Goal: Task Accomplishment & Management: Manage account settings

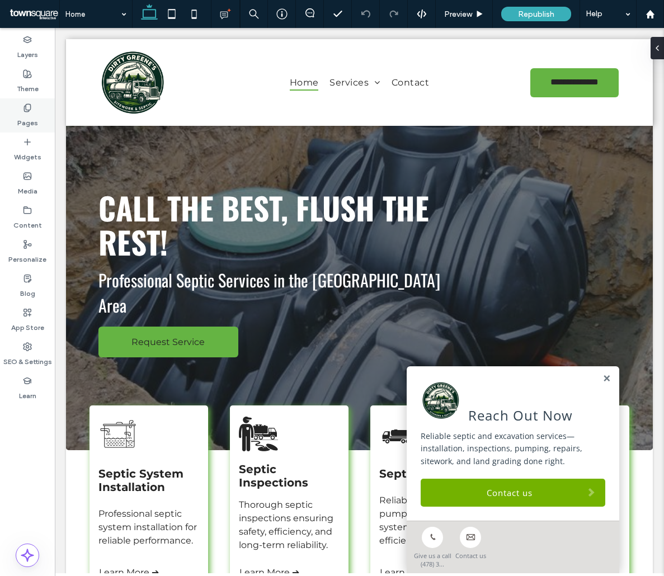
click at [31, 124] on label "Pages" at bounding box center [27, 120] width 21 height 16
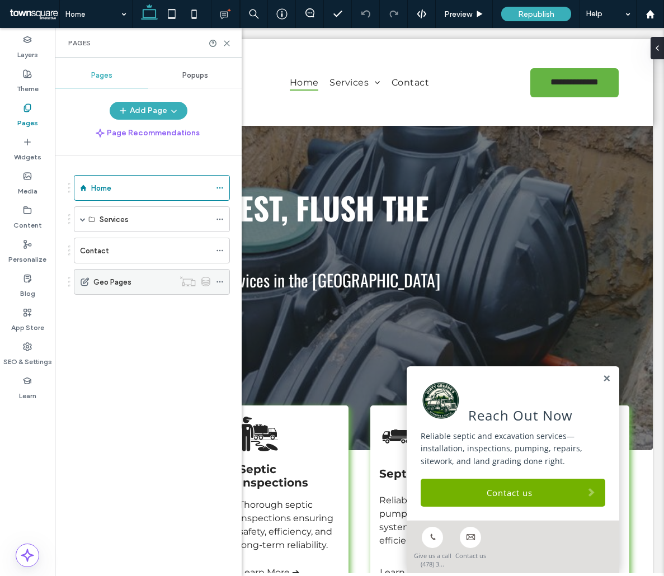
click at [155, 278] on div "Geo Pages" at bounding box center [133, 282] width 81 height 12
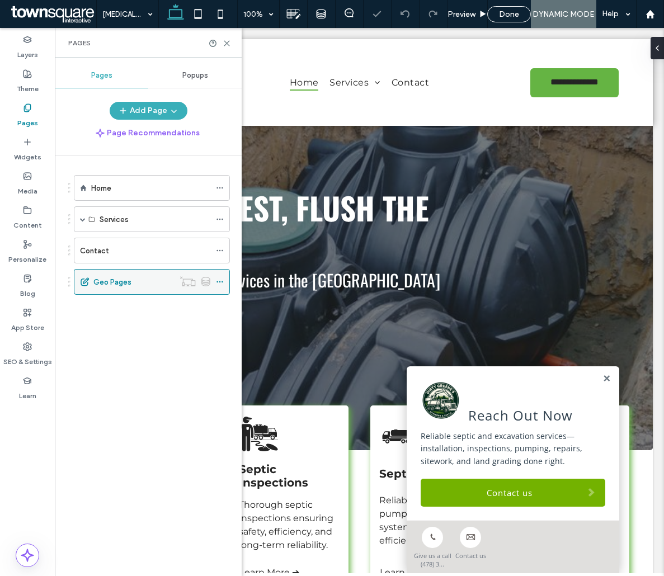
click at [222, 284] on icon at bounding box center [220, 282] width 8 height 8
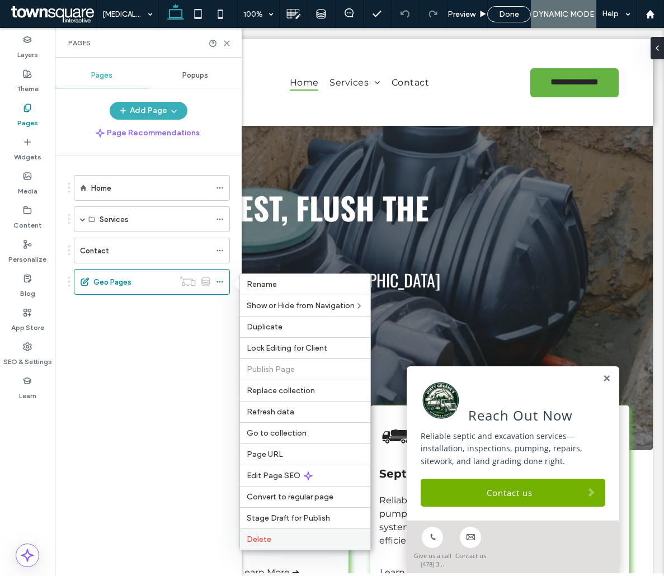
click at [272, 540] on label "Delete" at bounding box center [305, 540] width 117 height 10
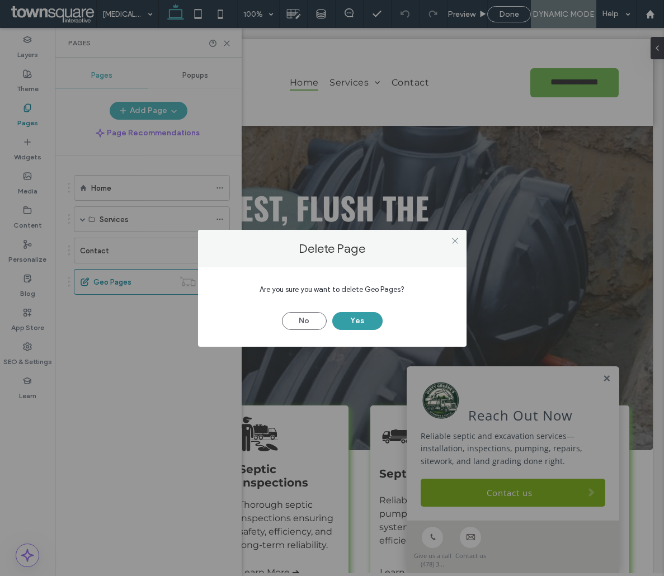
click at [356, 316] on button "Yes" at bounding box center [357, 321] width 50 height 18
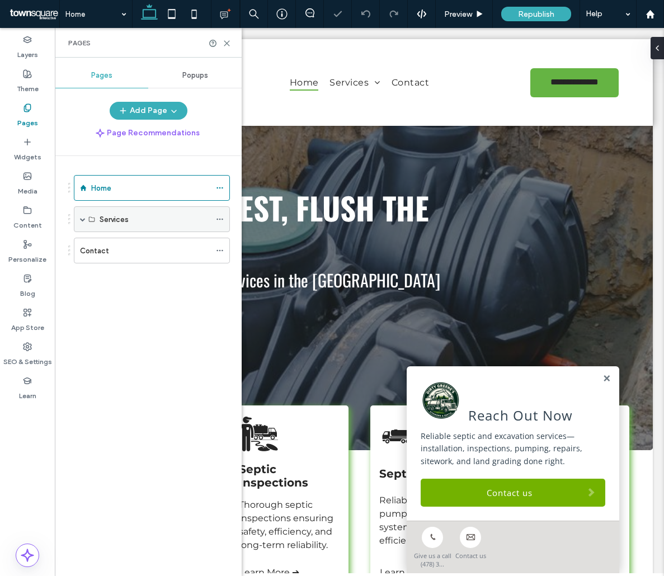
click at [79, 223] on div "Services" at bounding box center [152, 219] width 156 height 26
click at [84, 221] on span at bounding box center [83, 219] width 6 height 6
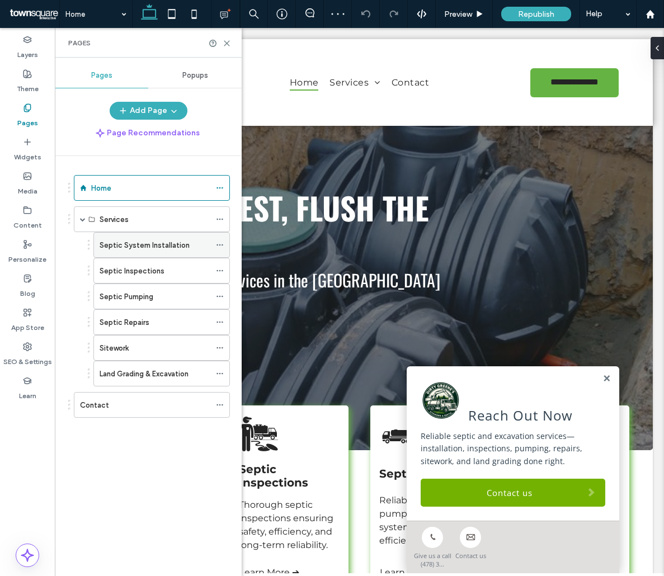
click at [223, 249] on span at bounding box center [220, 245] width 8 height 17
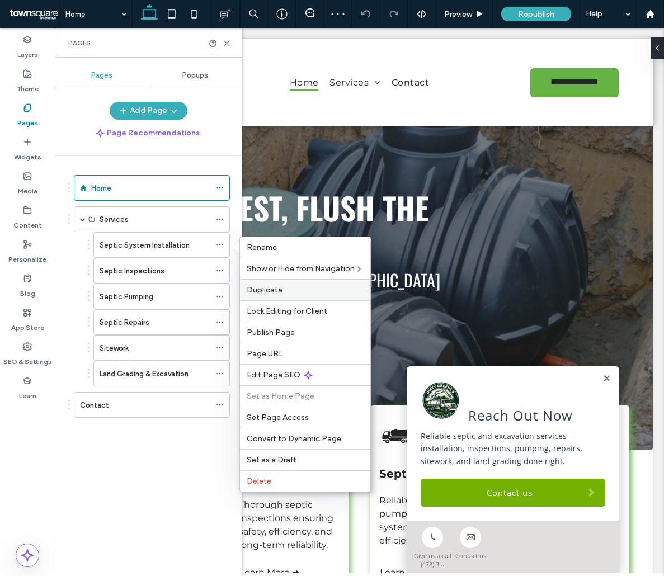
click at [248, 283] on div "Duplicate" at bounding box center [305, 289] width 130 height 21
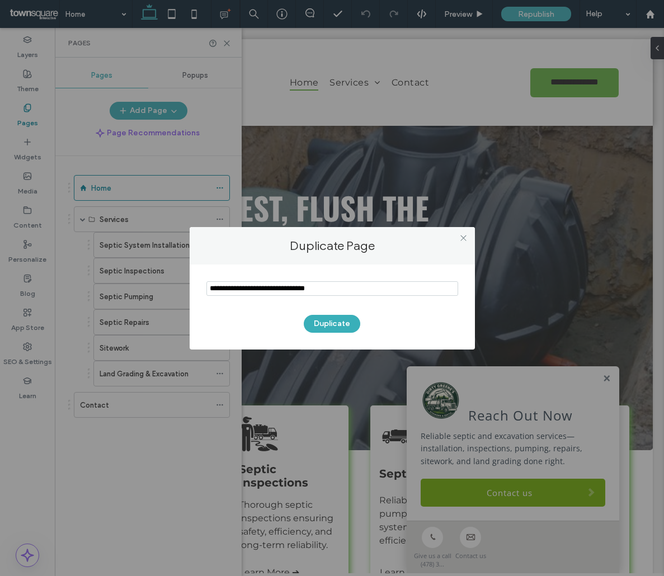
click at [267, 290] on input "notEmpty" at bounding box center [332, 288] width 252 height 15
type input "**********"
click at [324, 323] on button "Duplicate" at bounding box center [332, 324] width 56 height 18
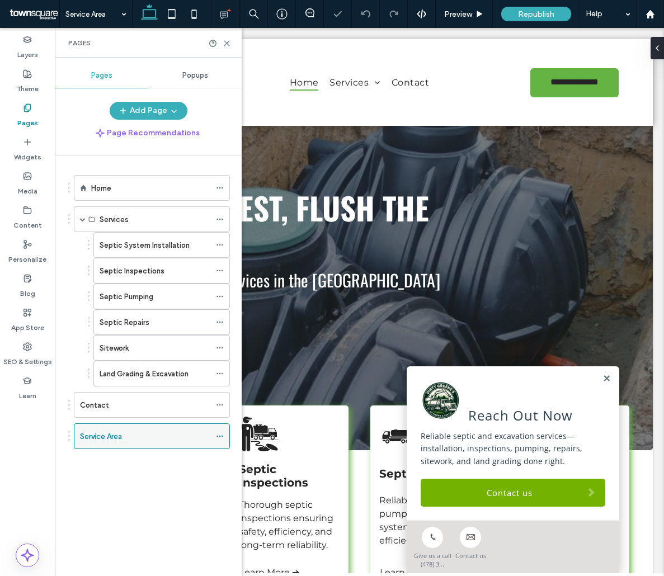
click at [221, 437] on icon at bounding box center [220, 436] width 8 height 8
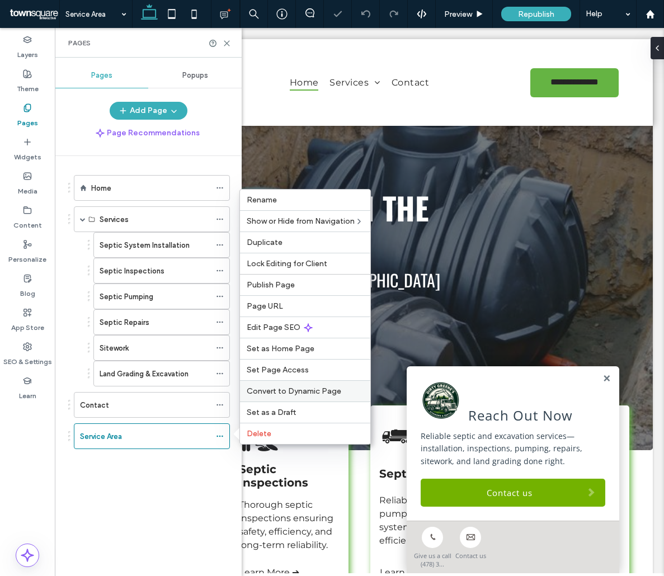
click at [273, 394] on span "Convert to Dynamic Page" at bounding box center [294, 391] width 95 height 10
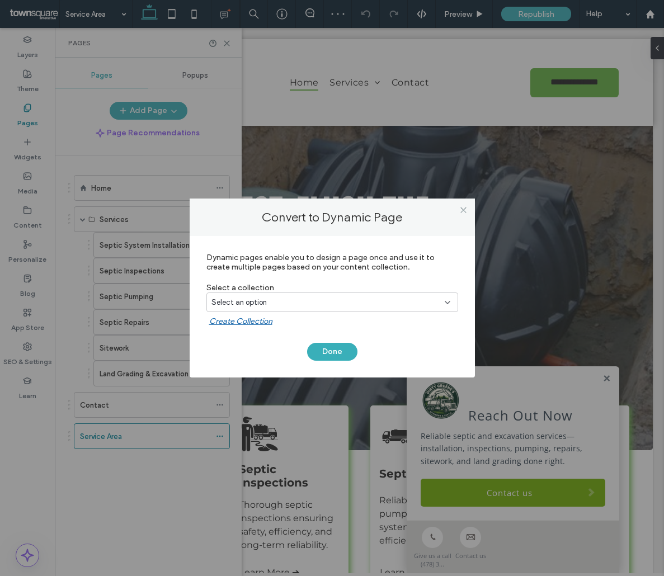
click at [301, 305] on div "Select an option" at bounding box center [325, 302] width 228 height 11
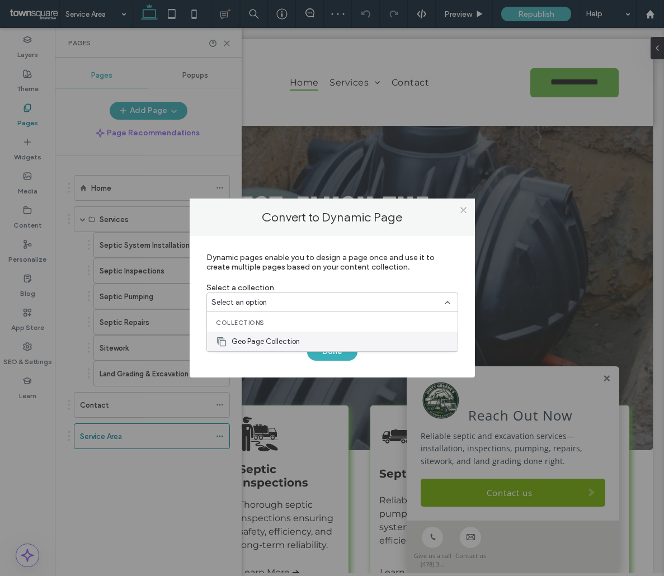
click at [300, 336] on div "Geo Page Collection" at bounding box center [332, 342] width 251 height 20
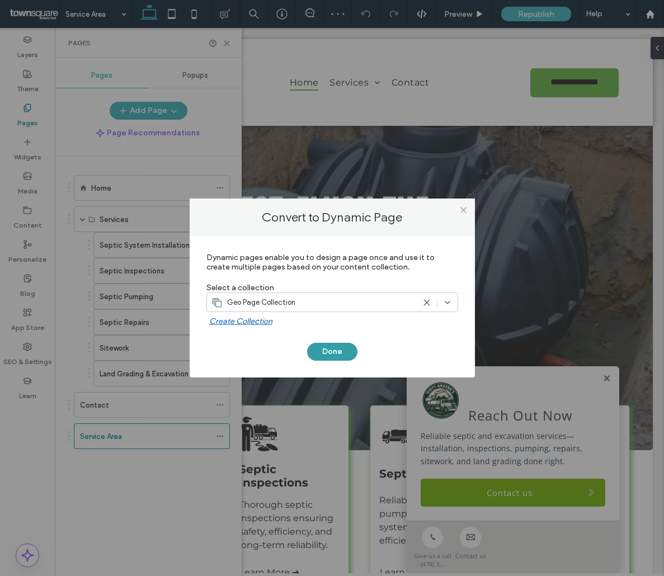
click at [332, 351] on button "Done" at bounding box center [332, 352] width 50 height 18
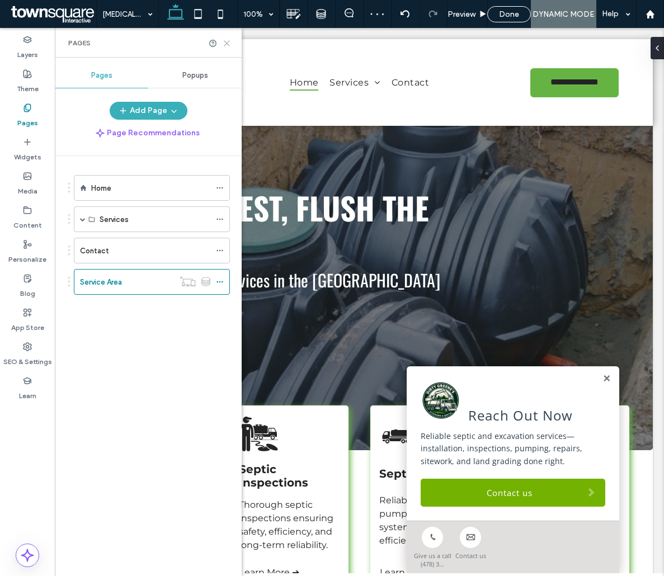
click at [227, 46] on icon at bounding box center [227, 43] width 8 height 8
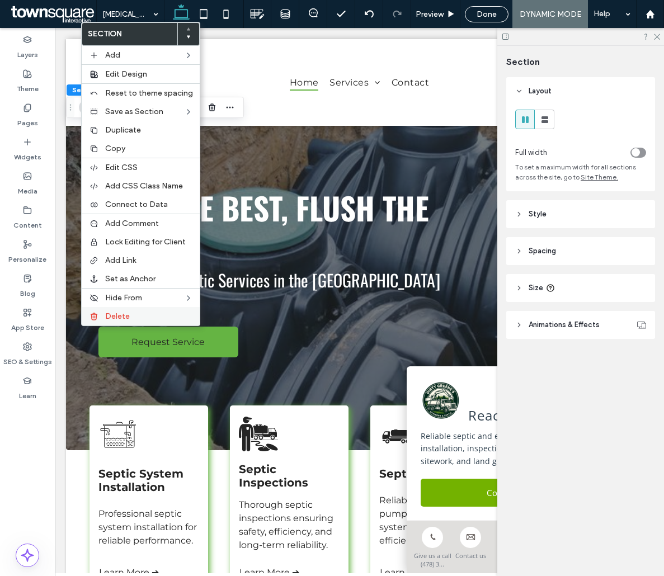
click at [112, 318] on span "Delete" at bounding box center [117, 317] width 25 height 10
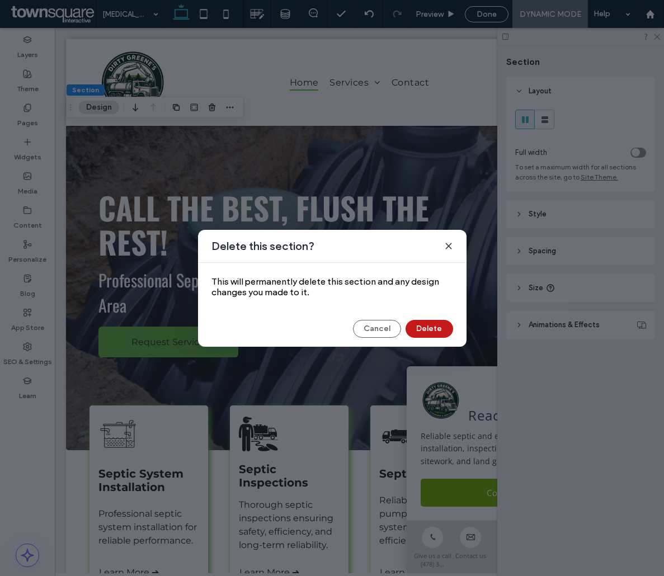
click at [437, 326] on button "Delete" at bounding box center [429, 329] width 48 height 18
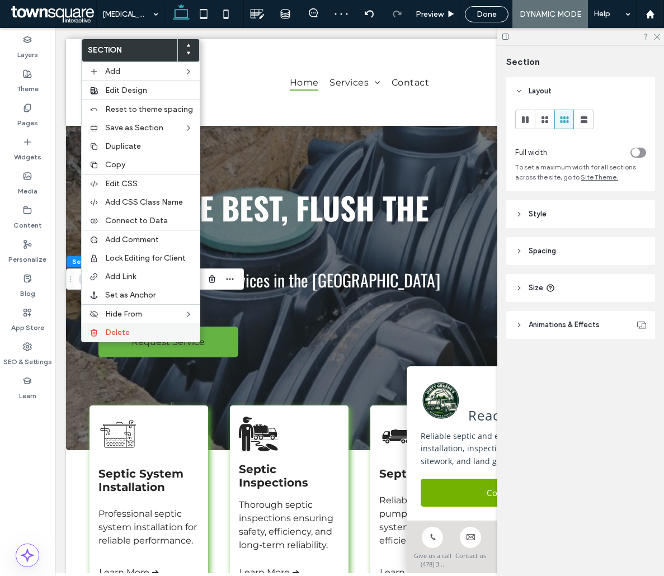
click at [114, 328] on span "Delete" at bounding box center [117, 333] width 25 height 10
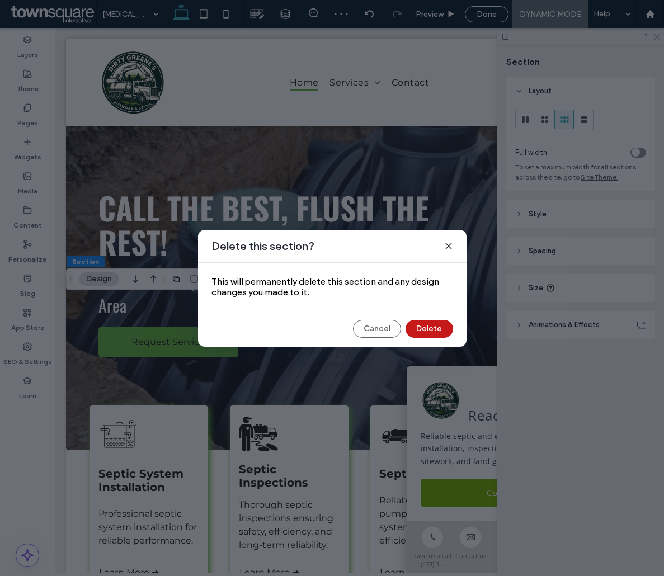
click at [445, 334] on button "Delete" at bounding box center [429, 329] width 48 height 18
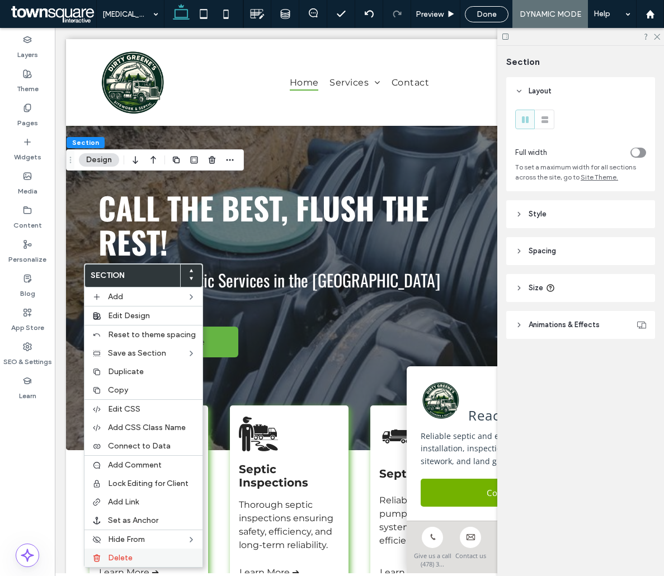
click at [130, 563] on div "Delete" at bounding box center [143, 558] width 118 height 18
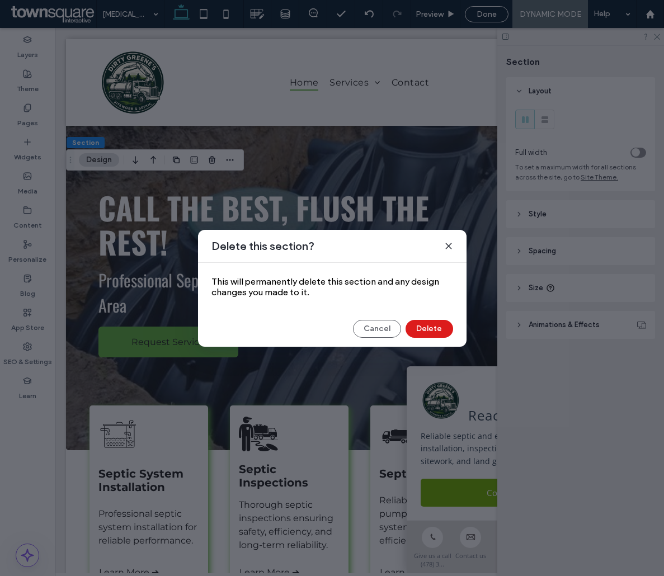
click at [432, 340] on div "Delete this section? This will permanently delete this section and any design c…" at bounding box center [332, 288] width 268 height 117
click at [435, 333] on button "Delete" at bounding box center [429, 329] width 48 height 18
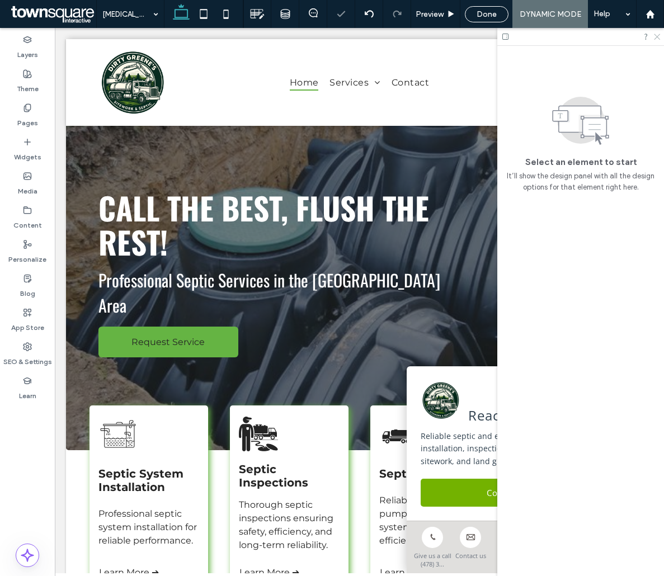
click at [657, 39] on icon at bounding box center [656, 35] width 7 height 7
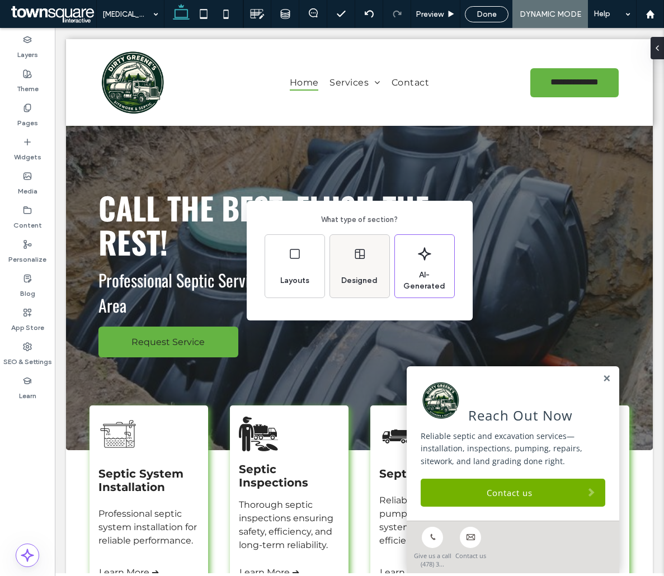
click at [365, 269] on div "Designed" at bounding box center [359, 280] width 45 height 25
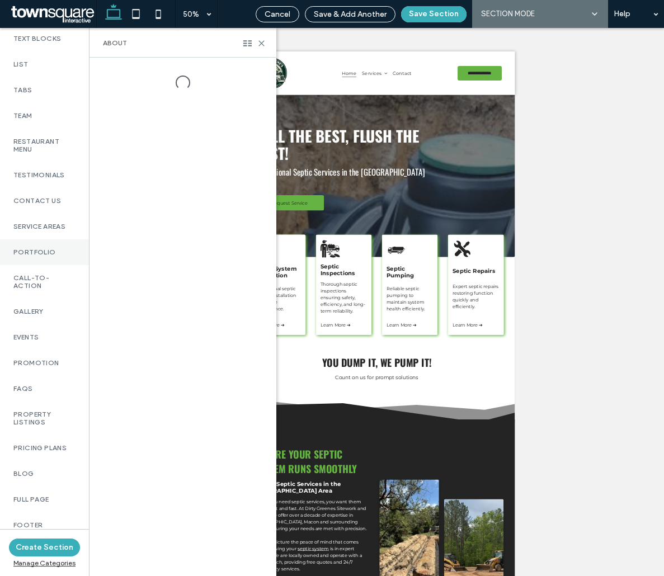
scroll to position [668, 0]
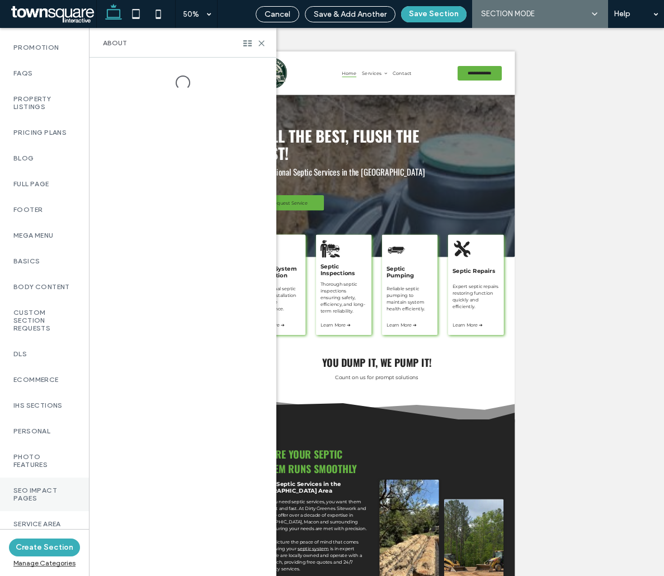
click at [34, 487] on label "SEO Impact Pages" at bounding box center [44, 495] width 62 height 16
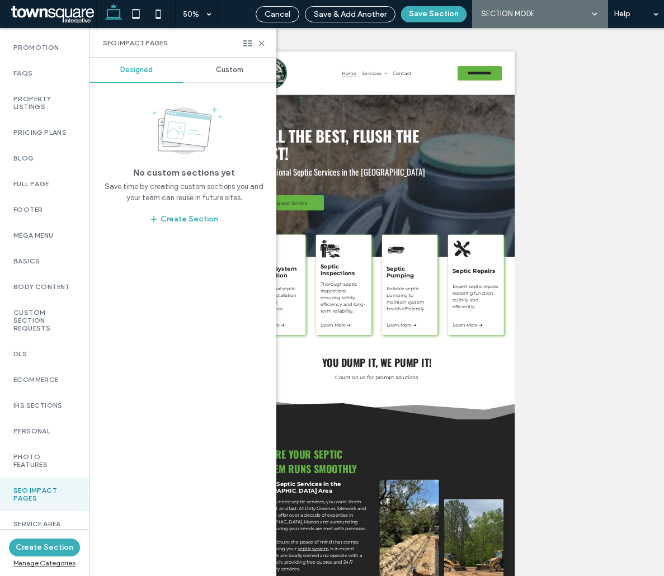
click at [219, 83] on div "Designed Custom No custom sections yet Save time by creating custom sections yo…" at bounding box center [182, 317] width 187 height 518
click at [219, 81] on div "Custom" at bounding box center [229, 70] width 93 height 25
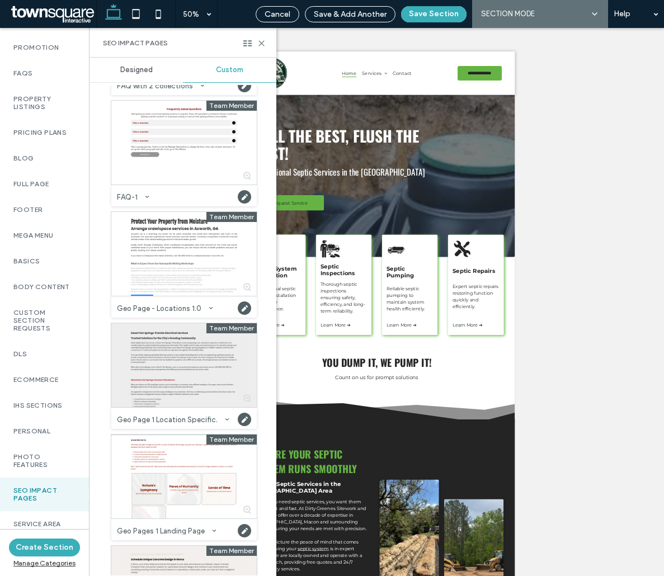
scroll to position [190, 0]
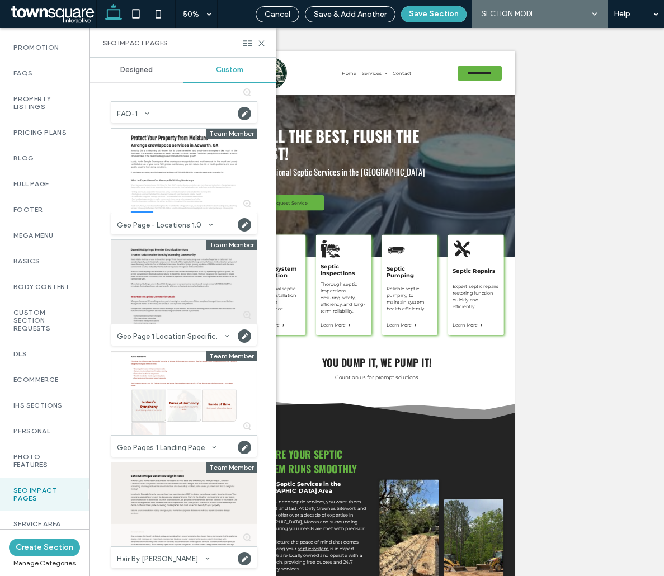
click at [167, 294] on div at bounding box center [183, 282] width 145 height 84
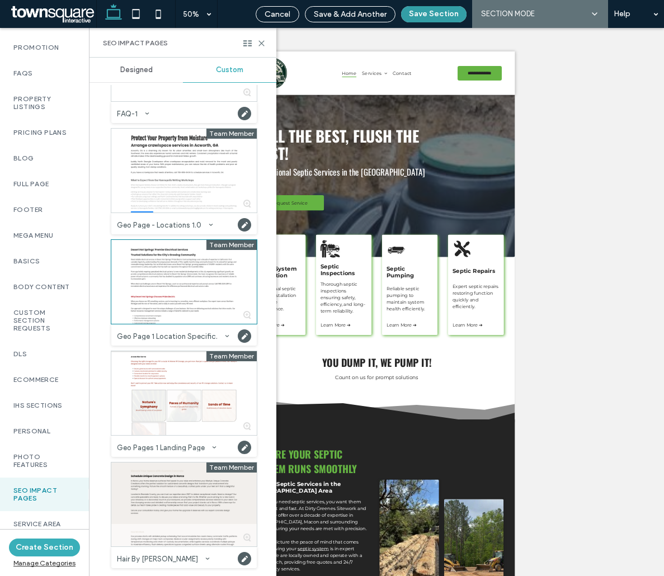
click at [424, 11] on button "Save Section" at bounding box center [433, 14] width 65 height 16
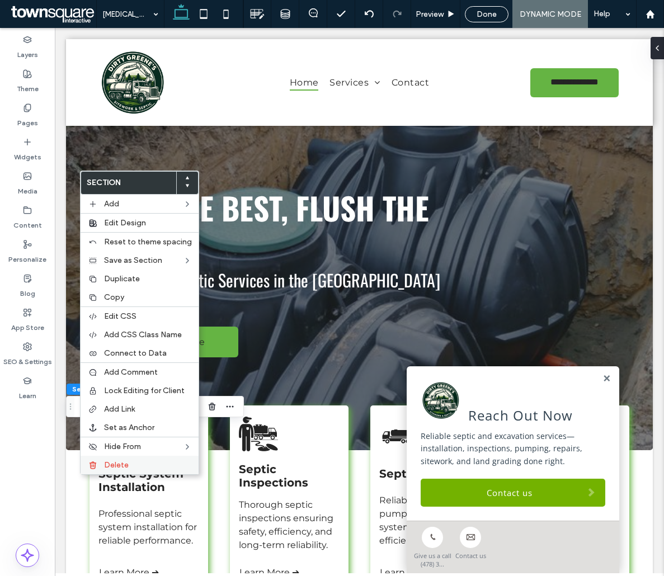
click at [112, 464] on span "Delete" at bounding box center [116, 465] width 25 height 10
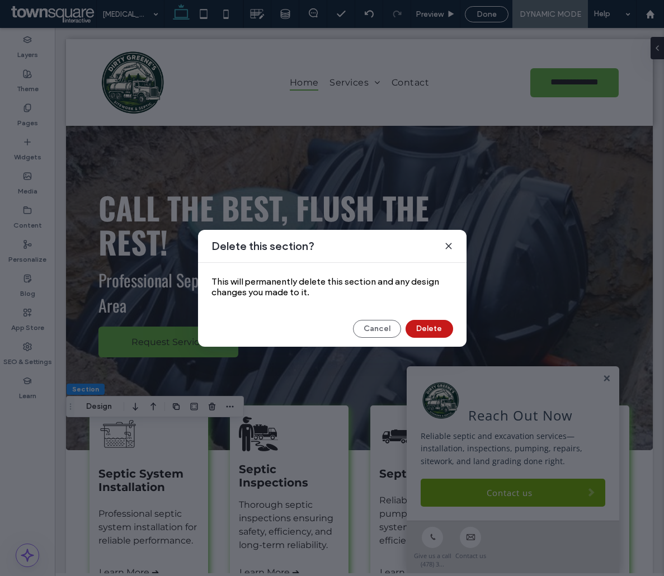
click at [422, 326] on button "Delete" at bounding box center [429, 329] width 48 height 18
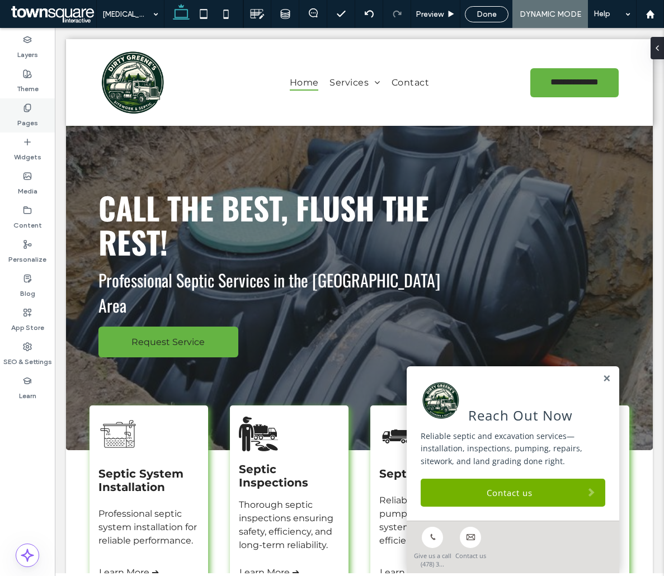
click at [35, 117] on label "Pages" at bounding box center [27, 120] width 21 height 16
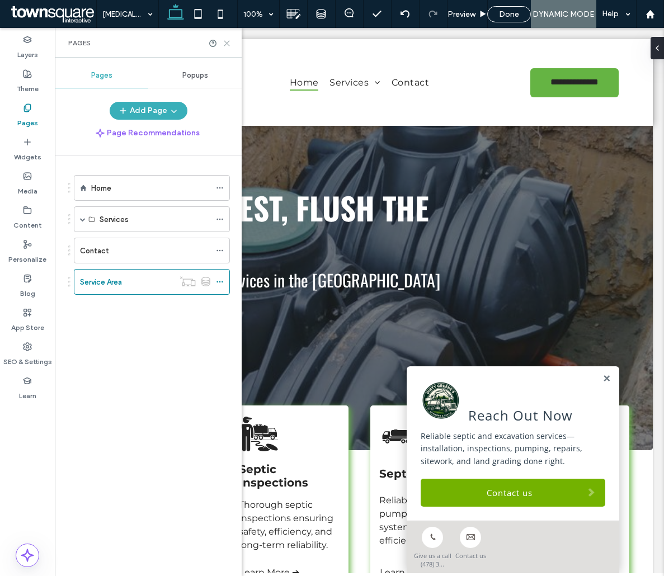
click at [228, 44] on use at bounding box center [226, 43] width 5 height 5
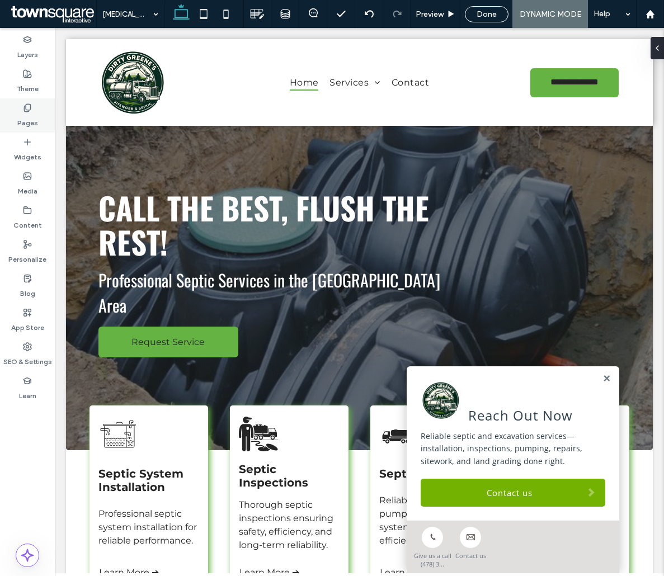
click at [27, 111] on icon at bounding box center [27, 107] width 9 height 9
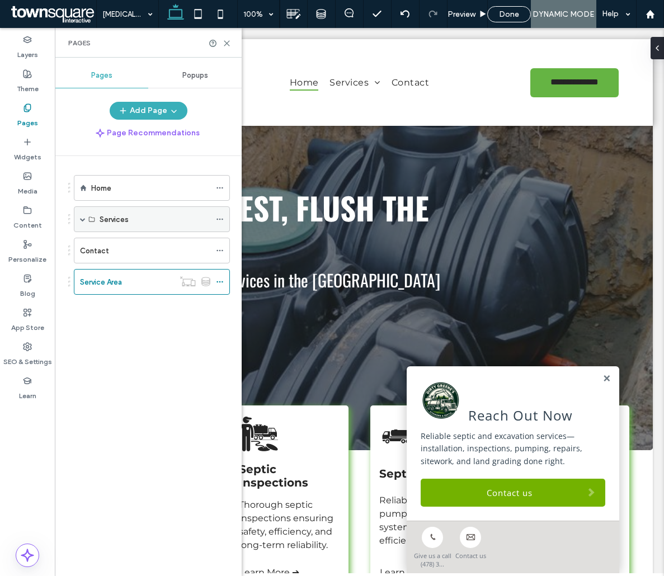
click at [83, 216] on span at bounding box center [83, 219] width 6 height 25
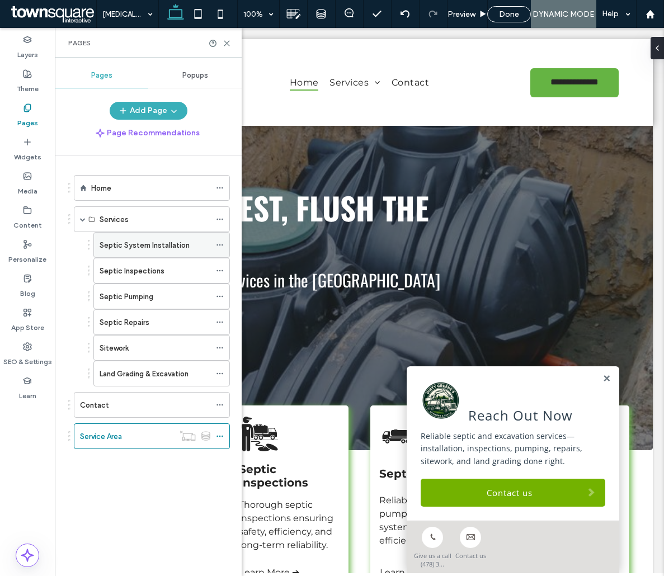
click at [220, 243] on icon at bounding box center [220, 245] width 8 height 8
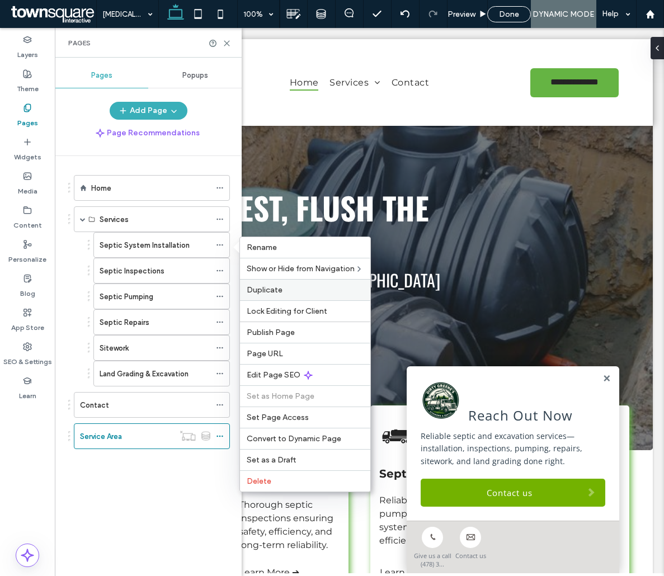
click at [257, 292] on span "Duplicate" at bounding box center [265, 290] width 36 height 10
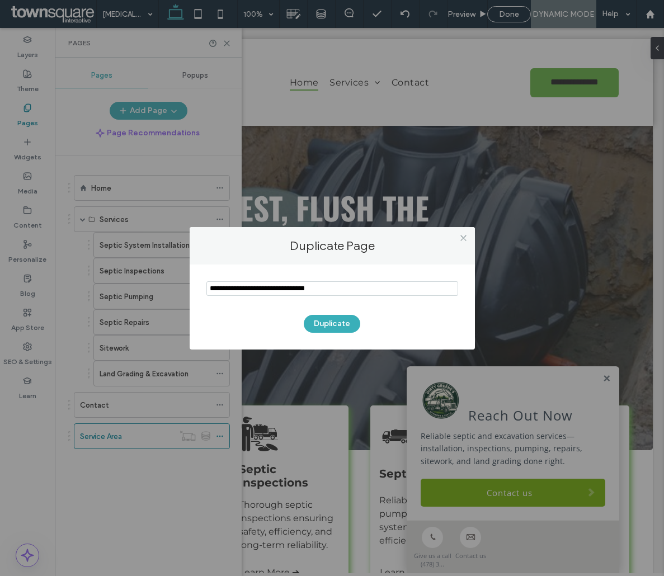
click at [257, 292] on input "notEmpty" at bounding box center [332, 288] width 252 height 15
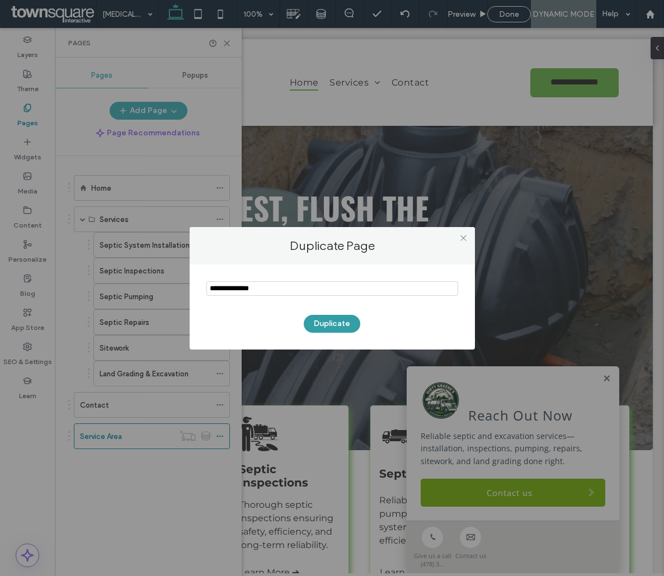
type input "**********"
click at [324, 326] on button "Duplicate" at bounding box center [332, 324] width 56 height 18
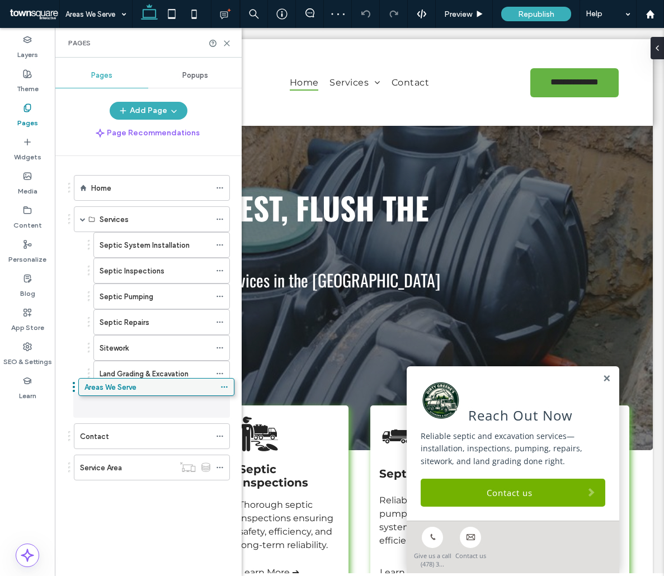
drag, startPoint x: 98, startPoint y: 468, endPoint x: 102, endPoint y: 391, distance: 76.7
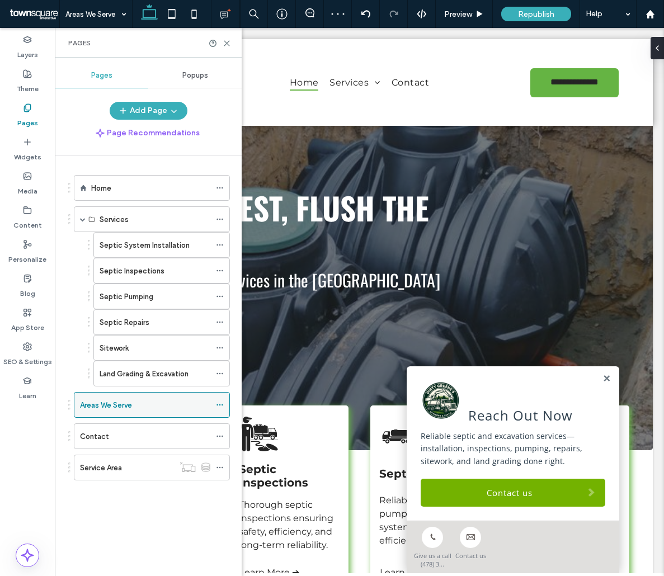
click at [220, 406] on icon at bounding box center [220, 405] width 8 height 8
click at [220, 407] on icon at bounding box center [220, 405] width 8 height 8
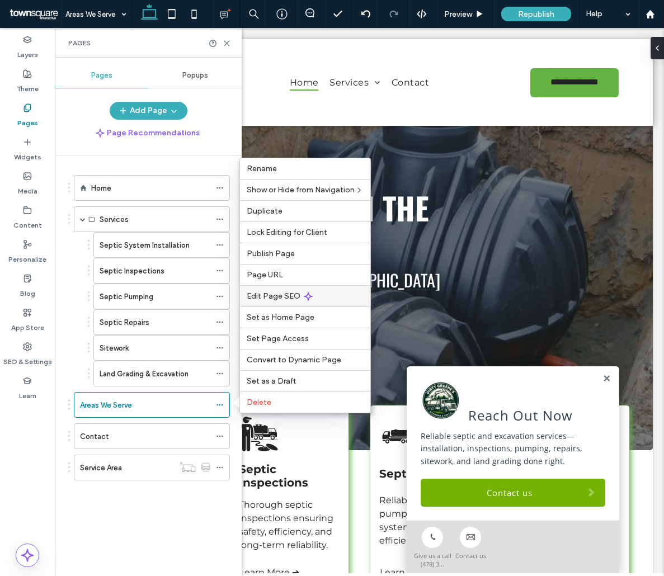
click at [287, 299] on span "Edit Page SEO" at bounding box center [274, 296] width 54 height 10
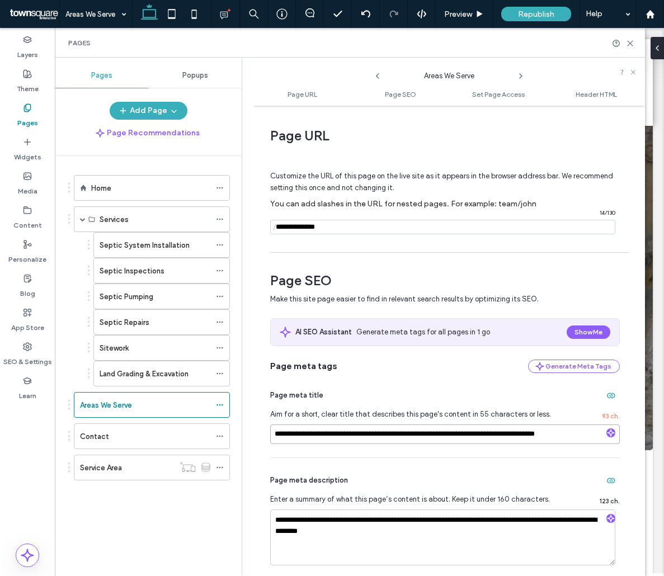
click at [314, 440] on input "**********" at bounding box center [445, 434] width 350 height 20
click at [317, 439] on input "**********" at bounding box center [445, 434] width 350 height 20
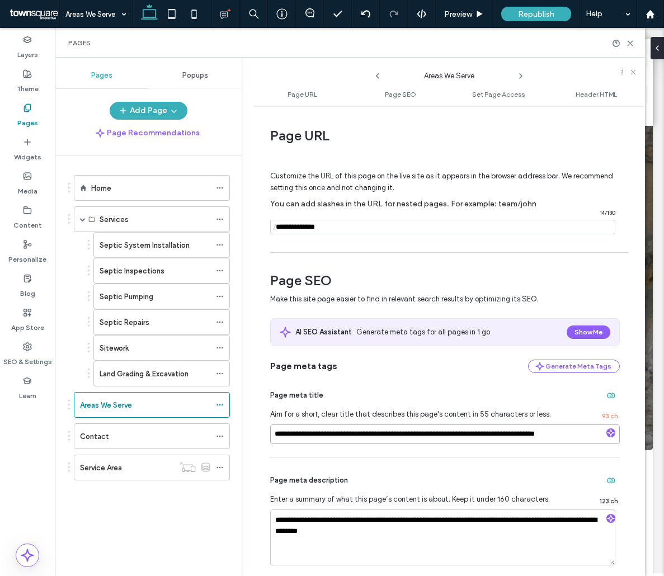
click at [317, 439] on input "**********" at bounding box center [445, 434] width 350 height 20
click at [331, 524] on textarea "**********" at bounding box center [442, 537] width 345 height 56
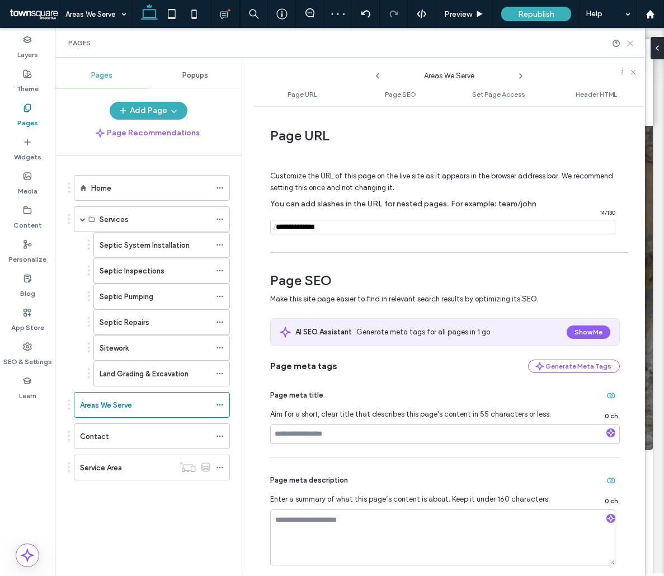
click at [630, 45] on icon at bounding box center [630, 43] width 8 height 8
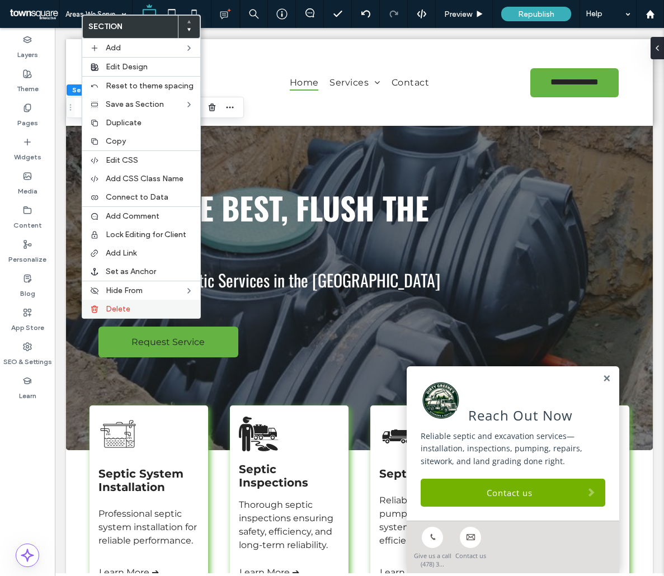
click at [103, 315] on div "Delete" at bounding box center [141, 309] width 118 height 18
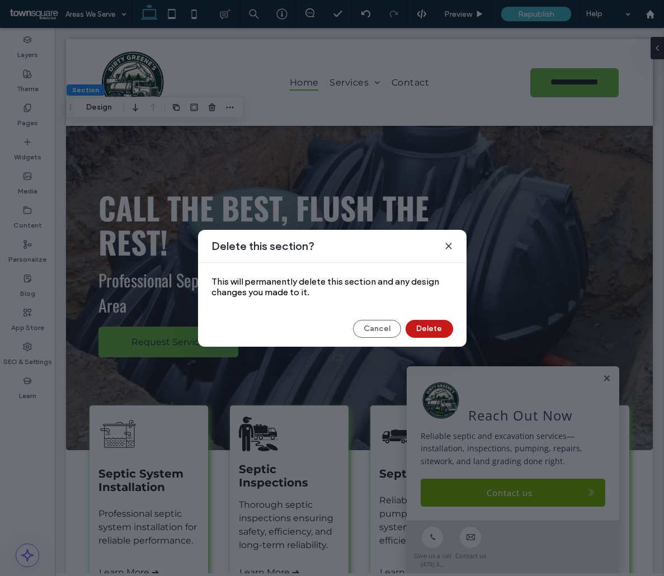
click at [411, 331] on button "Delete" at bounding box center [429, 329] width 48 height 18
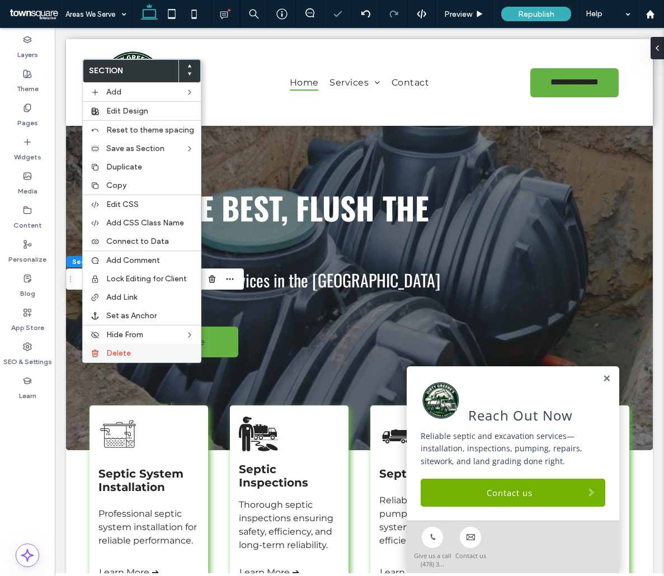
click at [130, 361] on div "Delete" at bounding box center [142, 353] width 118 height 18
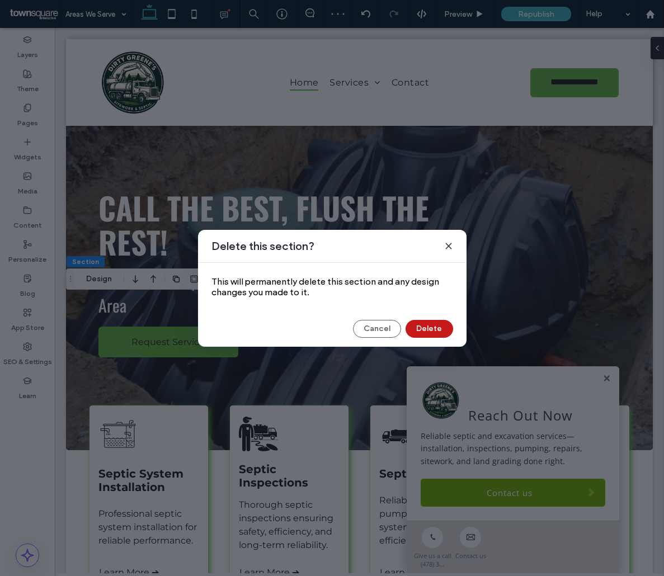
click at [436, 328] on button "Delete" at bounding box center [429, 329] width 48 height 18
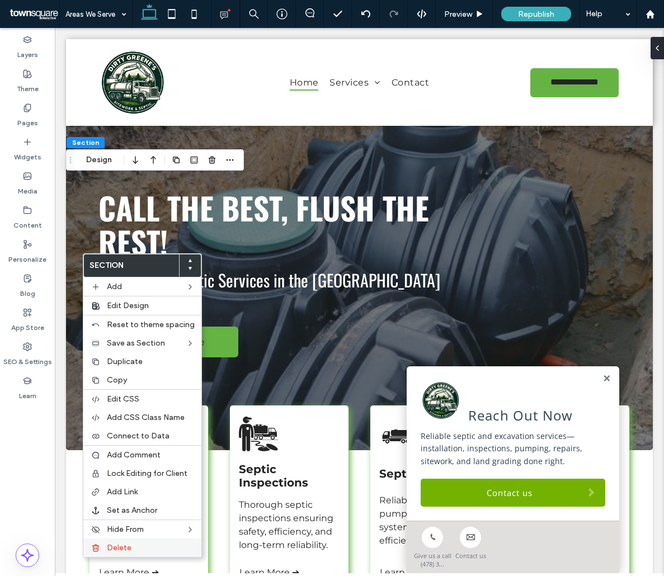
click at [120, 545] on span "Delete" at bounding box center [119, 548] width 25 height 10
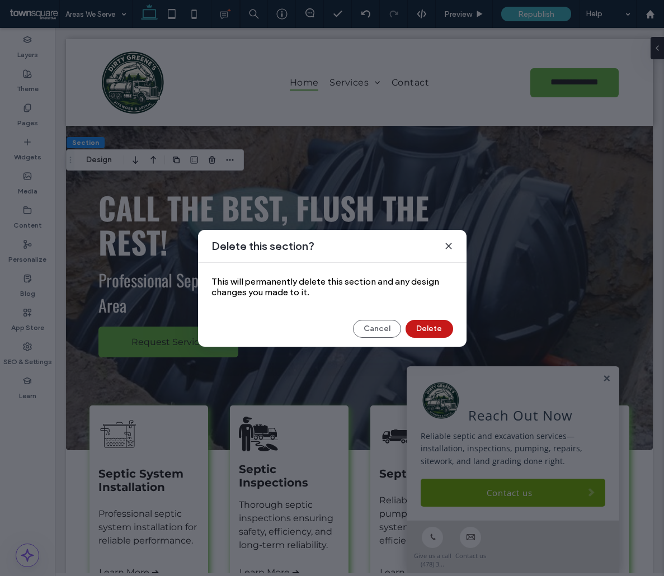
click at [441, 336] on button "Delete" at bounding box center [429, 329] width 48 height 18
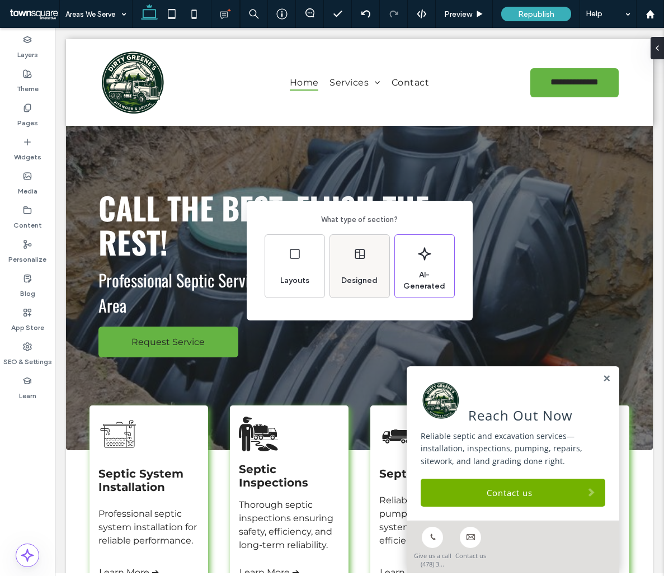
click at [353, 275] on div "Designed" at bounding box center [359, 280] width 45 height 25
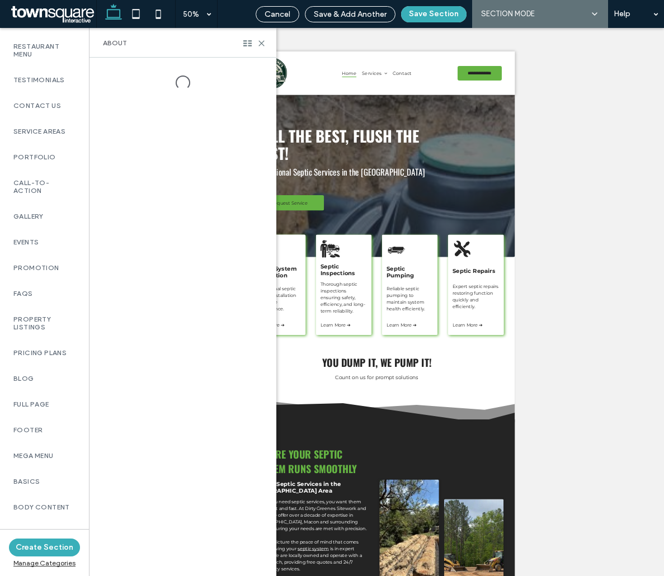
scroll to position [668, 0]
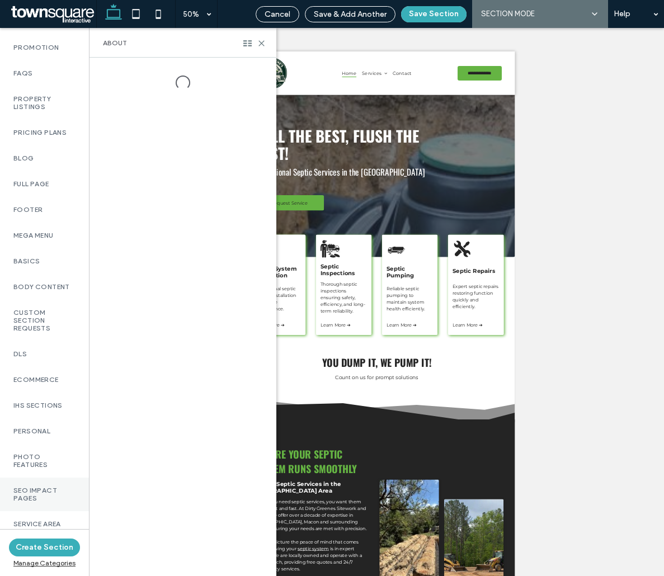
click at [30, 499] on div "SEO Impact Pages" at bounding box center [44, 495] width 89 height 34
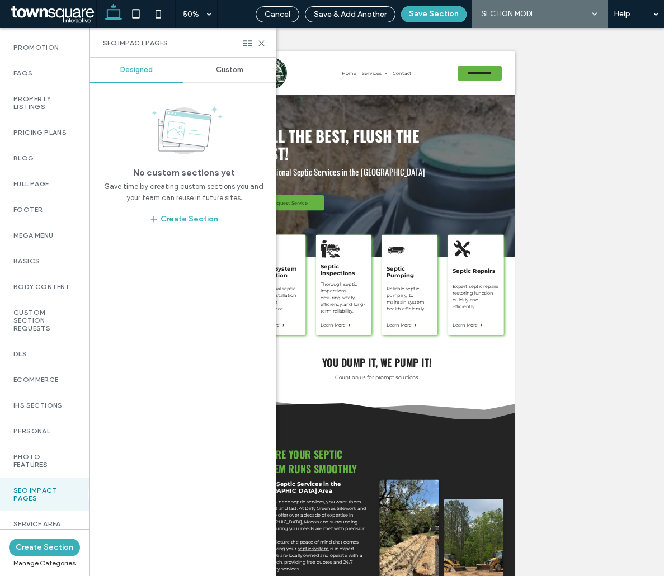
click at [216, 69] on span "Custom" at bounding box center [229, 69] width 27 height 9
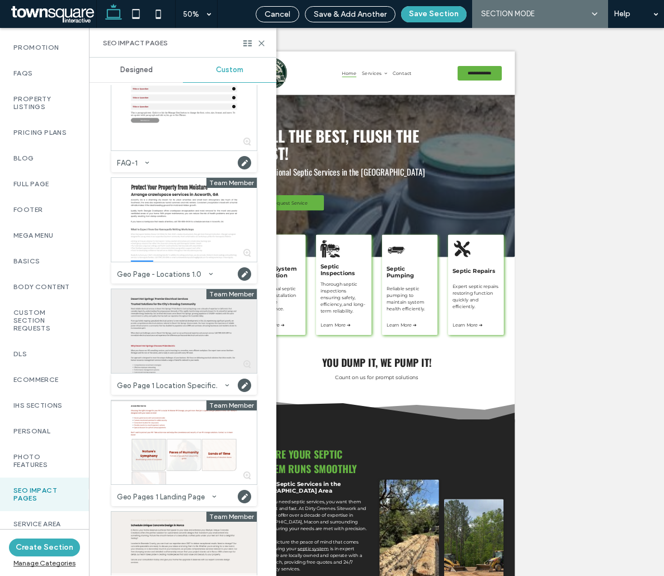
scroll to position [190, 0]
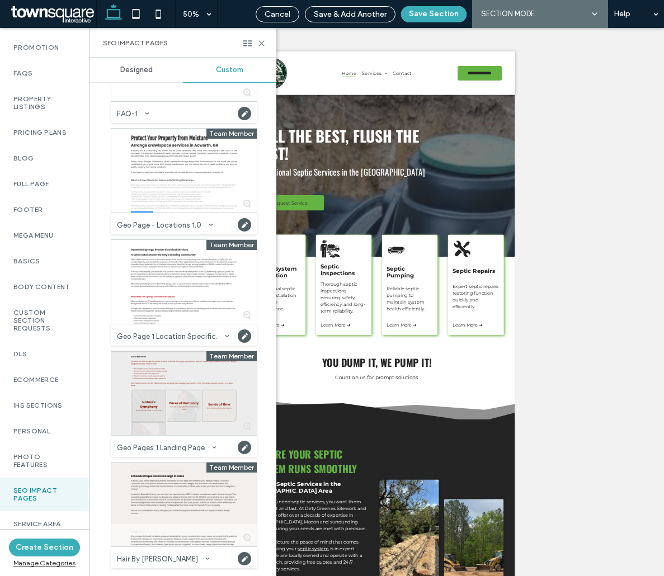
click at [180, 403] on div at bounding box center [183, 393] width 145 height 84
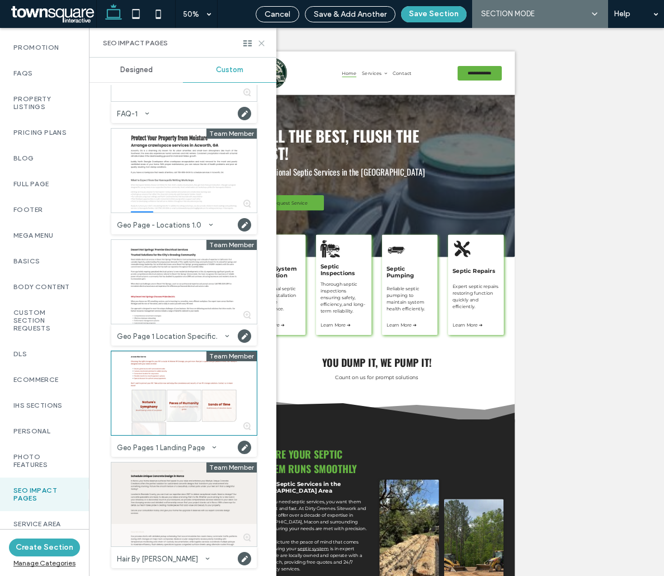
click at [262, 41] on icon at bounding box center [261, 43] width 8 height 8
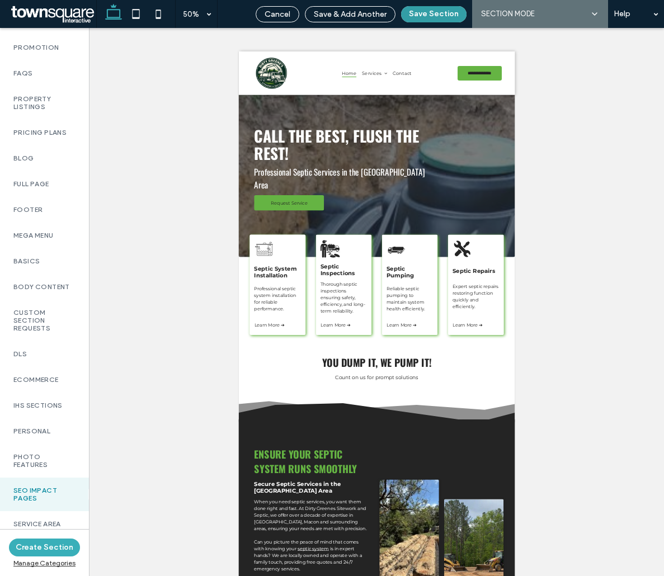
click at [421, 15] on button "Save Section" at bounding box center [433, 14] width 65 height 16
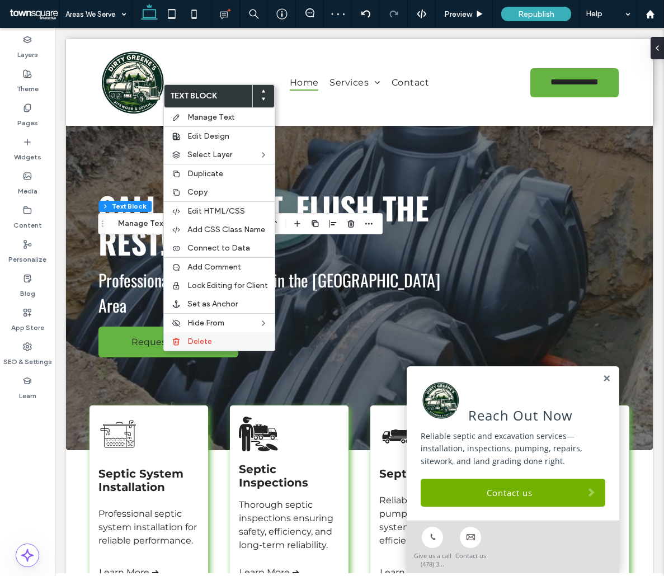
click at [192, 342] on span "Delete" at bounding box center [199, 342] width 25 height 10
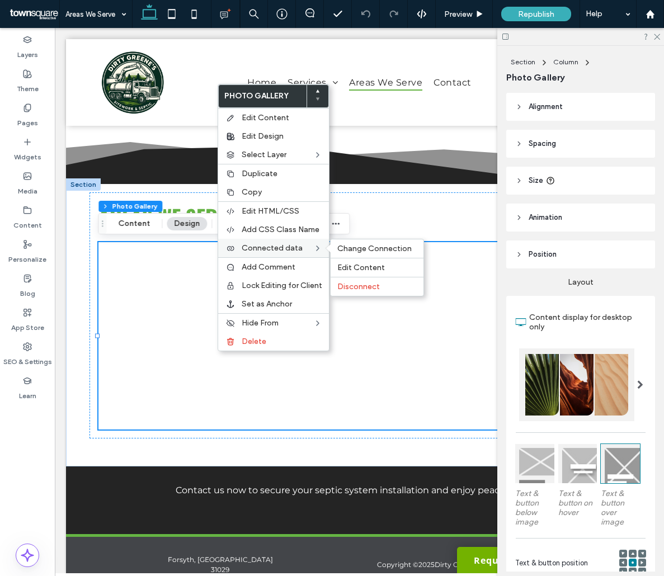
click at [271, 251] on span "Connected data" at bounding box center [272, 248] width 61 height 10
click at [357, 248] on span "Change Connection" at bounding box center [374, 249] width 74 height 10
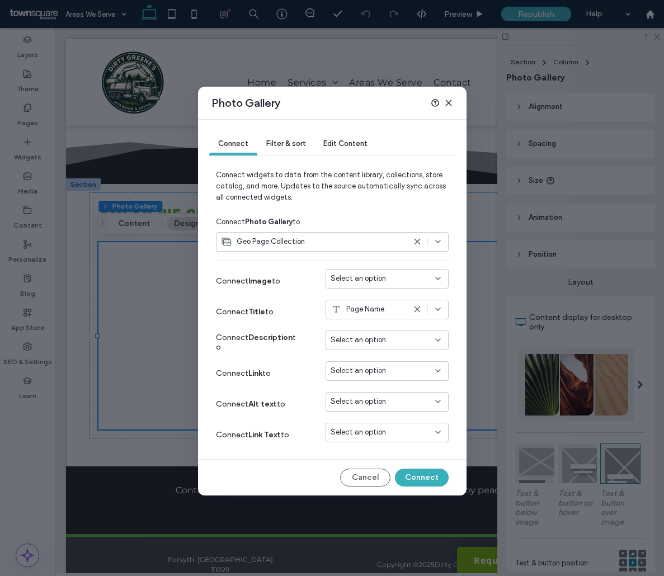
click at [373, 372] on span "Select an option" at bounding box center [358, 370] width 55 height 11
click at [375, 408] on span "Dynamic Page: Service Area" at bounding box center [395, 410] width 88 height 11
click at [379, 433] on span "Select an option" at bounding box center [358, 432] width 55 height 11
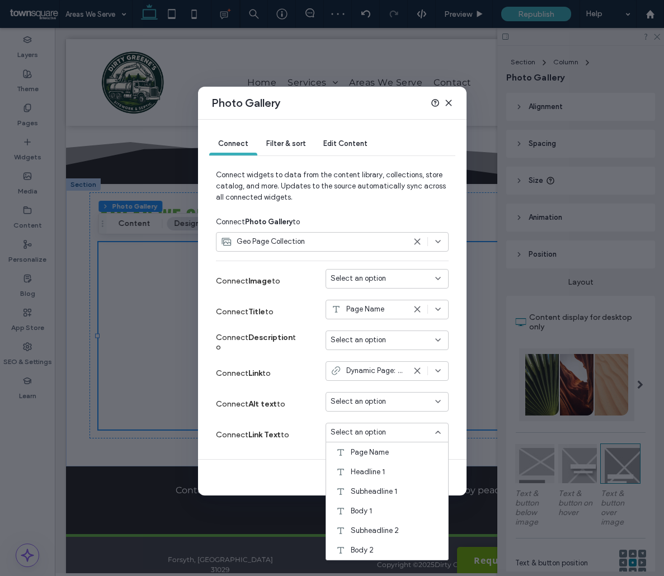
click at [297, 421] on div "Connect Link Text to Select an option" at bounding box center [332, 434] width 233 height 31
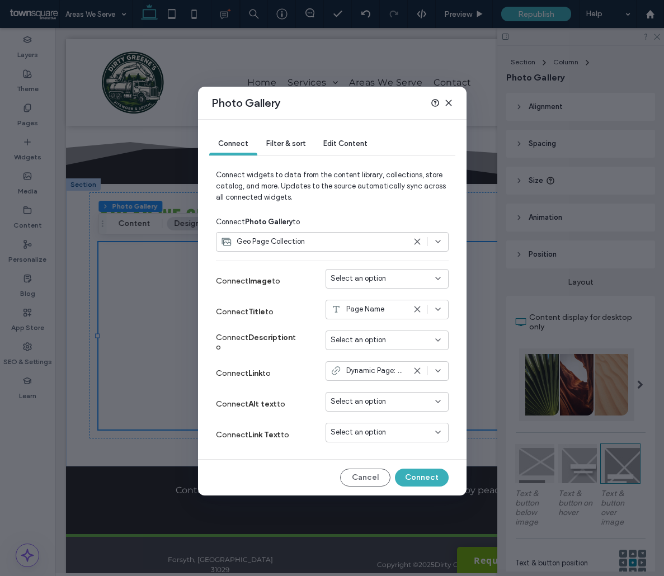
click at [382, 437] on span "Select an option" at bounding box center [358, 432] width 55 height 11
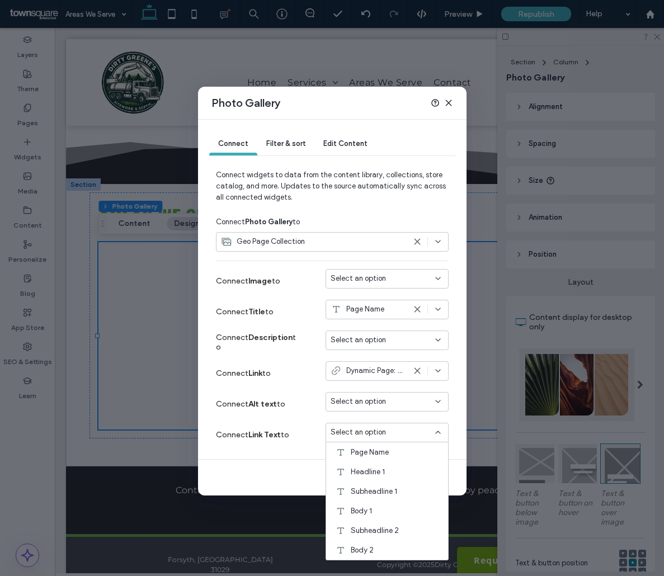
click at [275, 466] on div "Connect Filter & sort Edit Content Connect widgets to data from the content lib…" at bounding box center [332, 308] width 268 height 376
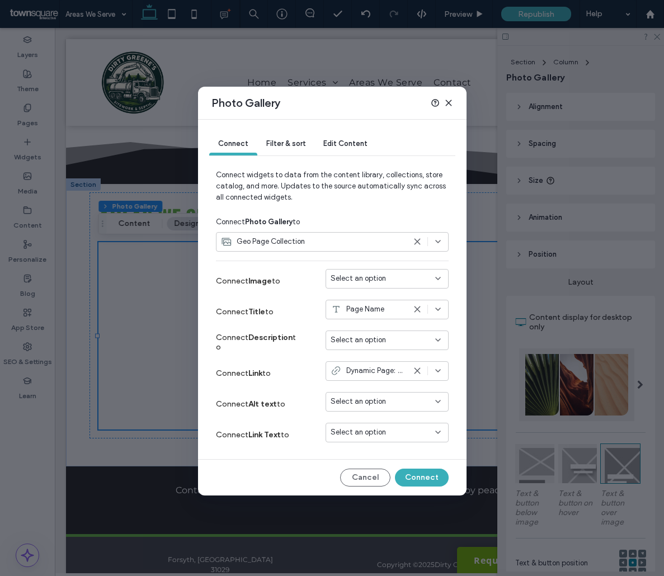
click at [383, 270] on div "Select an option" at bounding box center [386, 279] width 123 height 20
click at [354, 402] on span "Select an option" at bounding box center [358, 401] width 55 height 11
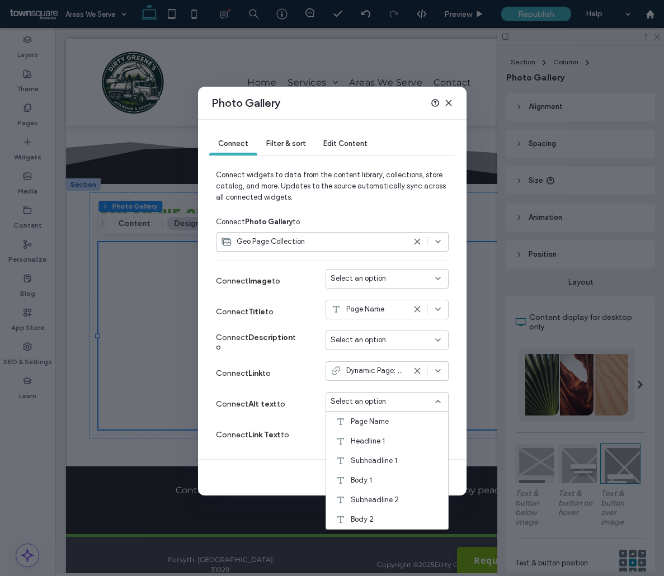
click at [354, 402] on span "Select an option" at bounding box center [358, 401] width 55 height 11
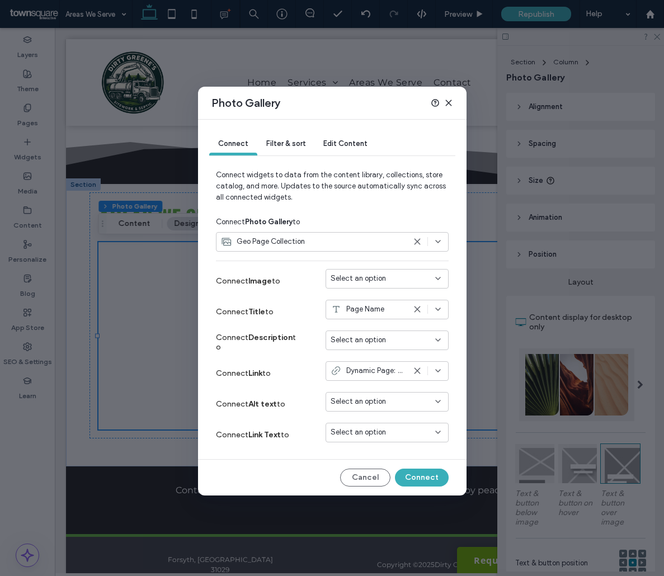
click at [364, 427] on span "Select an option" at bounding box center [358, 432] width 55 height 11
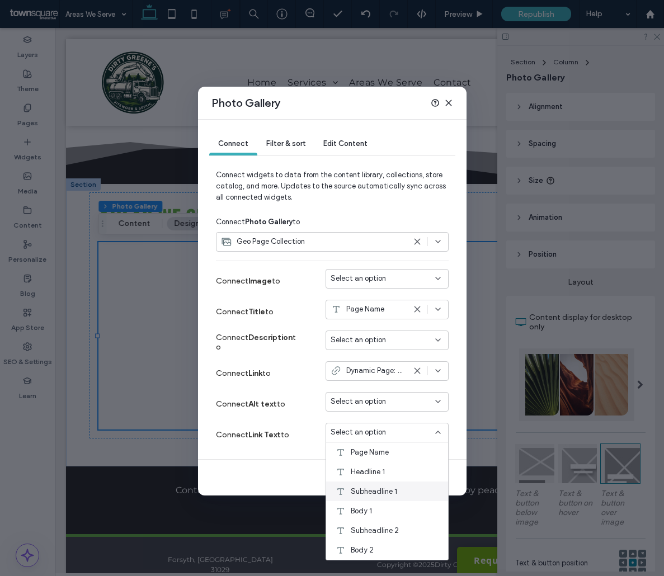
scroll to position [59, 0]
click at [251, 457] on div "Connect Filter & sort Edit Content Connect widgets to data from the content lib…" at bounding box center [332, 308] width 268 height 376
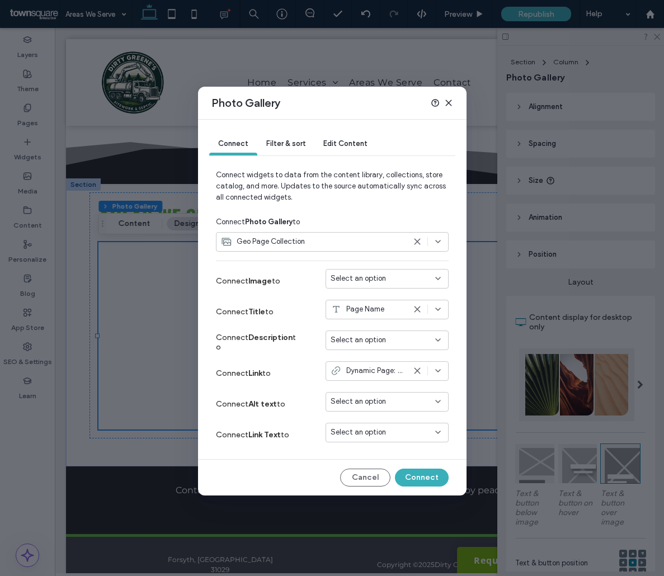
click at [350, 430] on span "Select an option" at bounding box center [358, 432] width 55 height 11
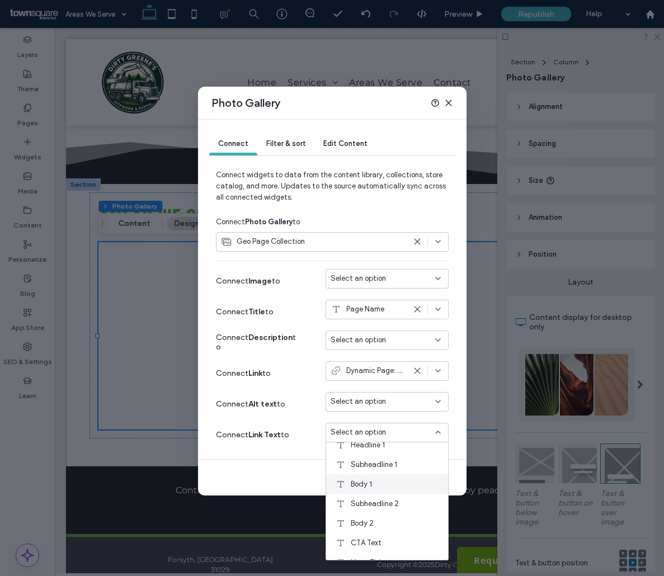
scroll to position [0, 0]
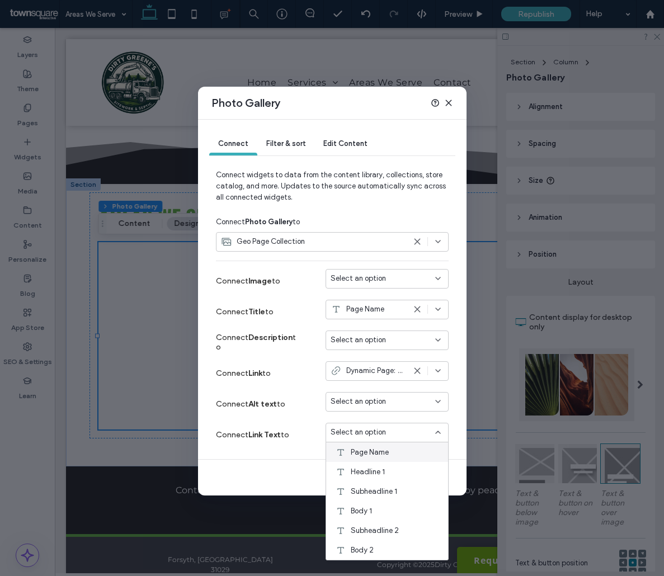
click at [389, 459] on div "Page Name" at bounding box center [387, 452] width 122 height 20
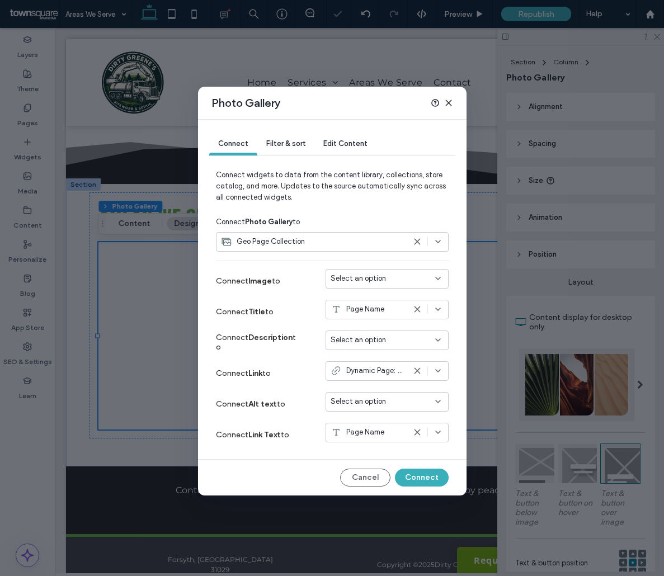
click at [413, 433] on icon at bounding box center [417, 432] width 9 height 9
click at [413, 433] on div "Select an option" at bounding box center [381, 432] width 100 height 11
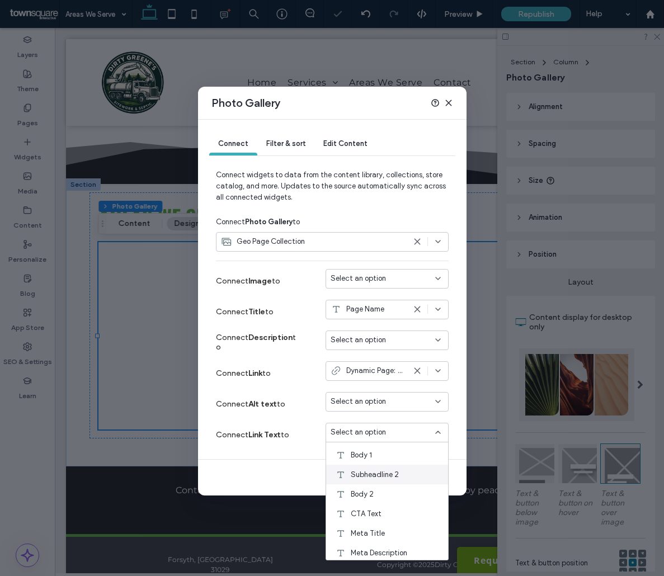
scroll to position [59, 0]
click at [306, 470] on div "Cancel Connect" at bounding box center [332, 478] width 233 height 18
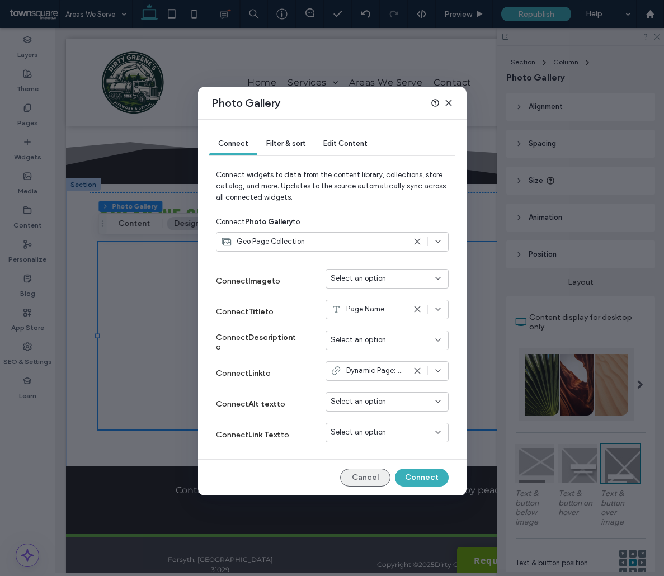
click at [373, 478] on button "Cancel" at bounding box center [365, 478] width 50 height 18
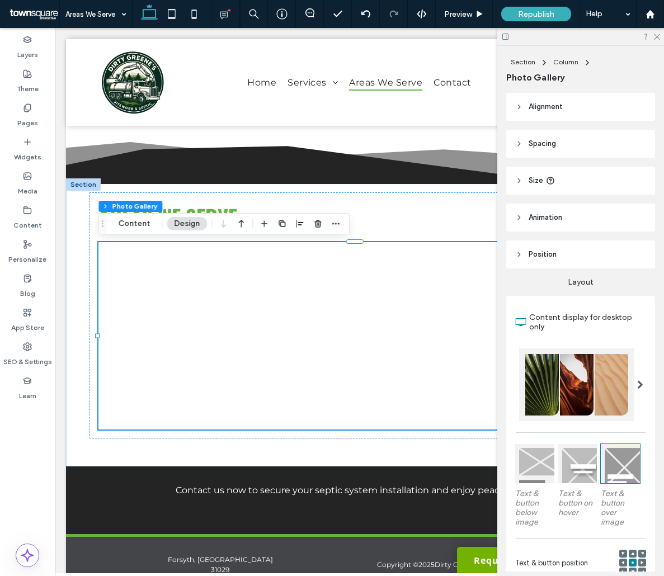
click at [660, 34] on div at bounding box center [580, 36] width 167 height 17
click at [656, 39] on icon at bounding box center [656, 35] width 7 height 7
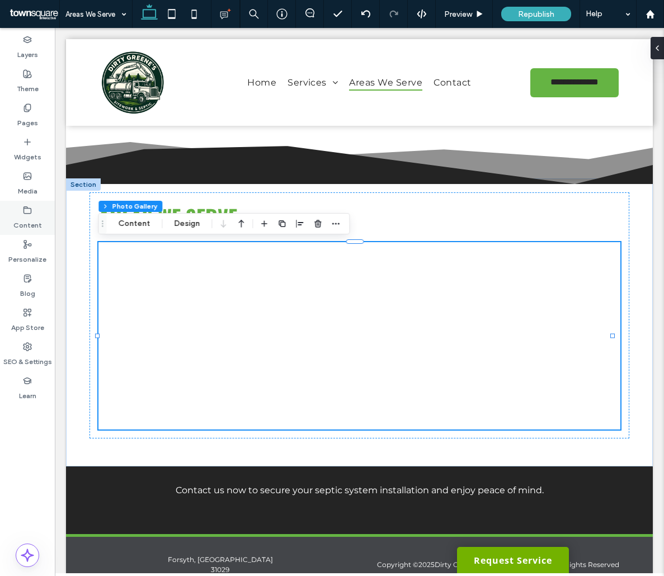
click at [26, 218] on label "Content" at bounding box center [27, 223] width 29 height 16
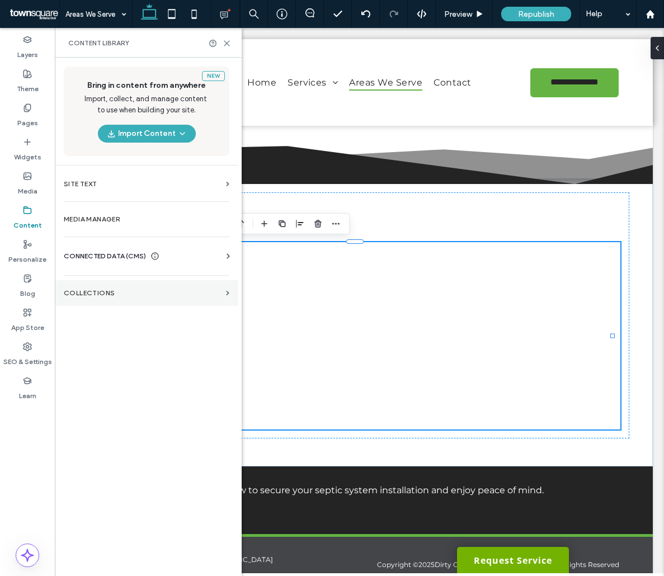
click at [102, 293] on label "Collections" at bounding box center [143, 293] width 158 height 8
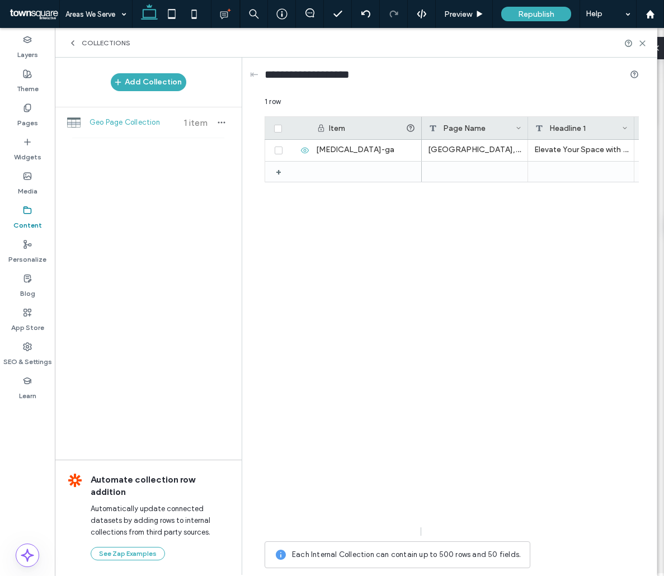
click at [273, 126] on div at bounding box center [287, 128] width 31 height 8
click at [273, 128] on div at bounding box center [287, 128] width 31 height 8
click at [277, 128] on icon at bounding box center [278, 128] width 4 height 3
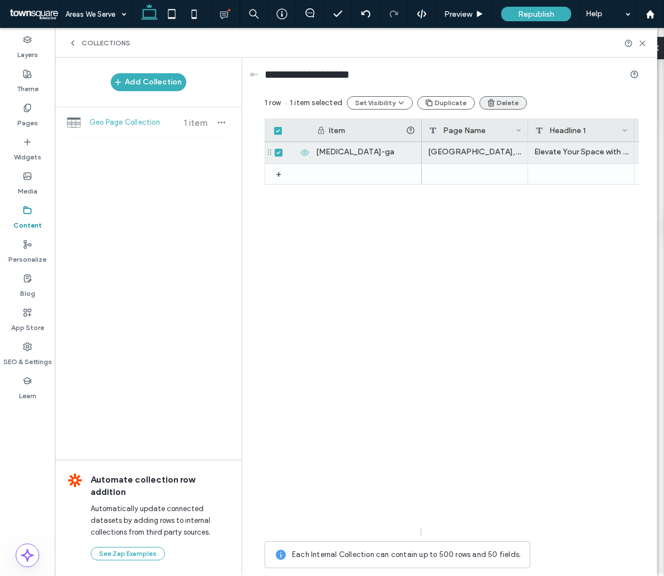
click at [512, 100] on button "Delete" at bounding box center [503, 102] width 48 height 13
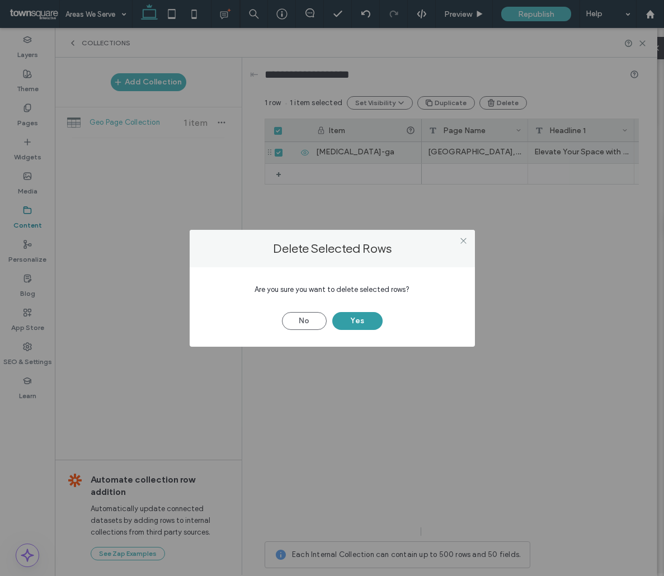
click at [356, 318] on button "Yes" at bounding box center [357, 321] width 50 height 18
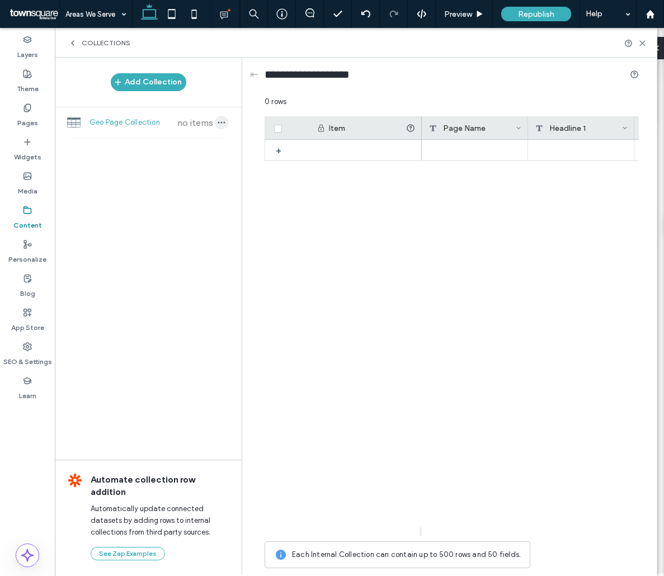
click at [220, 124] on icon "button" at bounding box center [221, 122] width 9 height 9
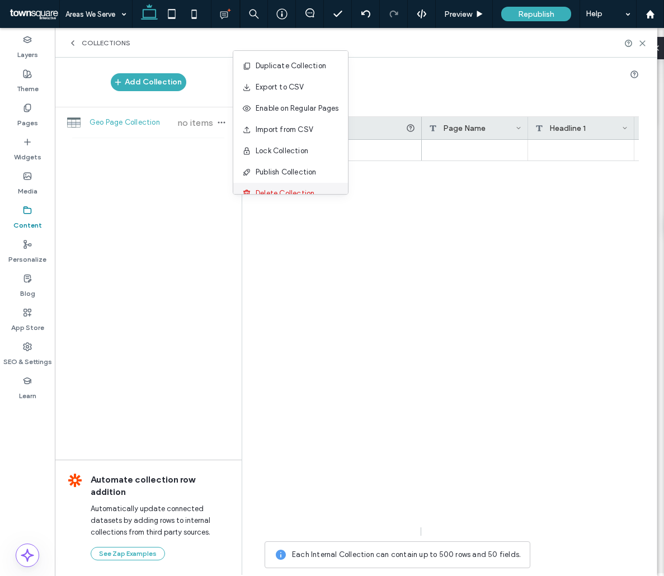
scroll to position [15, 0]
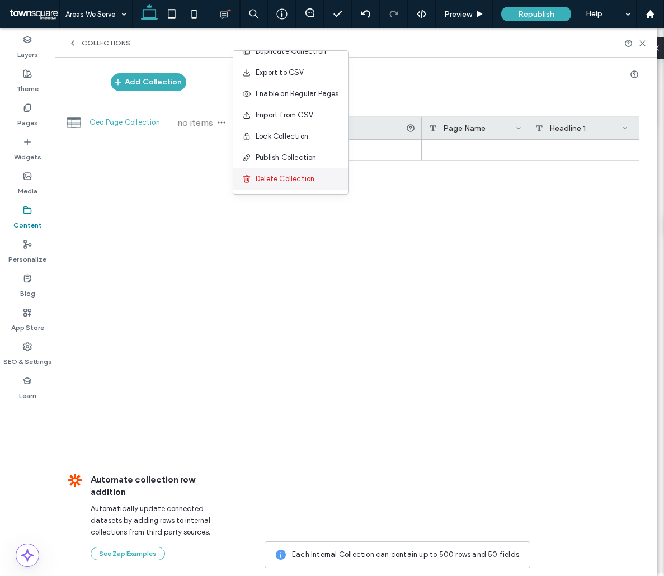
click at [279, 180] on span "Delete Collection" at bounding box center [285, 178] width 59 height 11
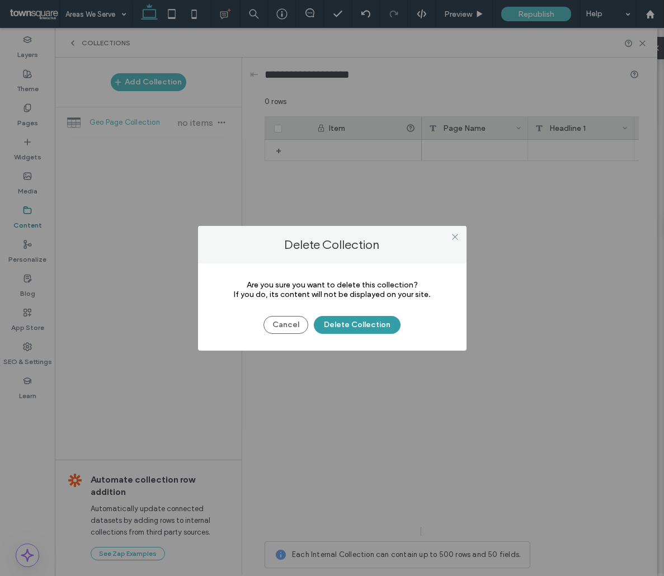
click at [339, 329] on button "Delete Collection" at bounding box center [357, 325] width 87 height 18
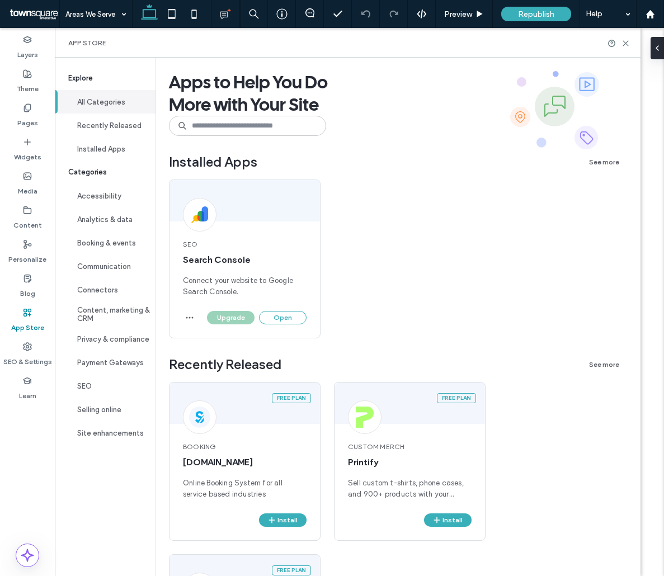
click at [26, 121] on label "Pages" at bounding box center [27, 120] width 21 height 16
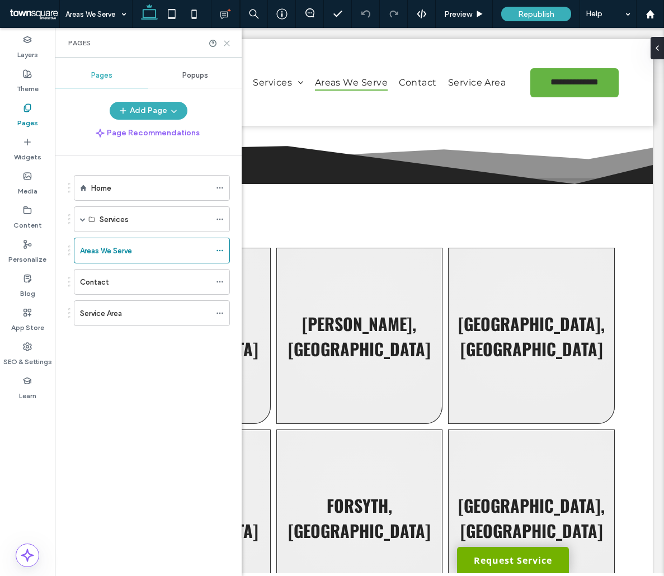
drag, startPoint x: 226, startPoint y: 41, endPoint x: 171, endPoint y: 20, distance: 59.5
click at [226, 41] on icon at bounding box center [227, 43] width 8 height 8
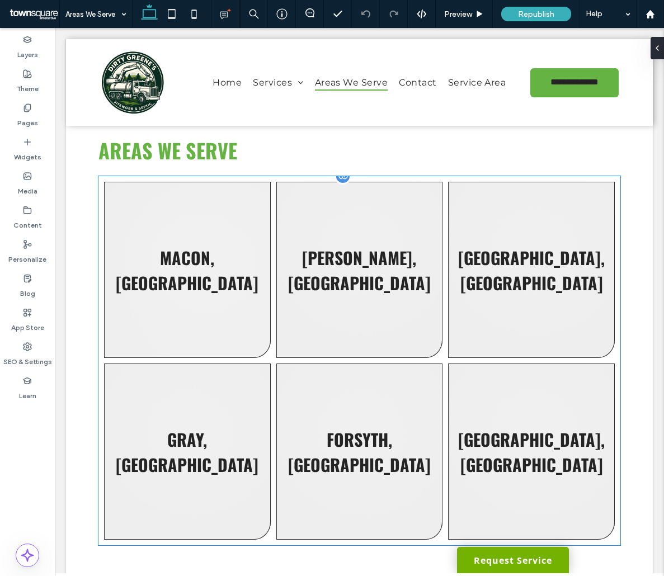
scroll to position [112, 0]
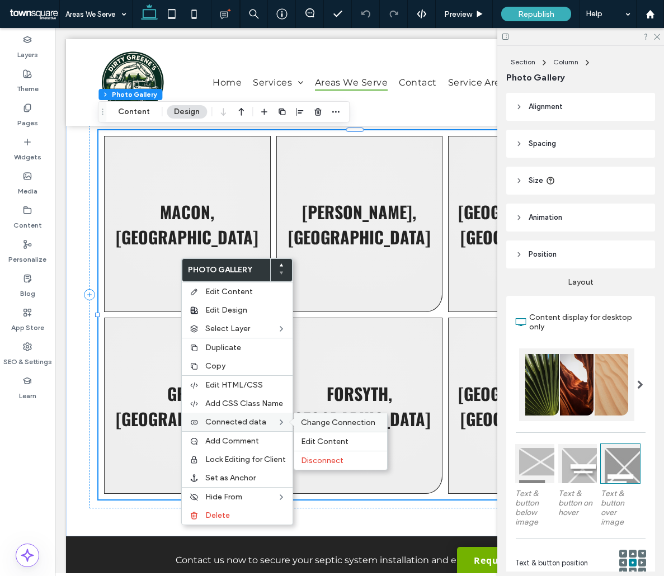
click at [337, 427] on span "Change Connection" at bounding box center [338, 423] width 74 height 10
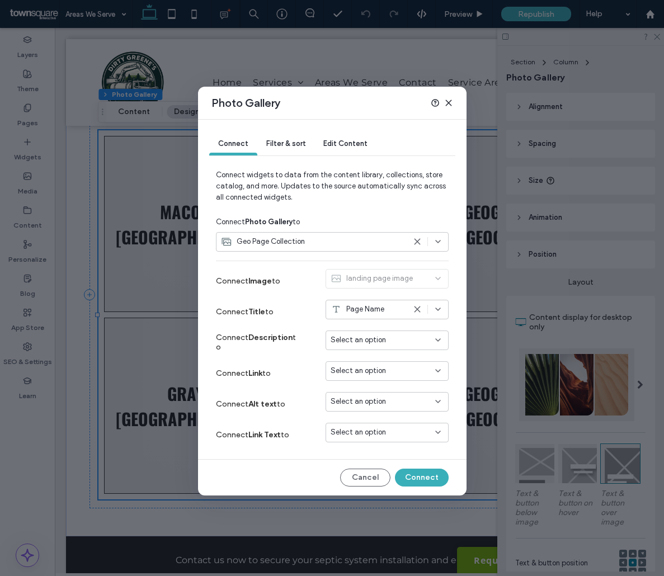
click at [388, 367] on div "Select an option" at bounding box center [381, 370] width 100 height 11
click at [369, 355] on div "Connect Description to Select an option" at bounding box center [332, 342] width 233 height 31
click at [389, 387] on div "Connect Link to Select an option" at bounding box center [332, 373] width 233 height 31
click at [386, 379] on div "Select an option" at bounding box center [386, 371] width 123 height 20
click at [298, 398] on label "Connect Alt text to" at bounding box center [258, 404] width 84 height 21
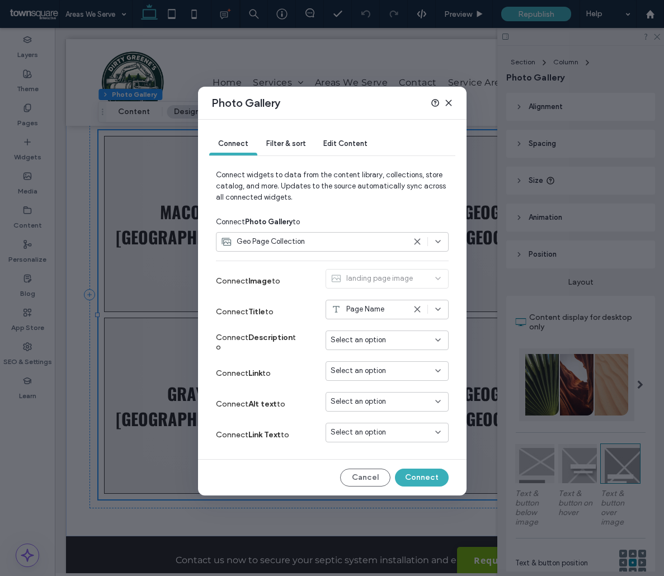
click at [358, 435] on span "Select an option" at bounding box center [358, 432] width 55 height 11
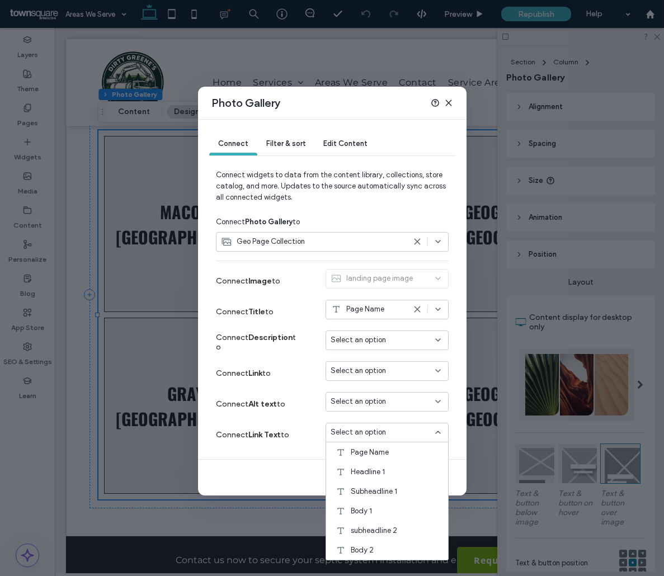
click at [448, 99] on icon at bounding box center [448, 102] width 9 height 9
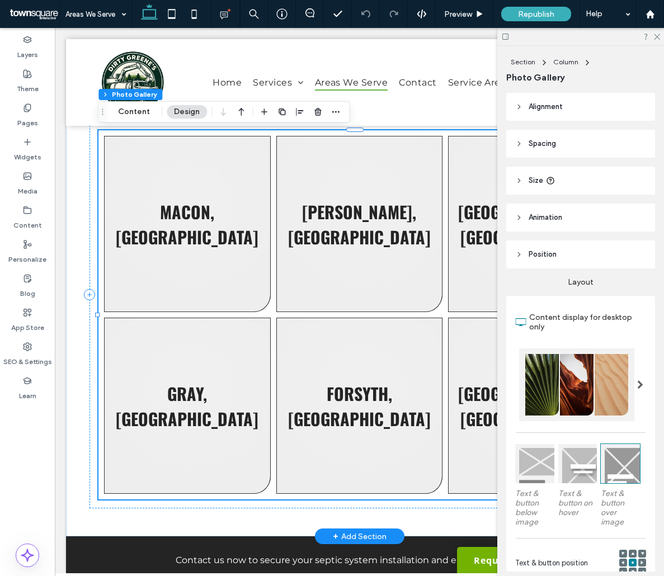
click at [224, 289] on link at bounding box center [187, 224] width 167 height 176
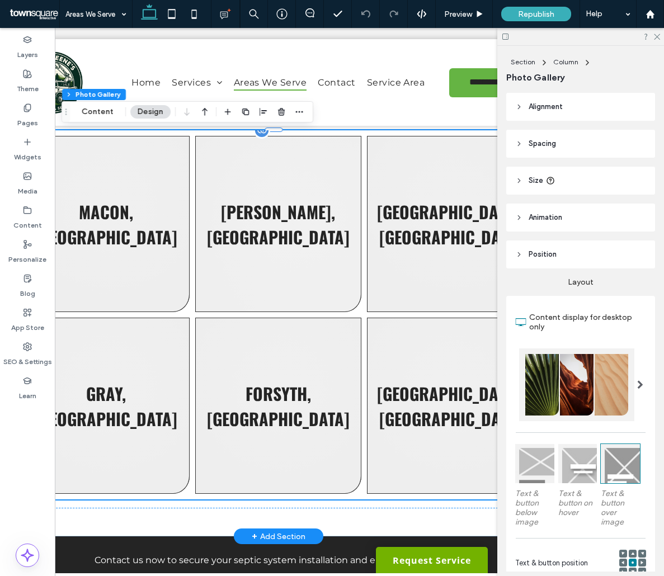
scroll to position [0, 112]
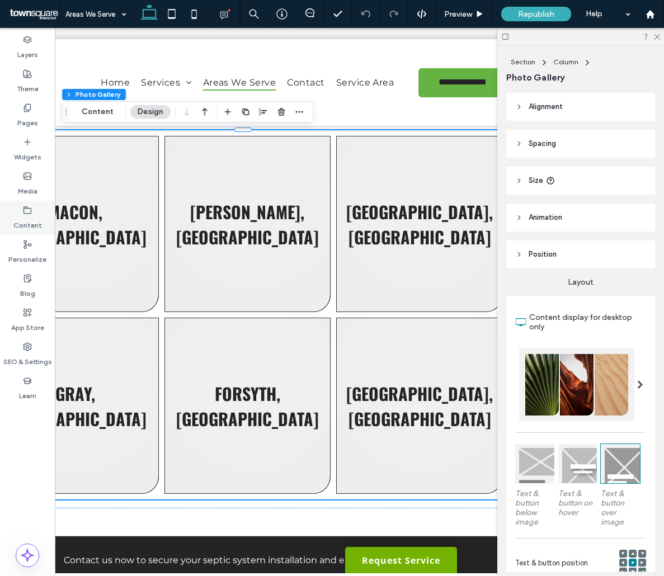
click at [31, 227] on label "Content" at bounding box center [27, 223] width 29 height 16
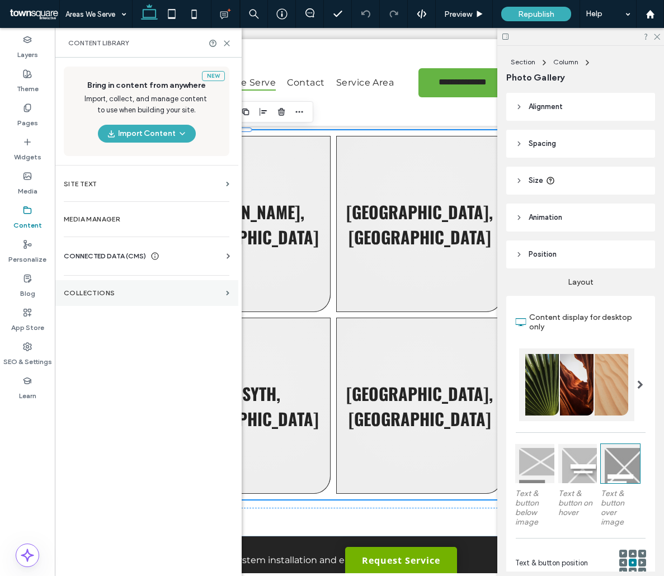
click at [99, 294] on label "Collections" at bounding box center [143, 293] width 158 height 8
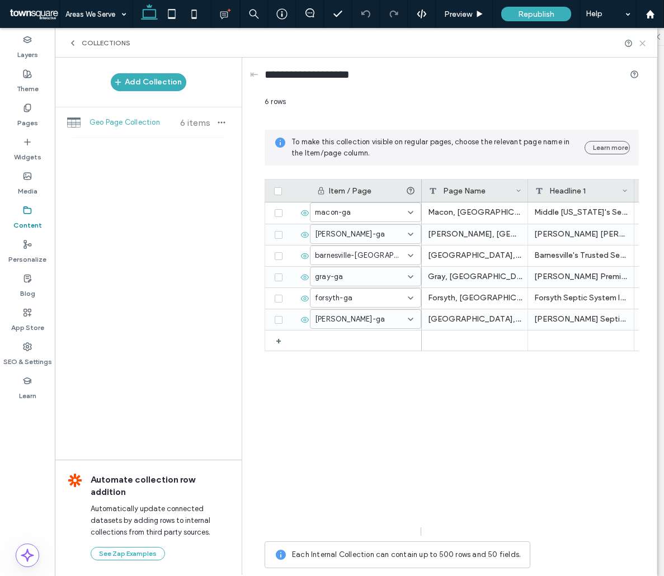
click at [644, 45] on use at bounding box center [642, 43] width 5 height 5
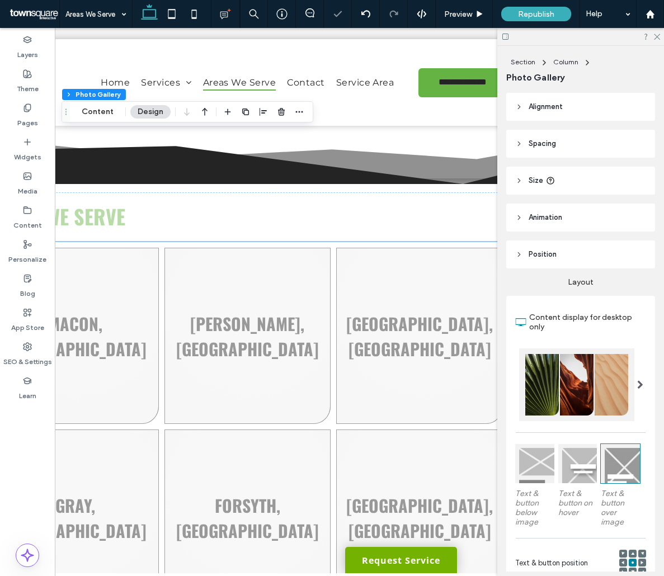
scroll to position [112, 0]
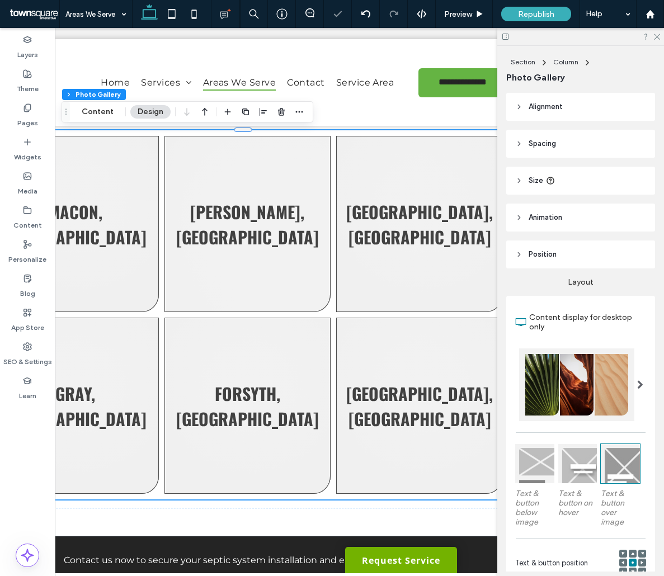
click at [166, 254] on link at bounding box center [247, 224] width 167 height 176
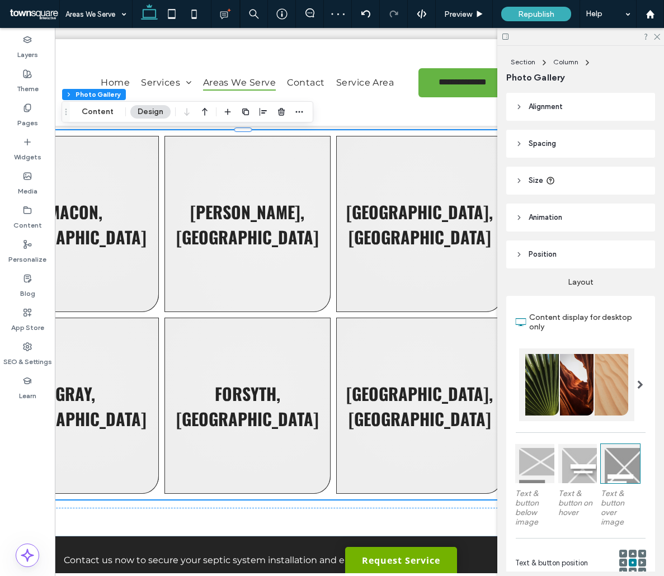
click at [214, 271] on link at bounding box center [247, 224] width 167 height 176
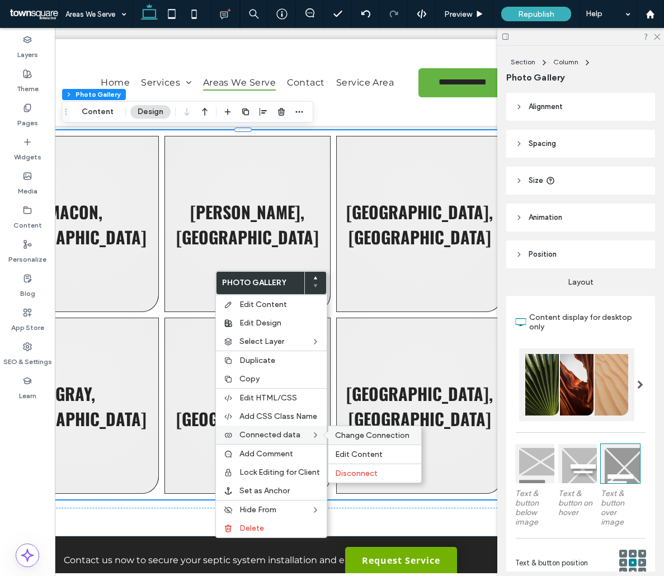
click at [362, 437] on span "Change Connection" at bounding box center [372, 436] width 74 height 10
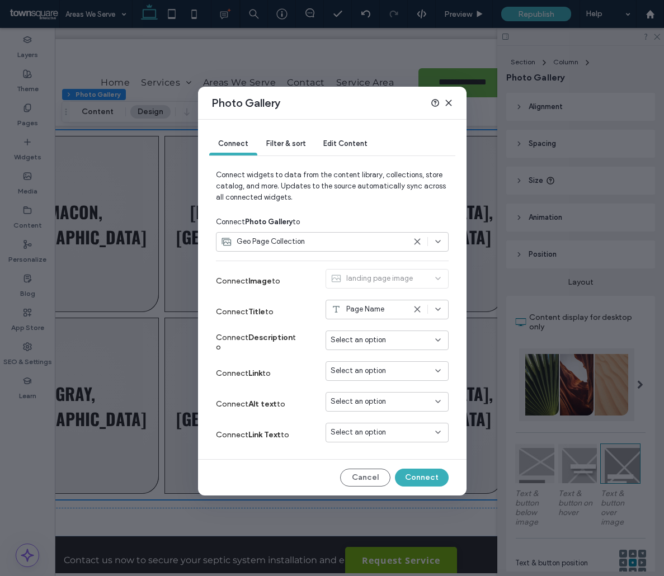
click at [364, 371] on span "Select an option" at bounding box center [358, 370] width 55 height 11
click at [360, 438] on div "Select an option" at bounding box center [386, 433] width 123 height 20
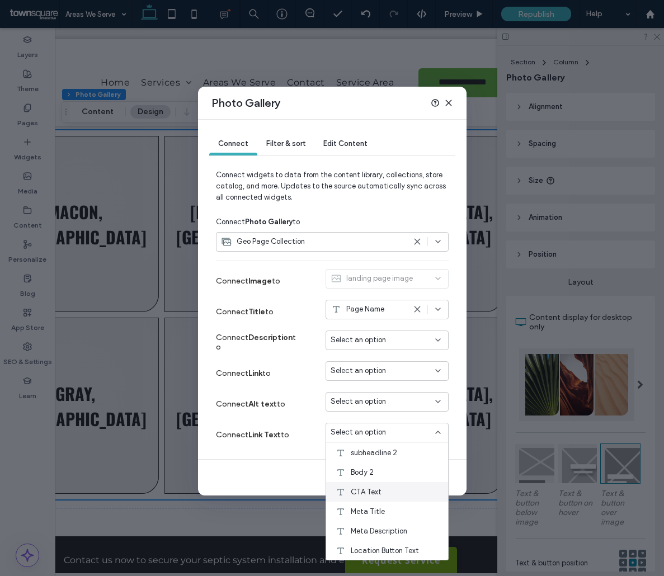
scroll to position [78, 0]
click at [247, 483] on div "Cancel Connect" at bounding box center [332, 478] width 233 height 18
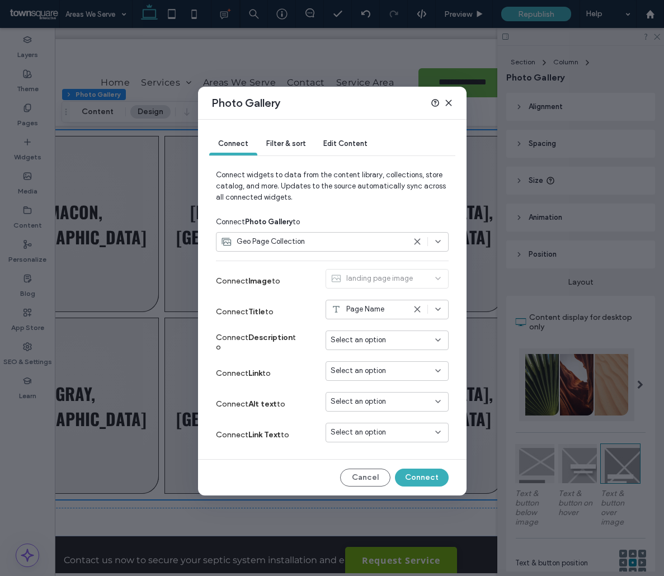
click at [400, 243] on div "Geo Page Collection" at bounding box center [313, 241] width 184 height 11
click at [276, 282] on span "Geo Page Collection" at bounding box center [275, 281] width 68 height 11
click at [419, 478] on button "Connect" at bounding box center [422, 478] width 54 height 18
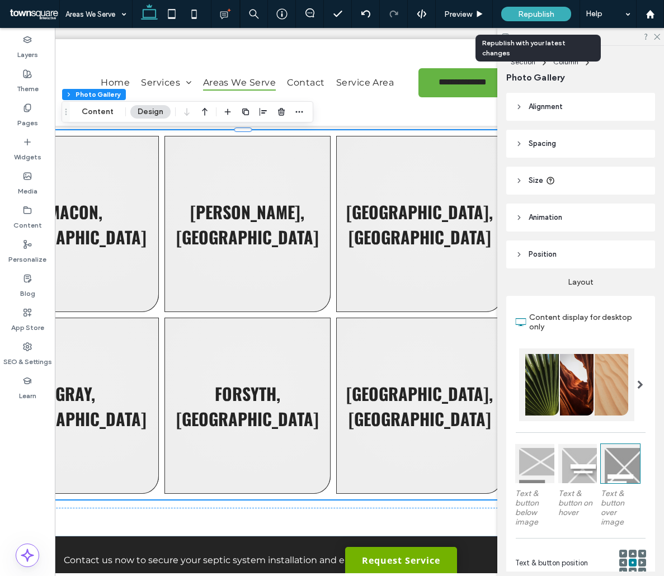
click at [541, 16] on span "Republish" at bounding box center [536, 15] width 36 height 10
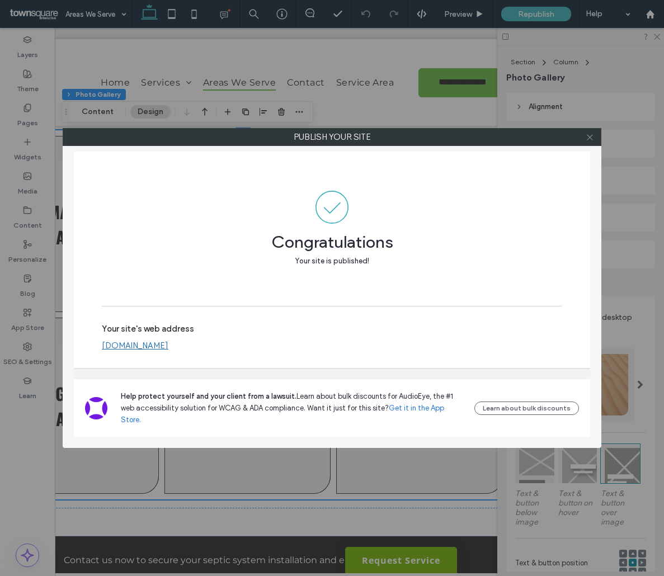
click at [593, 136] on icon at bounding box center [590, 137] width 8 height 8
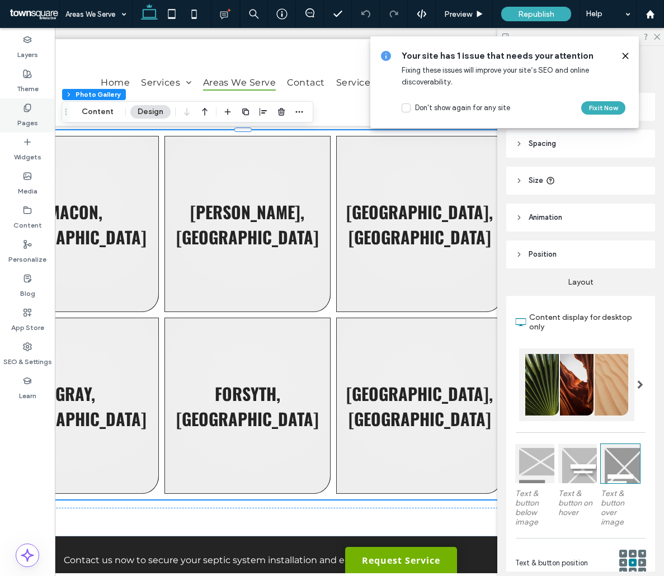
click at [16, 102] on div "Pages" at bounding box center [27, 115] width 55 height 34
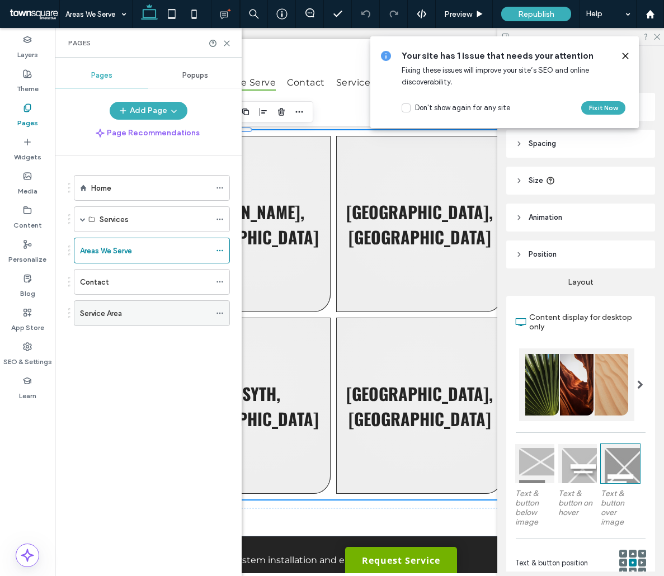
click at [221, 316] on icon at bounding box center [220, 313] width 8 height 8
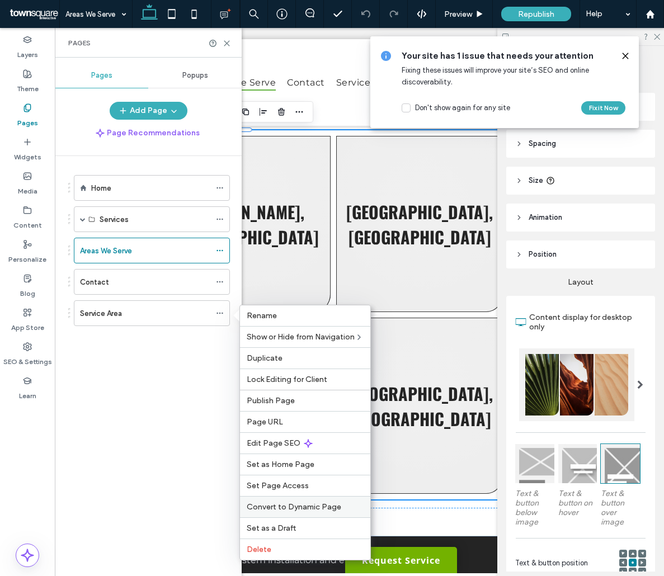
click at [280, 505] on span "Convert to Dynamic Page" at bounding box center [294, 507] width 95 height 10
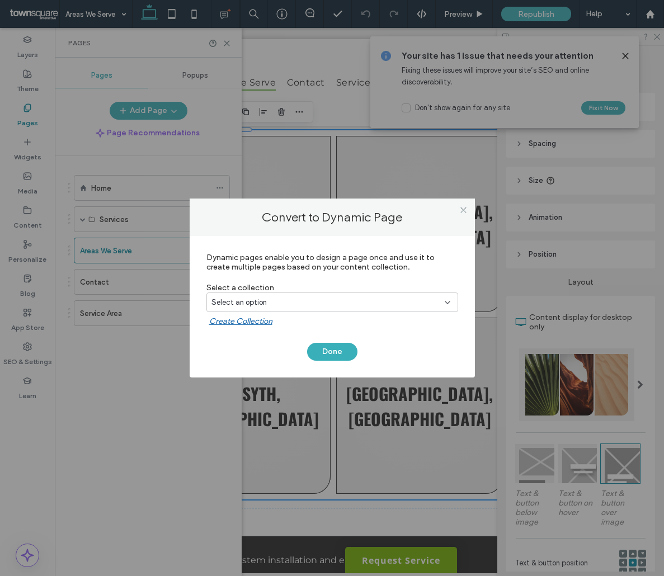
click at [294, 300] on div "Select an option" at bounding box center [325, 302] width 228 height 11
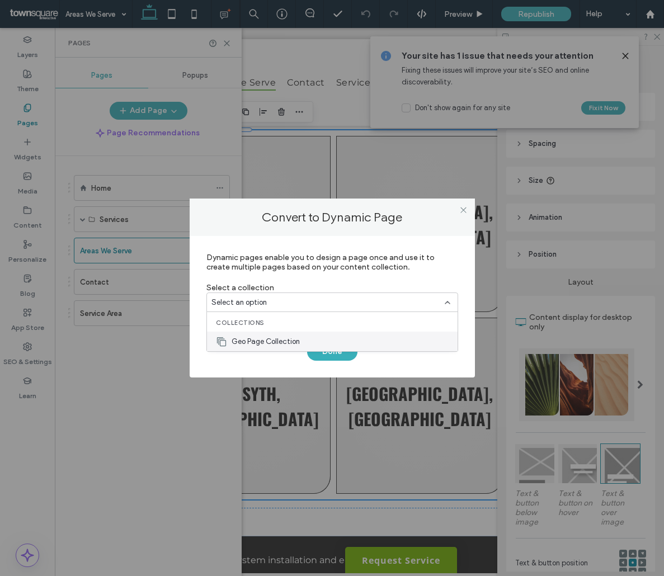
click at [287, 338] on span "Geo Page Collection" at bounding box center [266, 341] width 68 height 11
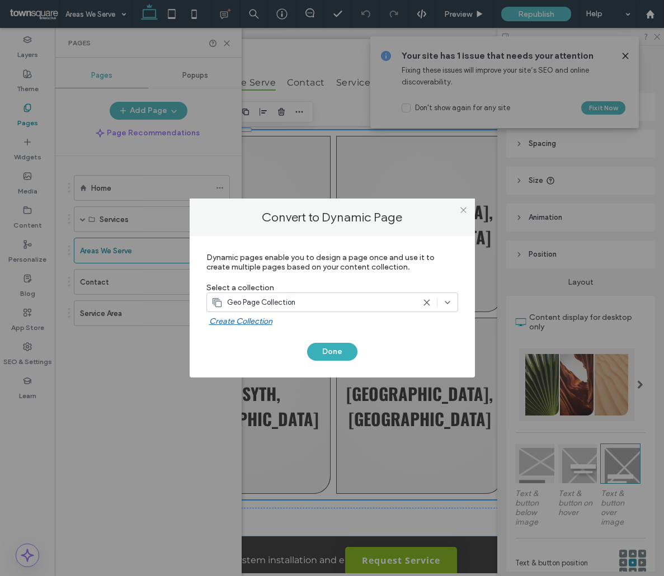
click at [355, 360] on div "Done" at bounding box center [332, 355] width 285 height 46
click at [343, 357] on button "Done" at bounding box center [332, 352] width 50 height 18
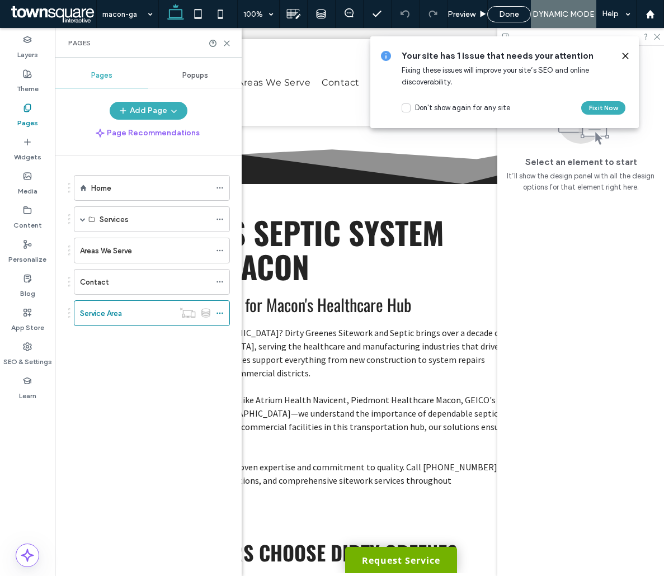
click at [226, 48] on div "Pages" at bounding box center [148, 43] width 187 height 30
click at [226, 46] on icon at bounding box center [227, 43] width 8 height 8
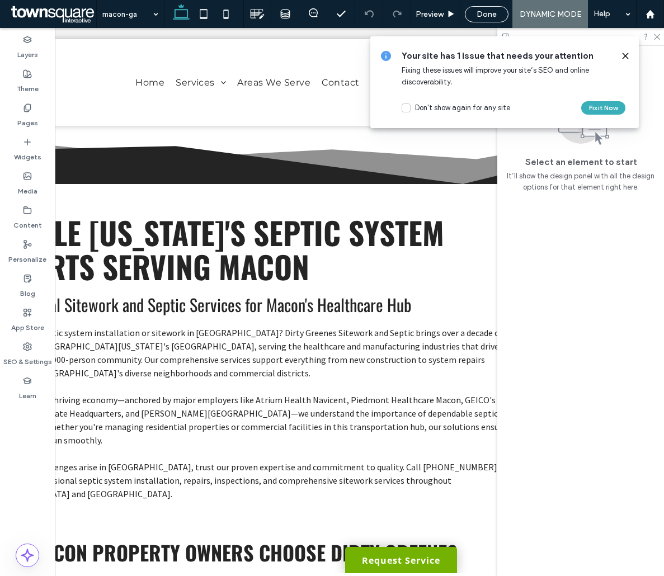
click at [623, 58] on use at bounding box center [624, 55] width 5 height 5
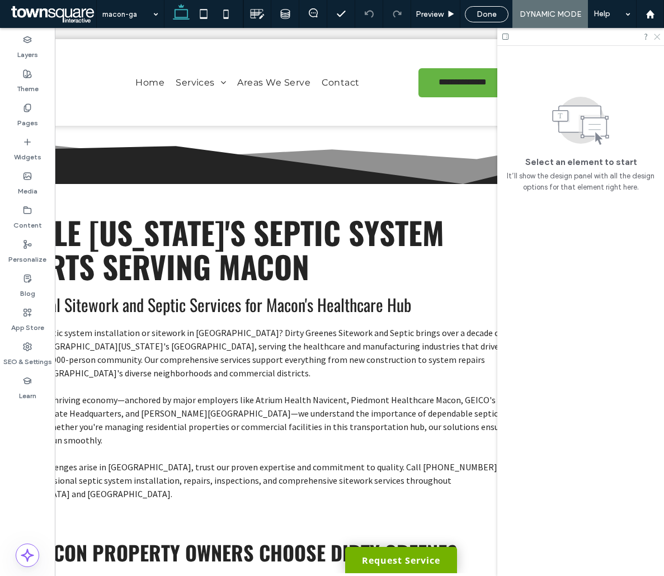
click at [657, 36] on icon at bounding box center [656, 35] width 7 height 7
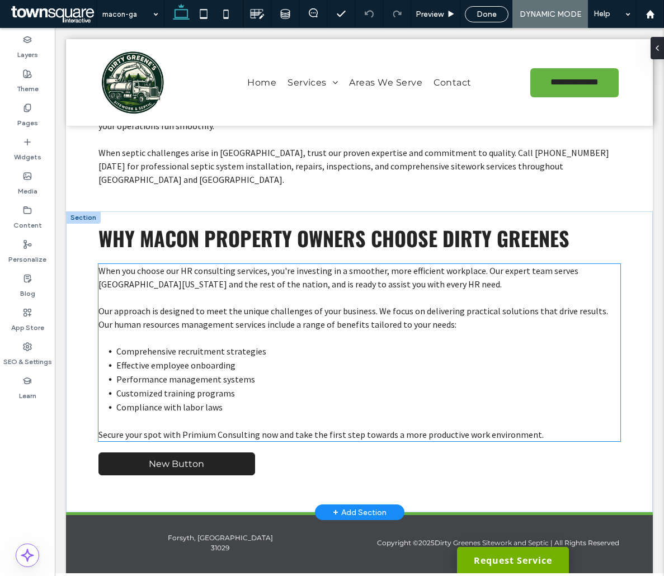
scroll to position [320, 0]
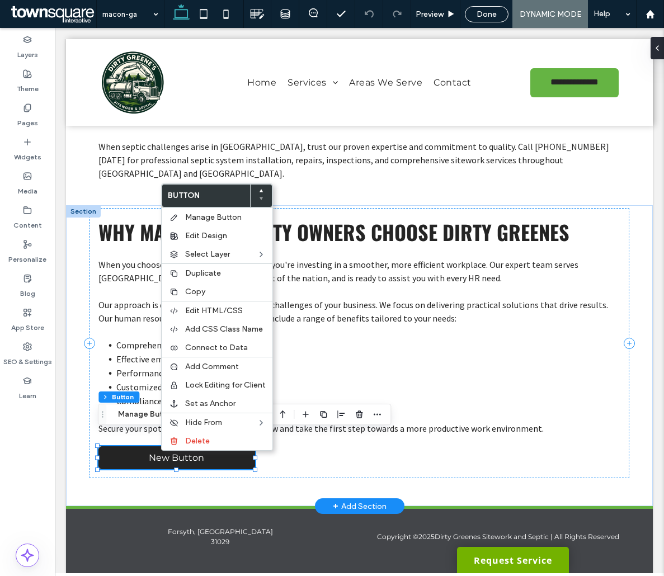
type input "**"
click at [139, 446] on link "New Button" at bounding box center [176, 457] width 157 height 23
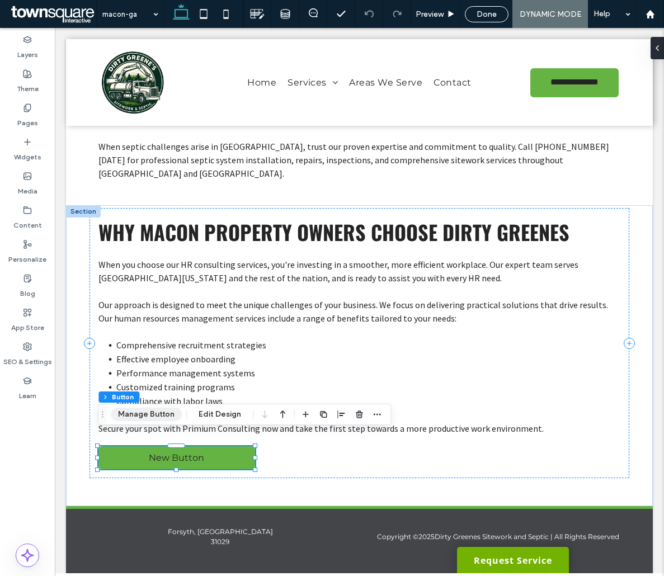
click at [143, 419] on button "Manage Button" at bounding box center [146, 414] width 71 height 13
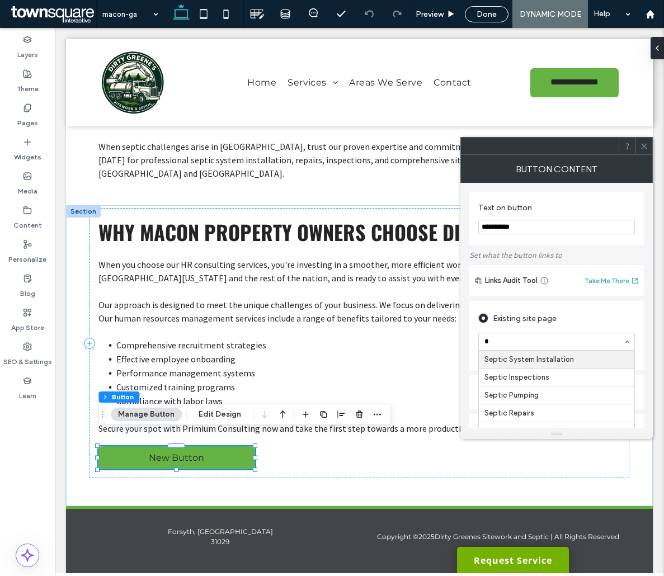
scroll to position [0, 0]
type input "******"
click at [529, 233] on input "**********" at bounding box center [556, 227] width 157 height 15
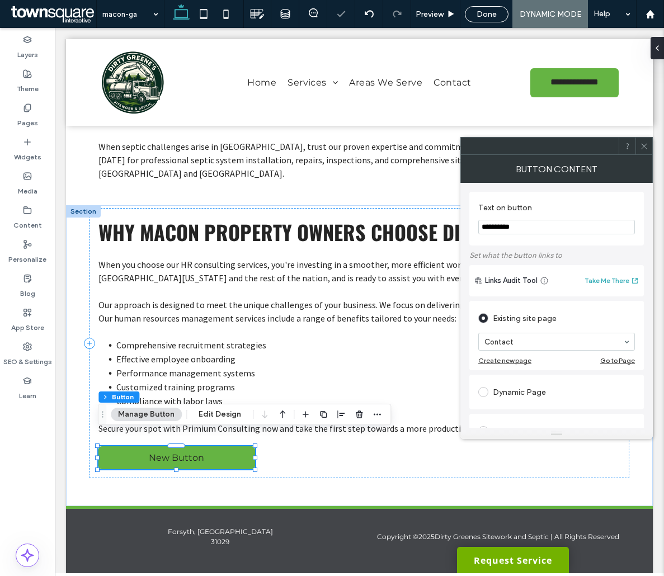
click at [529, 233] on input "**********" at bounding box center [556, 227] width 157 height 15
type input "**********"
click at [582, 199] on section "**********" at bounding box center [556, 218] width 157 height 43
click at [646, 145] on icon at bounding box center [644, 146] width 8 height 8
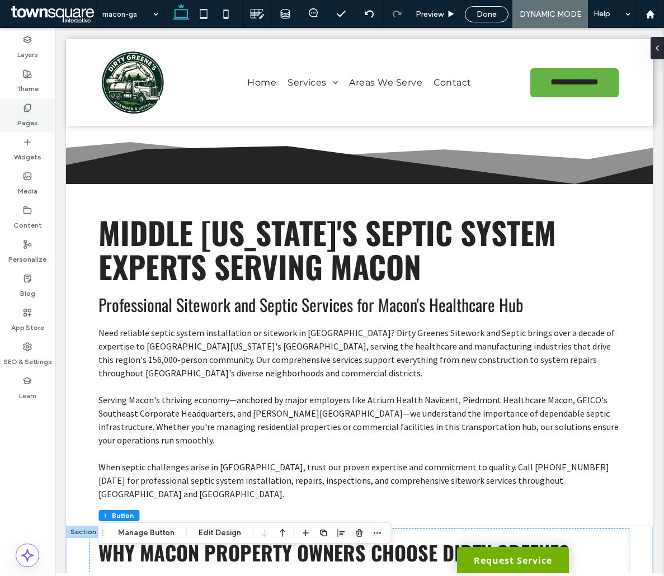
click at [30, 125] on label "Pages" at bounding box center [27, 120] width 21 height 16
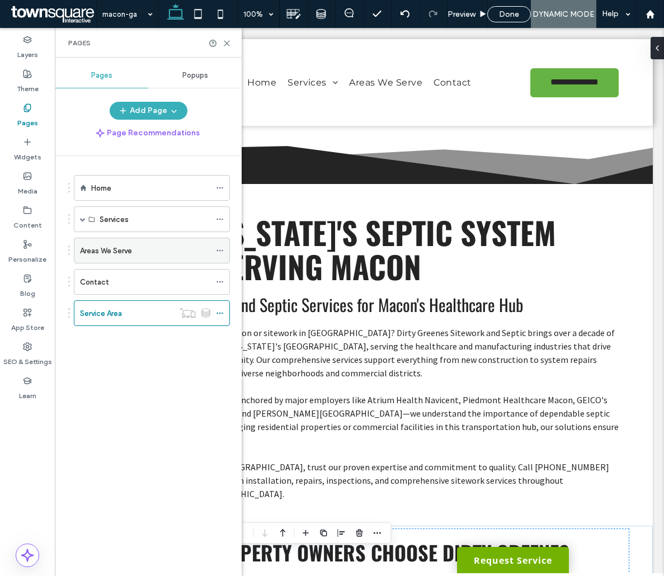
click at [107, 256] on label "Areas We Serve" at bounding box center [106, 251] width 52 height 20
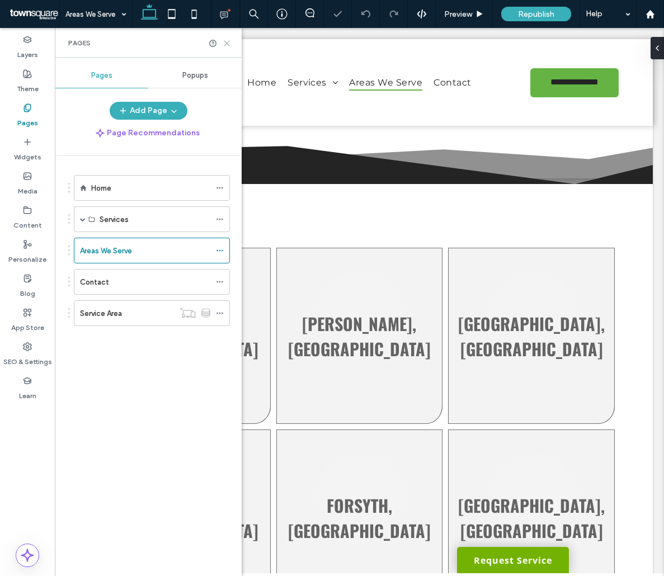
click at [229, 39] on icon at bounding box center [227, 43] width 8 height 8
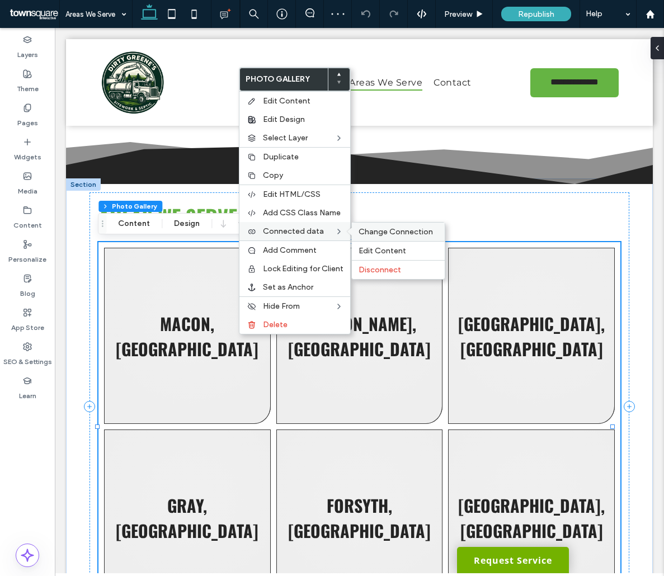
click at [390, 232] on span "Change Connection" at bounding box center [395, 232] width 74 height 10
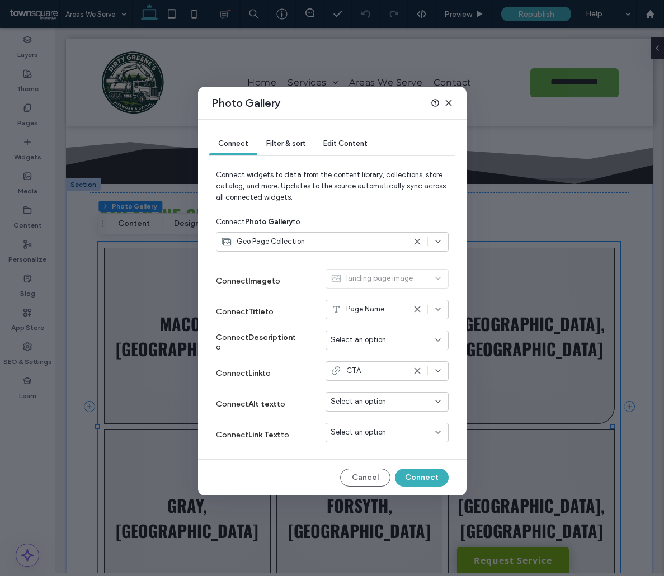
click at [416, 374] on icon at bounding box center [417, 370] width 9 height 9
click at [439, 366] on icon at bounding box center [437, 370] width 9 height 9
click at [408, 407] on span "Dynamic Page: Service Area" at bounding box center [395, 410] width 88 height 11
click at [436, 425] on div "Select an option" at bounding box center [386, 433] width 123 height 20
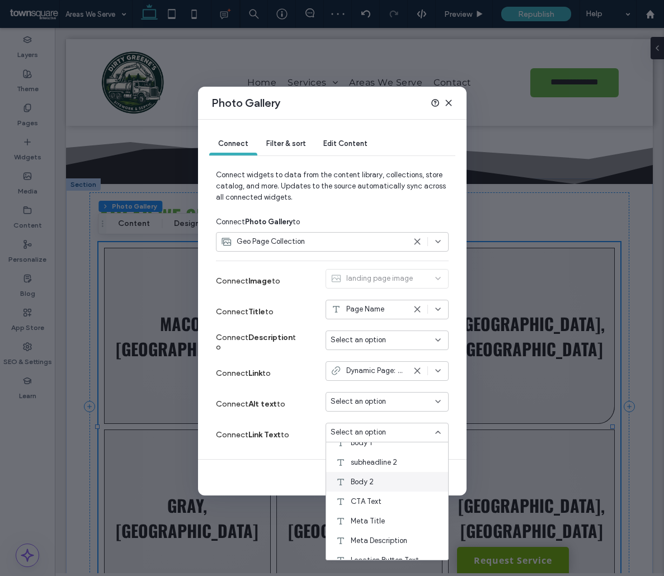
scroll to position [78, 0]
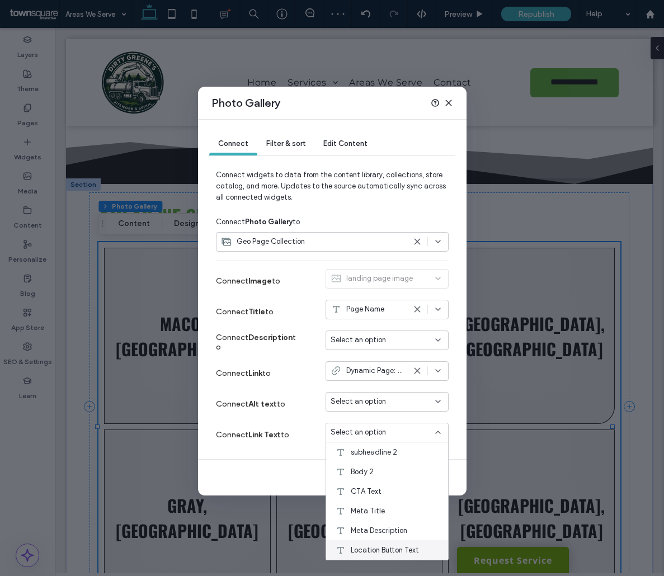
click at [393, 548] on span "Location Button Text" at bounding box center [385, 550] width 68 height 11
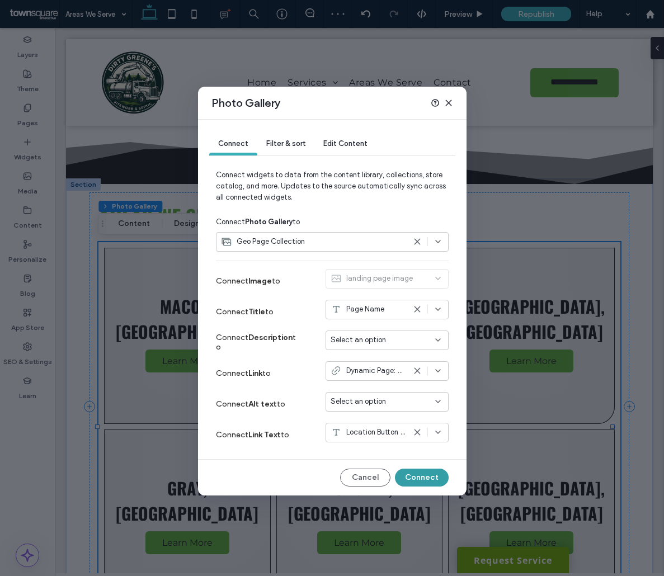
click at [420, 472] on button "Connect" at bounding box center [422, 478] width 54 height 18
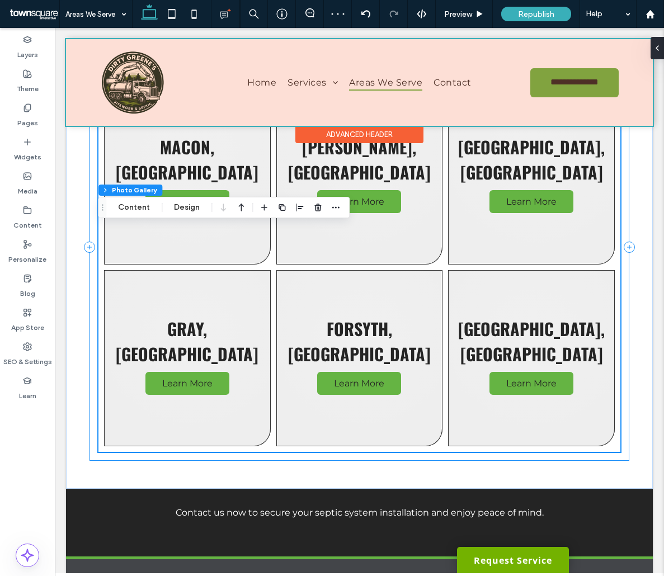
scroll to position [223, 0]
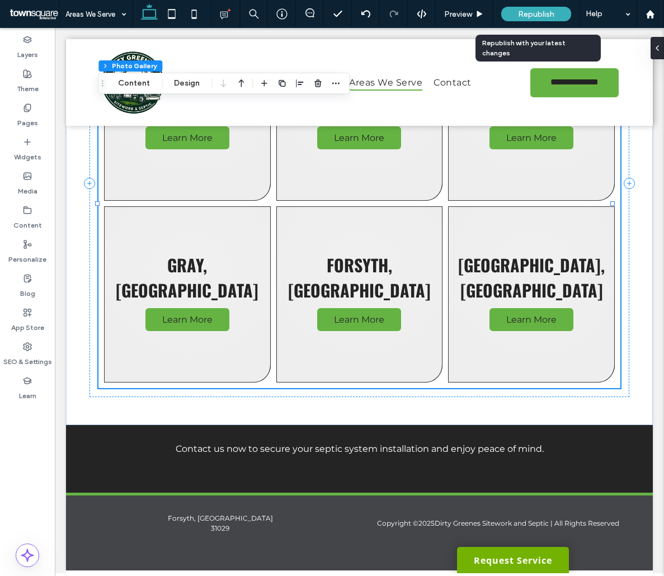
click at [539, 19] on div "Republish" at bounding box center [536, 14] width 70 height 15
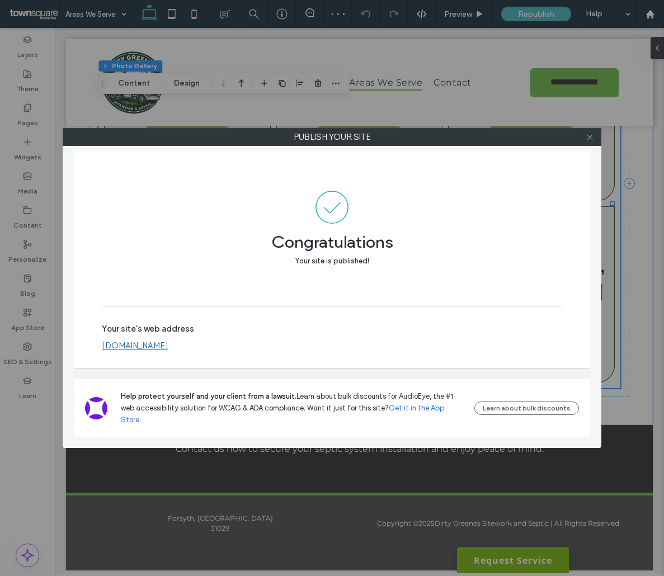
click at [589, 138] on use at bounding box center [590, 137] width 6 height 6
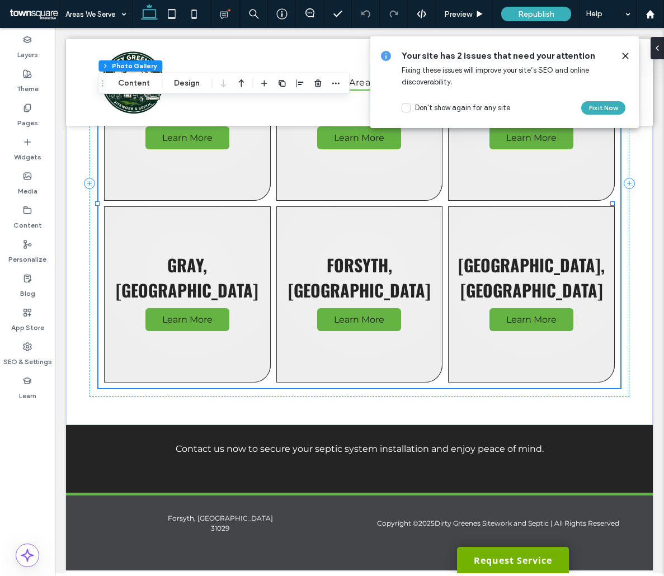
click at [629, 58] on icon at bounding box center [625, 55] width 9 height 9
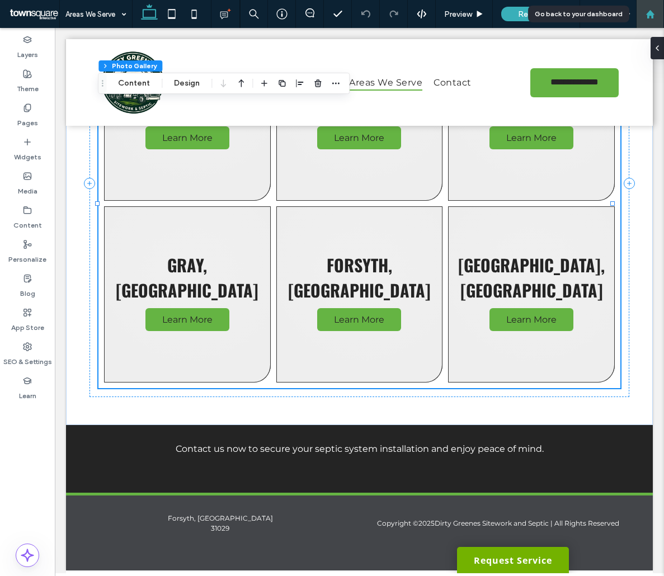
click at [653, 11] on icon at bounding box center [650, 15] width 10 height 10
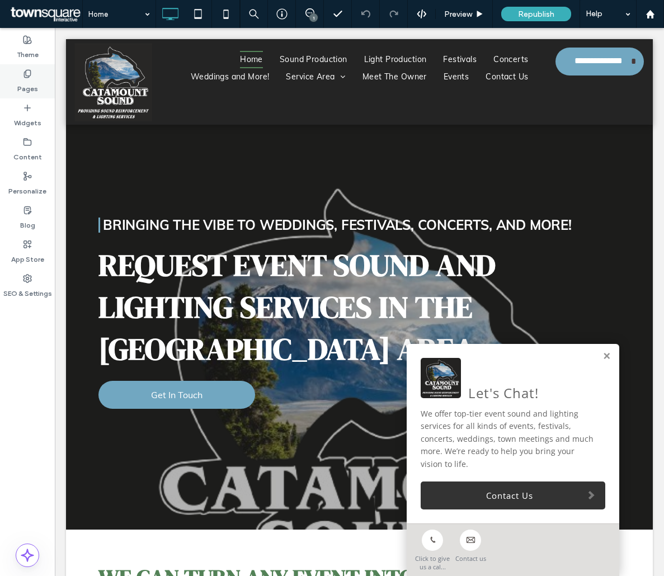
click at [30, 82] on label "Pages" at bounding box center [27, 86] width 21 height 16
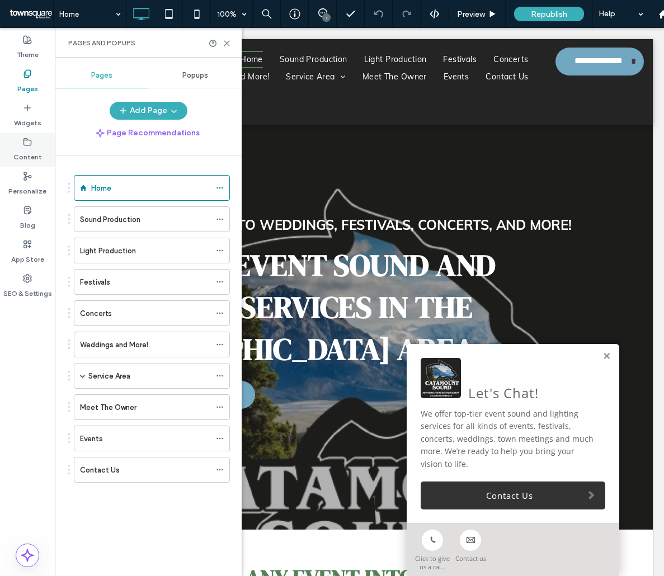
click at [27, 151] on label "Content" at bounding box center [27, 155] width 29 height 16
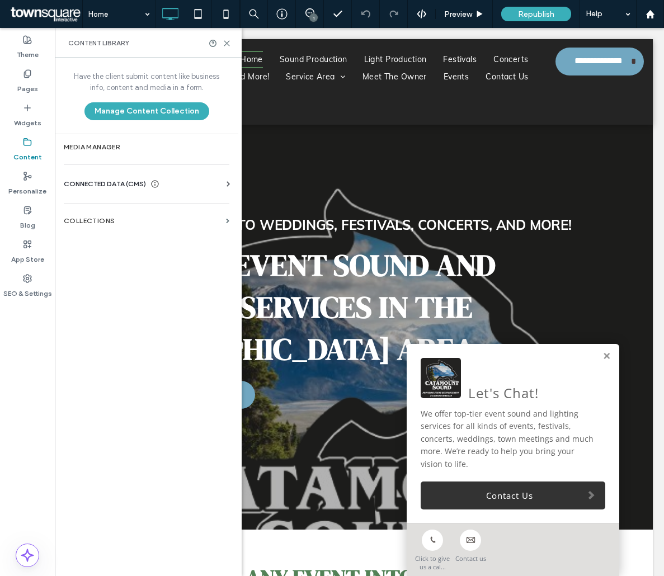
click at [77, 219] on label "Collections" at bounding box center [143, 221] width 158 height 8
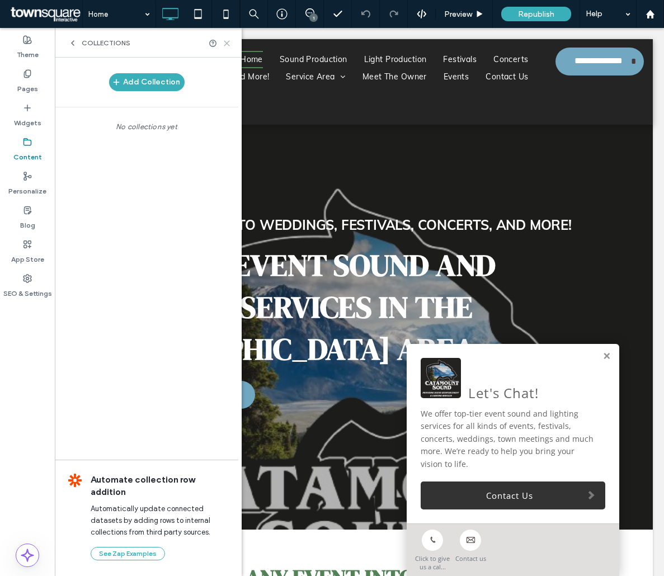
click at [226, 46] on icon at bounding box center [227, 43] width 8 height 8
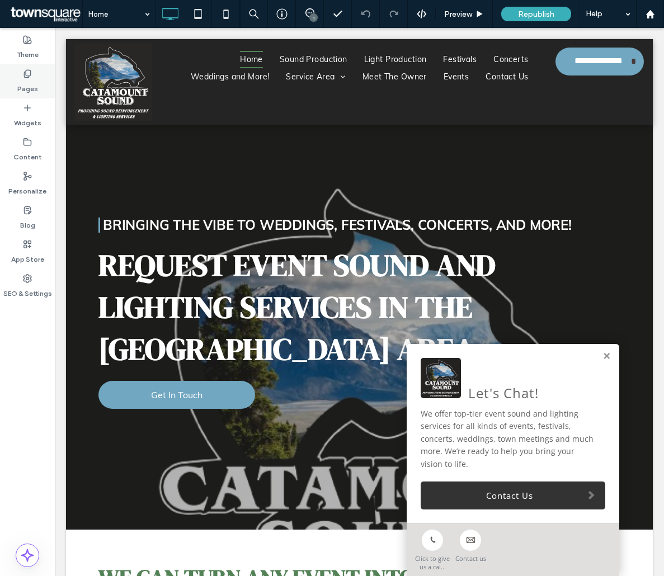
drag, startPoint x: 6, startPoint y: 70, endPoint x: 33, endPoint y: 87, distance: 31.7
click at [33, 87] on label "Pages" at bounding box center [27, 86] width 21 height 16
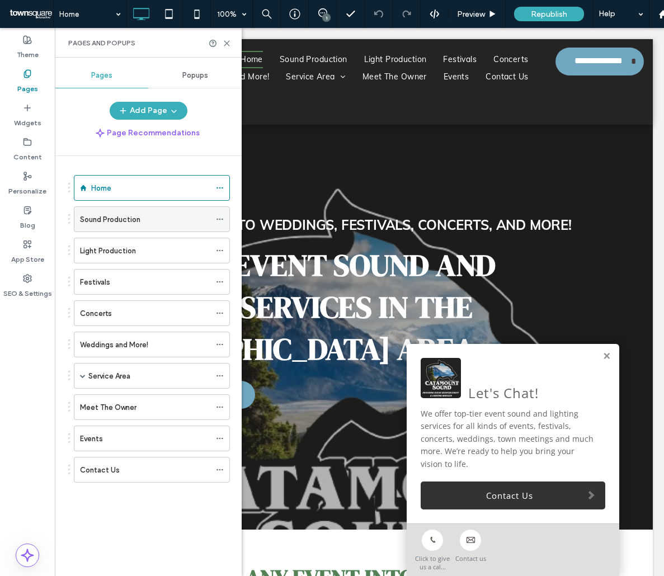
click at [220, 216] on icon at bounding box center [220, 219] width 8 height 8
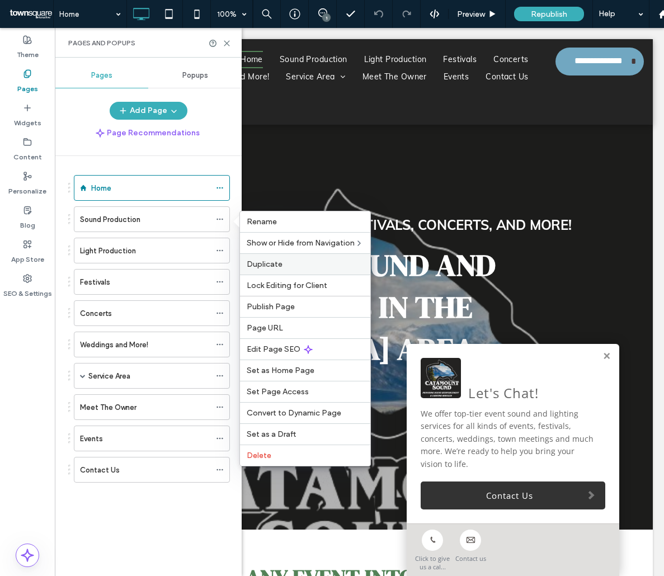
click at [268, 267] on span "Duplicate" at bounding box center [265, 264] width 36 height 10
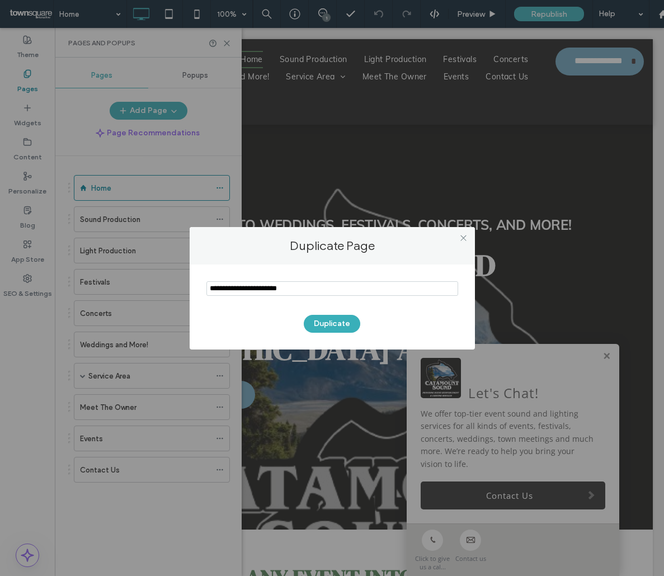
click at [272, 291] on input "notEmpty" at bounding box center [332, 288] width 252 height 15
click at [258, 289] on input "notEmpty" at bounding box center [332, 288] width 252 height 15
type input "**********"
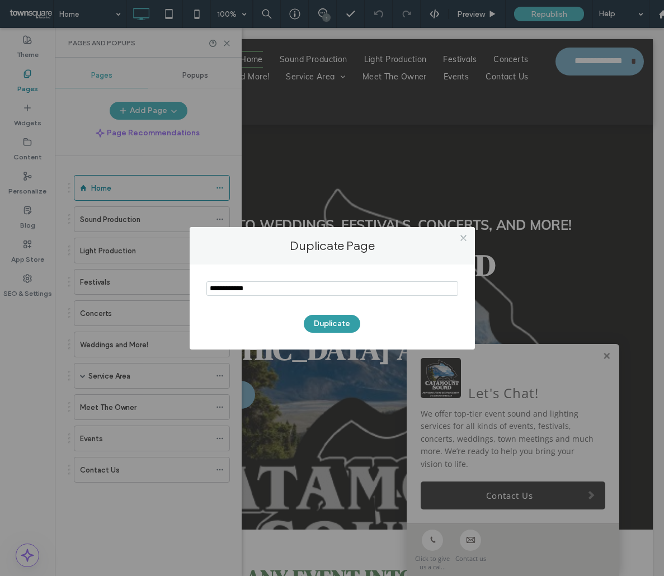
click at [331, 329] on button "Duplicate" at bounding box center [332, 324] width 56 height 18
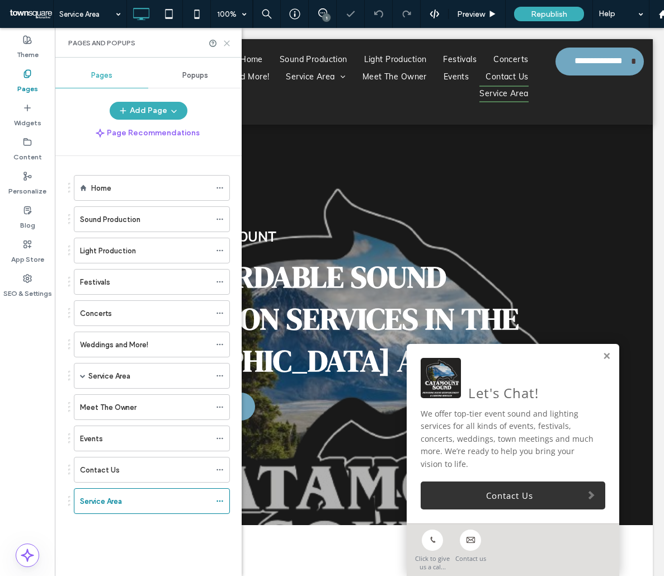
click at [229, 41] on use at bounding box center [226, 43] width 5 height 5
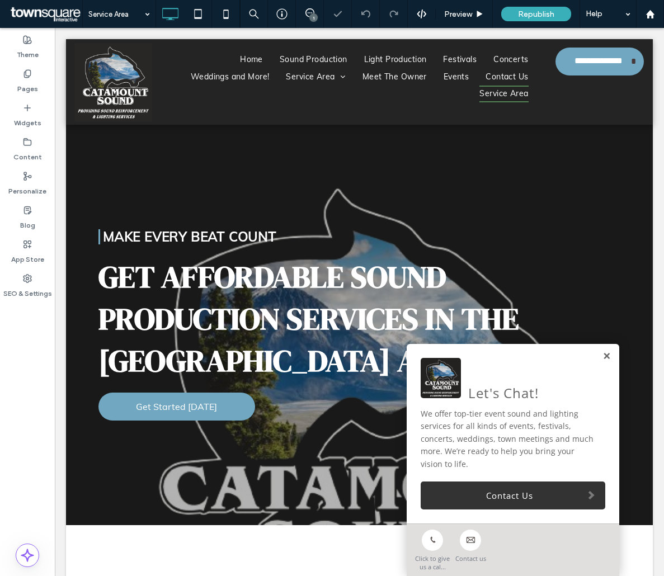
click at [602, 353] on link at bounding box center [606, 357] width 8 height 10
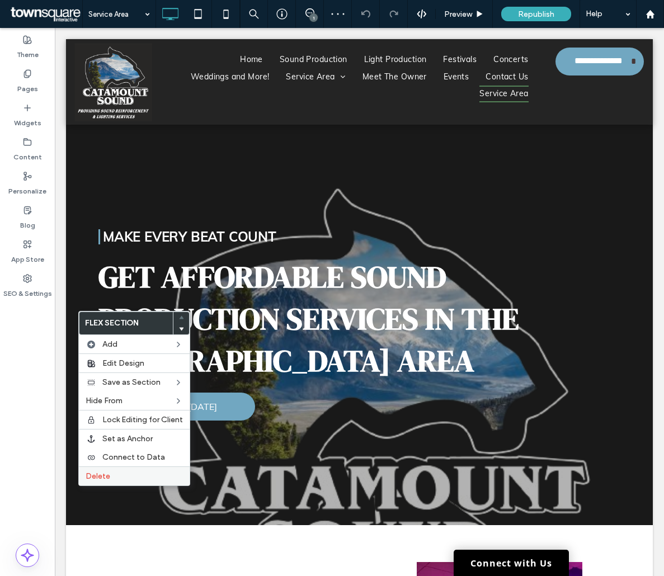
click at [90, 478] on span "Delete" at bounding box center [98, 476] width 25 height 10
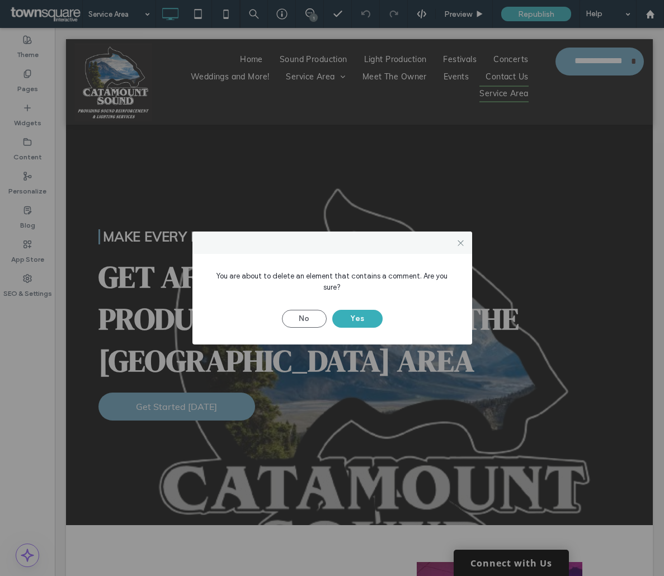
click at [366, 323] on div "You are about to delete an element that contains a comment. Are you sure? No Yes" at bounding box center [332, 299] width 280 height 91
click at [361, 314] on button "Yes" at bounding box center [357, 319] width 50 height 18
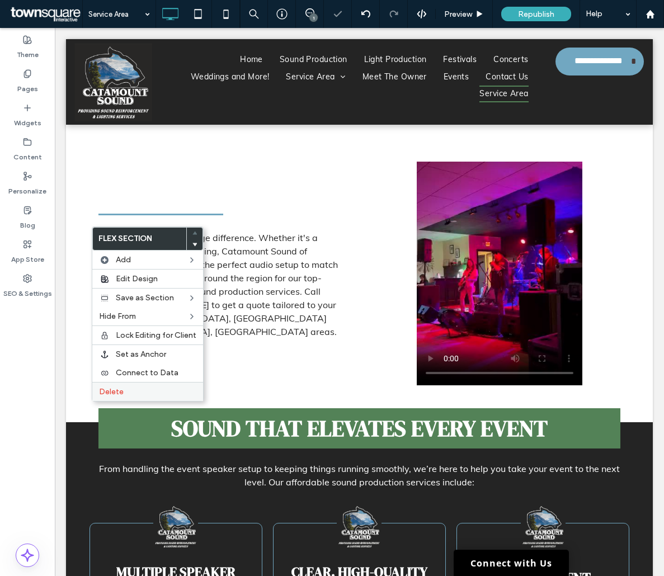
click at [123, 390] on label "Delete" at bounding box center [147, 392] width 97 height 10
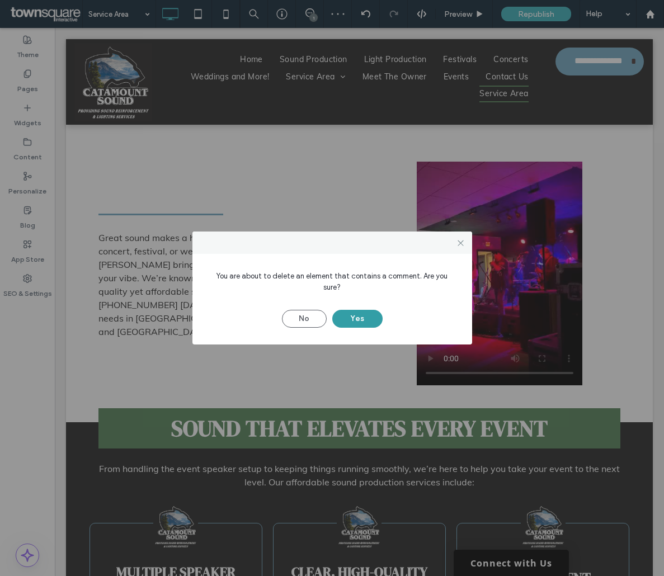
click at [361, 310] on button "Yes" at bounding box center [357, 319] width 50 height 18
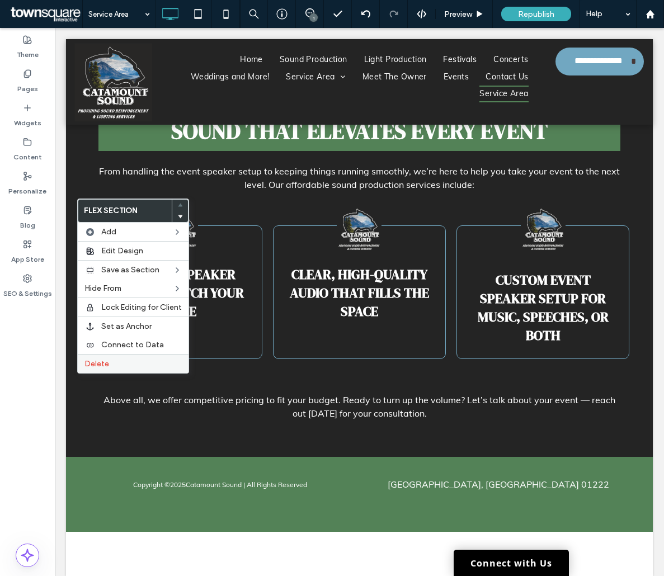
click at [125, 361] on label "Delete" at bounding box center [132, 364] width 97 height 10
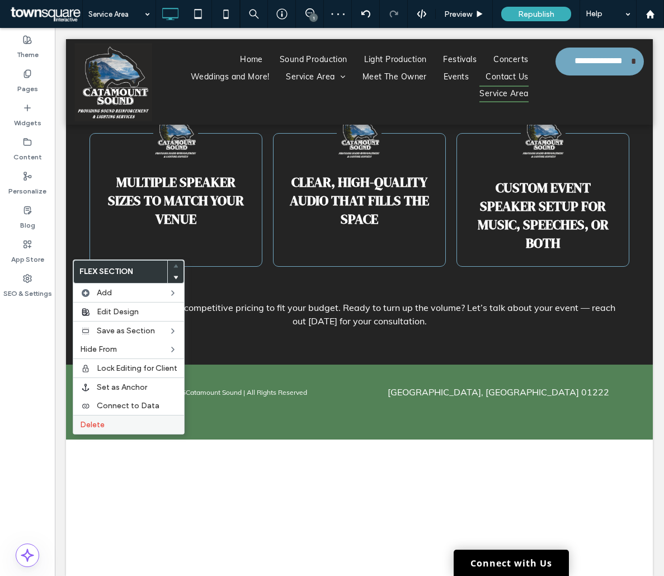
click at [120, 417] on div "Delete" at bounding box center [128, 424] width 111 height 19
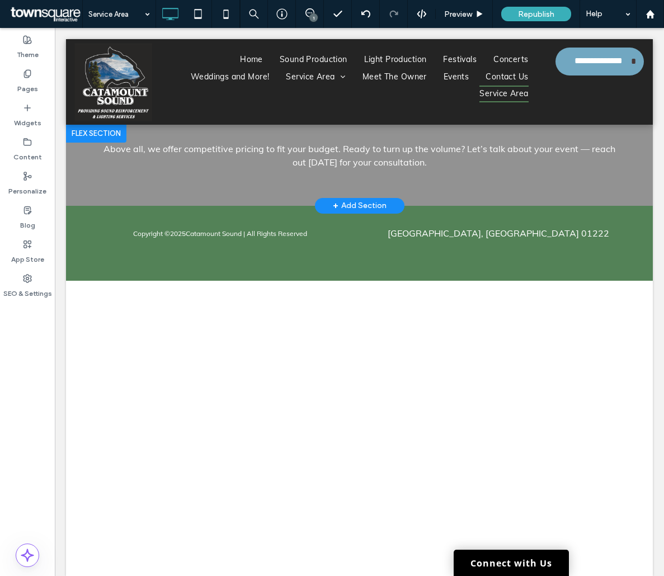
click at [356, 203] on div "+ Add Section" at bounding box center [360, 206] width 54 height 12
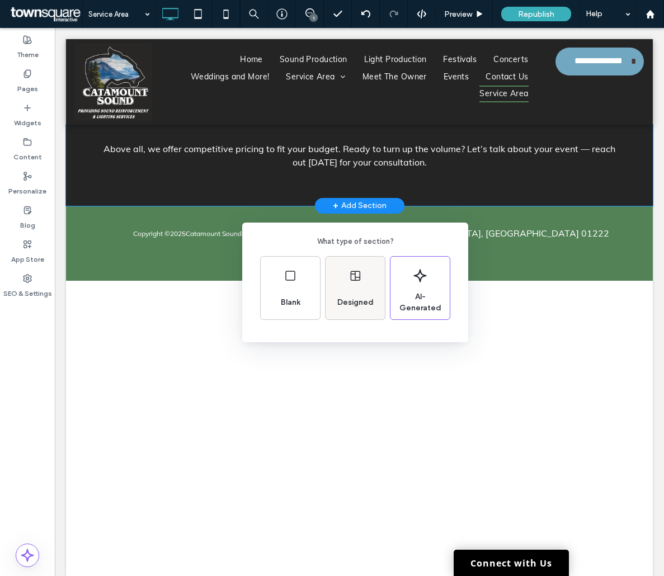
click at [359, 284] on div "Designed" at bounding box center [354, 288] width 59 height 63
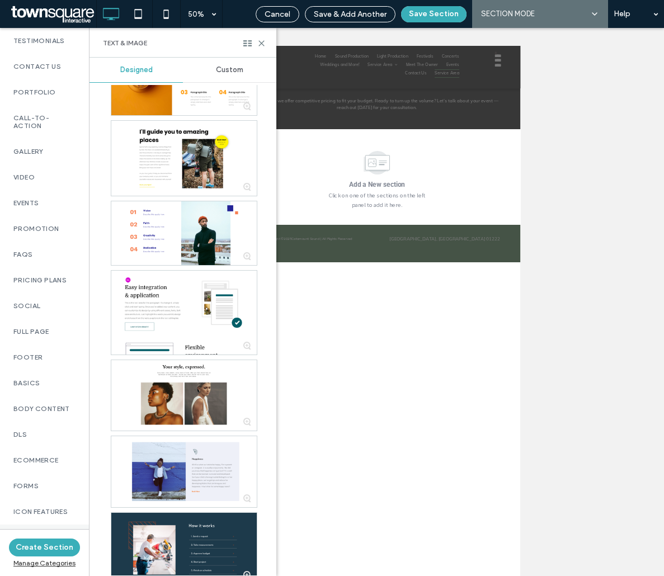
scroll to position [611, 0]
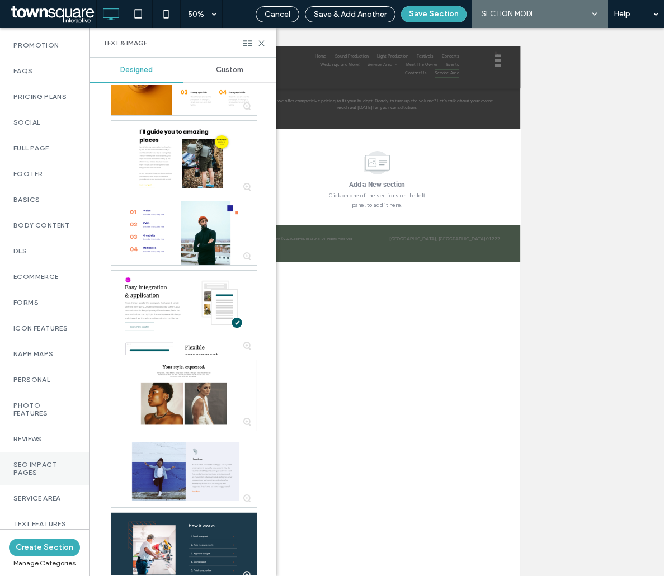
click at [36, 466] on label "SEO Impact Pages" at bounding box center [44, 469] width 62 height 16
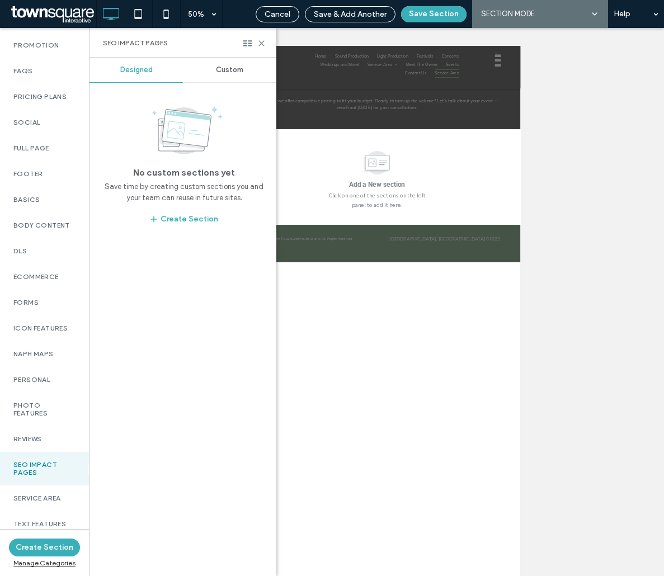
click at [217, 74] on div "Custom" at bounding box center [229, 70] width 93 height 25
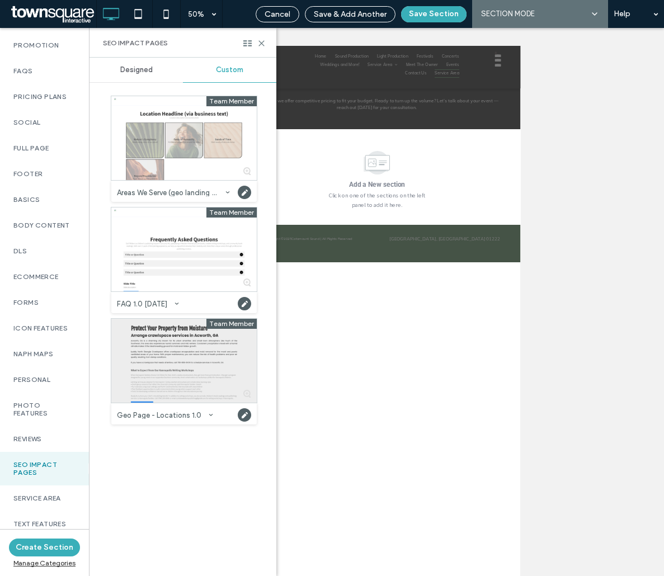
click at [168, 383] on div at bounding box center [183, 361] width 145 height 84
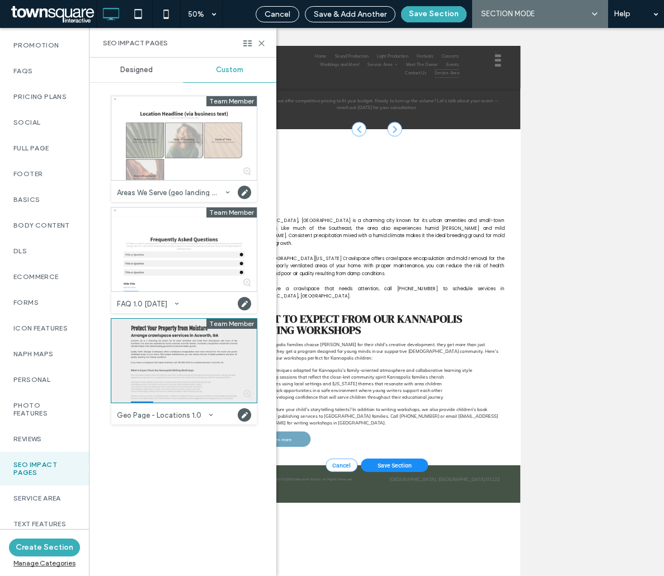
scroll to position [41, 0]
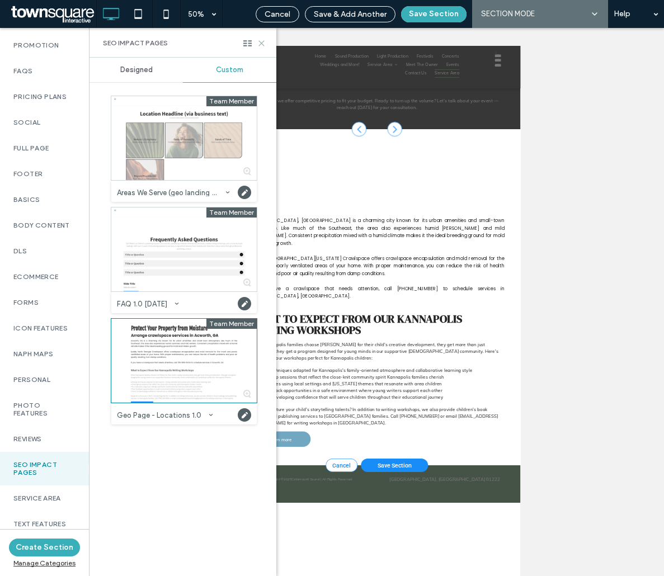
click at [262, 46] on icon at bounding box center [261, 43] width 8 height 8
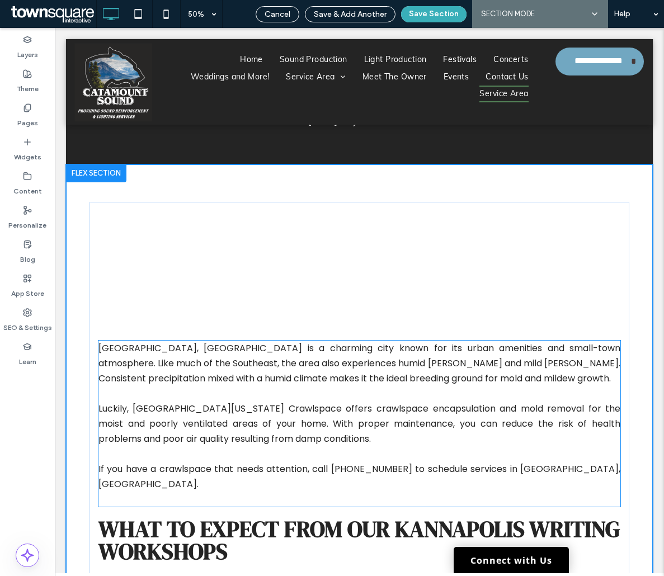
type input "*"
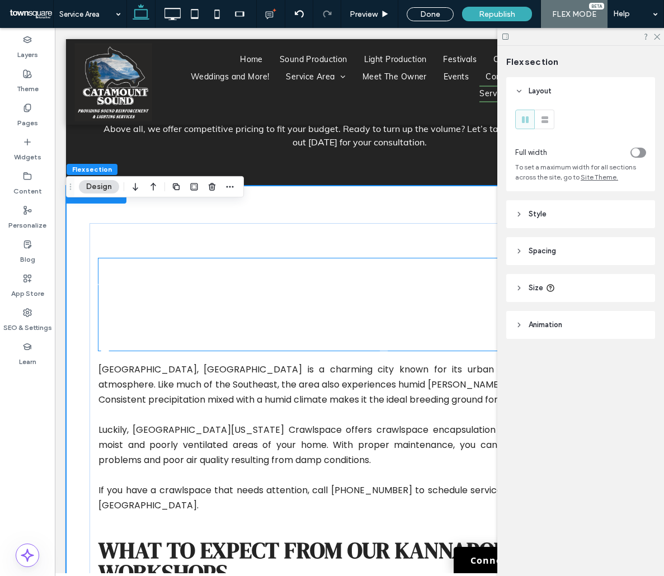
scroll to position [0, 0]
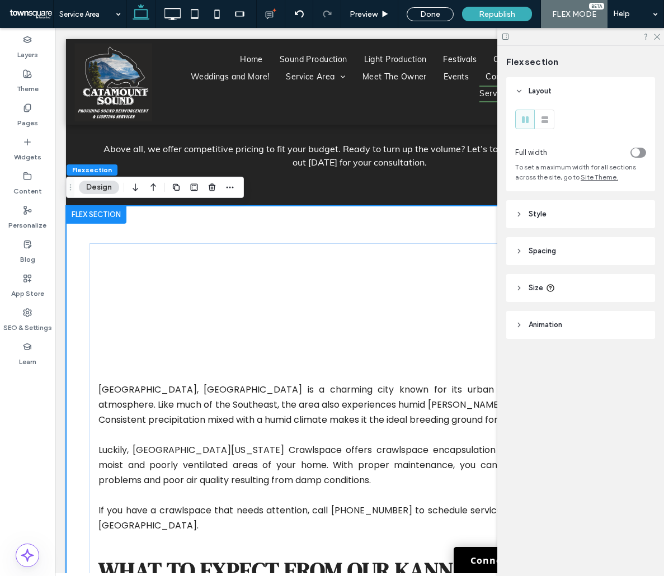
click at [654, 40] on div at bounding box center [580, 36] width 167 height 17
click at [657, 36] on icon at bounding box center [656, 35] width 7 height 7
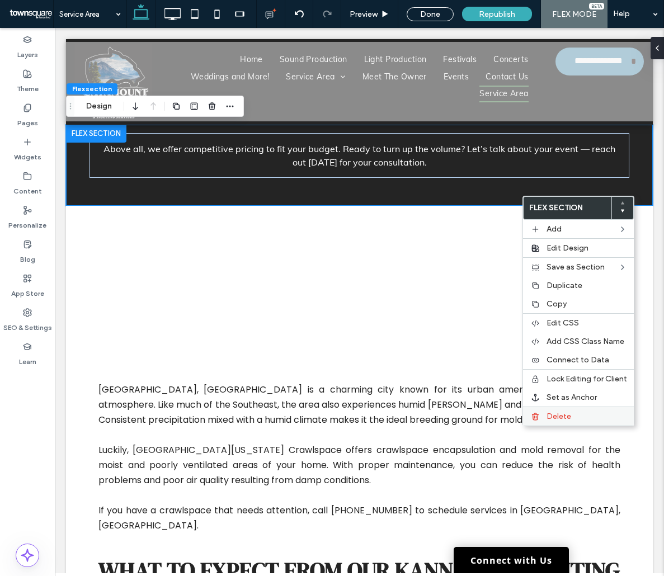
click at [573, 414] on label "Delete" at bounding box center [586, 417] width 81 height 10
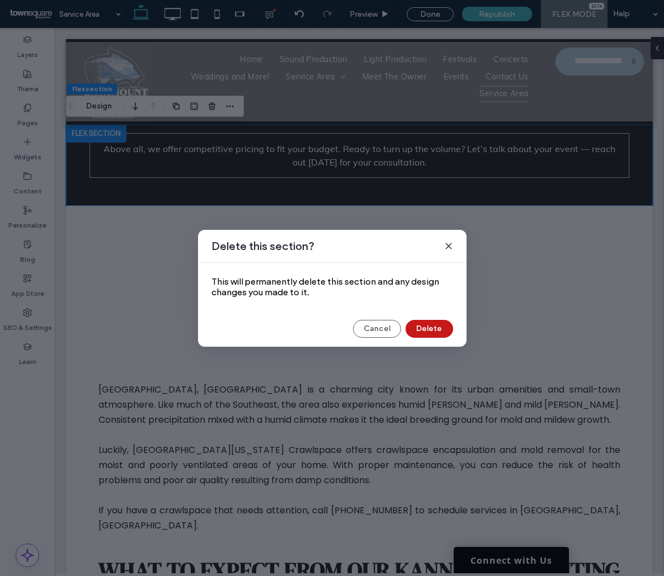
click at [435, 332] on button "Delete" at bounding box center [429, 329] width 48 height 18
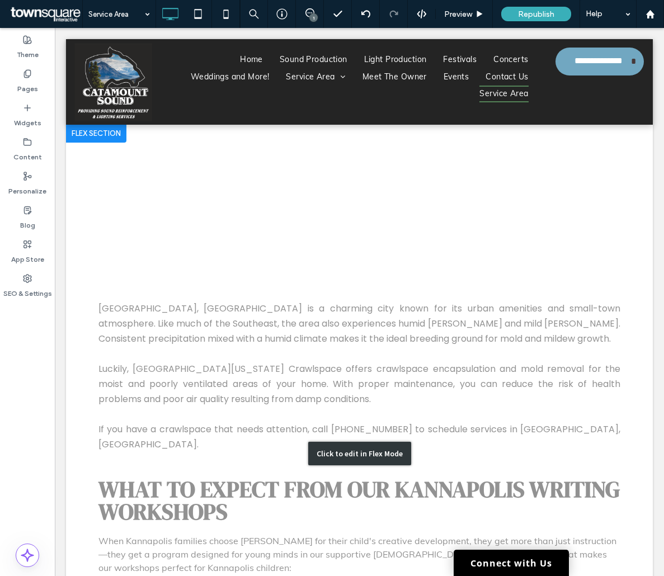
click at [221, 219] on div "Click to edit in Flex Mode" at bounding box center [359, 454] width 587 height 658
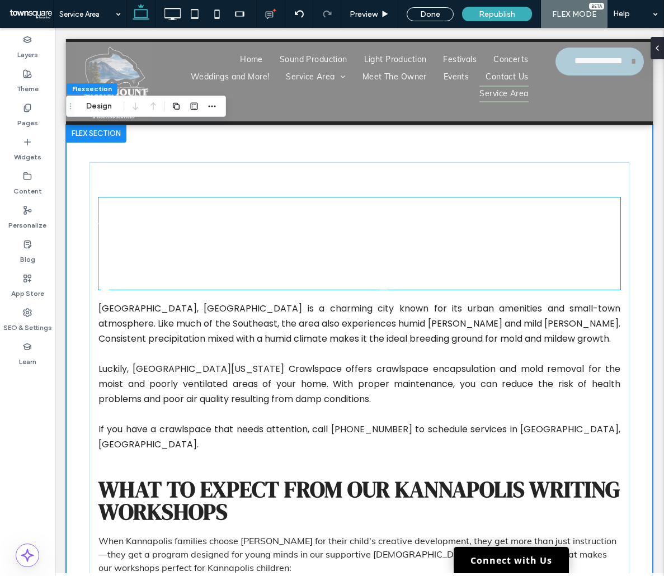
click at [405, 229] on span "Arrange crawlspace services in Acworth, GA" at bounding box center [350, 243] width 505 height 103
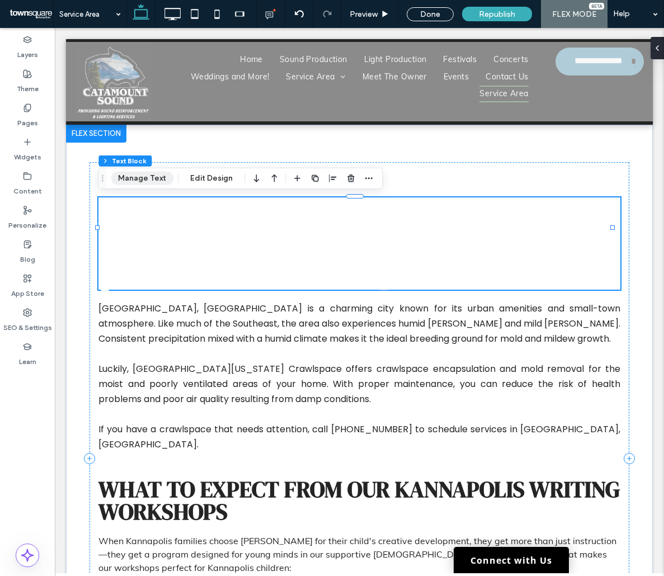
click at [154, 181] on button "Manage Text" at bounding box center [142, 178] width 63 height 13
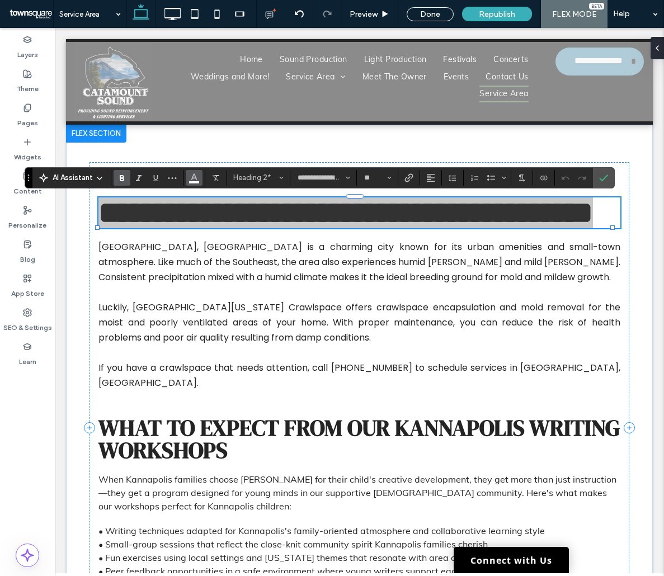
click at [197, 180] on use "Color" at bounding box center [194, 176] width 6 height 6
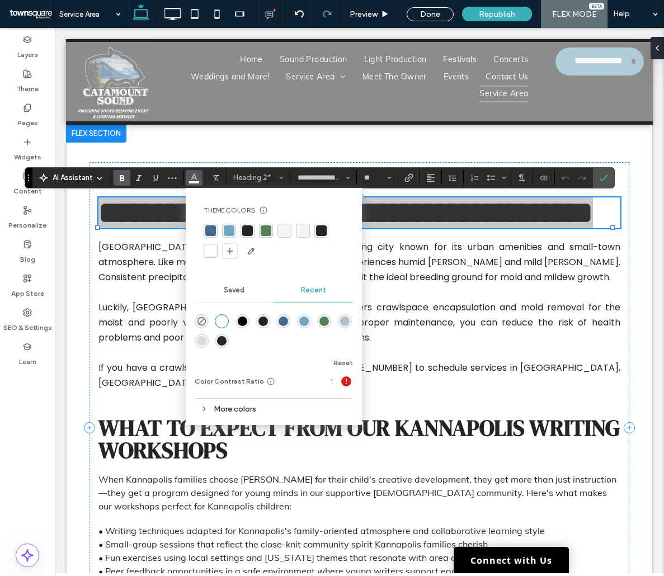
click at [320, 228] on div "rgba(36, 36, 36, 1)" at bounding box center [321, 230] width 11 height 11
click at [325, 266] on div "Theme Colors Save time with Theme Colors Create a color palette to instantly ad…" at bounding box center [274, 233] width 158 height 72
click at [603, 174] on icon "Confirm" at bounding box center [603, 177] width 9 height 9
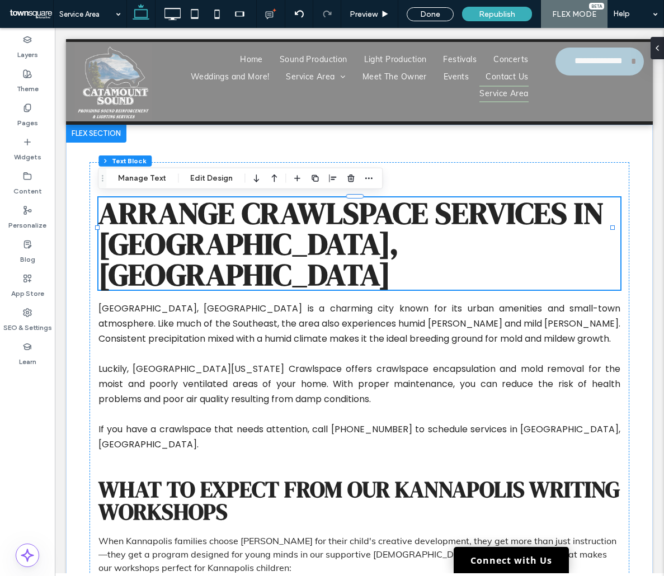
click at [650, 204] on body "**********" at bounding box center [359, 443] width 609 height 830
click at [35, 119] on label "Pages" at bounding box center [27, 120] width 21 height 16
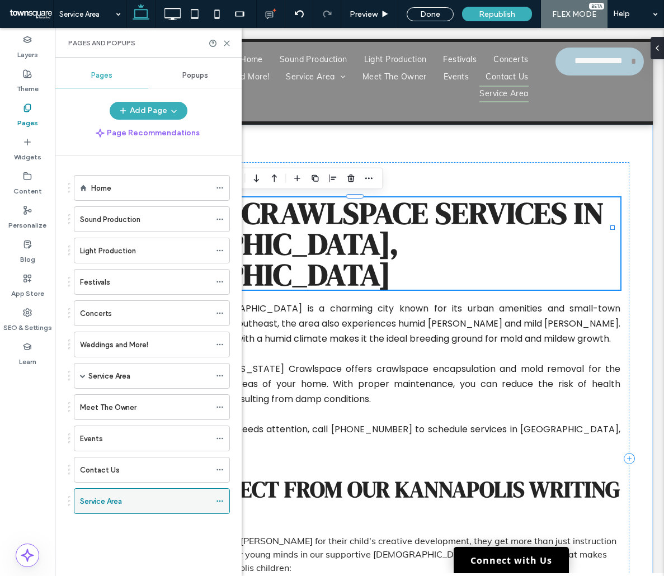
click at [219, 498] on icon at bounding box center [220, 501] width 8 height 8
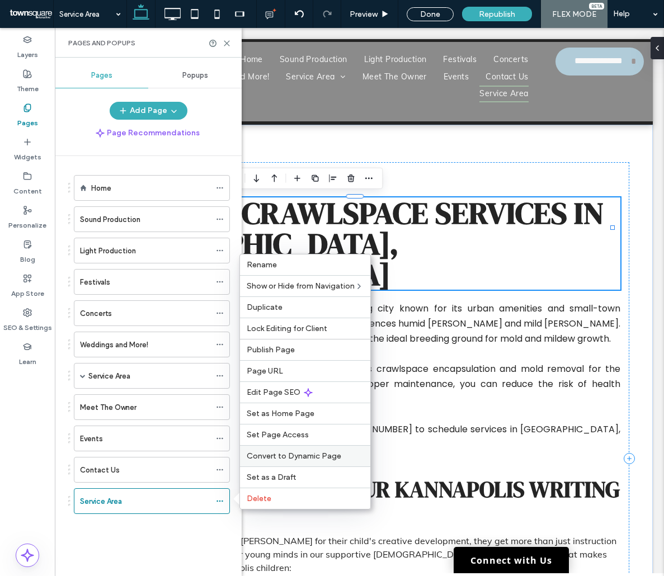
click at [277, 458] on span "Convert to Dynamic Page" at bounding box center [294, 456] width 95 height 10
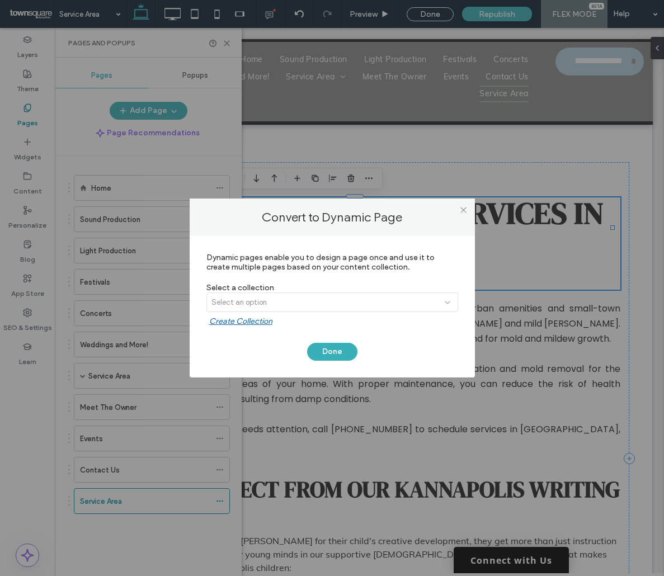
click at [270, 296] on div "Select an option" at bounding box center [332, 304] width 252 height 24
click at [463, 211] on use at bounding box center [463, 210] width 6 height 6
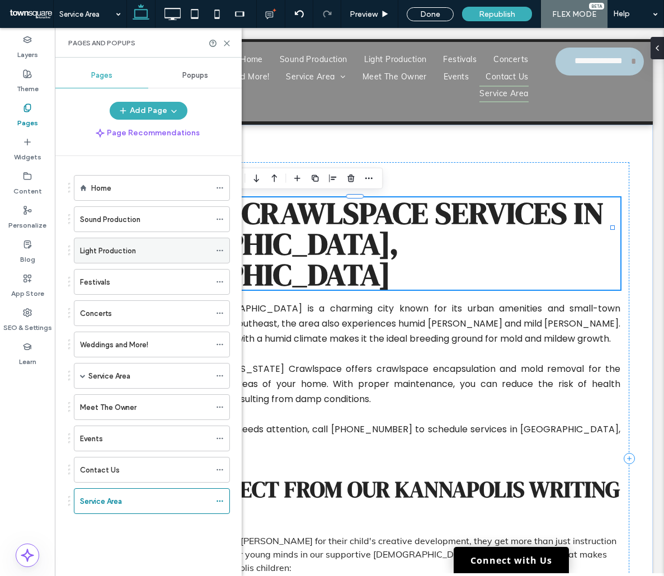
click at [221, 254] on icon at bounding box center [220, 251] width 8 height 8
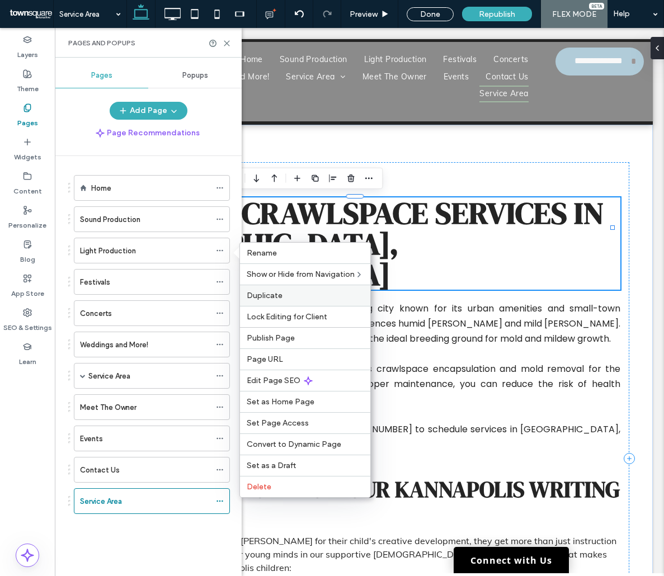
click at [261, 291] on span "Duplicate" at bounding box center [265, 296] width 36 height 10
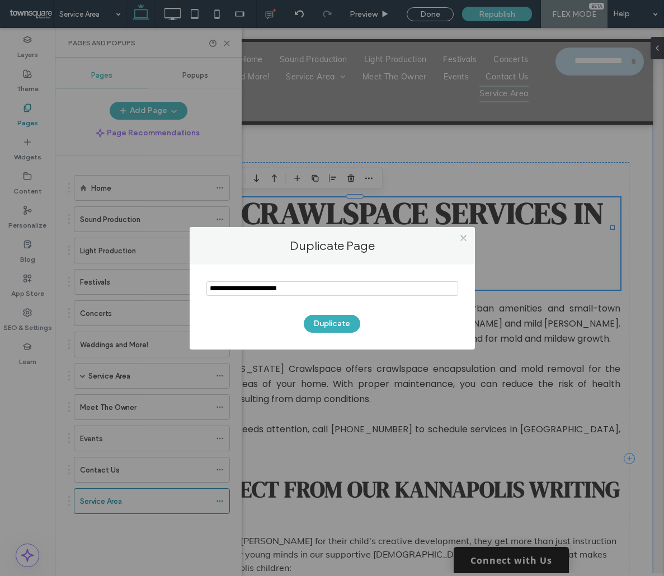
click at [251, 284] on input "notEmpty" at bounding box center [332, 288] width 252 height 15
type input "**********"
click at [340, 318] on button "Duplicate" at bounding box center [332, 324] width 56 height 18
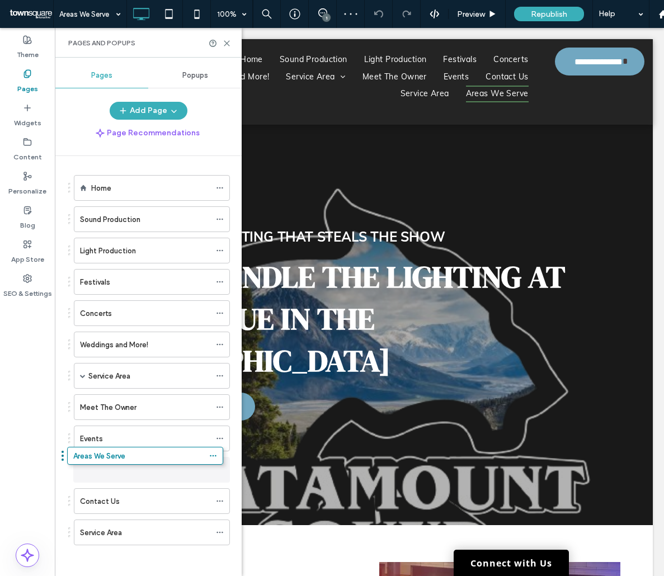
drag, startPoint x: 124, startPoint y: 530, endPoint x: 122, endPoint y: 453, distance: 76.6
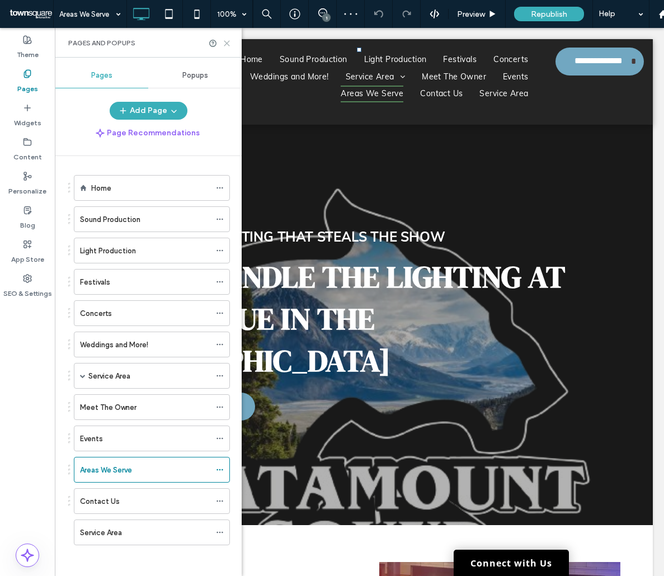
click at [228, 39] on icon at bounding box center [227, 43] width 8 height 8
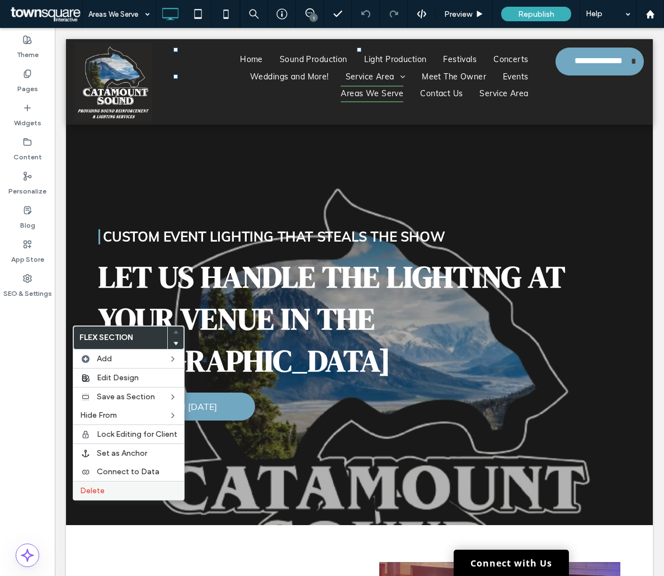
click at [87, 489] on span "Delete" at bounding box center [92, 491] width 25 height 10
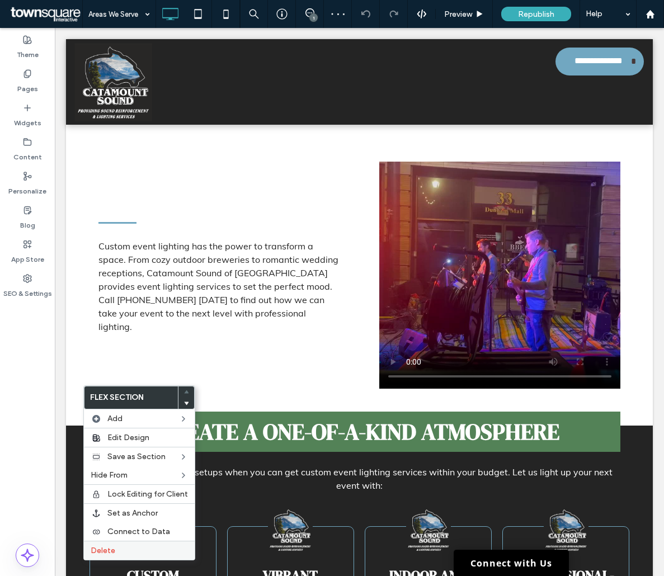
click at [128, 553] on label "Delete" at bounding box center [139, 551] width 97 height 10
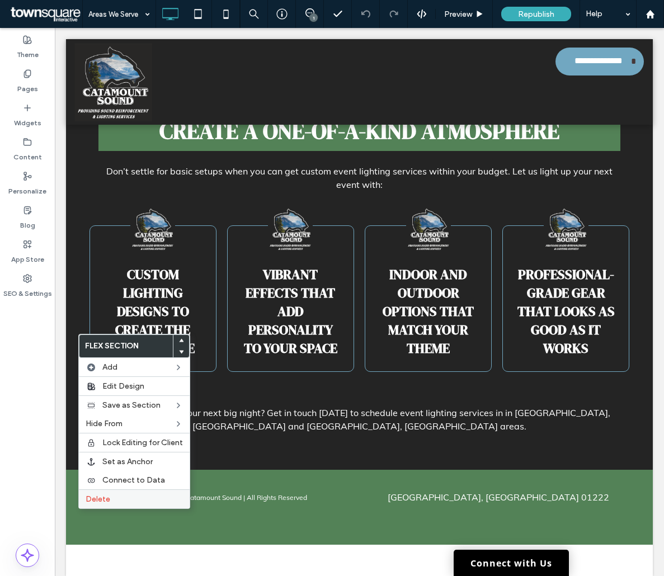
click at [122, 502] on label "Delete" at bounding box center [134, 499] width 97 height 10
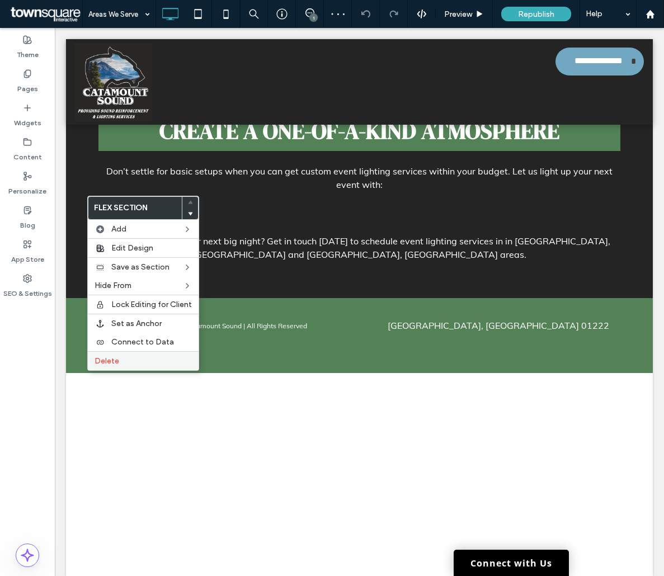
click at [121, 358] on label "Delete" at bounding box center [143, 361] width 97 height 10
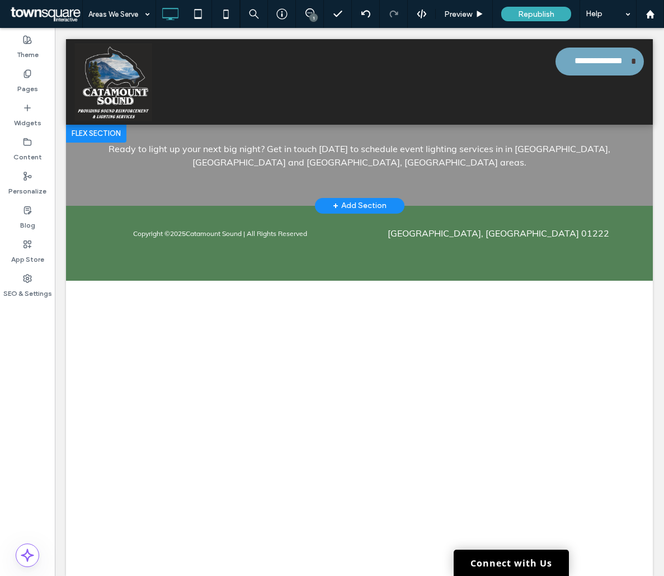
click at [337, 202] on div "+ Add Section" at bounding box center [360, 206] width 54 height 12
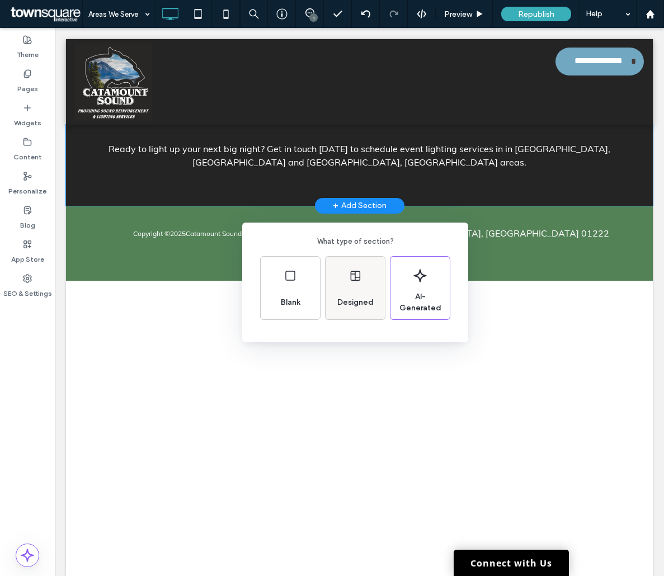
click at [358, 281] on icon at bounding box center [354, 275] width 13 height 13
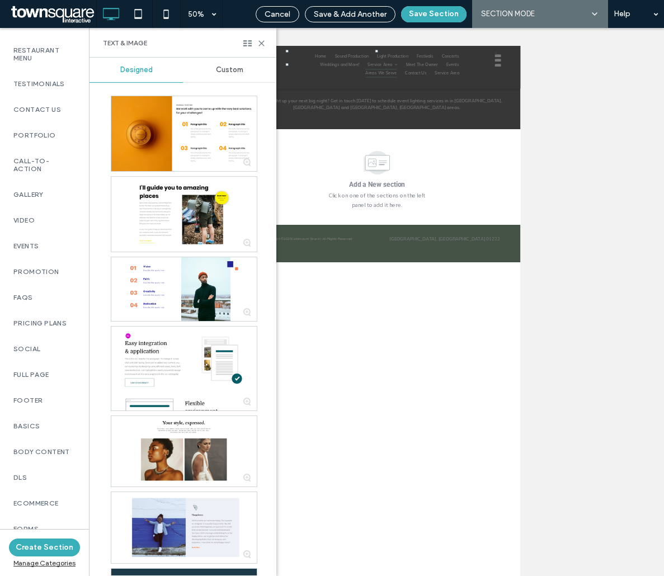
scroll to position [611, 0]
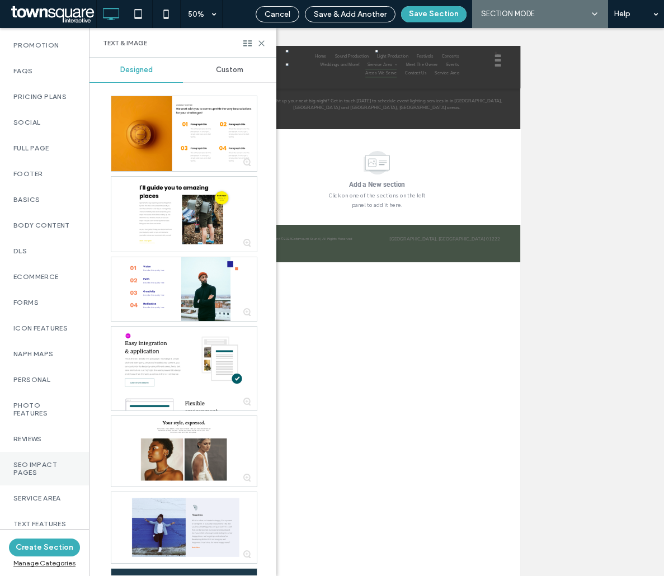
click at [9, 452] on div "SEO Impact Pages" at bounding box center [44, 469] width 89 height 34
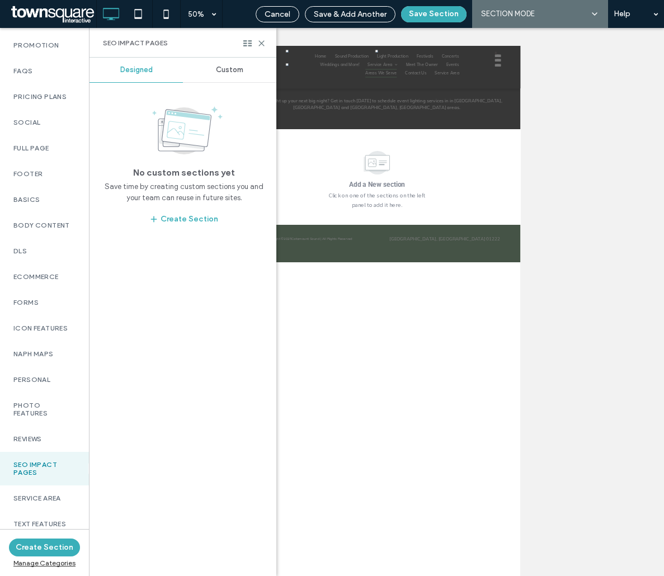
click at [211, 78] on div "Custom" at bounding box center [229, 70] width 93 height 25
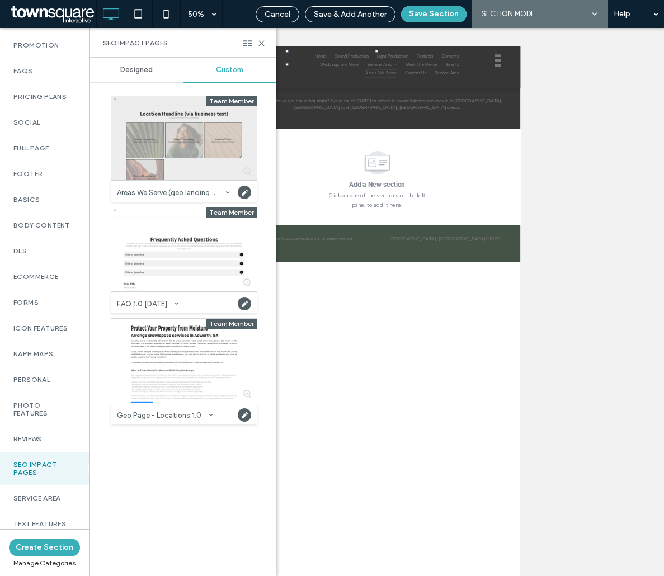
click at [159, 157] on div at bounding box center [183, 138] width 145 height 84
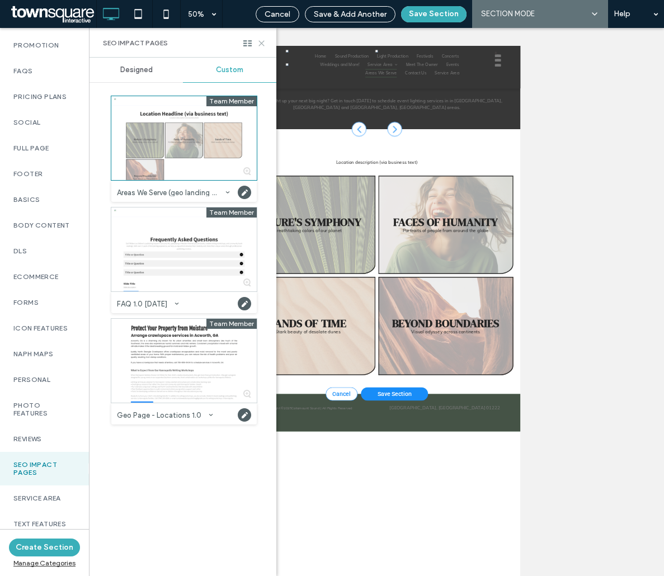
click at [263, 44] on icon at bounding box center [261, 43] width 8 height 8
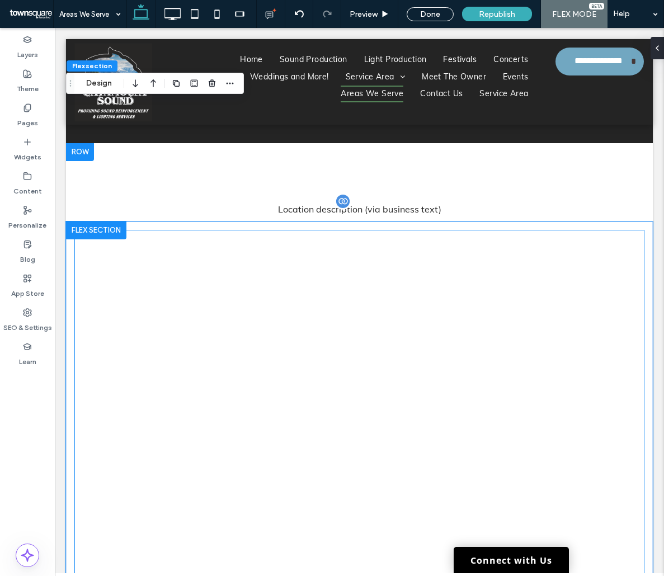
scroll to position [0, 0]
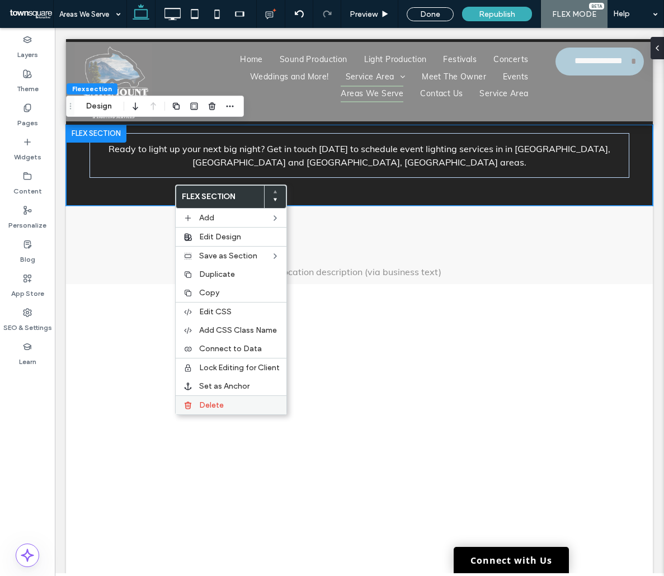
click at [223, 404] on span "Delete" at bounding box center [211, 405] width 25 height 10
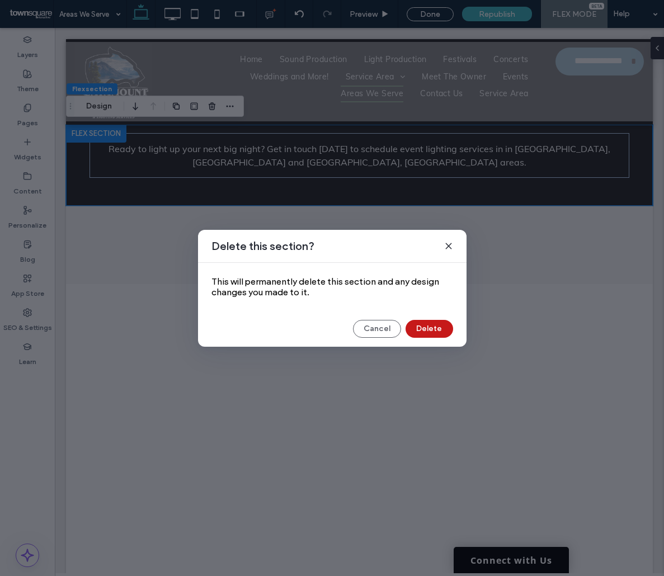
click at [426, 320] on button "Delete" at bounding box center [429, 329] width 48 height 18
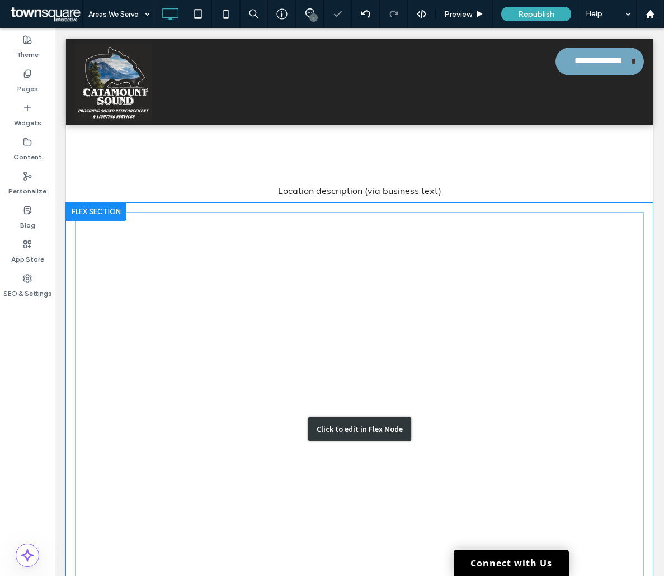
click at [427, 324] on div "Click to edit in Flex Mode" at bounding box center [359, 429] width 587 height 452
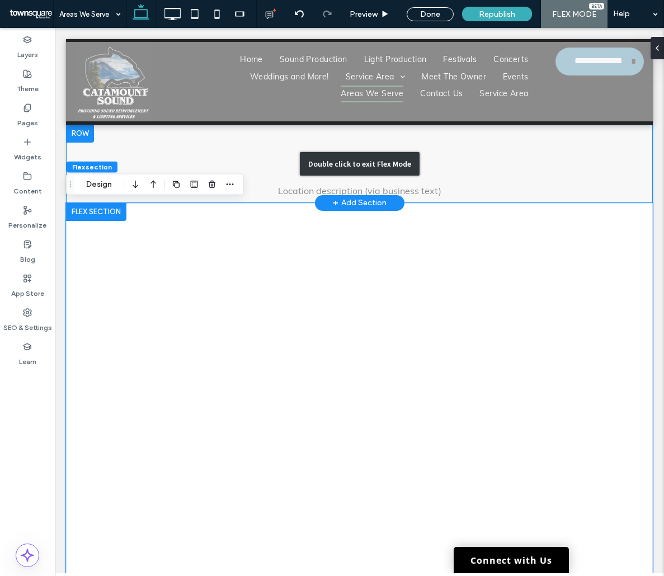
click at [343, 191] on div "Double click to exit Flex Mode" at bounding box center [359, 164] width 587 height 78
click at [405, 178] on div "Double click to exit Flex Mode" at bounding box center [359, 164] width 587 height 78
click at [436, 173] on div "Double click to exit Flex Mode" at bounding box center [359, 164] width 587 height 78
click at [287, 171] on div "Double click to exit Flex Mode" at bounding box center [359, 164] width 587 height 78
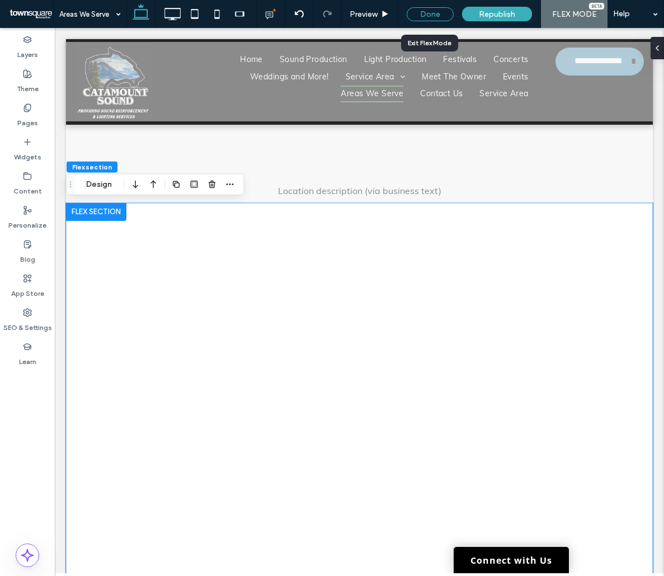
click at [442, 15] on div "Done" at bounding box center [430, 14] width 47 height 14
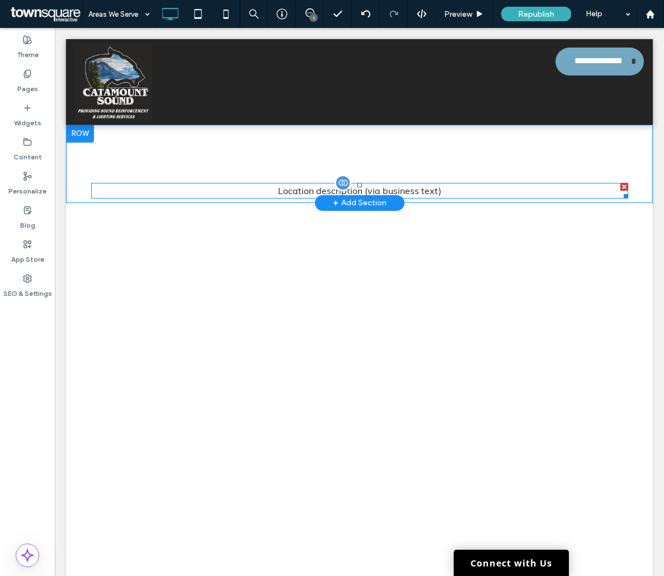
click at [620, 185] on div at bounding box center [624, 187] width 8 height 8
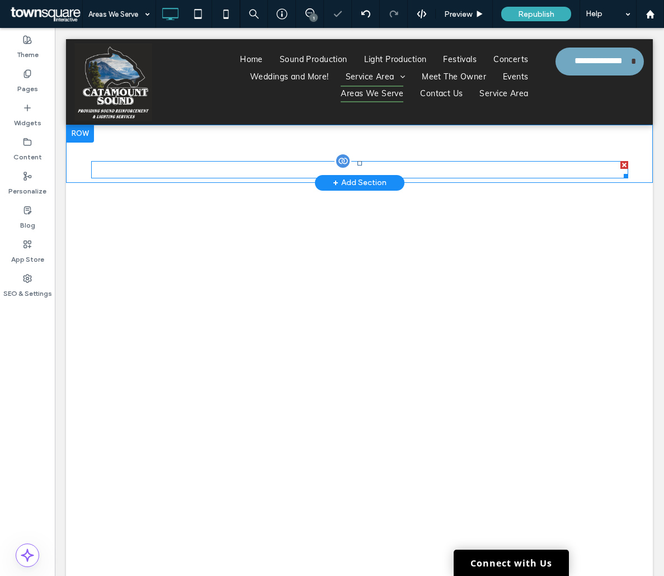
click at [403, 165] on span "Location Headline (via business text)" at bounding box center [359, 169] width 282 height 17
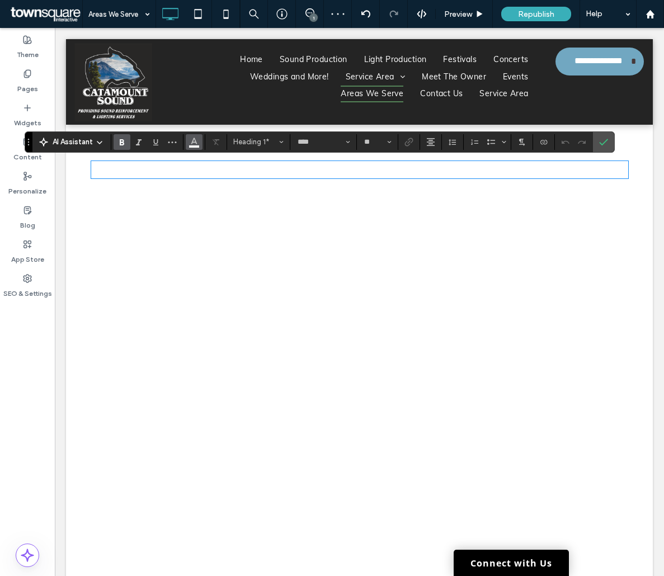
click at [195, 141] on use "Color" at bounding box center [194, 141] width 6 height 6
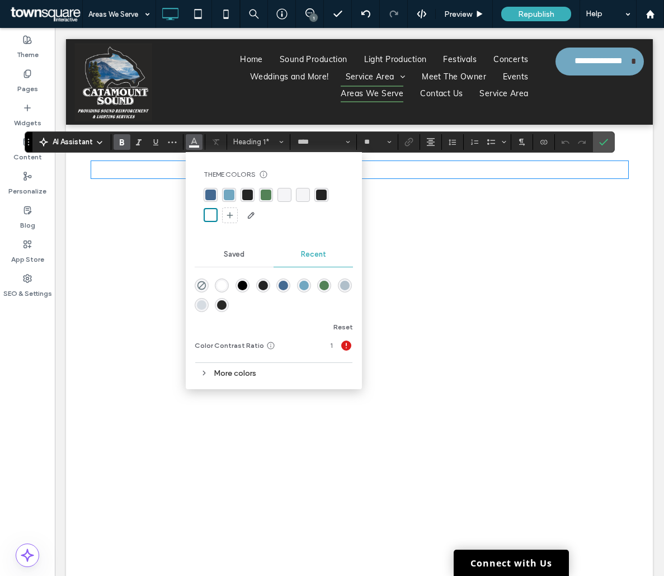
click at [320, 194] on div "rgba(36, 36, 36, 1)" at bounding box center [321, 195] width 11 height 11
click at [385, 172] on h1 "﻿" at bounding box center [359, 169] width 537 height 15
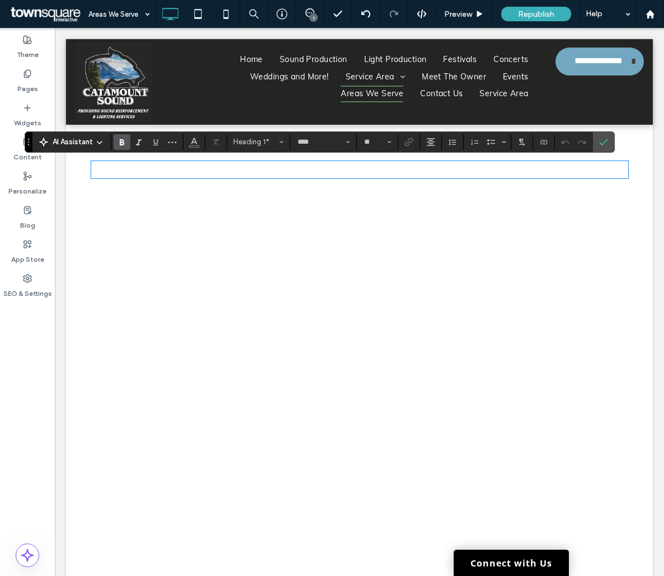
click at [385, 172] on h1 "﻿" at bounding box center [359, 169] width 537 height 15
click at [361, 173] on h1 "﻿" at bounding box center [359, 169] width 537 height 15
click at [274, 141] on span "Heading 1*" at bounding box center [255, 142] width 44 height 8
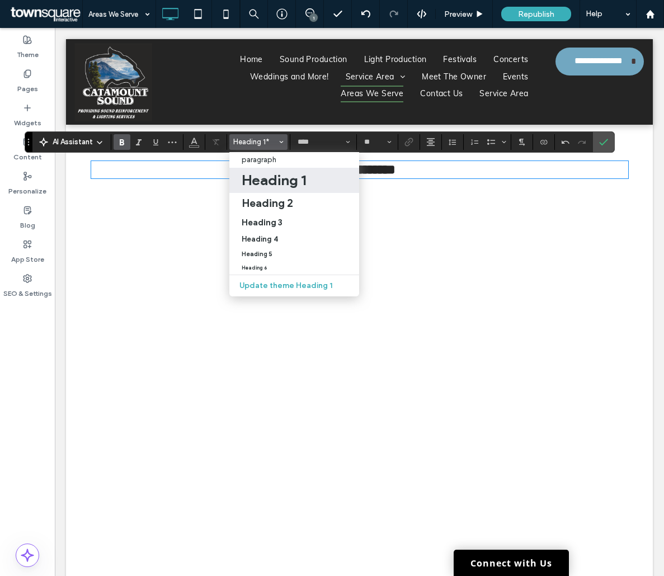
click at [266, 176] on h1 "Heading 1" at bounding box center [274, 180] width 64 height 18
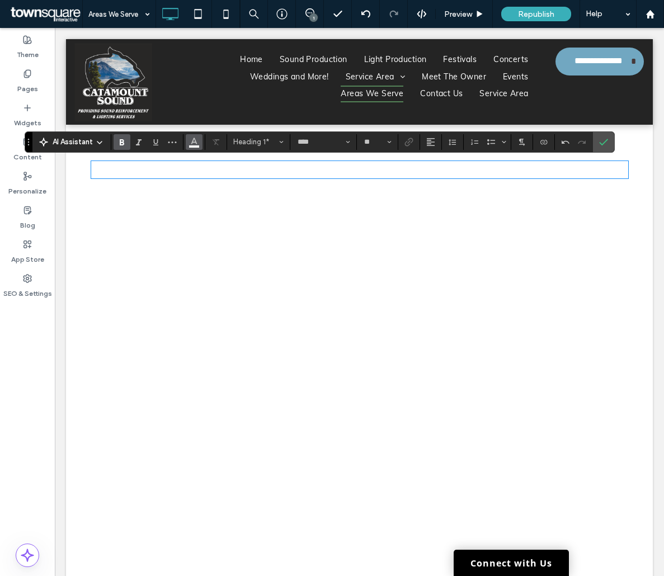
click at [200, 143] on button "Color" at bounding box center [194, 142] width 17 height 16
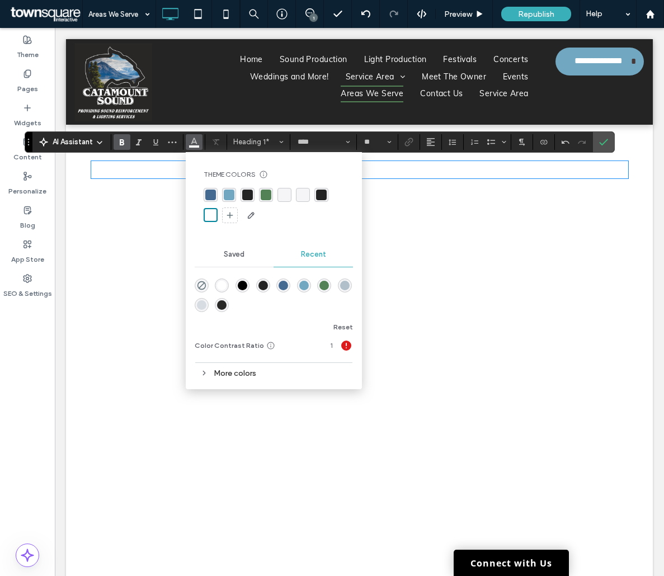
click at [320, 192] on div "rgba(36, 36, 36, 1)" at bounding box center [321, 195] width 11 height 11
click at [382, 139] on input "**" at bounding box center [374, 142] width 22 height 9
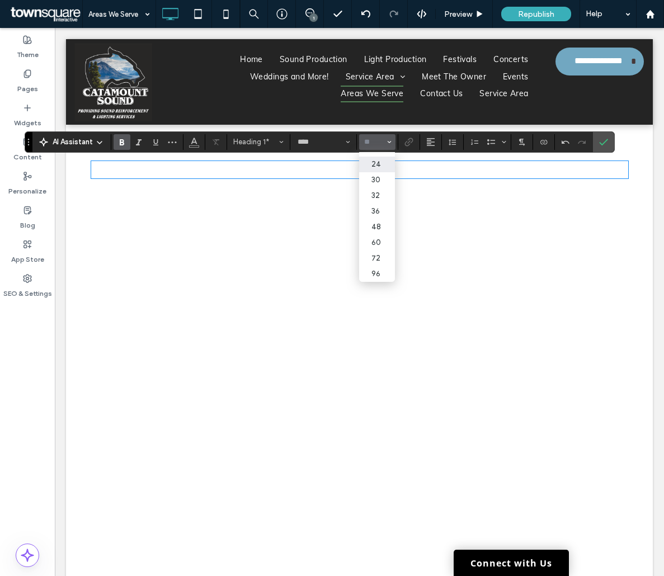
scroll to position [129, 0]
click at [380, 204] on label "36" at bounding box center [377, 212] width 36 height 16
click at [321, 176] on h1 "**********" at bounding box center [359, 170] width 537 height 17
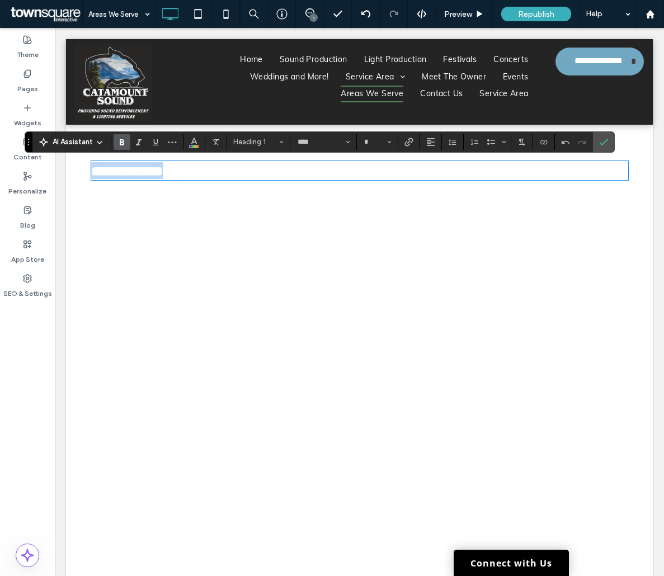
click at [321, 176] on h1 "**********" at bounding box center [358, 170] width 534 height 17
click at [431, 144] on icon "Alignment" at bounding box center [430, 142] width 9 height 9
click at [440, 190] on use "ui.textEditor.alignment.right" at bounding box center [439, 192] width 8 height 8
click at [431, 144] on use "Alignment" at bounding box center [431, 142] width 8 height 8
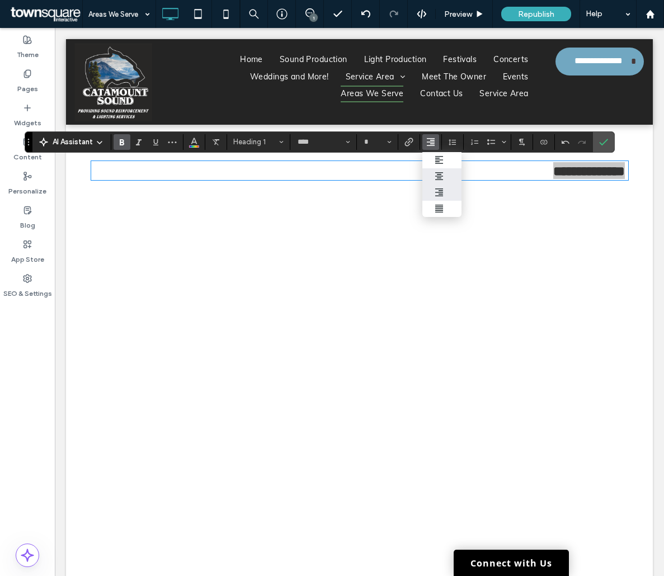
click at [440, 177] on icon "ui.textEditor.alignment.center" at bounding box center [439, 176] width 9 height 9
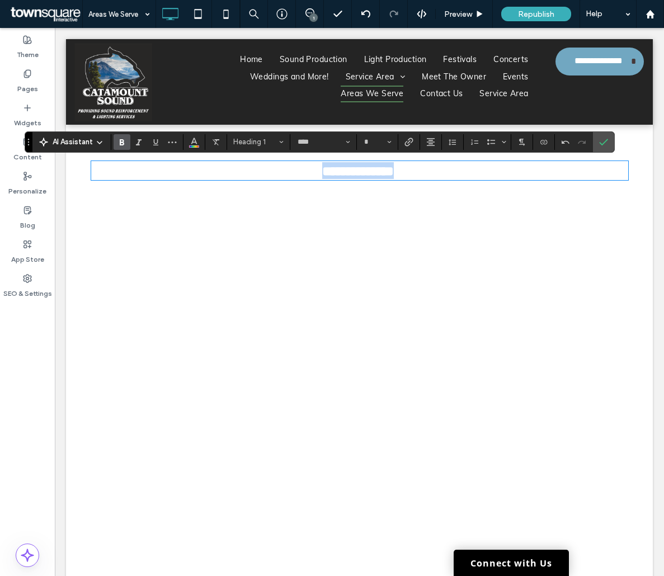
click at [365, 170] on span "**********" at bounding box center [358, 170] width 72 height 13
click at [365, 170] on span "**********" at bounding box center [358, 169] width 72 height 13
click at [393, 144] on button "**" at bounding box center [377, 142] width 36 height 16
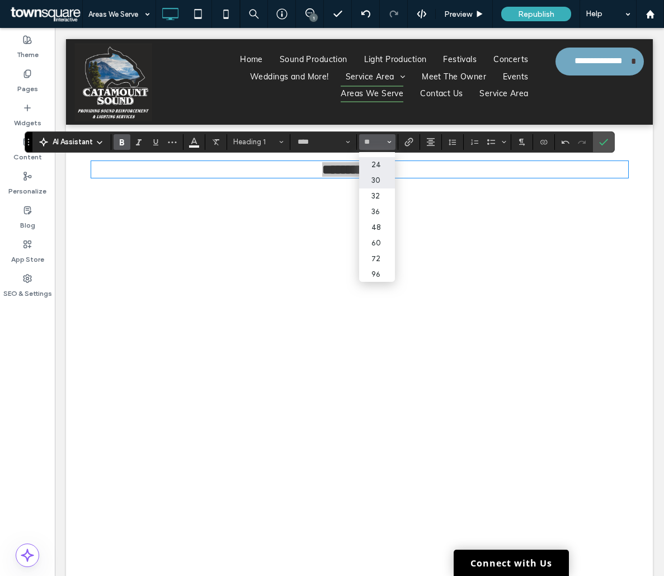
scroll to position [129, 0]
click at [388, 222] on label "48" at bounding box center [377, 227] width 36 height 16
type input "**"
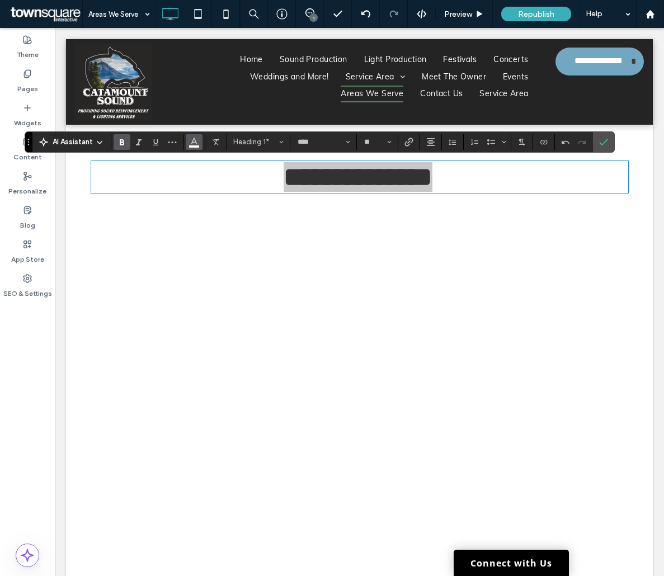
click at [201, 140] on button "Color" at bounding box center [194, 142] width 17 height 16
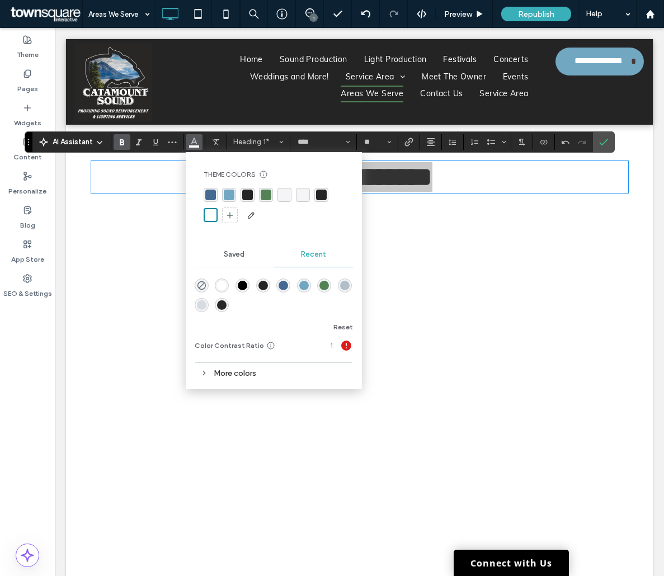
click at [244, 192] on div "rgba(36, 36, 36, 1)" at bounding box center [247, 195] width 11 height 11
click at [494, 170] on h1 "**********" at bounding box center [358, 177] width 534 height 30
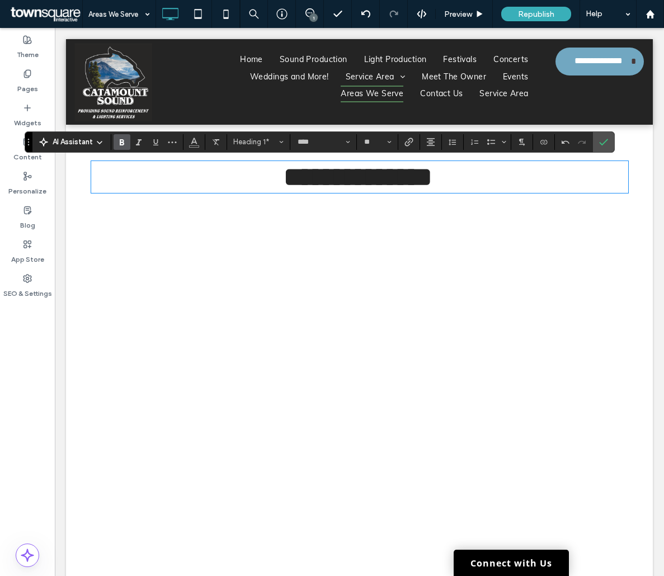
click at [554, 238] on div "Click to edit in Flex Mode" at bounding box center [359, 423] width 587 height 452
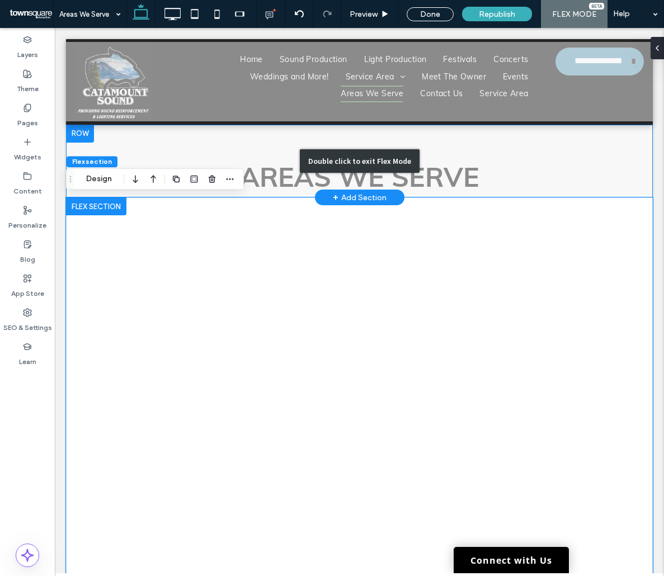
click at [509, 183] on div "Double click to exit Flex Mode" at bounding box center [359, 161] width 587 height 73
click at [511, 168] on div "Double click to exit Flex Mode" at bounding box center [359, 161] width 587 height 73
click at [223, 135] on div "Double click to exit Flex Mode" at bounding box center [359, 161] width 587 height 73
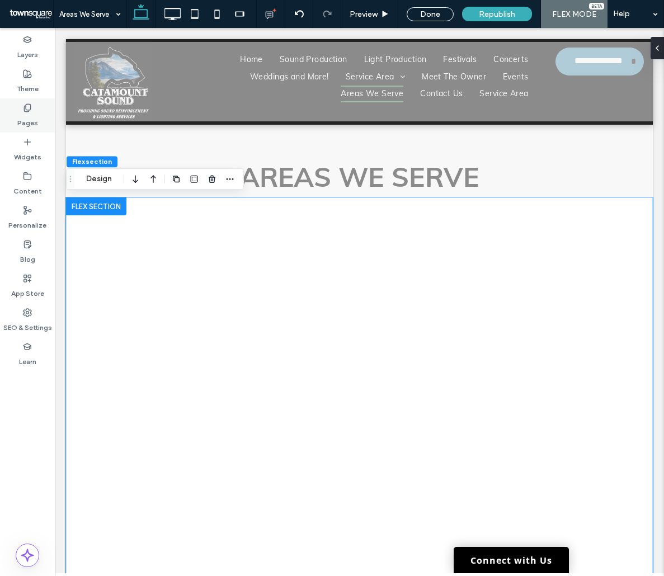
click at [44, 100] on div "Pages" at bounding box center [27, 115] width 55 height 34
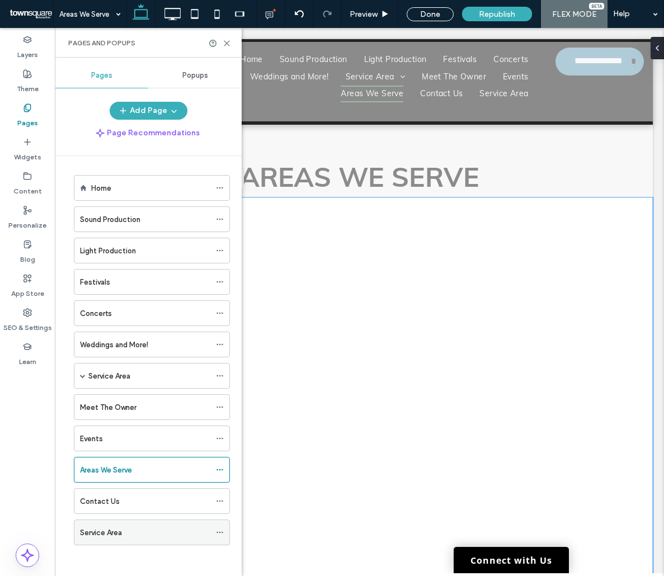
click at [221, 533] on icon at bounding box center [220, 532] width 8 height 8
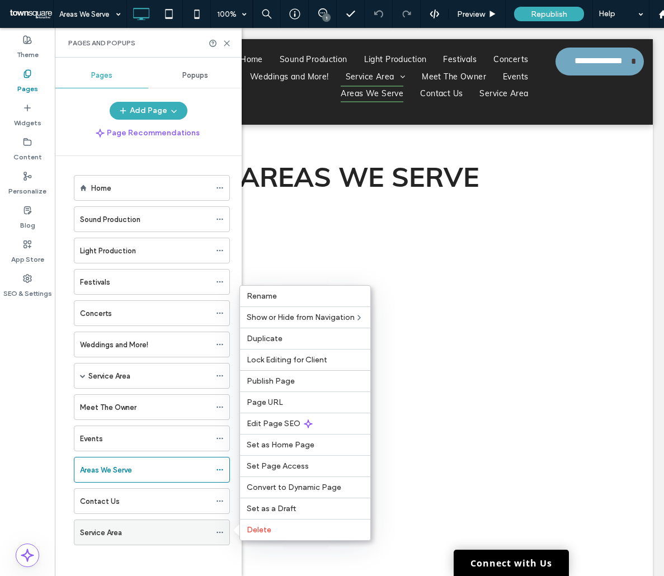
click at [227, 535] on div at bounding box center [222, 532] width 13 height 17
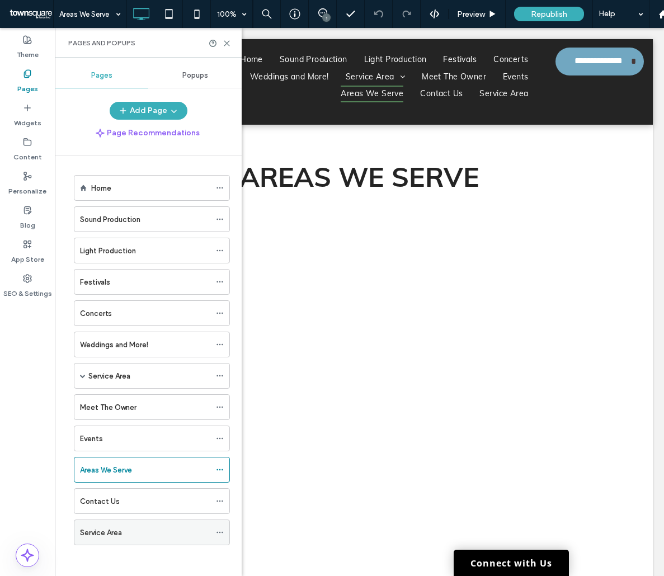
click at [224, 534] on div at bounding box center [222, 532] width 13 height 17
click at [221, 530] on icon at bounding box center [220, 532] width 8 height 8
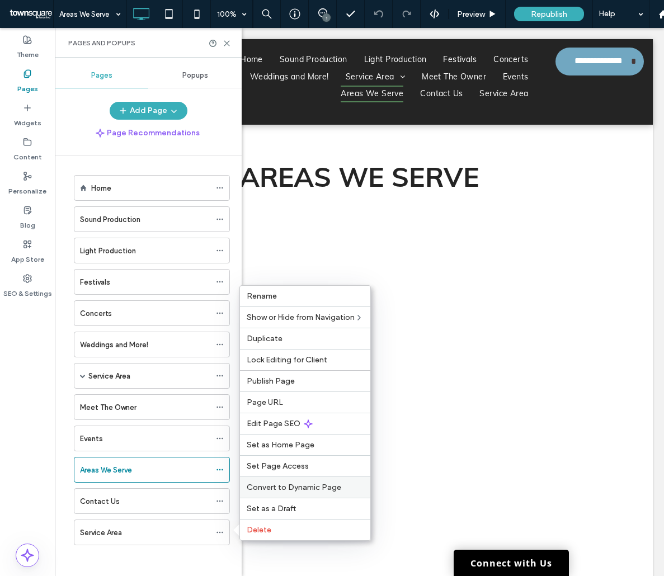
click at [267, 494] on div "Convert to Dynamic Page" at bounding box center [305, 486] width 130 height 21
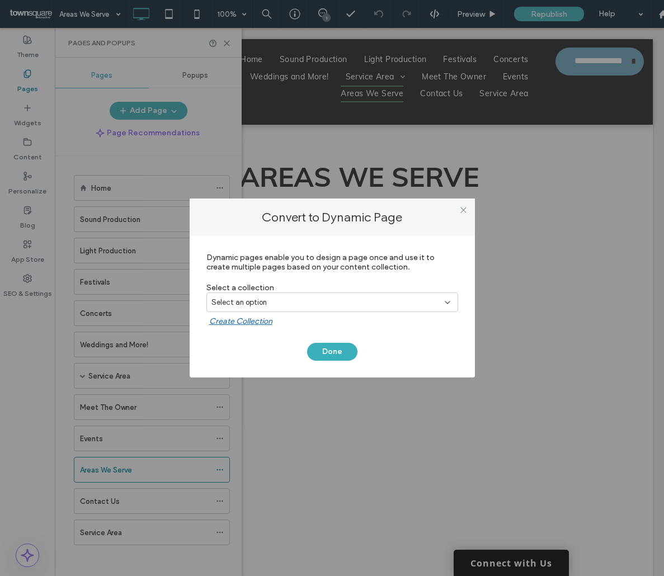
click at [309, 296] on div "Select an option" at bounding box center [332, 302] width 252 height 20
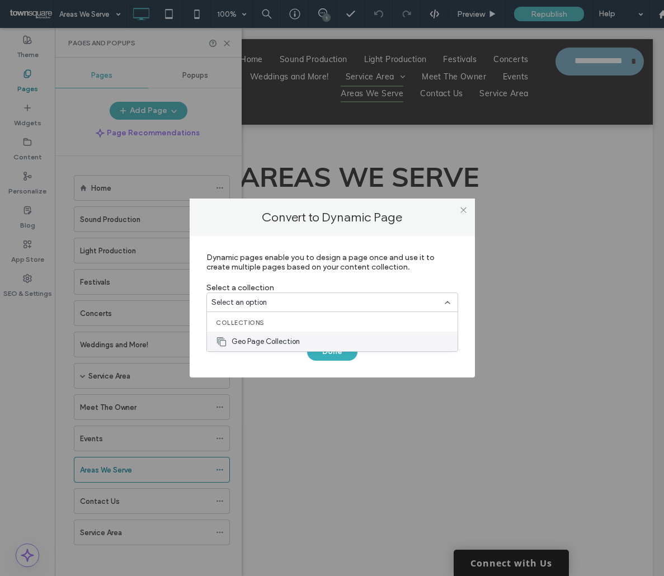
click at [297, 334] on div "Geo Page Collection" at bounding box center [332, 342] width 251 height 20
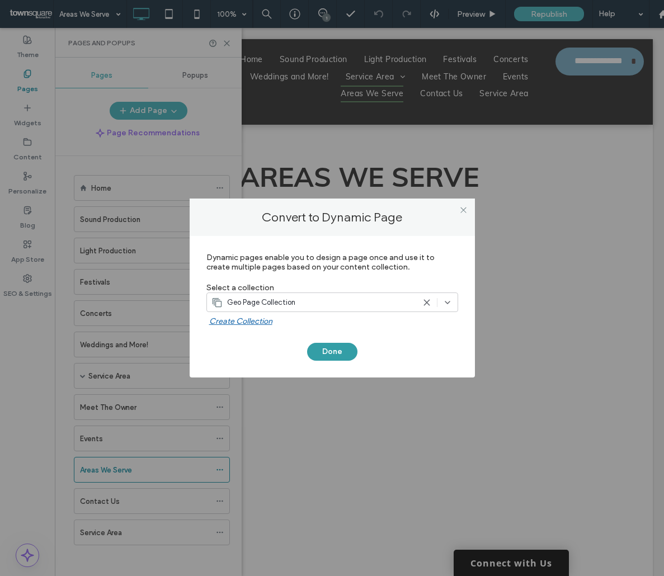
click at [348, 347] on button "Done" at bounding box center [332, 352] width 50 height 18
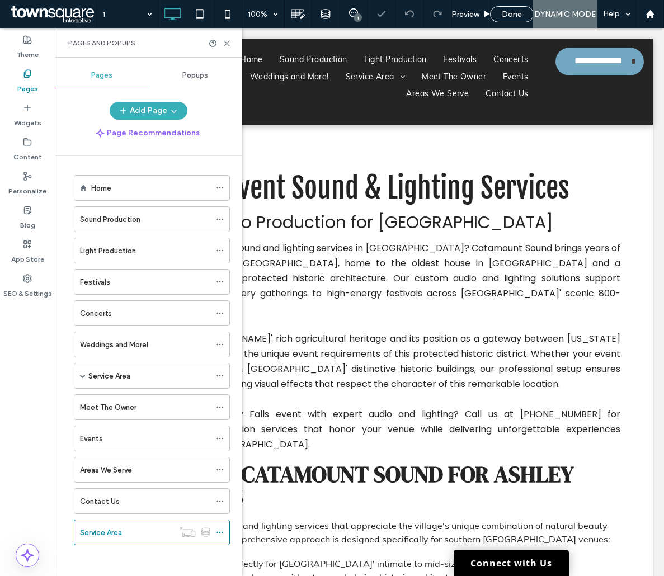
click at [224, 49] on div "Pages and Popups" at bounding box center [148, 43] width 187 height 30
click at [228, 46] on icon at bounding box center [227, 43] width 8 height 8
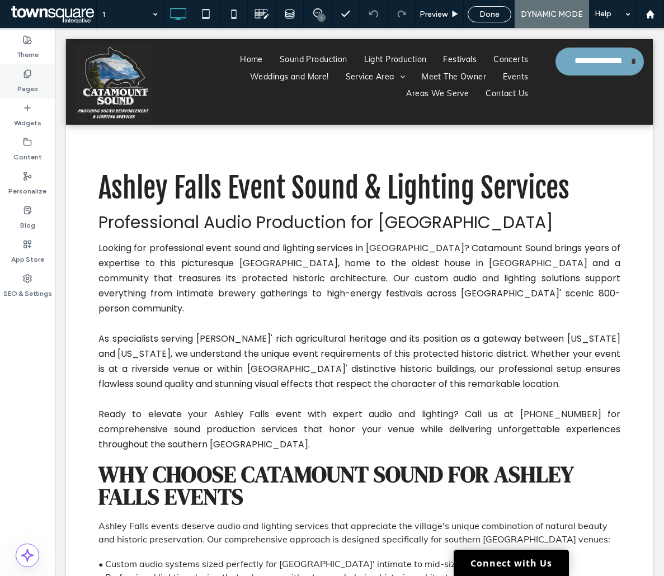
click at [32, 91] on label "Pages" at bounding box center [27, 86] width 21 height 16
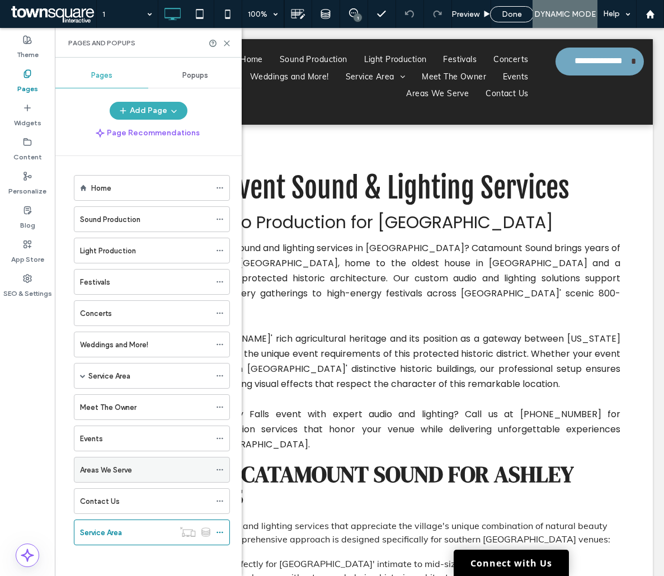
click at [109, 477] on div "Areas We Serve" at bounding box center [145, 469] width 130 height 25
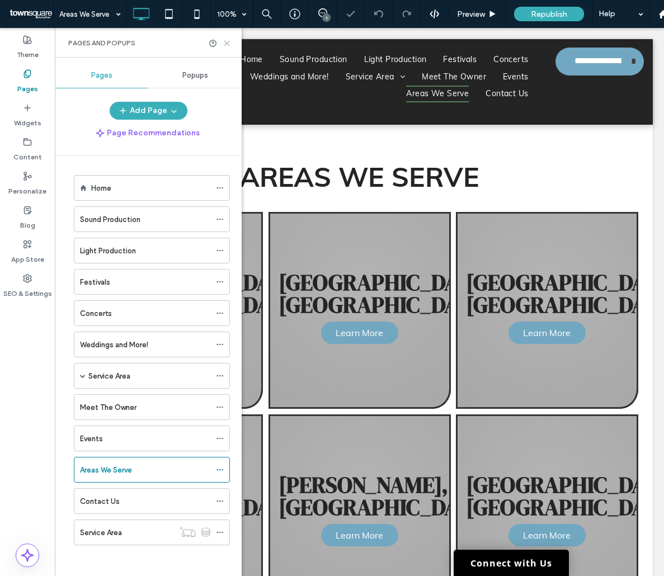
click at [226, 46] on icon at bounding box center [227, 43] width 8 height 8
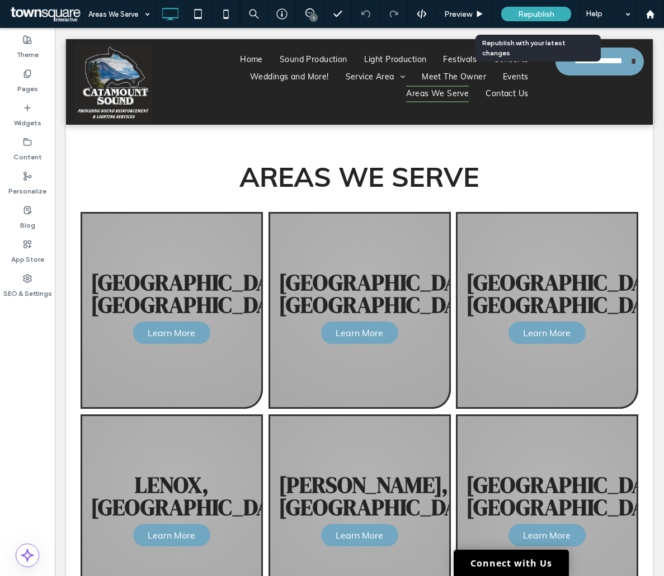
click at [540, 15] on span "Republish" at bounding box center [536, 15] width 36 height 10
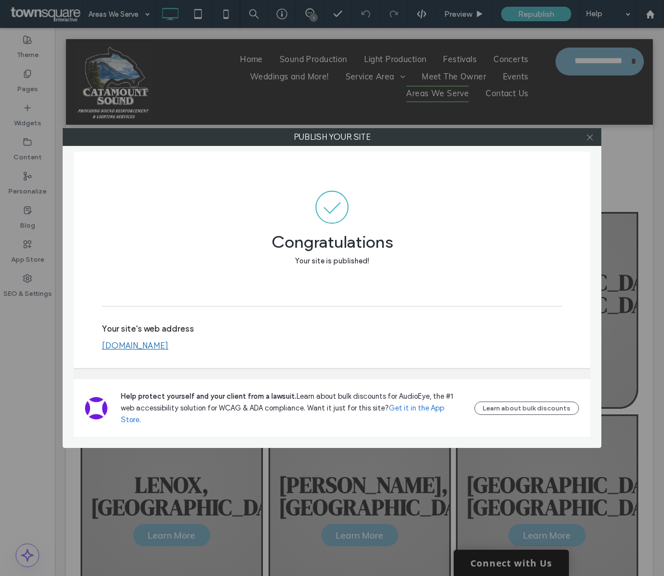
click at [592, 136] on icon at bounding box center [590, 137] width 8 height 8
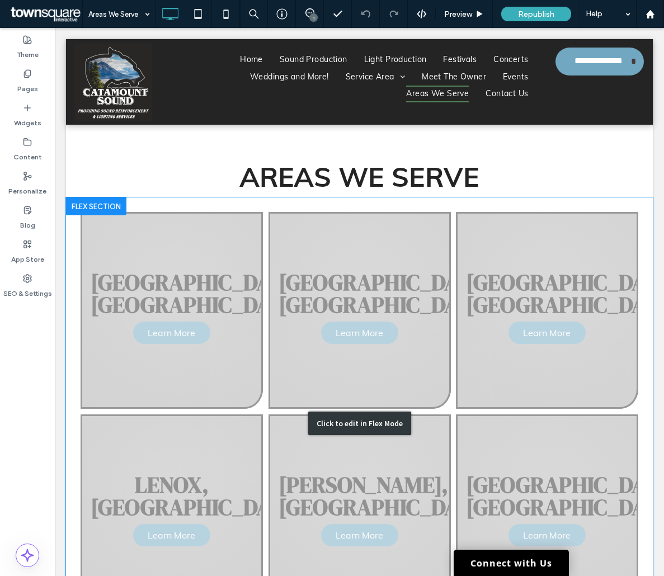
click at [180, 329] on div "Click to edit in Flex Mode" at bounding box center [359, 423] width 587 height 452
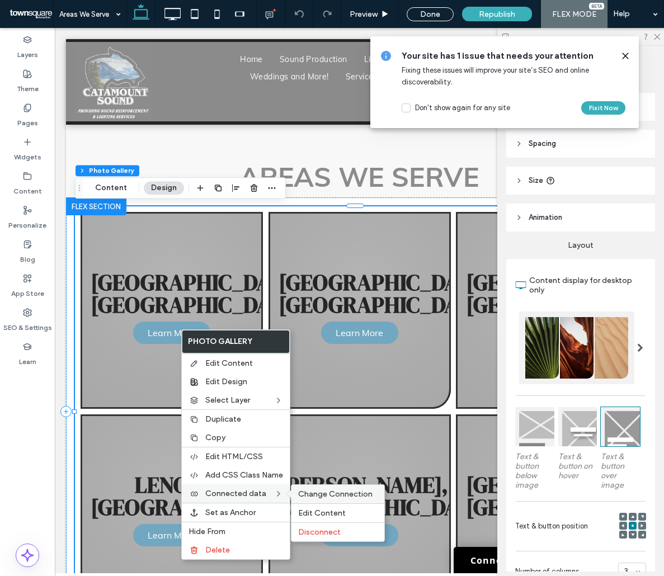
click at [336, 497] on span "Change Connection" at bounding box center [335, 494] width 74 height 10
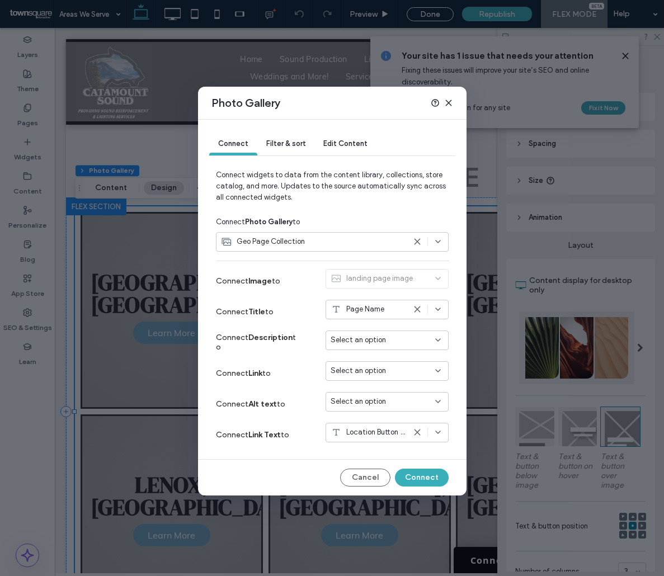
click at [322, 370] on div "Connect Link to Select an option" at bounding box center [332, 373] width 233 height 31
click at [336, 373] on span "Select an option" at bounding box center [358, 370] width 55 height 11
click at [374, 408] on span "Dynamic Page: Service Area" at bounding box center [395, 410] width 88 height 11
click at [431, 480] on button "Connect" at bounding box center [422, 478] width 54 height 18
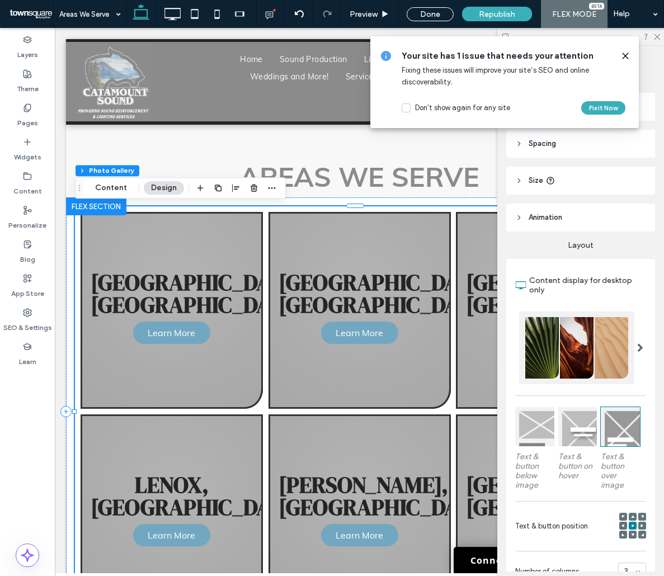
click at [626, 52] on icon at bounding box center [625, 55] width 9 height 9
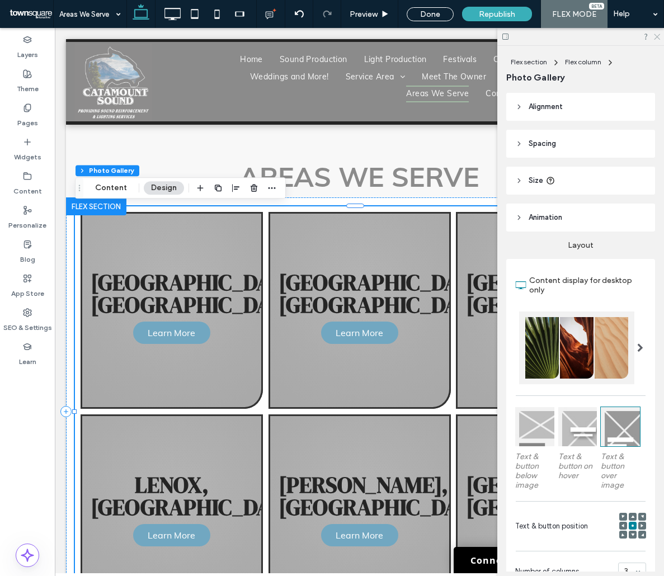
click at [657, 39] on icon at bounding box center [656, 35] width 7 height 7
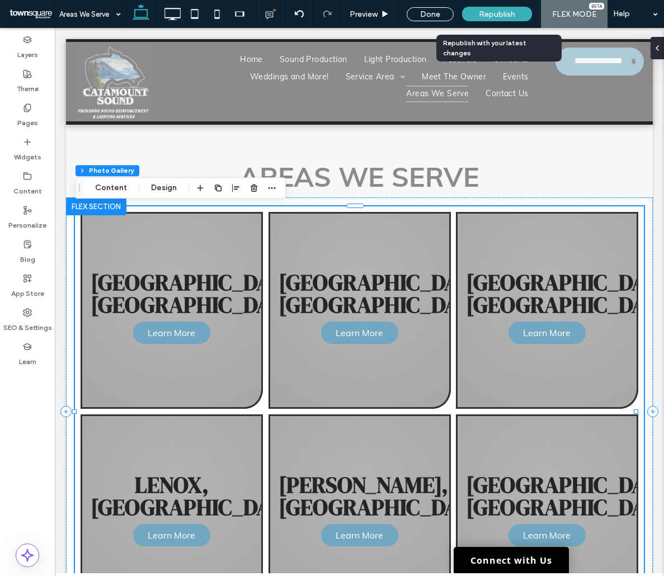
click at [519, 13] on div "Republish" at bounding box center [497, 14] width 70 height 15
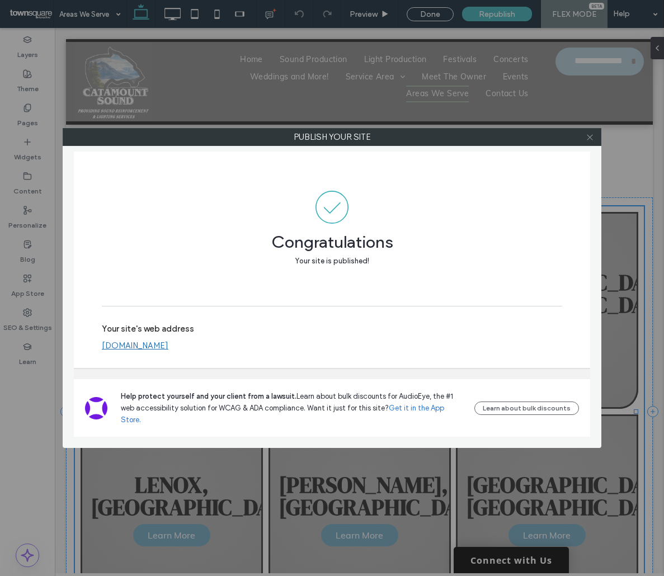
click at [586, 139] on icon at bounding box center [590, 137] width 8 height 8
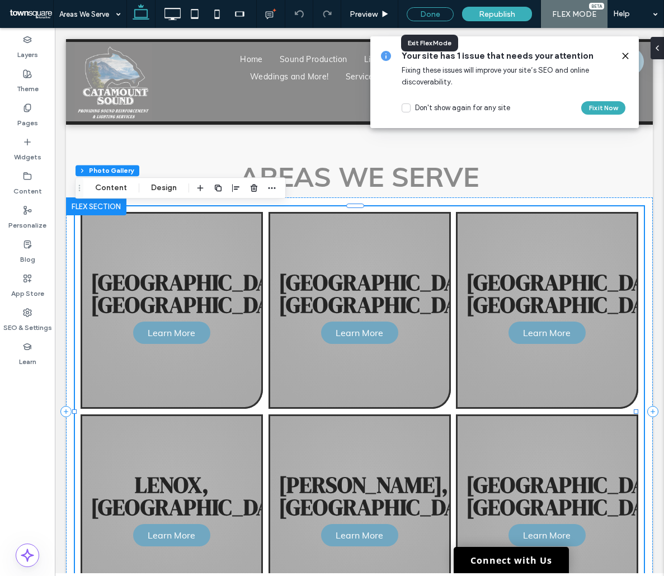
click at [431, 17] on div "Done" at bounding box center [430, 14] width 47 height 14
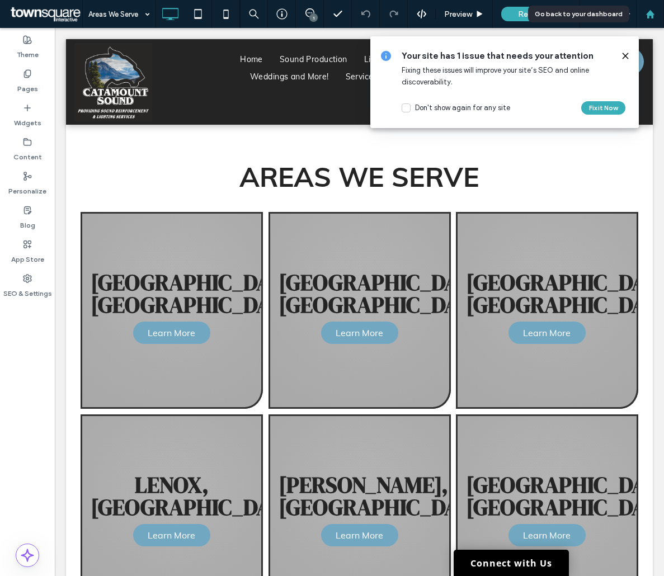
click at [644, 13] on div at bounding box center [649, 15] width 27 height 10
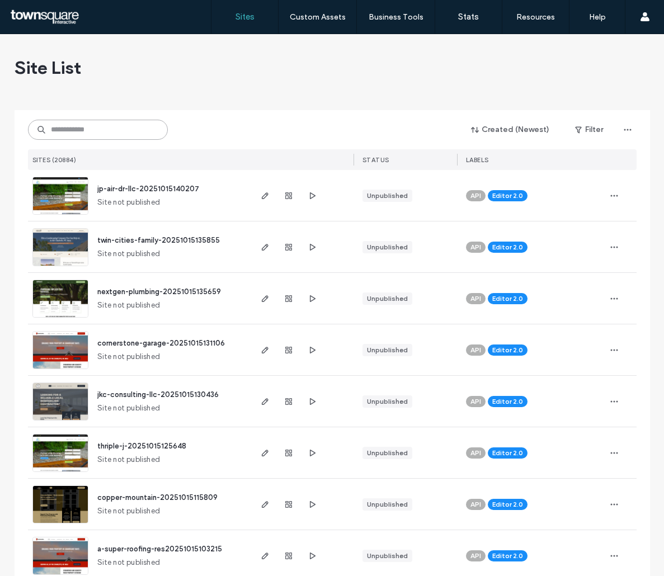
click at [84, 131] on input at bounding box center [98, 130] width 140 height 20
paste input "**********"
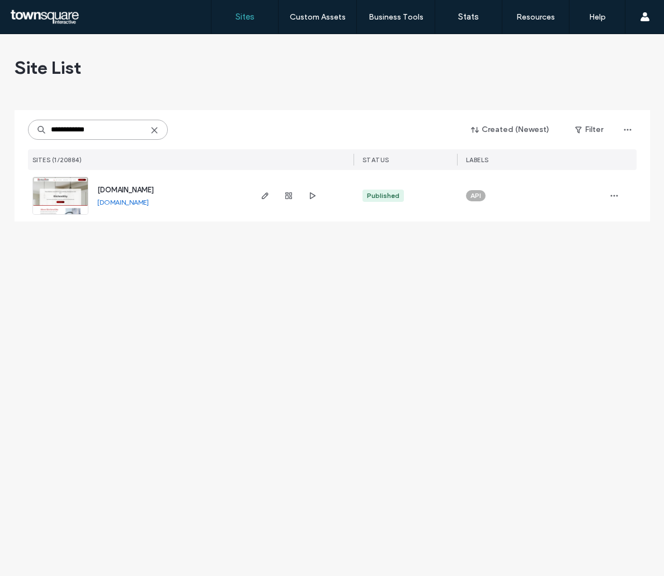
type input "**********"
click at [70, 185] on img at bounding box center [60, 215] width 55 height 76
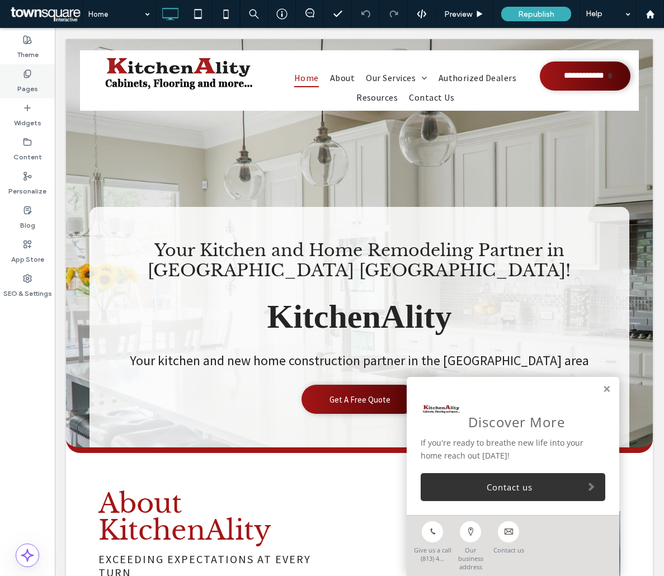
click at [25, 87] on label "Pages" at bounding box center [27, 86] width 21 height 16
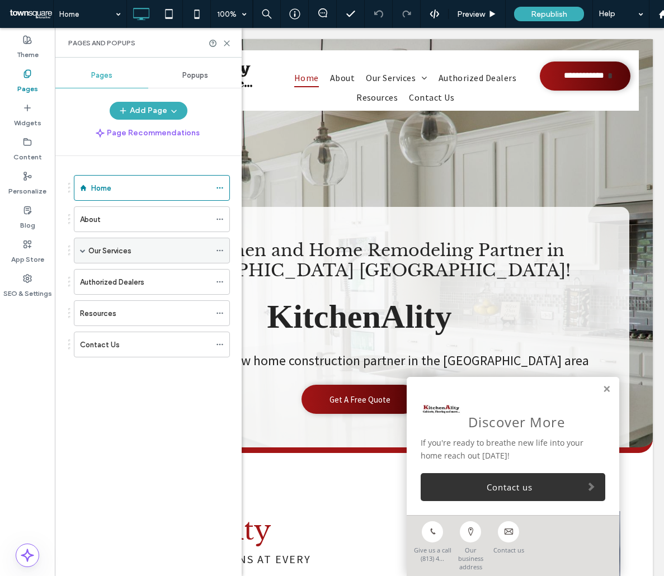
click at [79, 248] on div "Our Services" at bounding box center [152, 251] width 156 height 26
click at [82, 251] on span at bounding box center [83, 251] width 6 height 6
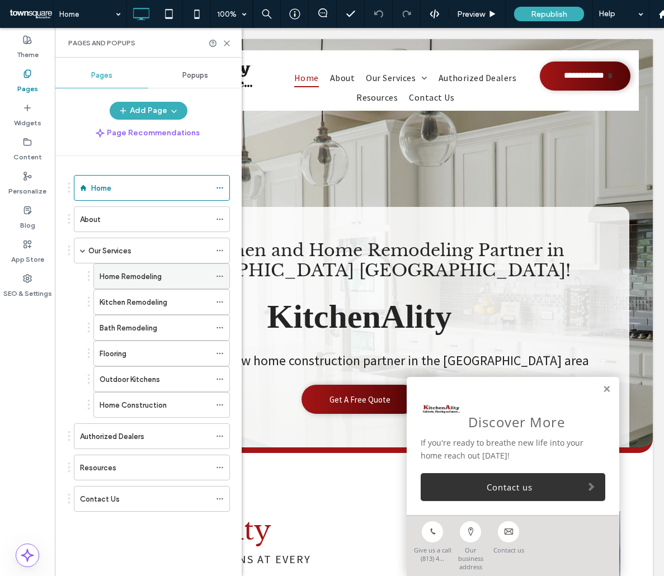
click at [216, 274] on icon at bounding box center [220, 276] width 8 height 8
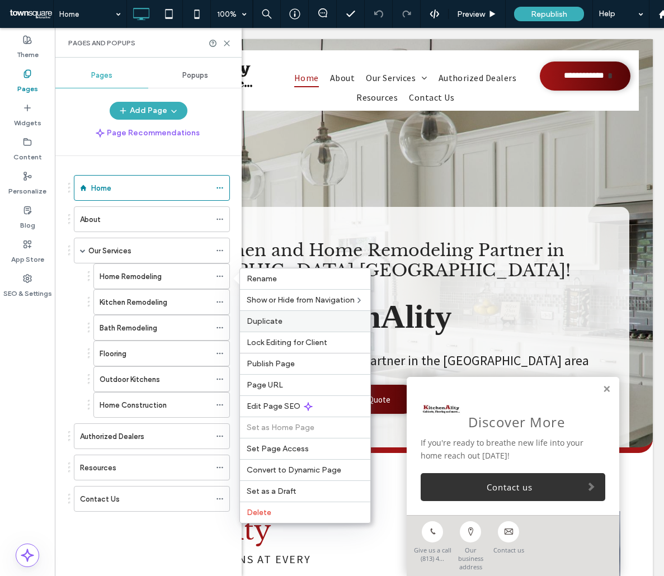
click at [272, 317] on span "Duplicate" at bounding box center [265, 322] width 36 height 10
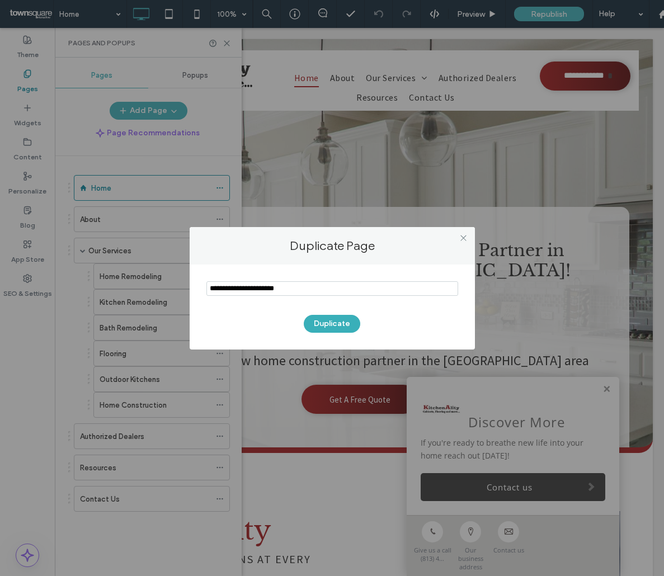
click at [268, 290] on input "notEmpty" at bounding box center [332, 288] width 252 height 15
type input "**********"
click at [323, 320] on button "Duplicate" at bounding box center [332, 324] width 56 height 18
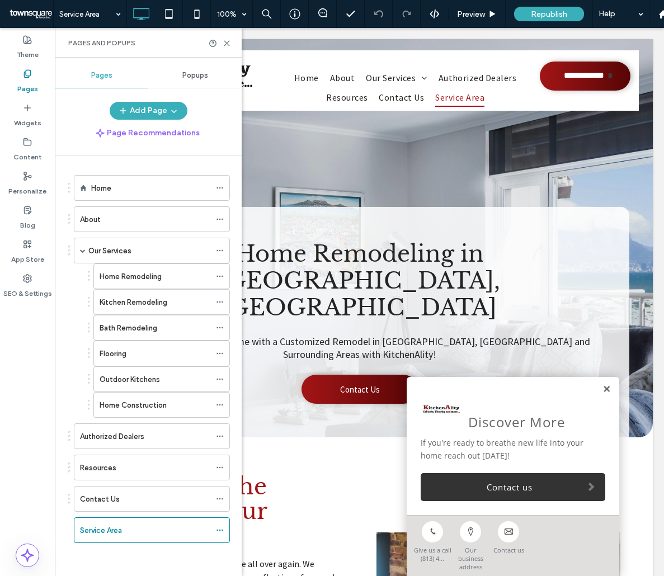
click at [602, 394] on link at bounding box center [606, 390] width 8 height 10
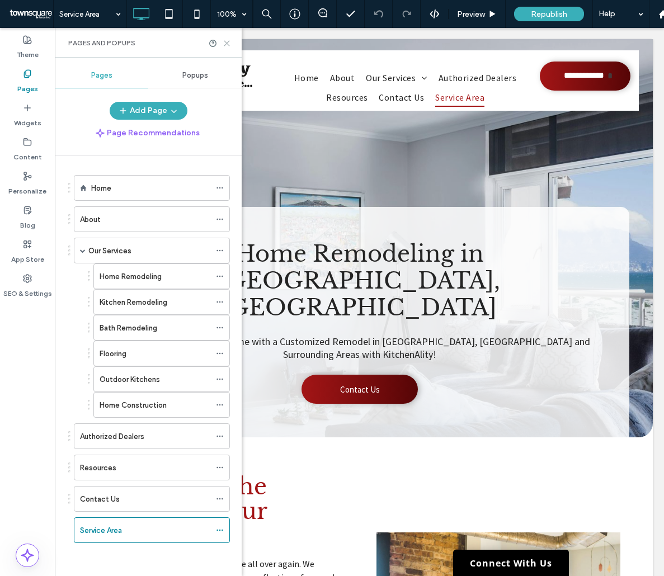
click at [228, 46] on icon at bounding box center [227, 43] width 8 height 8
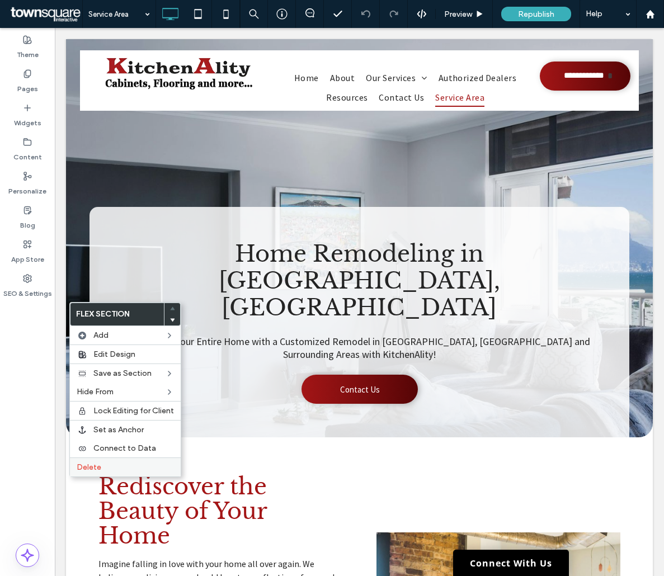
click at [120, 468] on label "Delete" at bounding box center [125, 468] width 97 height 10
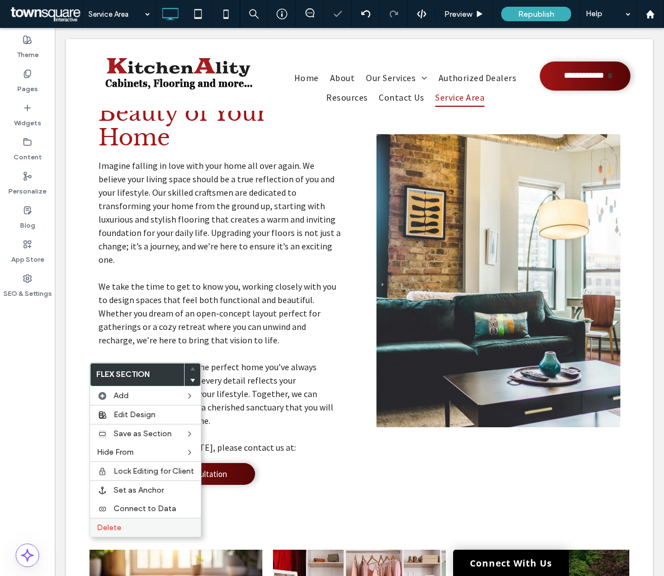
click at [149, 536] on div "Delete" at bounding box center [145, 527] width 111 height 19
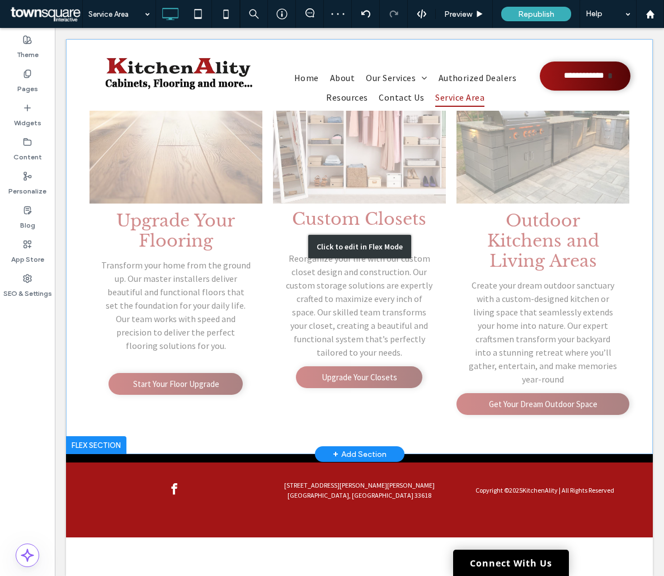
scroll to position [11, 0]
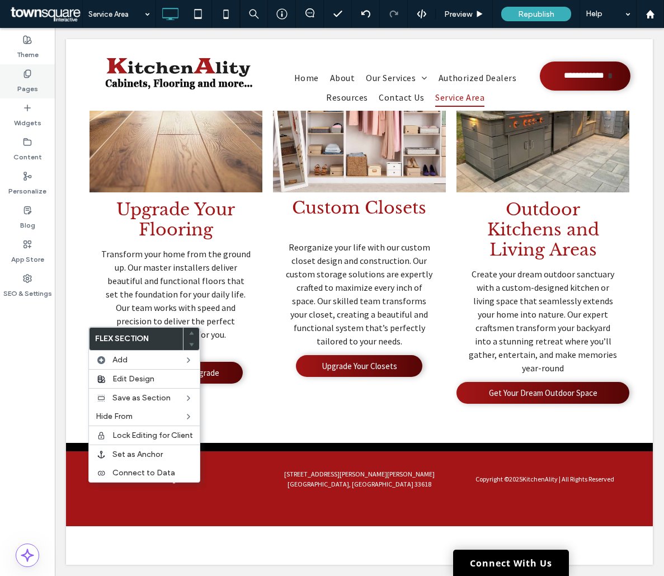
click at [25, 86] on label "Pages" at bounding box center [27, 86] width 21 height 16
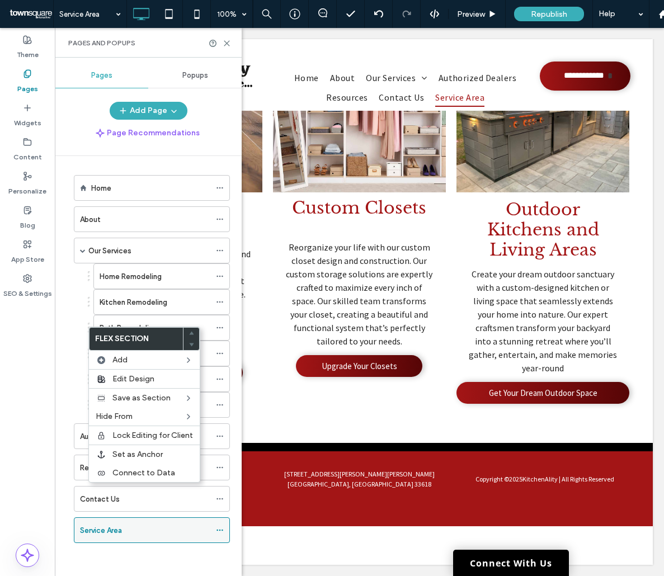
click at [223, 532] on icon at bounding box center [220, 530] width 8 height 8
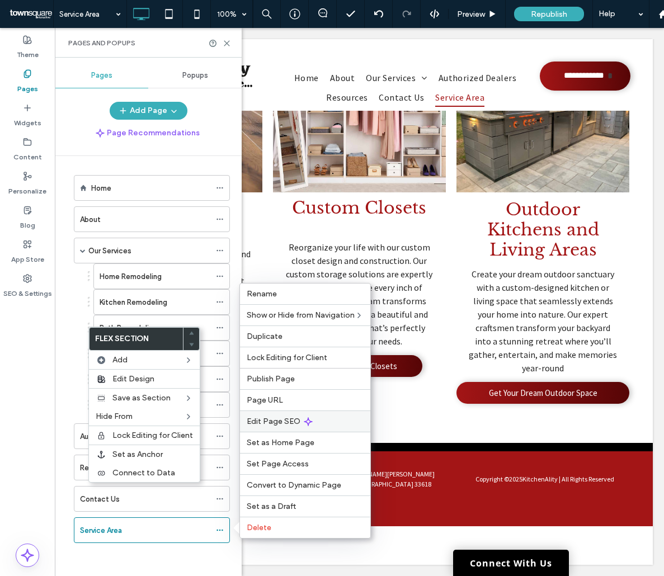
click at [271, 419] on span "Edit Page SEO" at bounding box center [274, 422] width 54 height 10
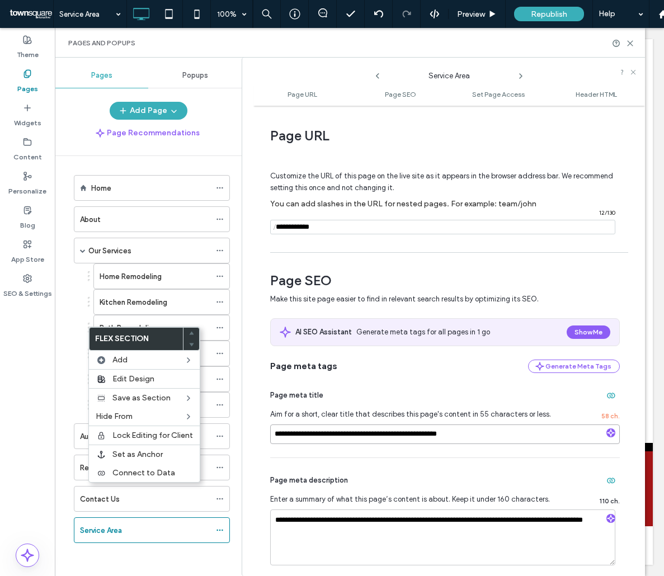
click at [315, 435] on input "**********" at bounding box center [445, 434] width 350 height 20
click at [337, 522] on textarea "**********" at bounding box center [442, 537] width 345 height 56
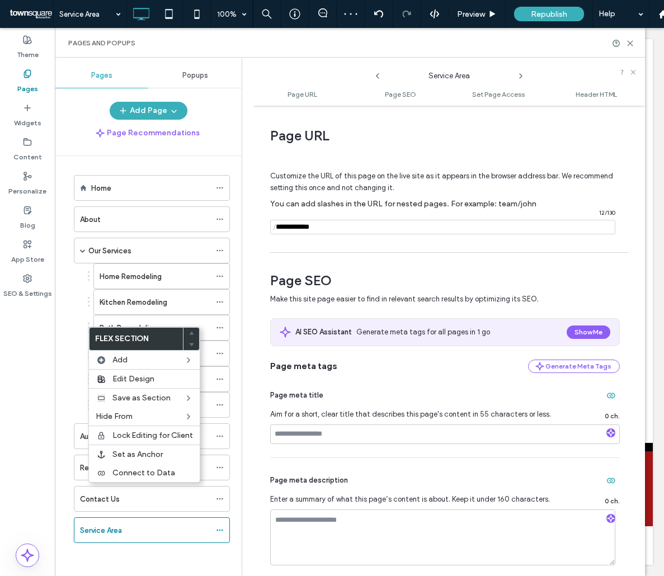
click at [231, 551] on div "Home About Our Services Home Remodeling Kitchen Remodeling Bath Remodeling Floo…" at bounding box center [154, 363] width 173 height 414
click at [223, 529] on icon at bounding box center [220, 530] width 8 height 8
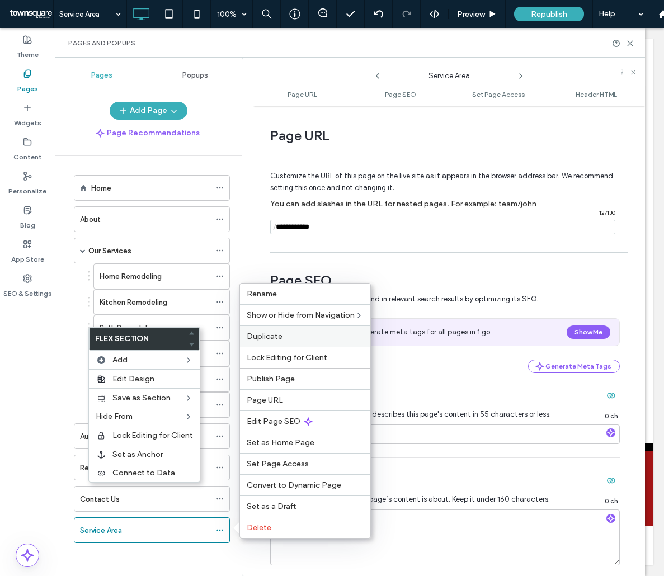
click at [279, 332] on span "Duplicate" at bounding box center [265, 337] width 36 height 10
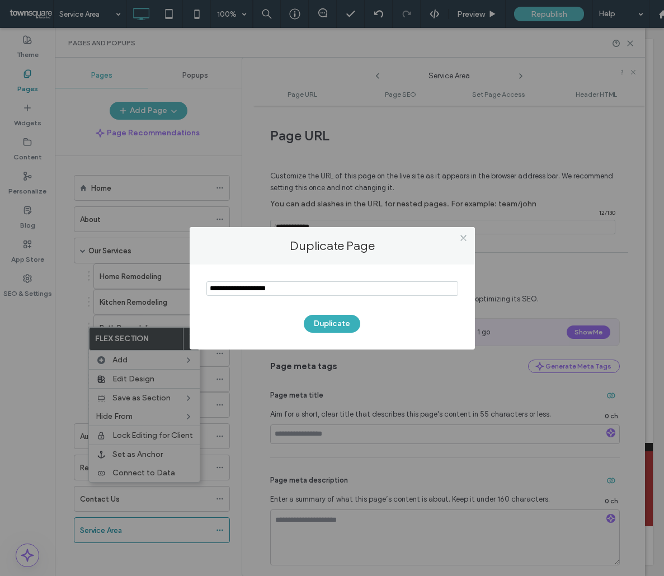
click at [266, 293] on input "notEmpty" at bounding box center [332, 288] width 252 height 15
type input "**********"
click at [344, 324] on button "Duplicate" at bounding box center [332, 324] width 56 height 18
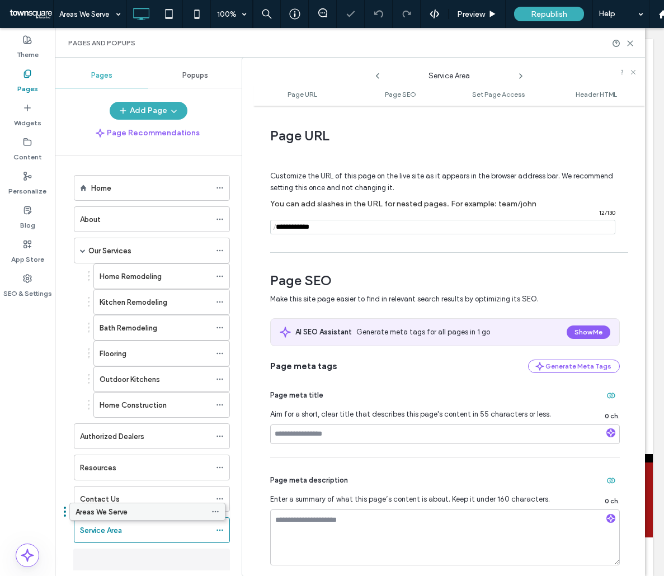
scroll to position [11, 0]
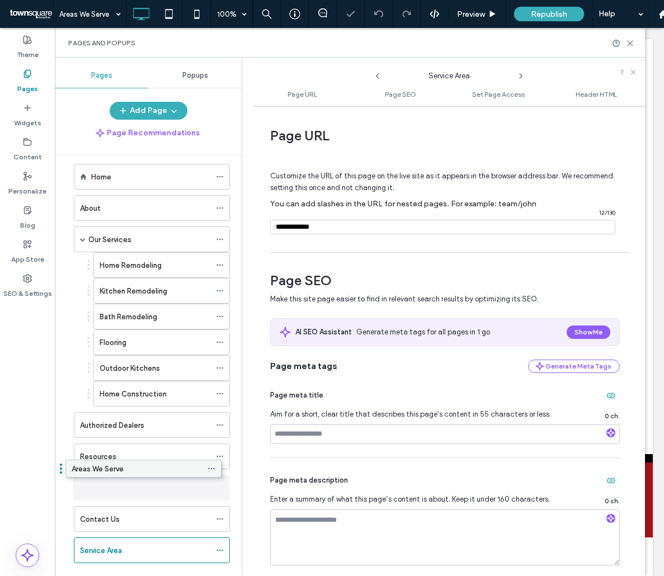
drag, startPoint x: 135, startPoint y: 560, endPoint x: 126, endPoint y: 471, distance: 89.3
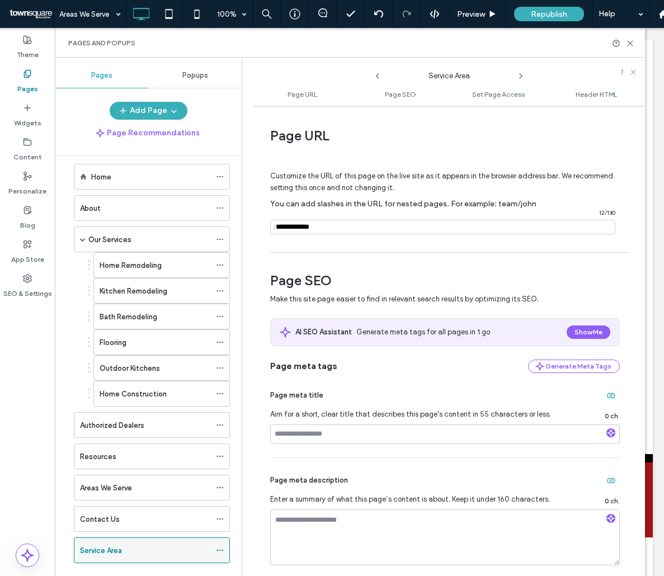
click at [194, 549] on div "Service Area" at bounding box center [145, 551] width 130 height 12
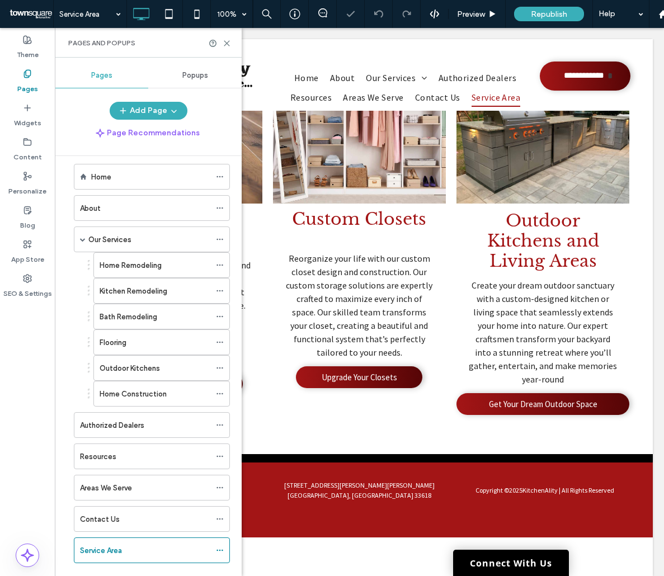
click at [227, 38] on div "Pages and Popups" at bounding box center [148, 43] width 187 height 30
click at [225, 43] on icon at bounding box center [227, 43] width 8 height 8
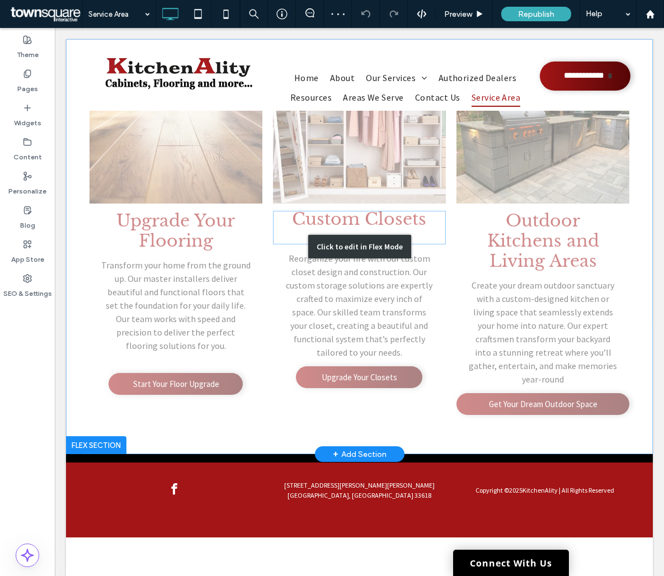
click at [348, 454] on div "+ Add Section" at bounding box center [360, 454] width 54 height 12
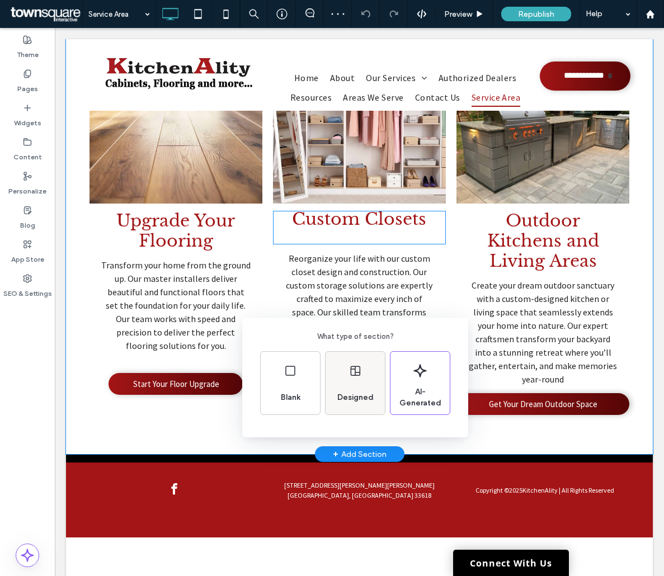
click at [334, 405] on div "Designed" at bounding box center [355, 397] width 45 height 25
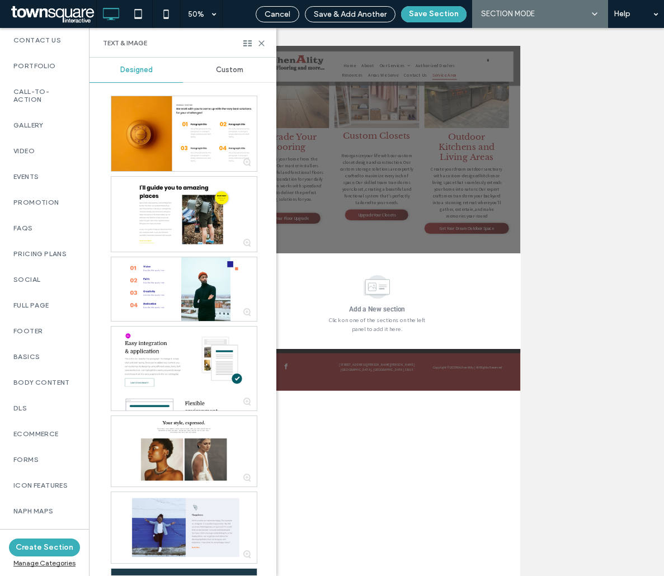
scroll to position [611, 0]
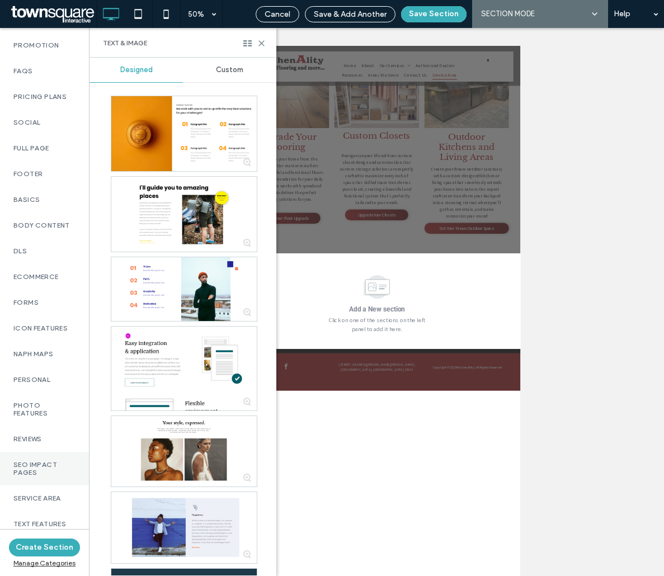
click at [41, 461] on label "SEO Impact Pages" at bounding box center [44, 469] width 62 height 16
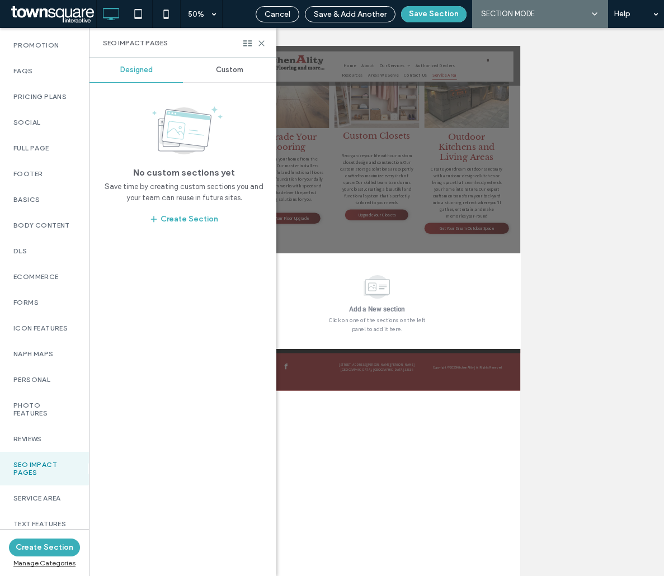
click at [219, 69] on span "Custom" at bounding box center [229, 69] width 27 height 9
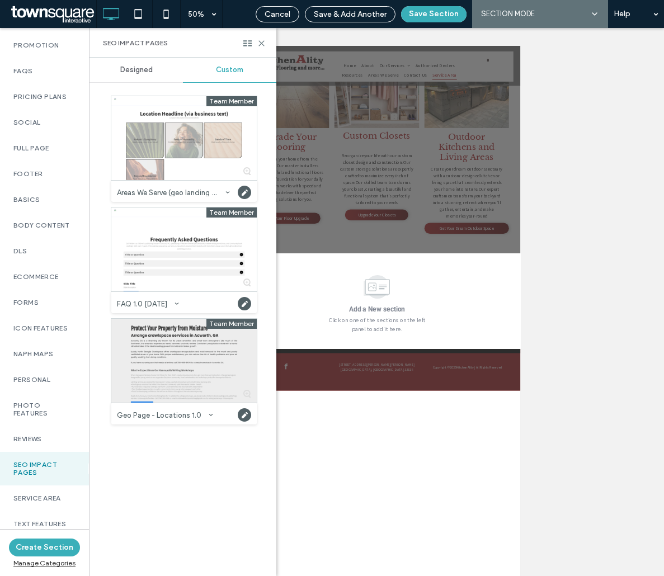
click at [182, 374] on div at bounding box center [183, 361] width 145 height 84
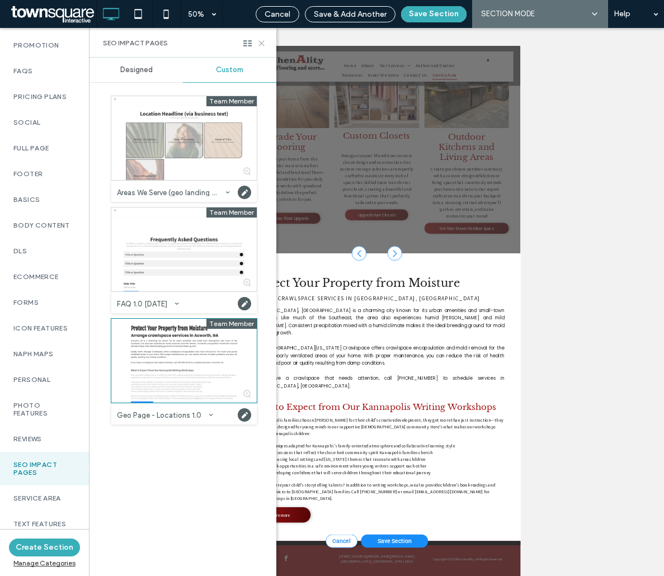
click at [260, 42] on use at bounding box center [261, 43] width 5 height 5
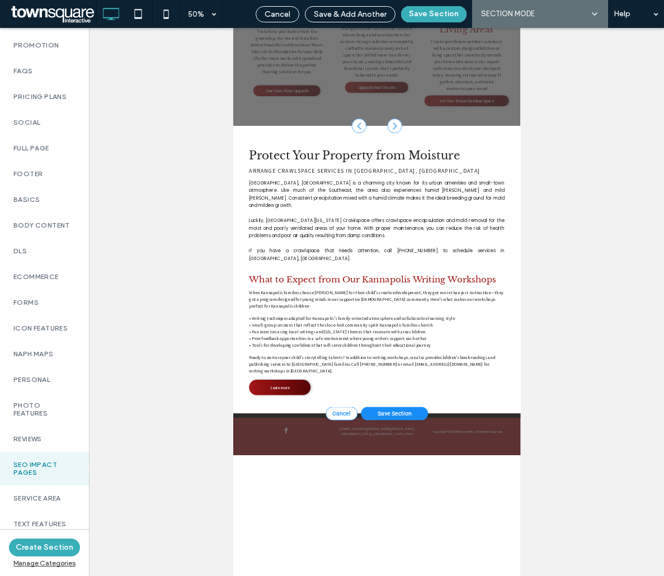
scroll to position [214, 0]
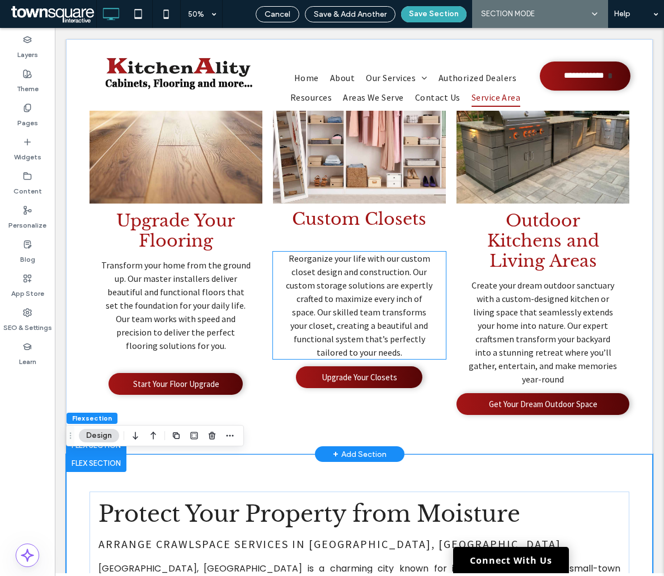
type input "*"
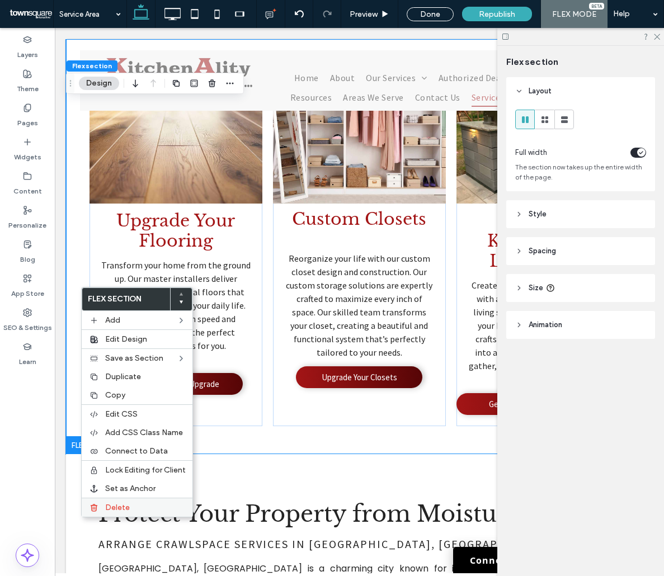
click at [124, 505] on span "Delete" at bounding box center [117, 508] width 25 height 10
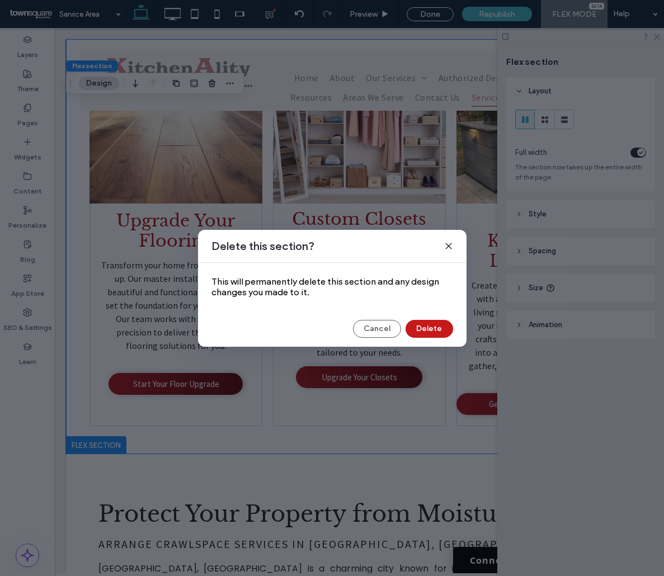
drag, startPoint x: 423, startPoint y: 328, endPoint x: 461, endPoint y: 213, distance: 121.5
click at [423, 328] on button "Delete" at bounding box center [429, 329] width 48 height 18
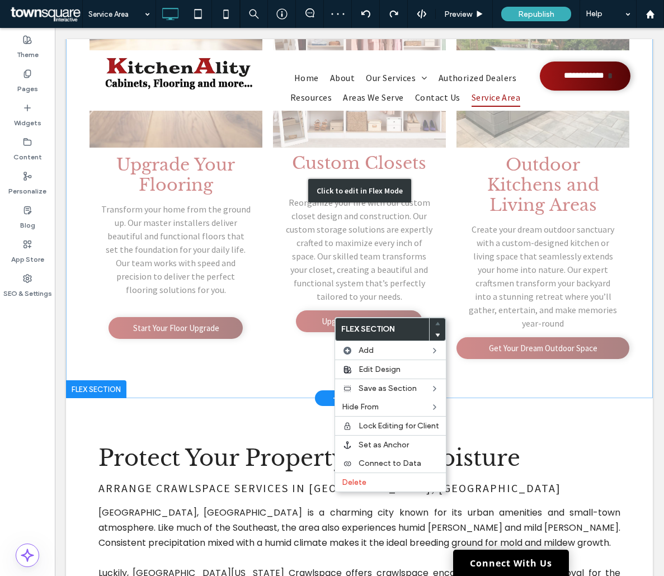
scroll to position [0, 0]
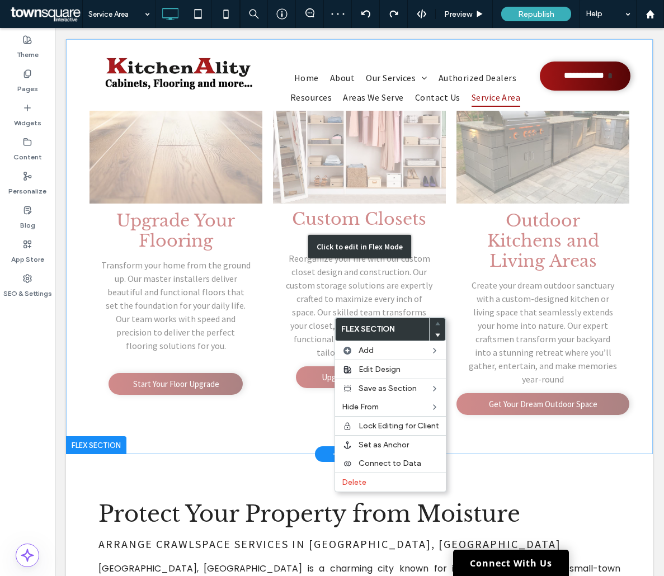
click at [204, 256] on div "Click to edit in Flex Mode" at bounding box center [359, 246] width 587 height 415
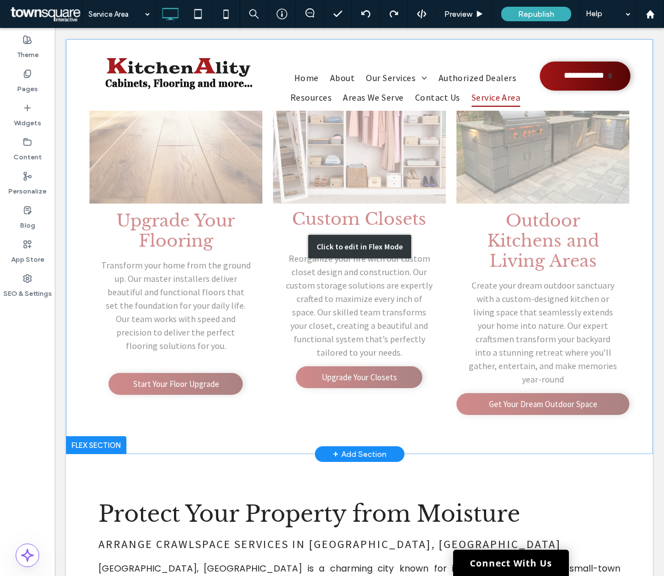
click at [342, 240] on div "Click to edit in Flex Mode" at bounding box center [359, 246] width 103 height 23
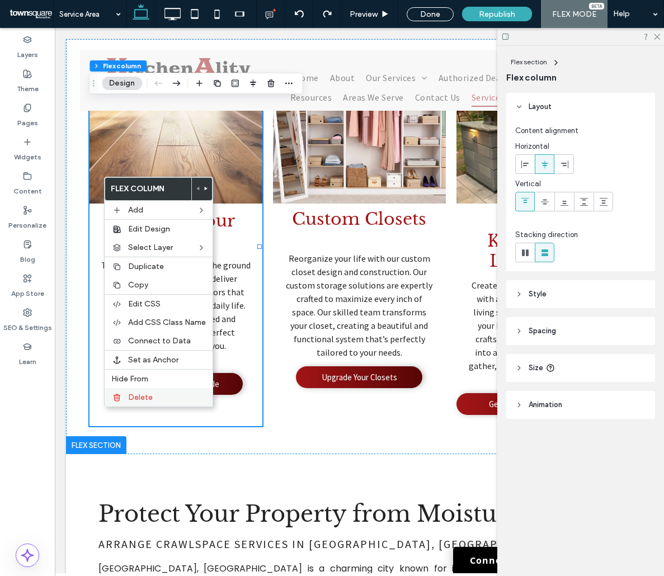
click at [134, 398] on span "Delete" at bounding box center [140, 398] width 25 height 10
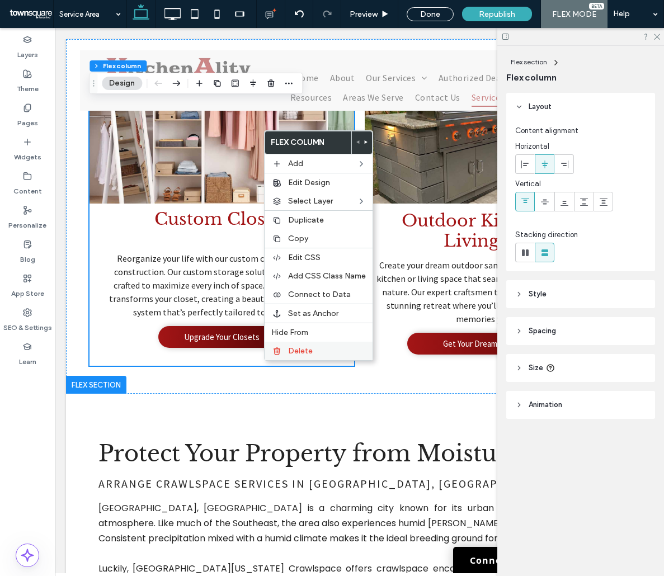
click at [282, 356] on div "Delete" at bounding box center [319, 351] width 108 height 18
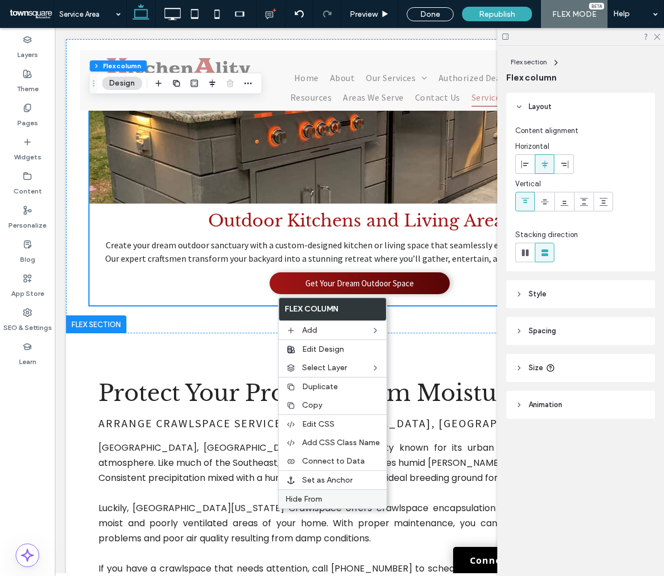
click at [305, 503] on span "Hide From" at bounding box center [303, 499] width 37 height 10
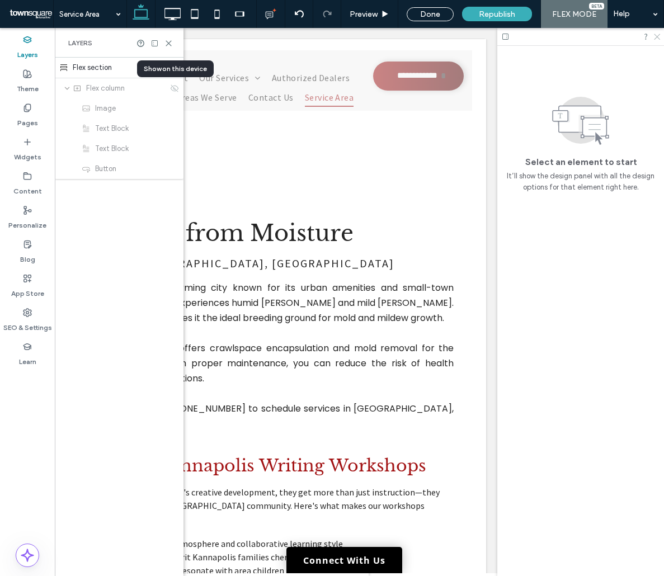
click at [655, 36] on icon at bounding box center [656, 35] width 7 height 7
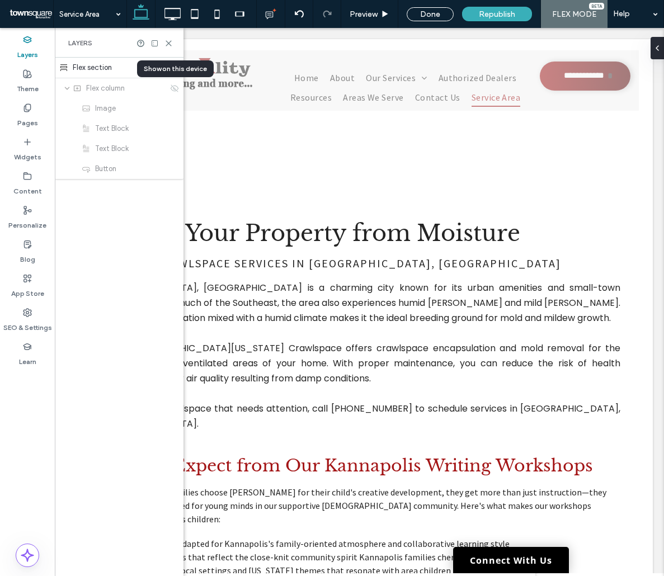
scroll to position [0, 129]
click at [168, 45] on icon at bounding box center [168, 43] width 8 height 8
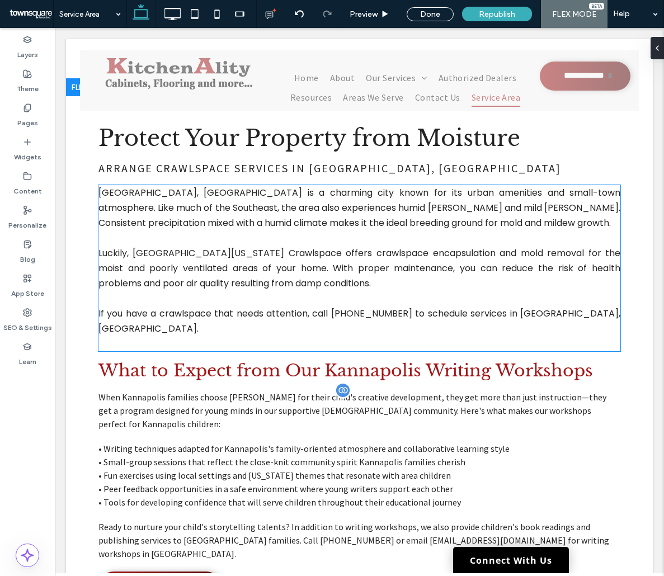
scroll to position [0, 0]
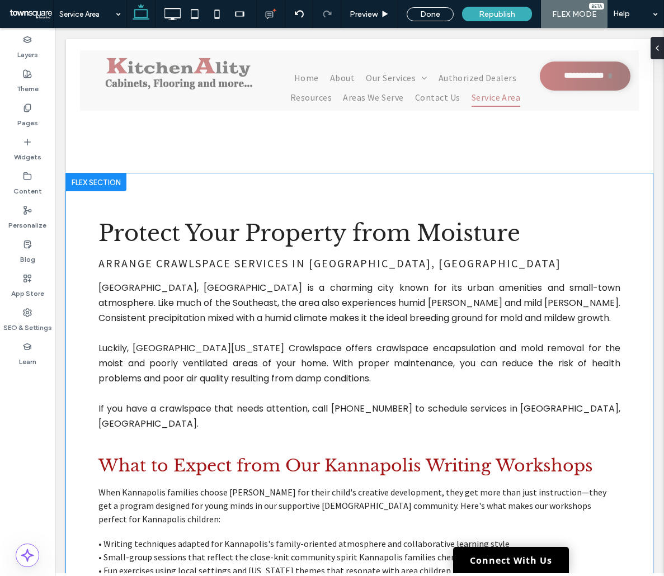
click at [164, 189] on div "Protect Your Property from Moisture Arrange crawlspace services in Acworth, GA …" at bounding box center [359, 453] width 587 height 561
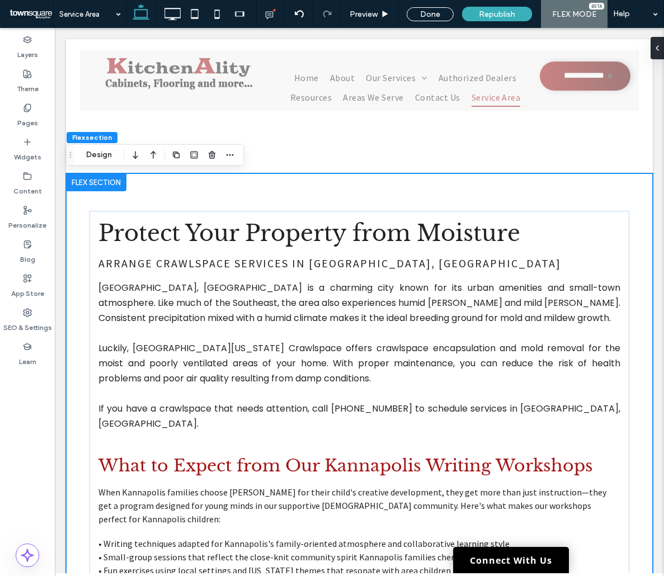
type input "*"
click at [60, 268] on body "**********" at bounding box center [359, 423] width 609 height 790
click at [37, 322] on label "SEO & Settings" at bounding box center [27, 325] width 49 height 16
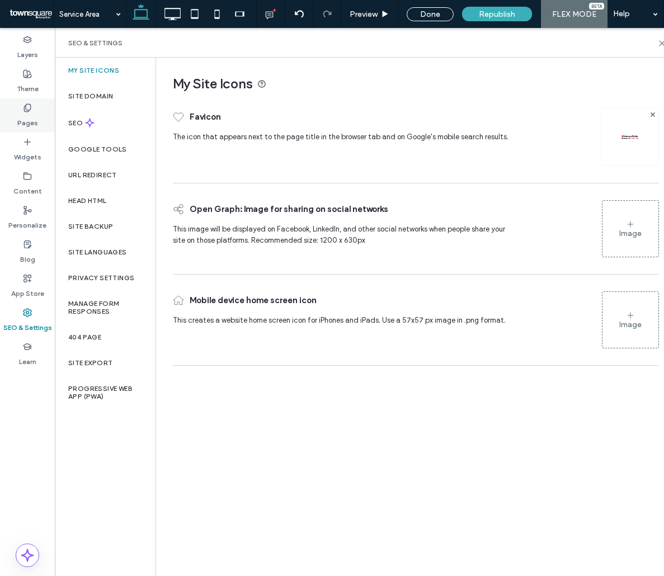
click at [34, 115] on label "Pages" at bounding box center [27, 120] width 21 height 16
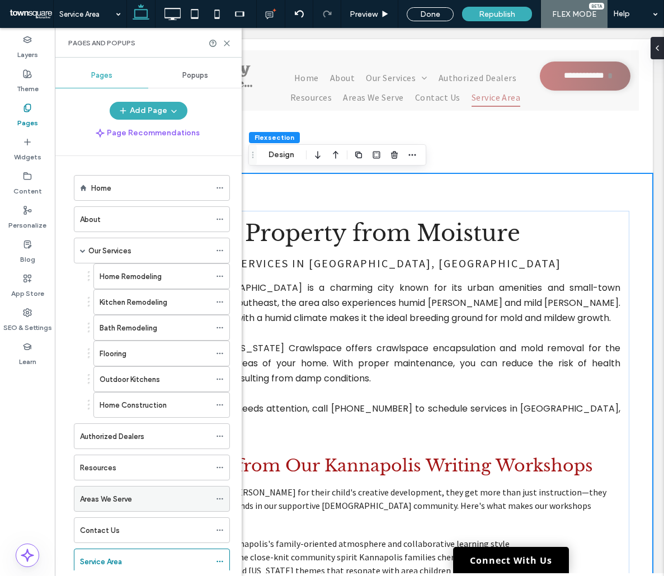
click at [109, 497] on label "Areas We Serve" at bounding box center [106, 499] width 52 height 20
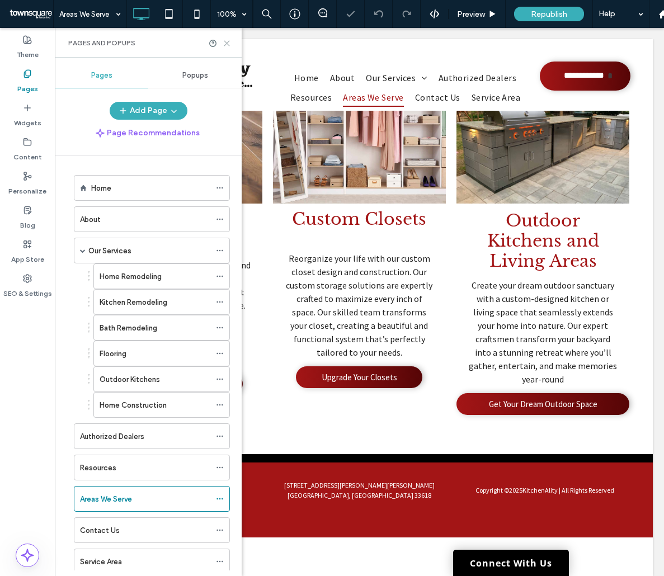
drag, startPoint x: 226, startPoint y: 42, endPoint x: 171, endPoint y: 16, distance: 60.8
click at [226, 42] on use at bounding box center [226, 43] width 5 height 5
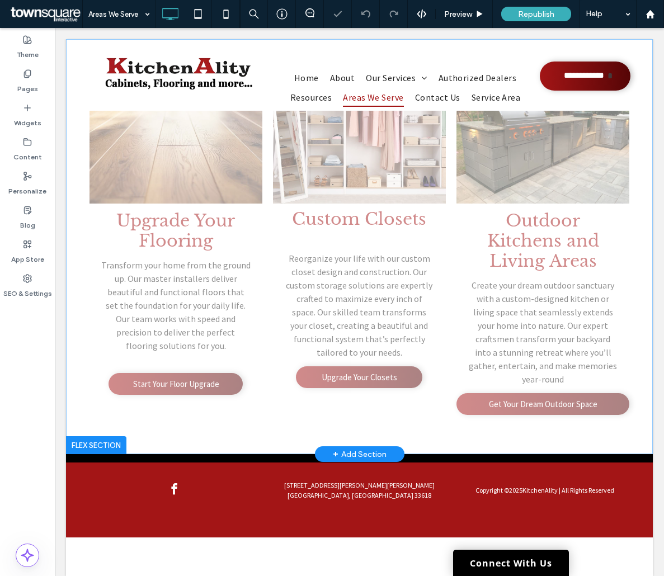
click at [332, 446] on div "+ Add Section" at bounding box center [359, 454] width 89 height 16
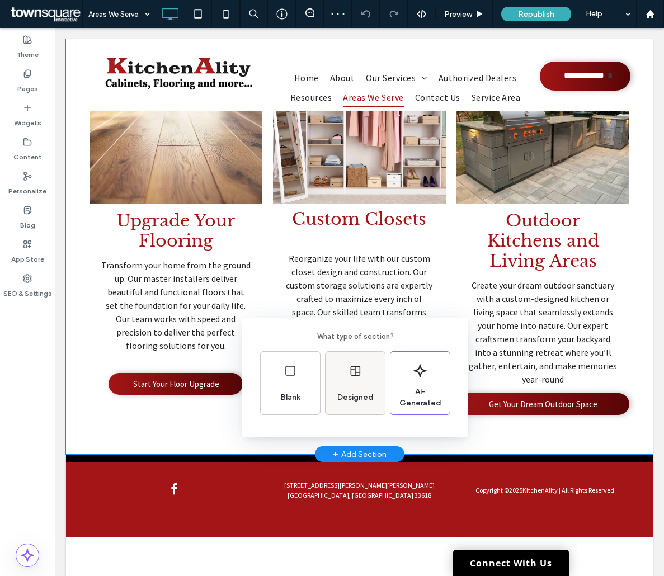
click at [344, 383] on div "Designed" at bounding box center [354, 383] width 59 height 63
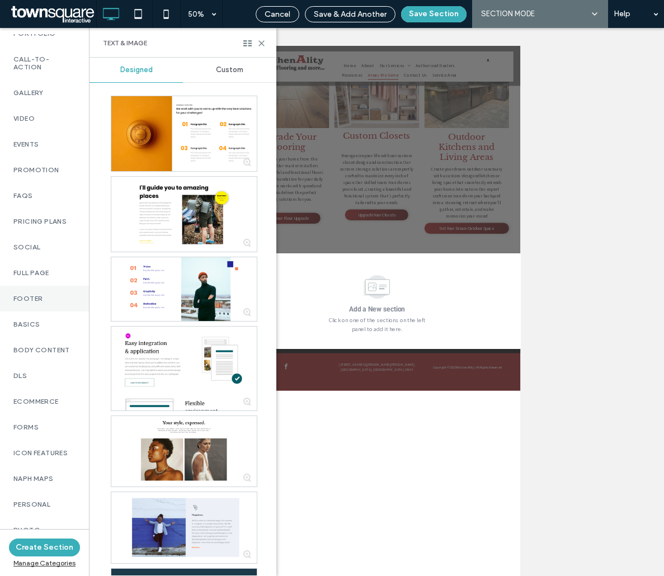
scroll to position [611, 0]
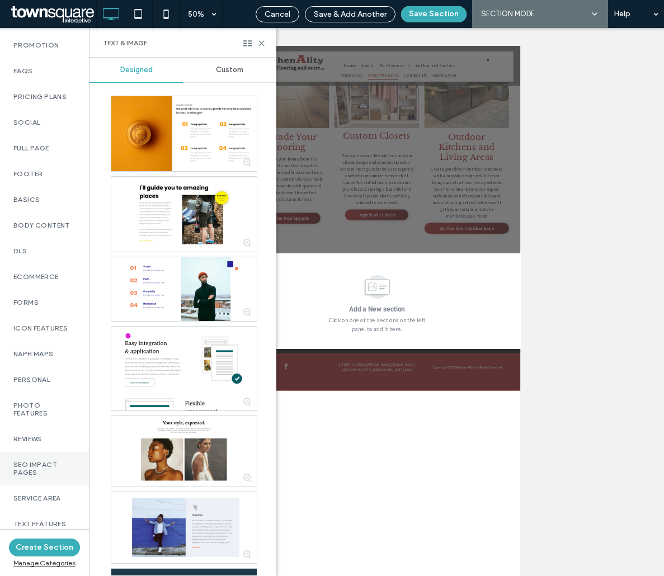
click at [52, 468] on label "SEO Impact Pages" at bounding box center [44, 469] width 62 height 16
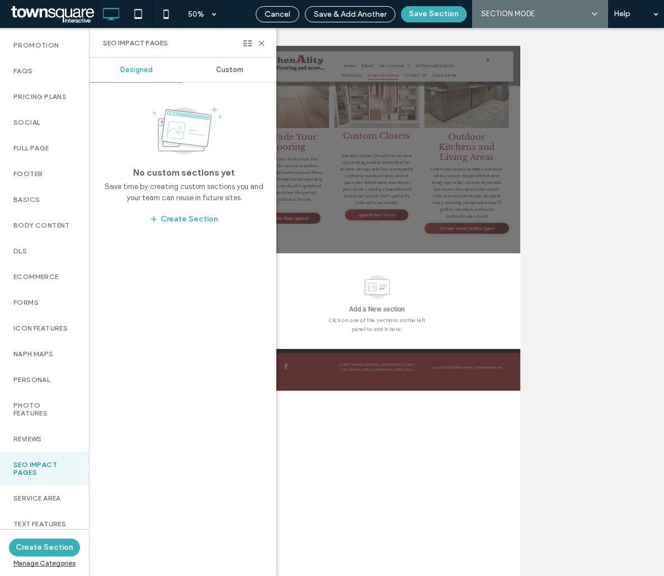
click at [232, 79] on div "Custom" at bounding box center [229, 70] width 93 height 25
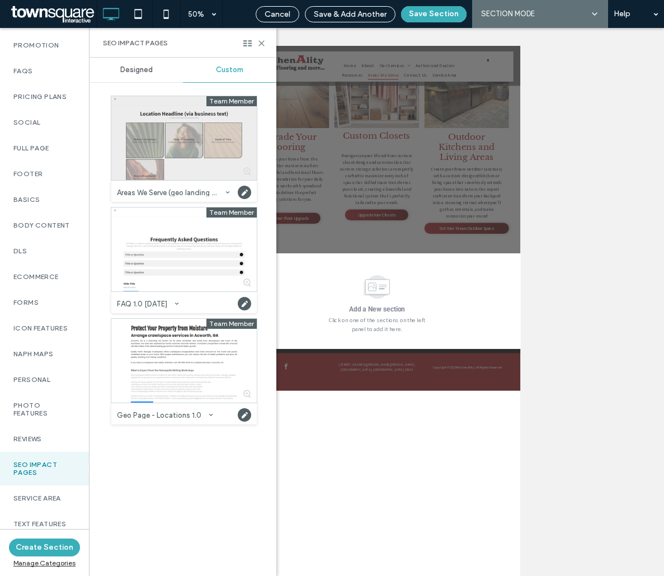
click at [166, 171] on div at bounding box center [183, 138] width 145 height 84
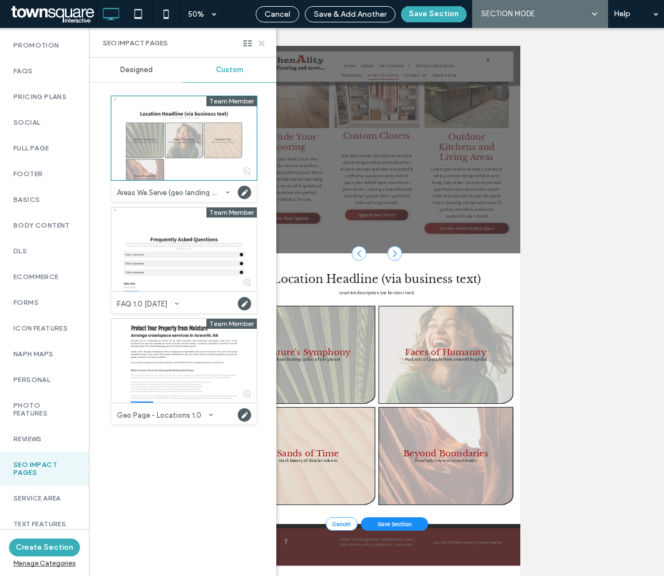
click at [263, 46] on icon at bounding box center [261, 43] width 8 height 8
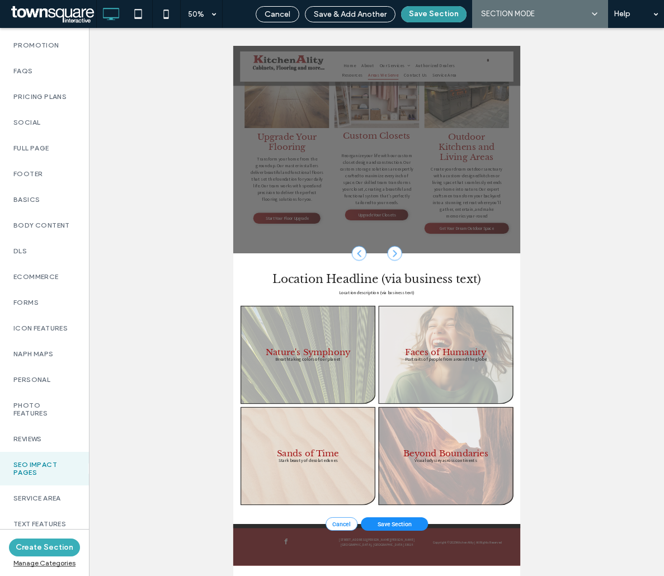
click at [436, 18] on button "Save Section" at bounding box center [433, 14] width 65 height 16
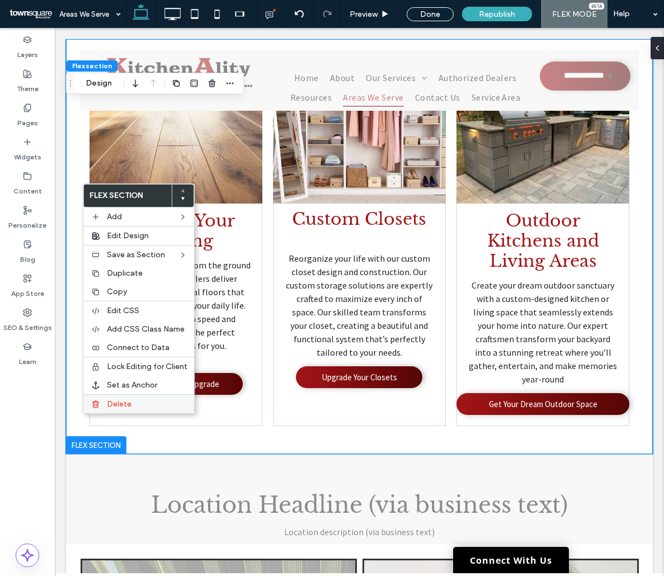
click at [141, 400] on label "Delete" at bounding box center [147, 404] width 81 height 10
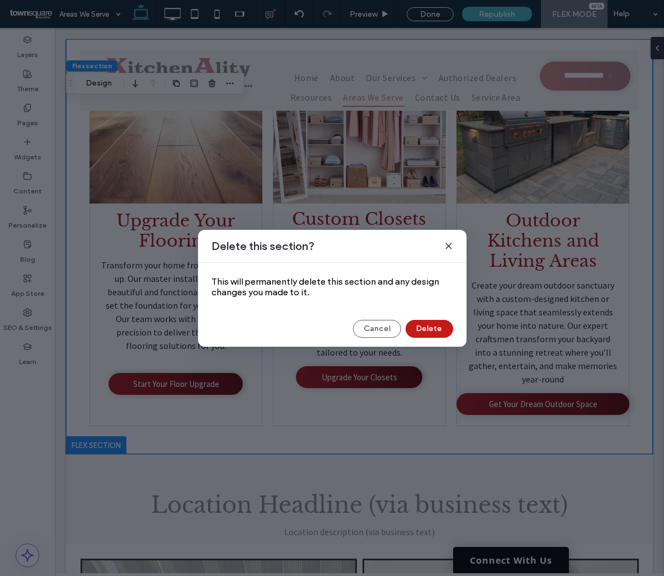
drag, startPoint x: 439, startPoint y: 331, endPoint x: 382, endPoint y: 306, distance: 62.1
click at [439, 331] on button "Delete" at bounding box center [429, 329] width 48 height 18
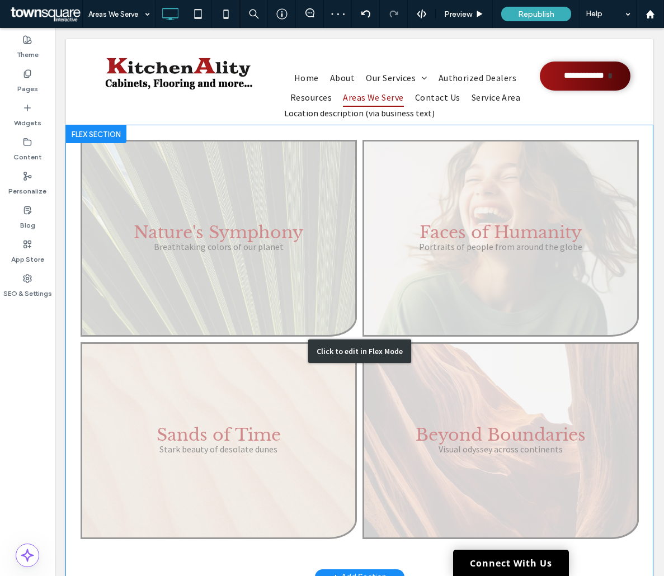
scroll to position [99, 0]
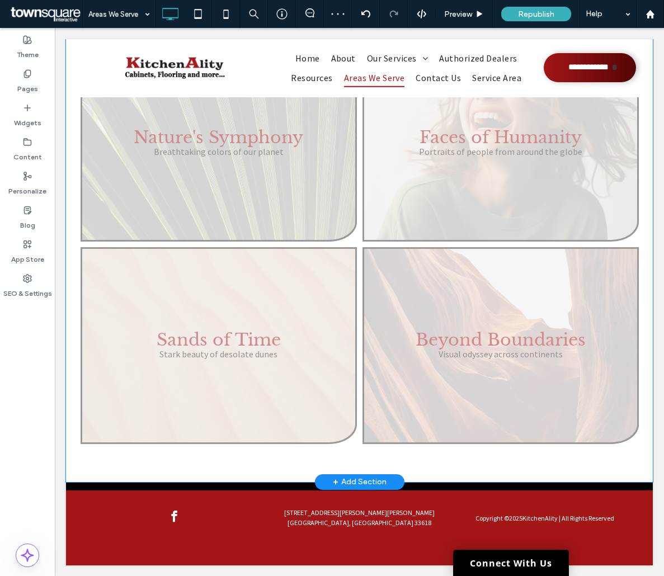
click at [334, 478] on div "+ Add Section" at bounding box center [360, 482] width 54 height 12
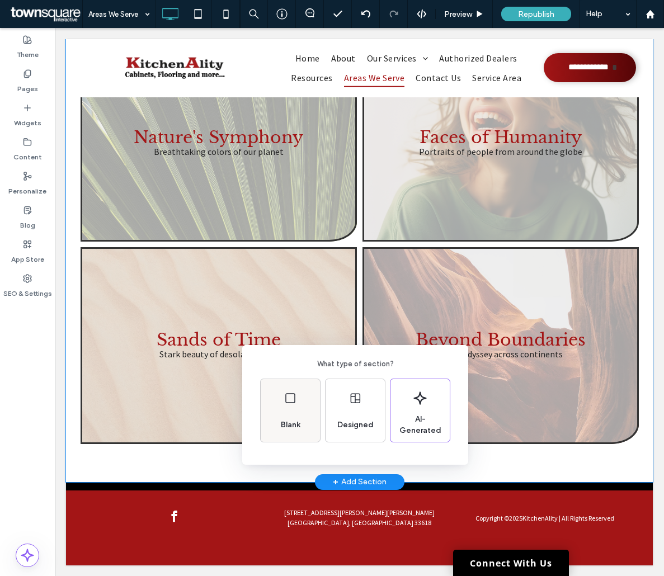
click at [306, 424] on div "Blank" at bounding box center [290, 410] width 59 height 63
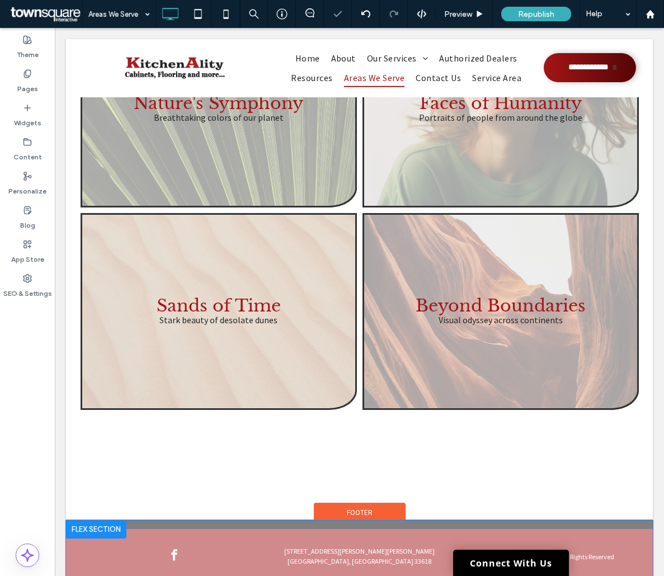
scroll to position [172, 0]
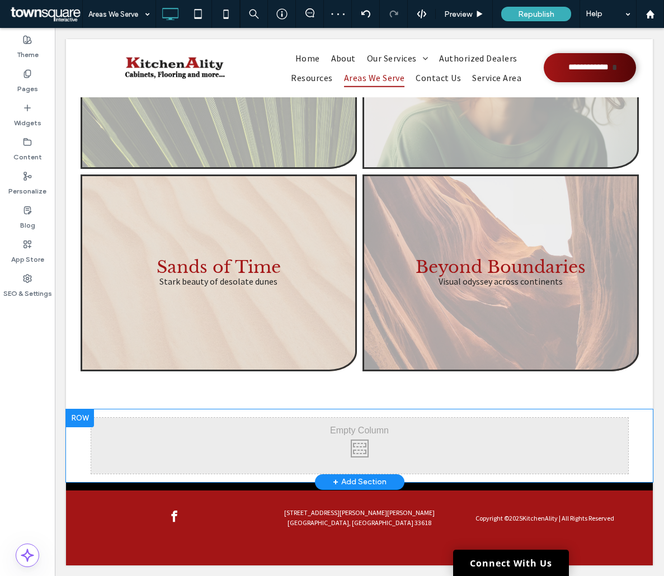
click at [636, 443] on div "Click To Paste Click To Paste Row + Add Section" at bounding box center [359, 445] width 587 height 73
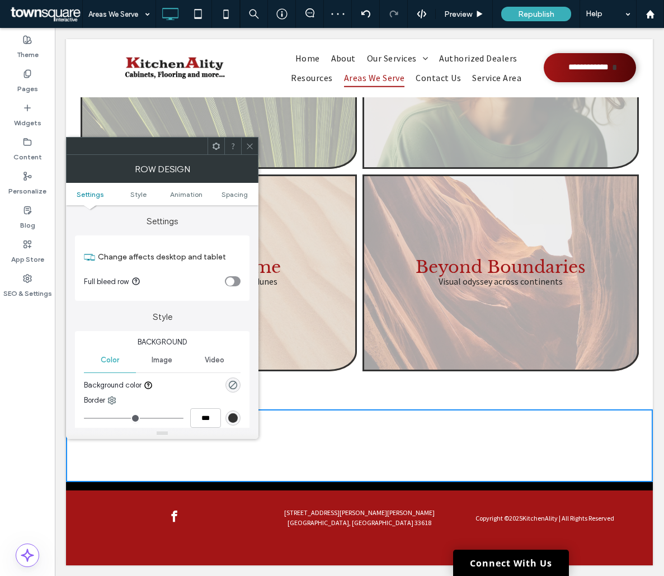
scroll to position [99, 0]
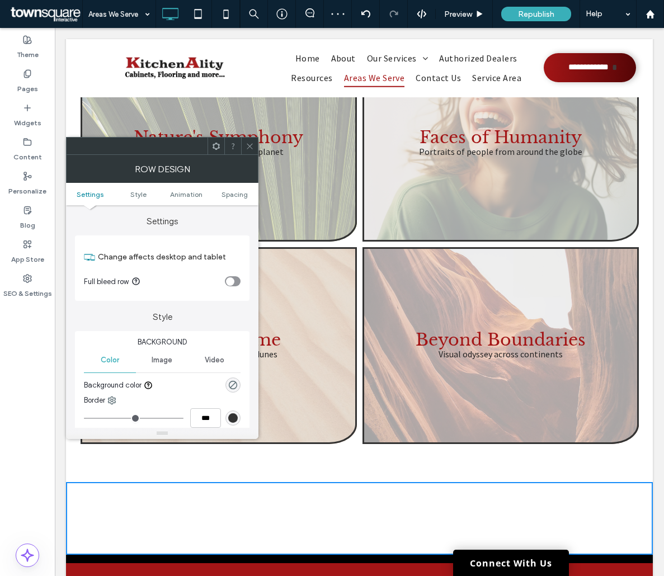
click at [248, 148] on icon at bounding box center [250, 146] width 8 height 8
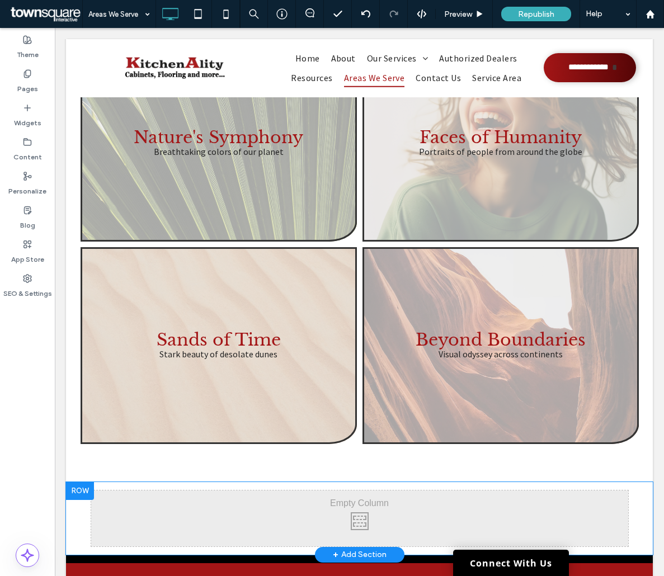
click at [80, 525] on div "Click To Paste Click To Paste Row + Add Section" at bounding box center [359, 518] width 587 height 73
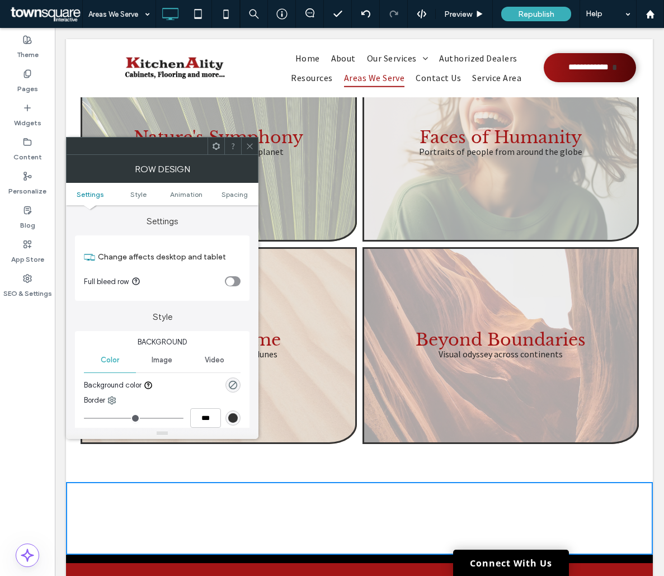
click at [354, 508] on div "Click To Paste Click To Paste" at bounding box center [359, 518] width 537 height 56
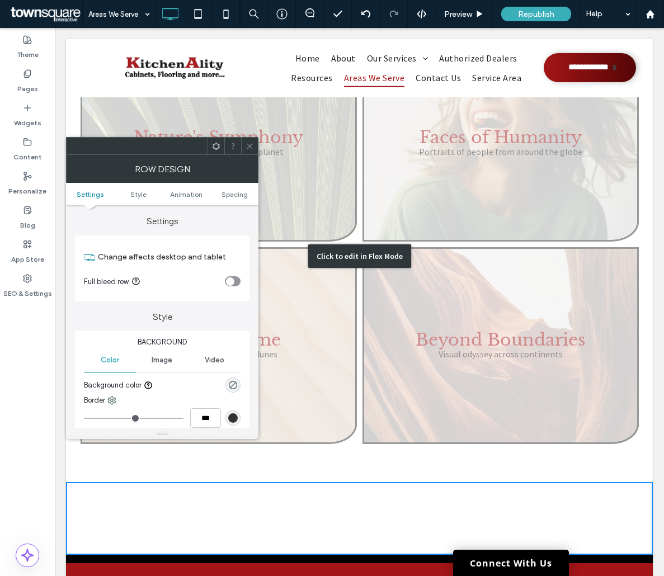
click at [338, 467] on div "Click to edit in Flex Mode" at bounding box center [359, 256] width 587 height 452
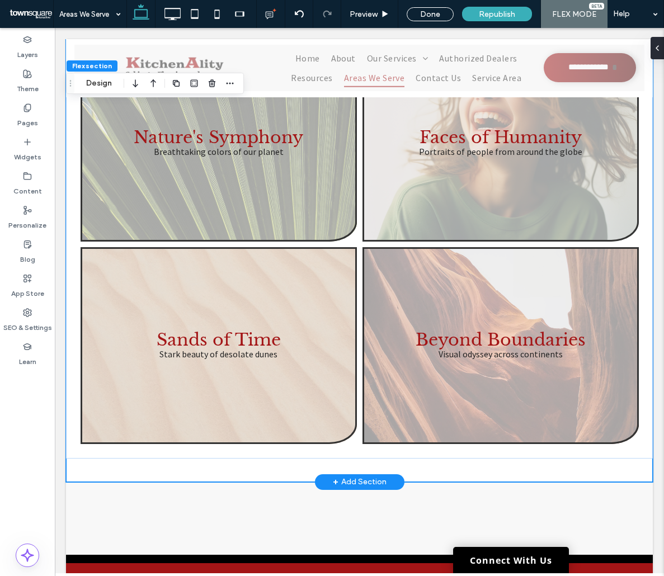
click at [427, 474] on div "Nature's Symphony Breathtaking colors of our planet Button Faces of Humanity Po…" at bounding box center [359, 256] width 587 height 452
click at [159, 89] on icon "button" at bounding box center [153, 83] width 13 height 20
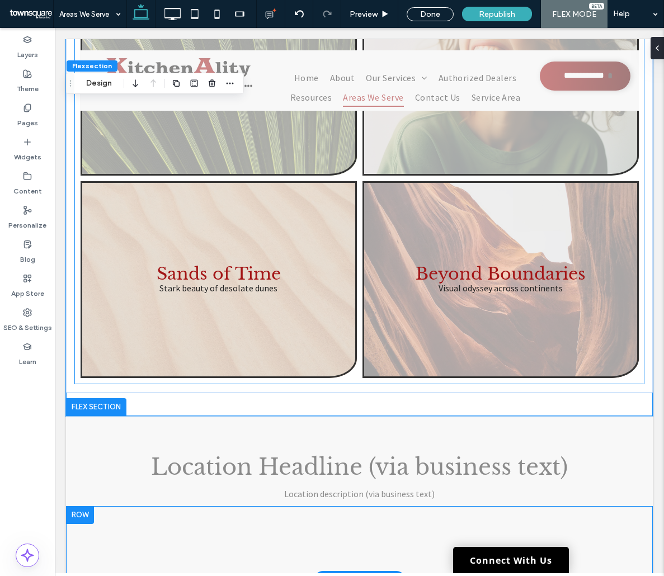
scroll to position [171, 0]
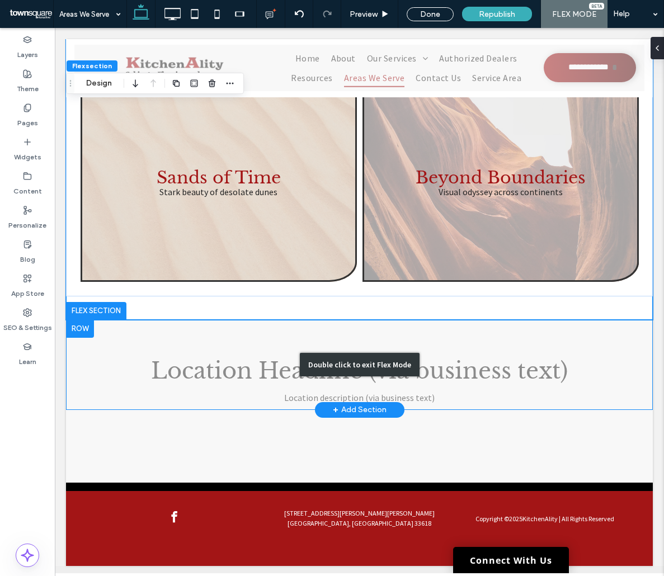
click at [104, 379] on div "Double click to exit Flex Mode" at bounding box center [359, 365] width 587 height 90
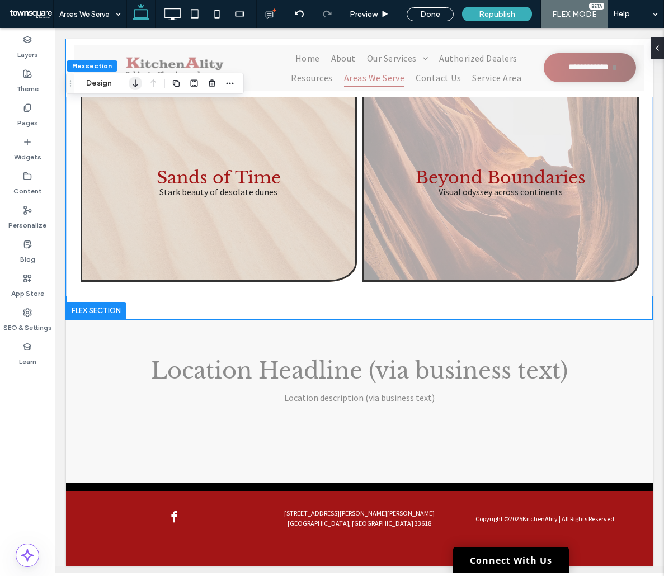
click at [139, 89] on icon "button" at bounding box center [135, 83] width 13 height 20
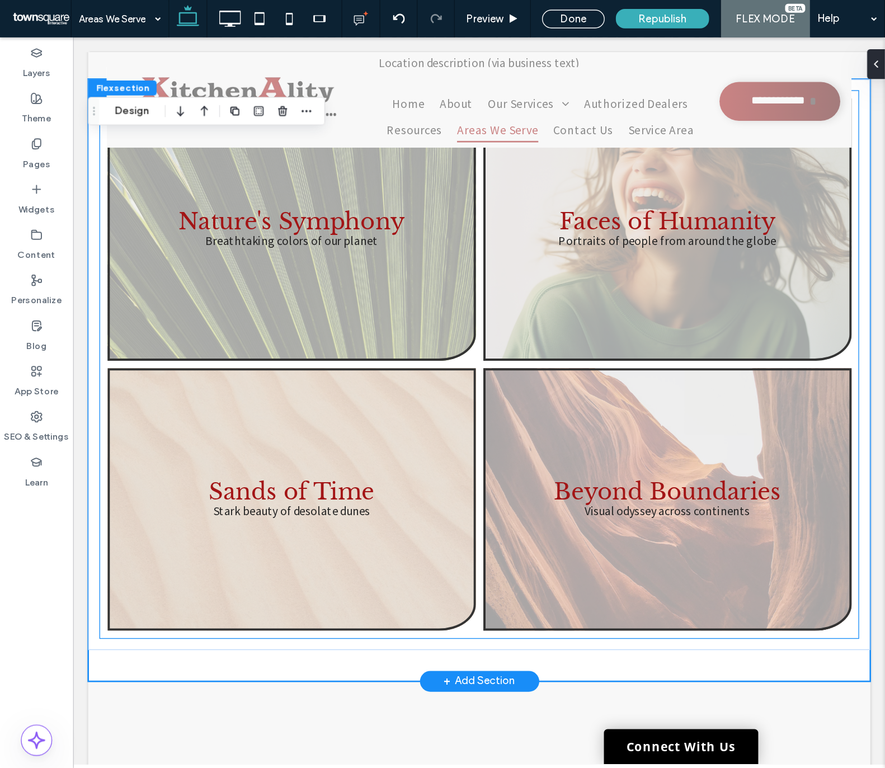
scroll to position [0, 0]
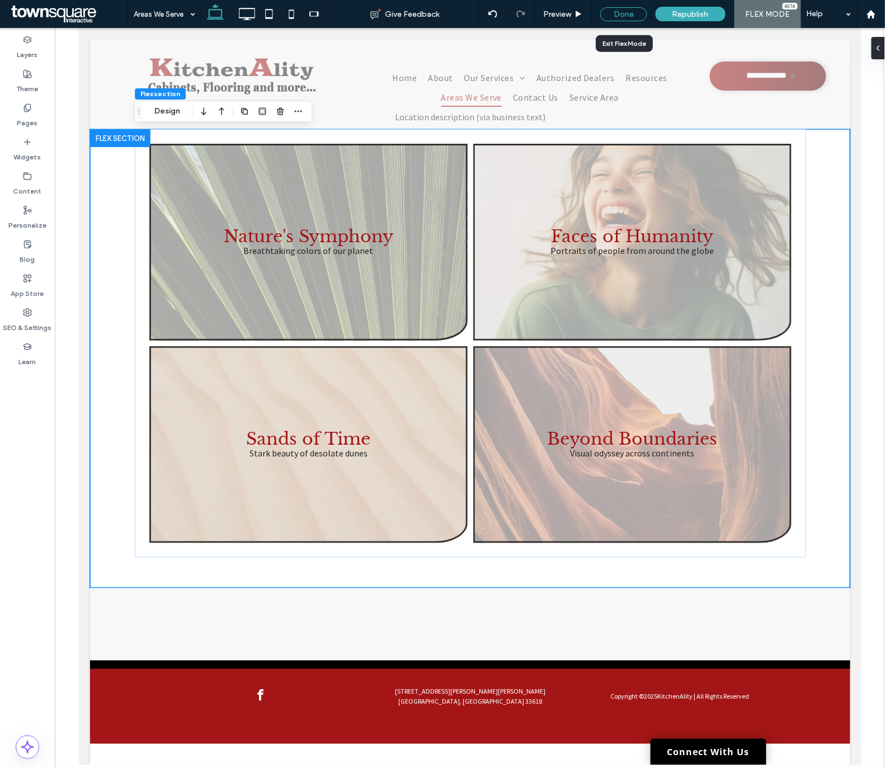
click at [632, 16] on div "Done" at bounding box center [623, 14] width 47 height 14
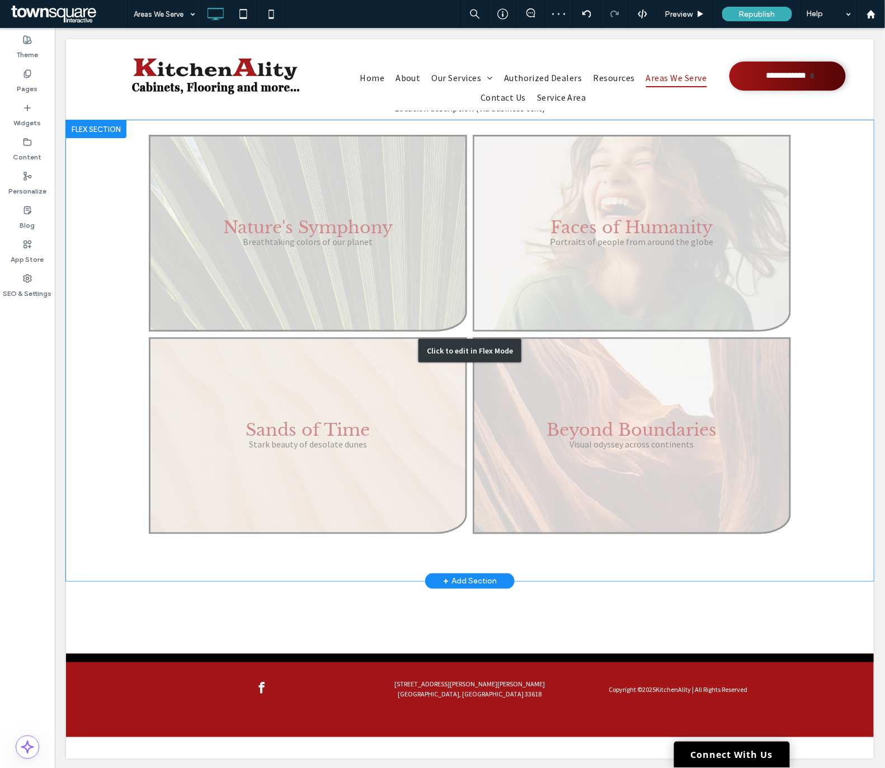
scroll to position [11, 0]
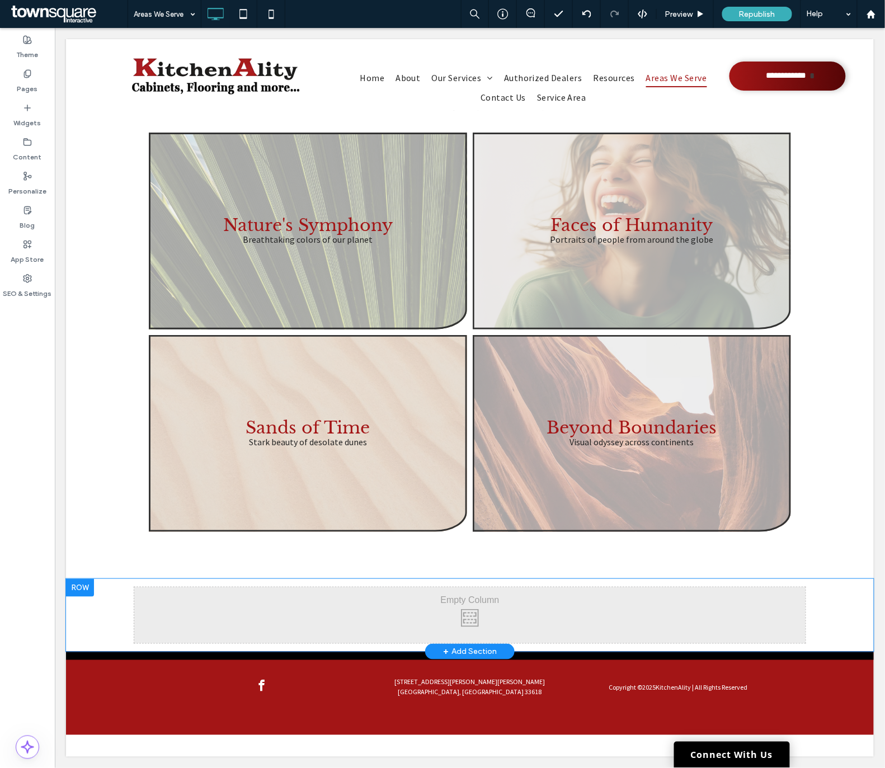
click at [101, 575] on div "Click To Paste Click To Paste Click To Paste Click To Paste Click To Paste Clic…" at bounding box center [469, 614] width 808 height 73
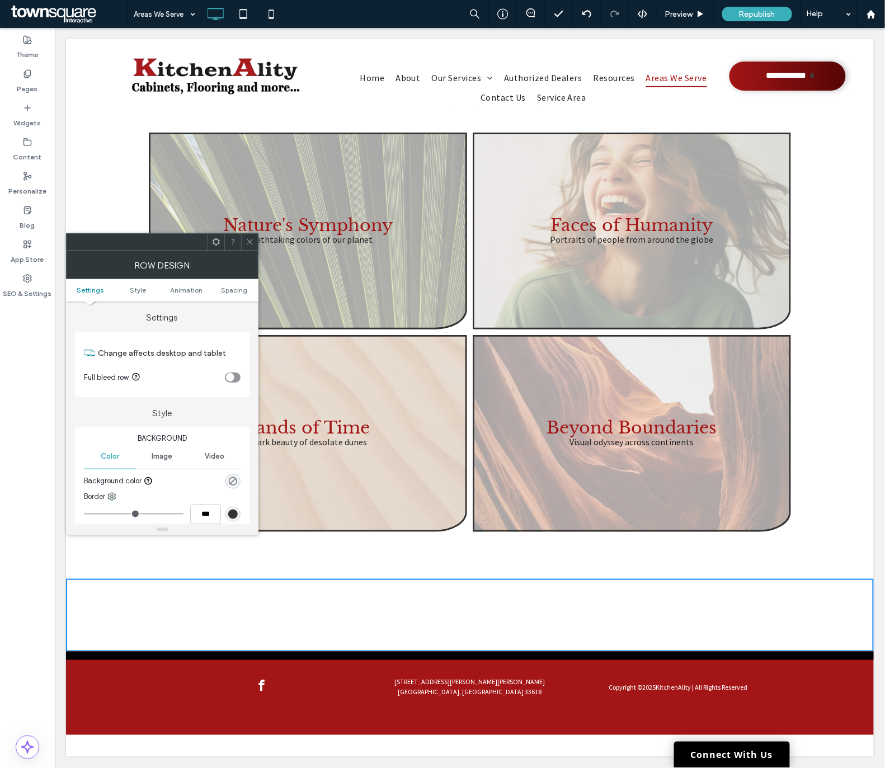
click at [243, 239] on div at bounding box center [249, 242] width 17 height 17
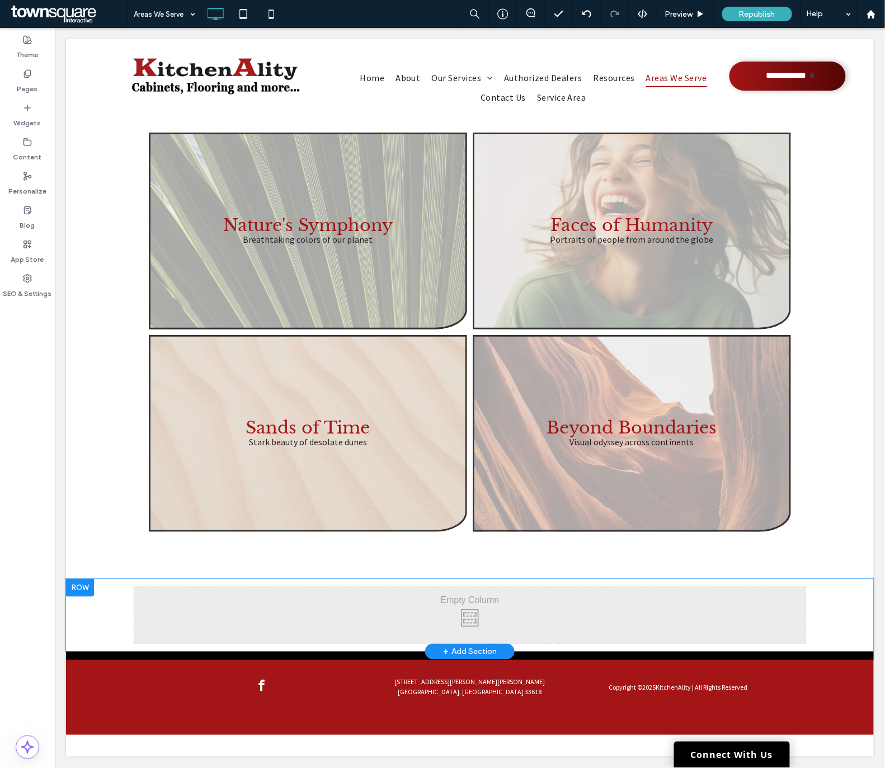
click at [110, 575] on div "Click To Paste Click To Paste Click To Paste Click To Paste Click To Paste Clic…" at bounding box center [469, 614] width 808 height 73
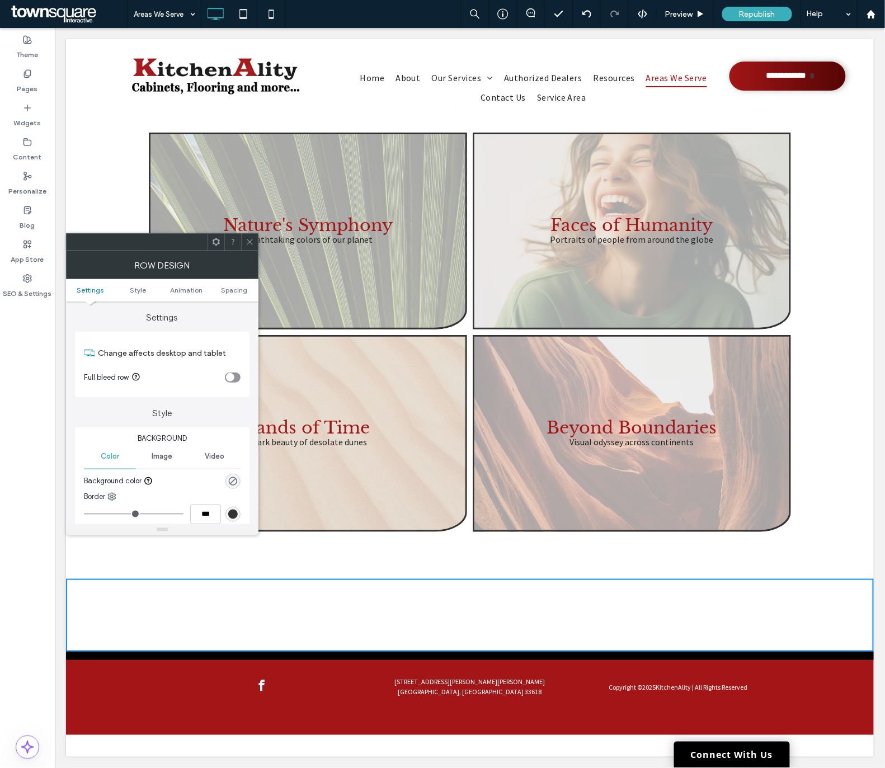
click at [110, 575] on div "Click To Paste Click To Paste Click To Paste Click To Paste Click To Paste Clic…" at bounding box center [469, 614] width 808 height 73
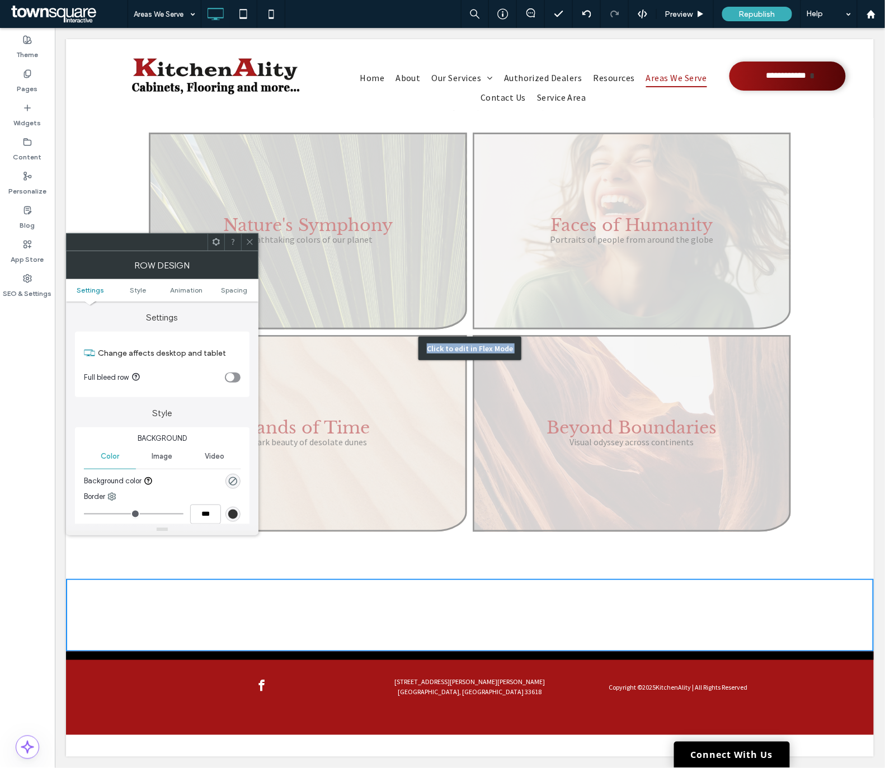
drag, startPoint x: 96, startPoint y: 619, endPoint x: 140, endPoint y: 501, distance: 126.5
click at [140, 501] on div "Location Headline (via business text) Location description (via business text) …" at bounding box center [469, 339] width 808 height 624
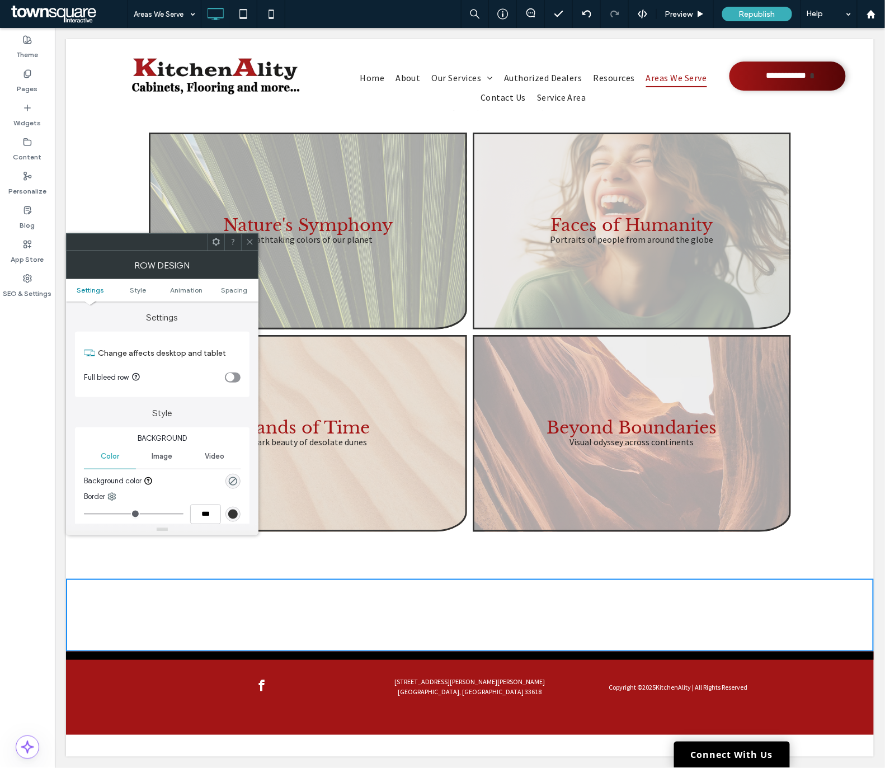
click at [247, 247] on span at bounding box center [250, 242] width 8 height 17
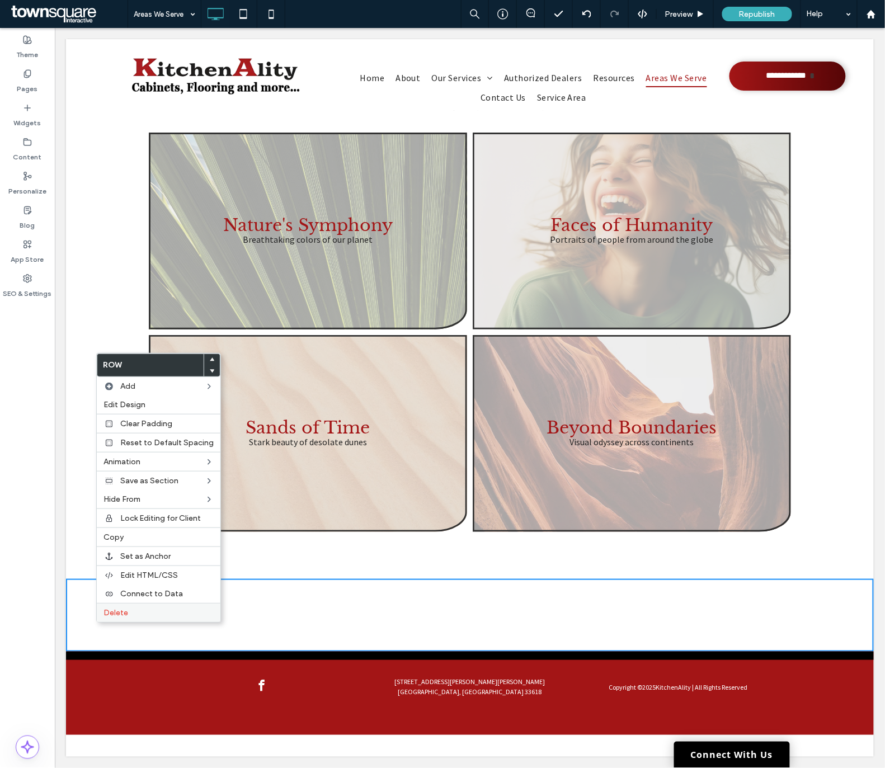
click at [120, 575] on span "Delete" at bounding box center [115, 613] width 25 height 10
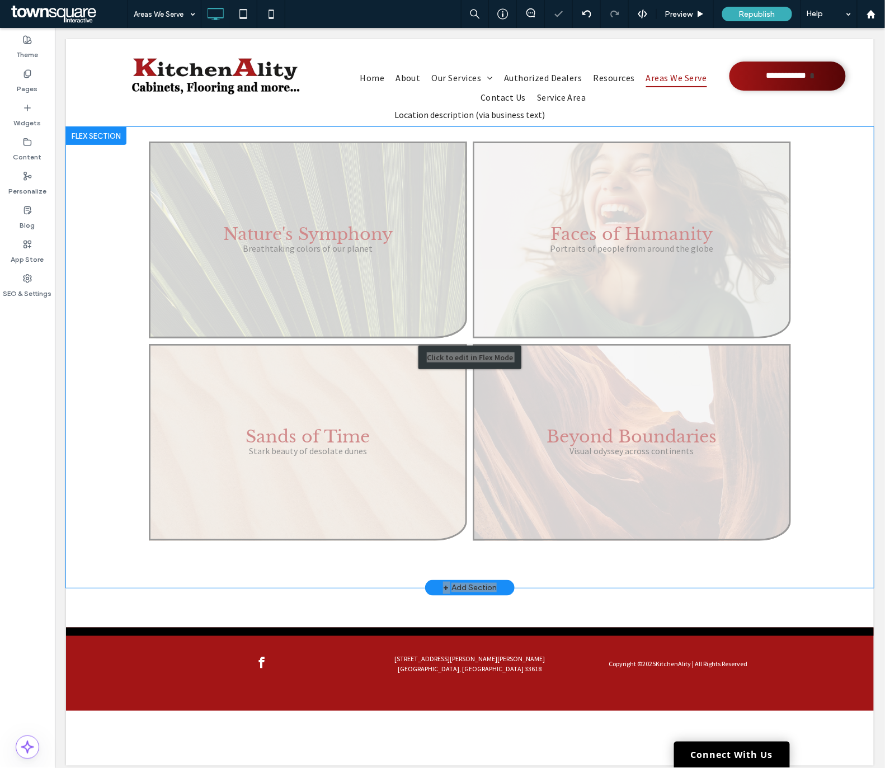
scroll to position [0, 0]
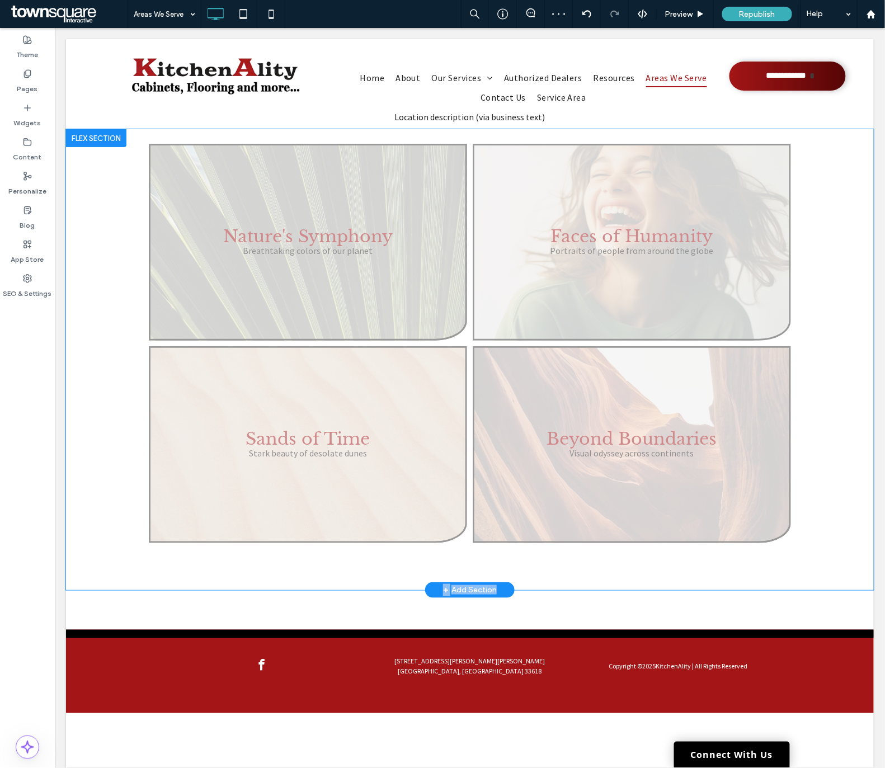
click at [126, 146] on div at bounding box center [95, 138] width 60 height 18
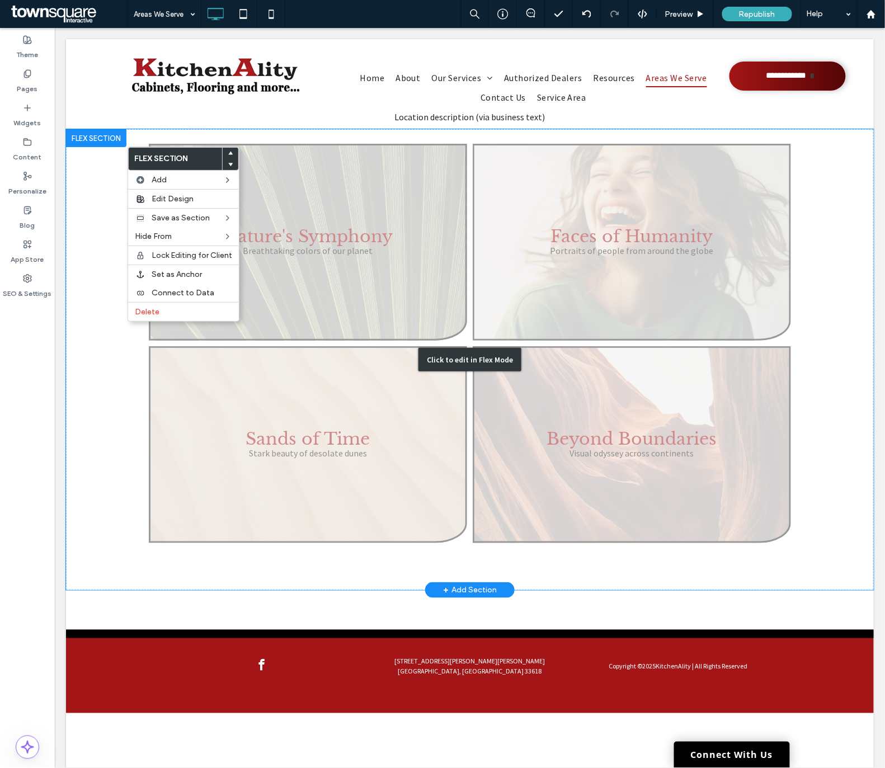
click at [107, 195] on div "Click to edit in Flex Mode" at bounding box center [469, 359] width 808 height 461
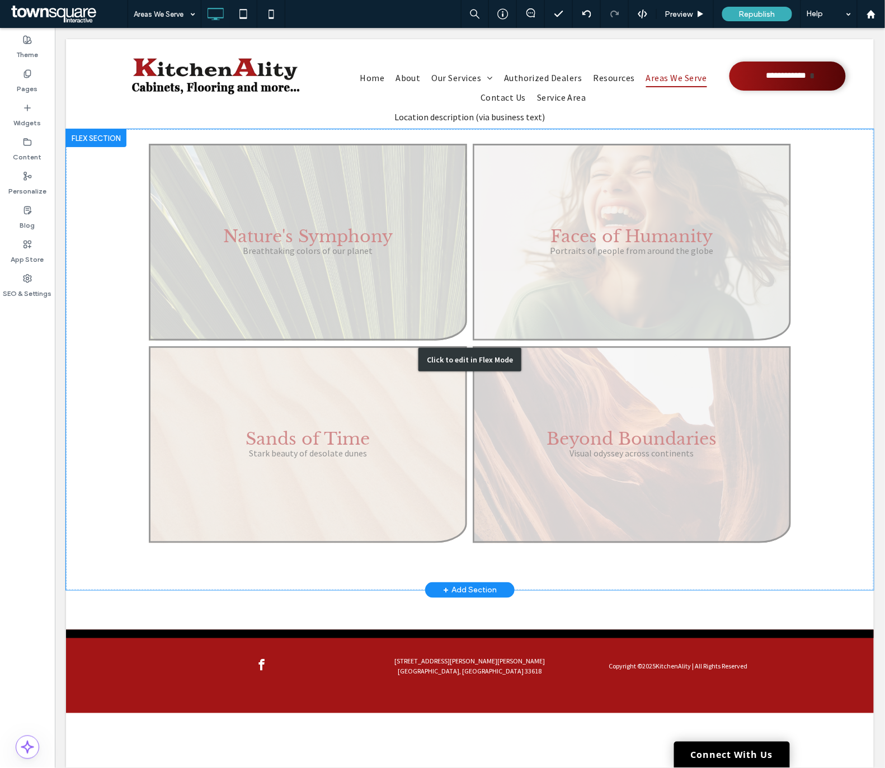
click at [82, 297] on div "Click to edit in Flex Mode" at bounding box center [469, 359] width 808 height 461
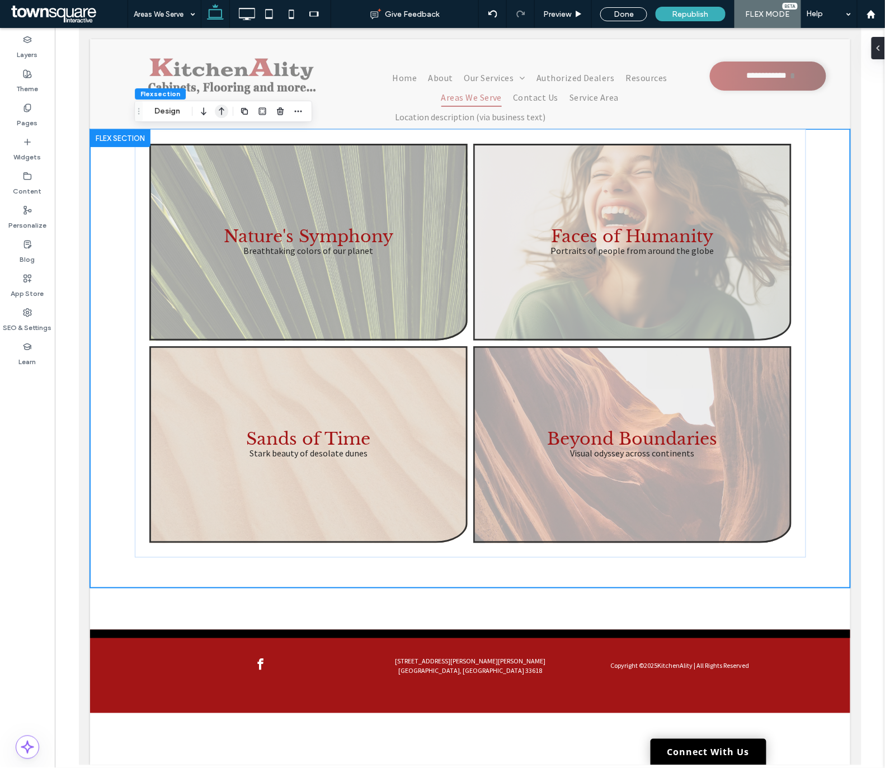
click at [216, 113] on icon "button" at bounding box center [221, 111] width 13 height 20
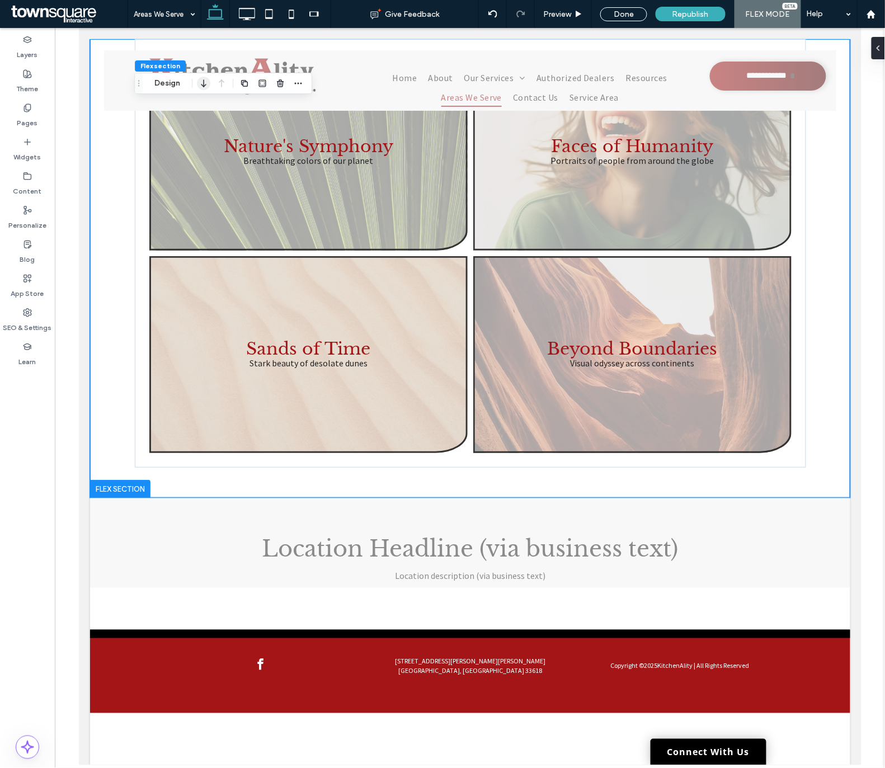
click at [208, 85] on icon "button" at bounding box center [203, 83] width 13 height 20
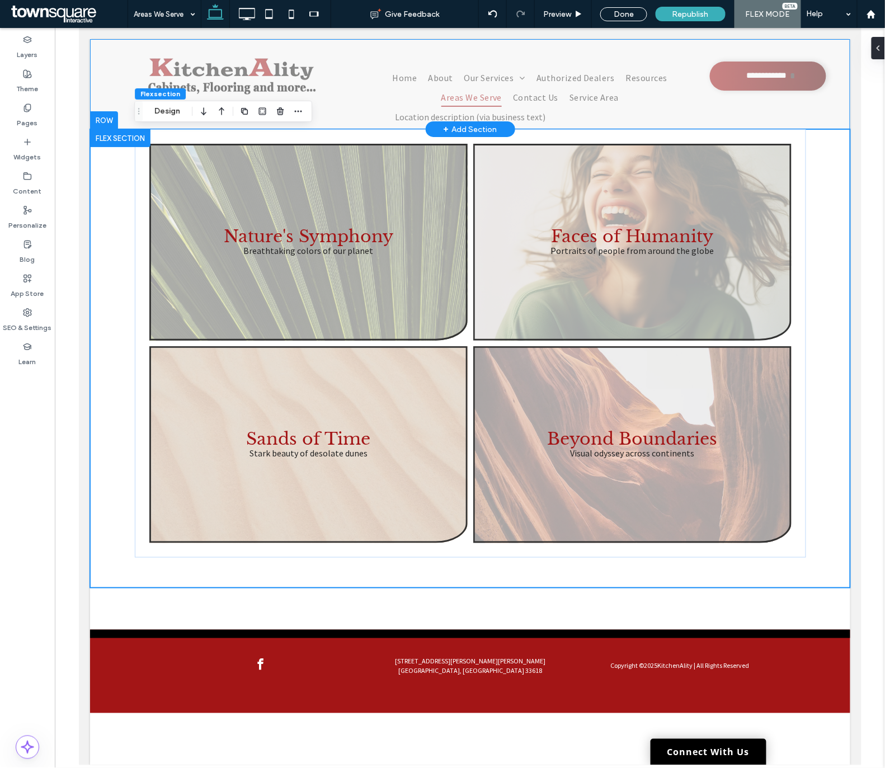
click at [472, 125] on div "+ Add Section" at bounding box center [470, 128] width 54 height 12
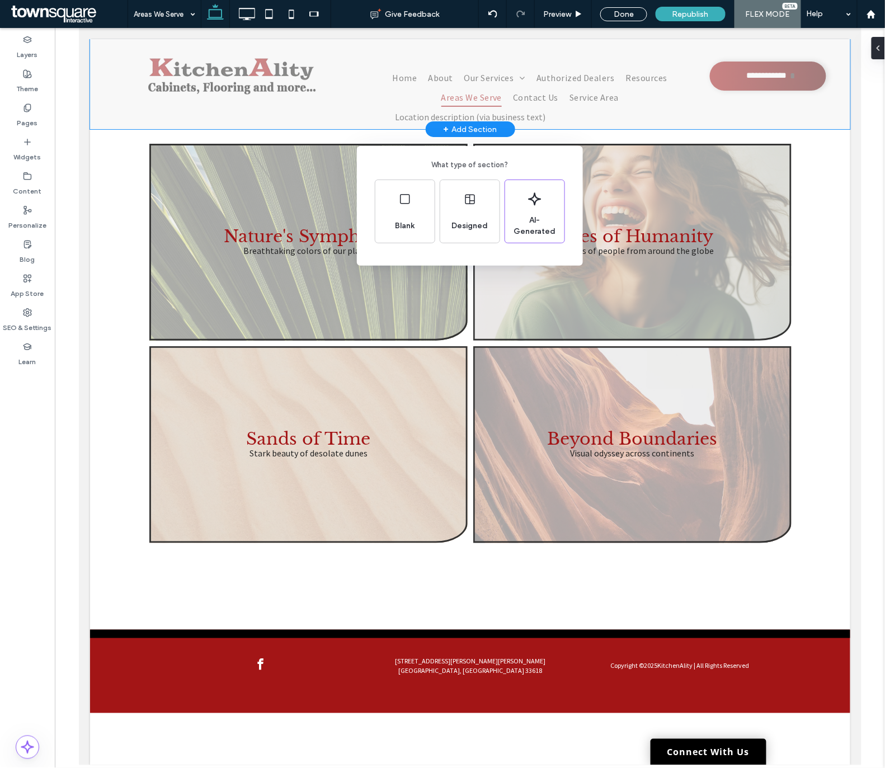
click at [79, 110] on div "What type of section? Blank Designed AI-Generated" at bounding box center [442, 411] width 885 height 823
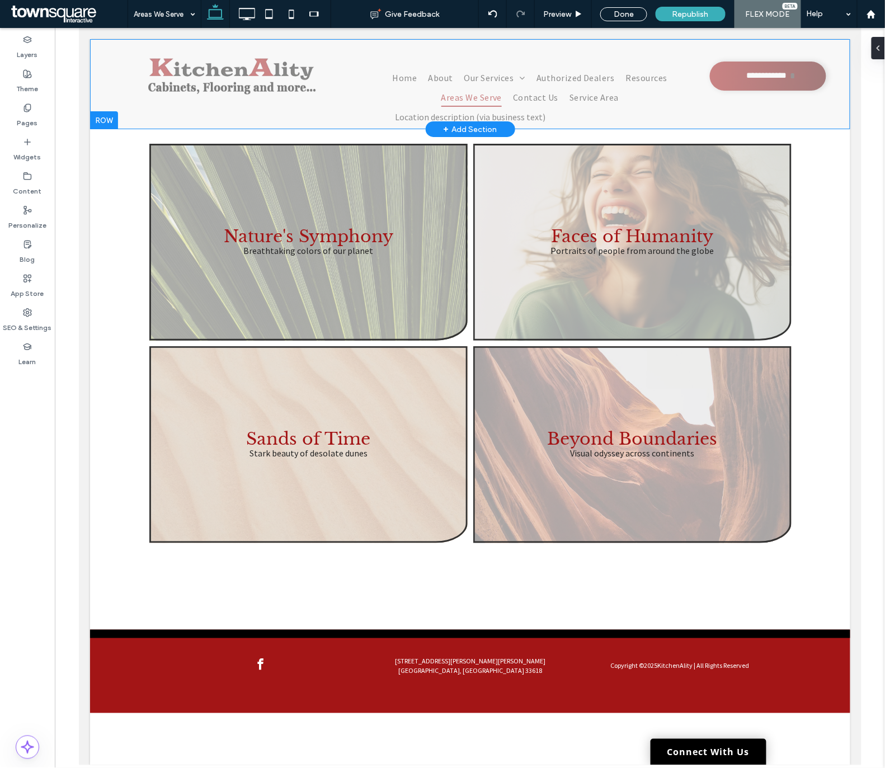
click at [474, 125] on div "+ Add Section" at bounding box center [470, 128] width 54 height 12
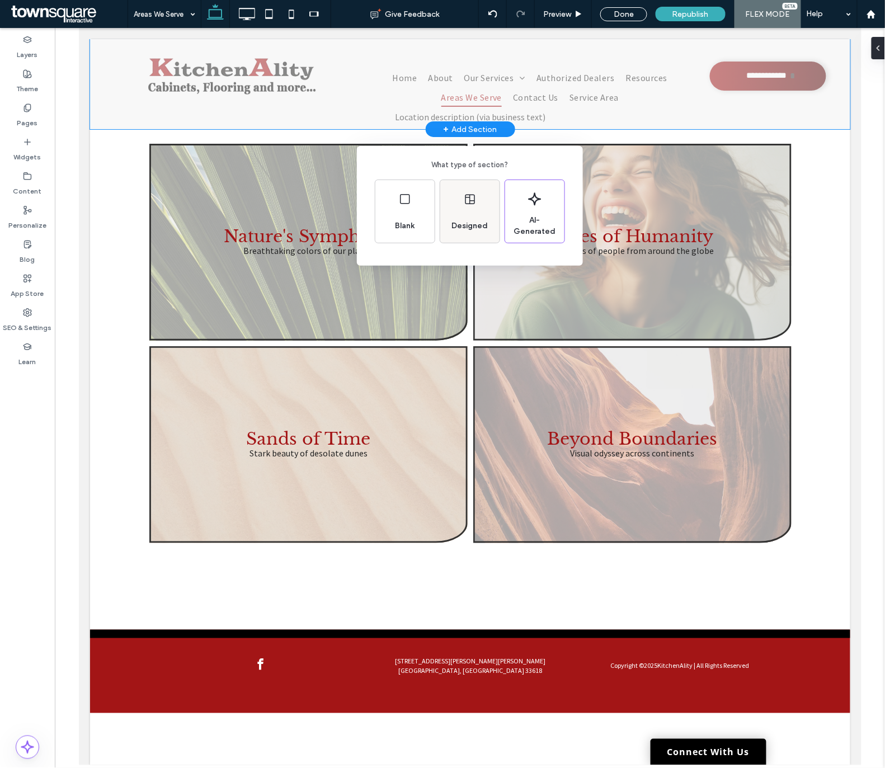
click at [451, 214] on div "Designed" at bounding box center [469, 226] width 45 height 25
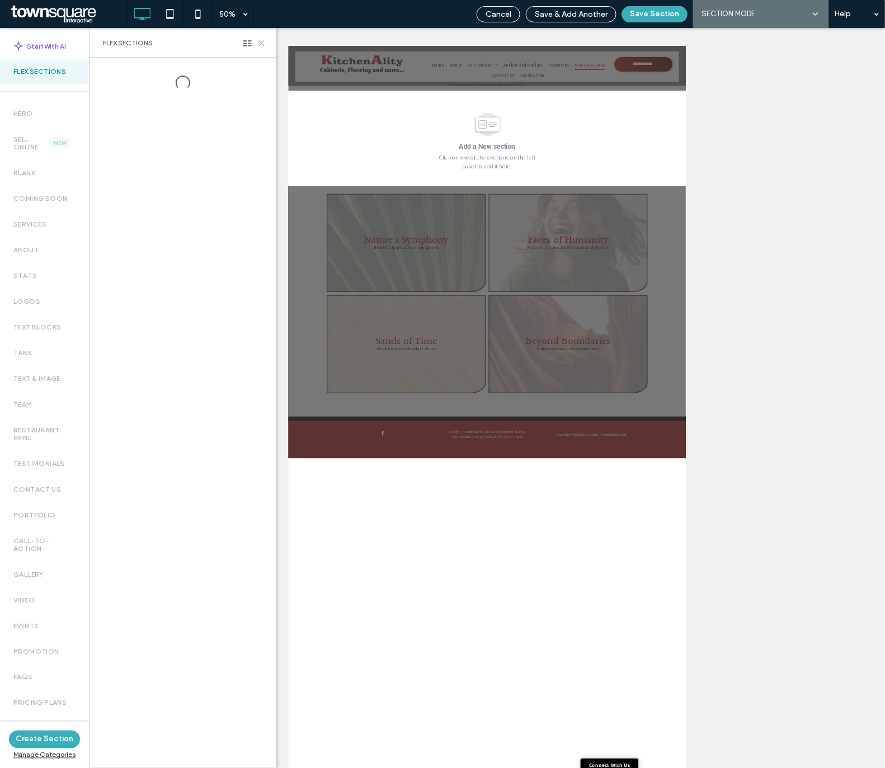
click at [262, 46] on icon at bounding box center [261, 43] width 8 height 8
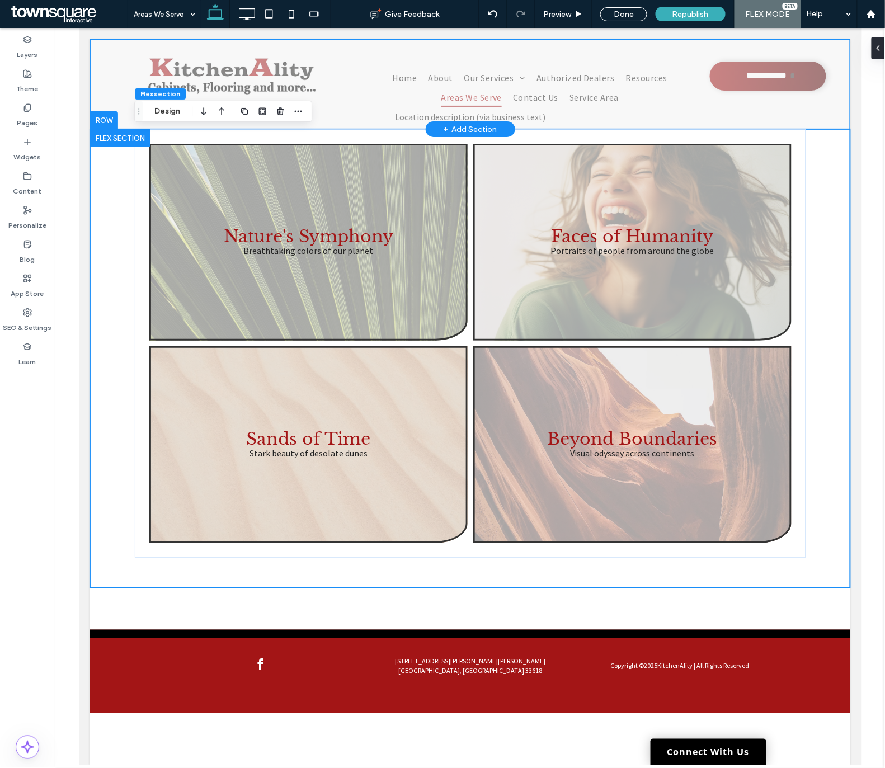
click at [467, 126] on div "+ Add Section" at bounding box center [470, 128] width 54 height 12
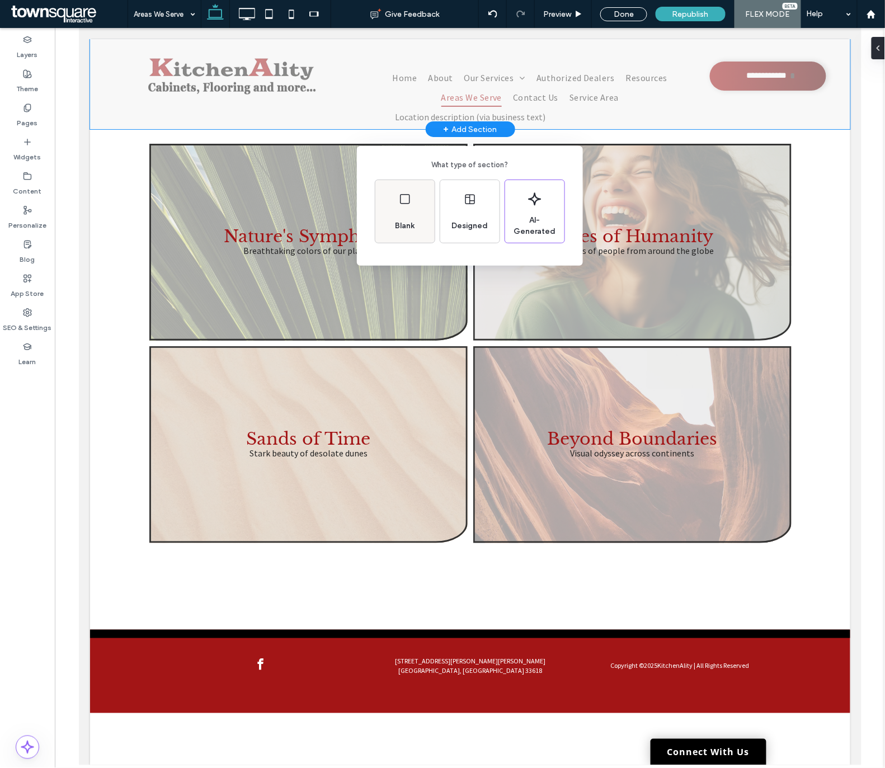
click at [405, 202] on icon at bounding box center [404, 198] width 13 height 13
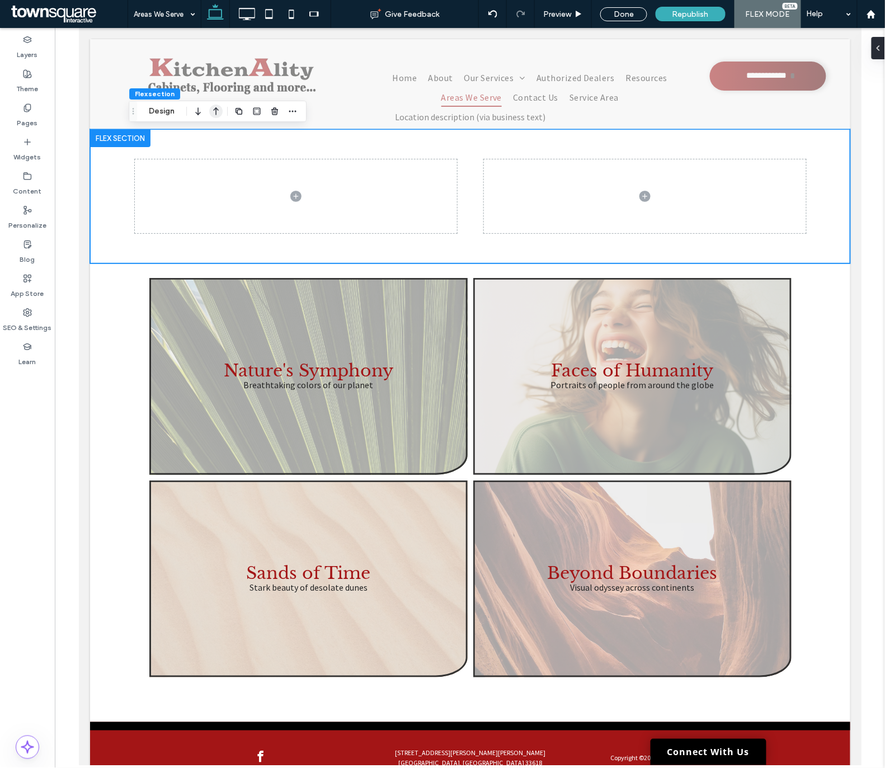
click at [217, 110] on icon "button" at bounding box center [215, 111] width 13 height 20
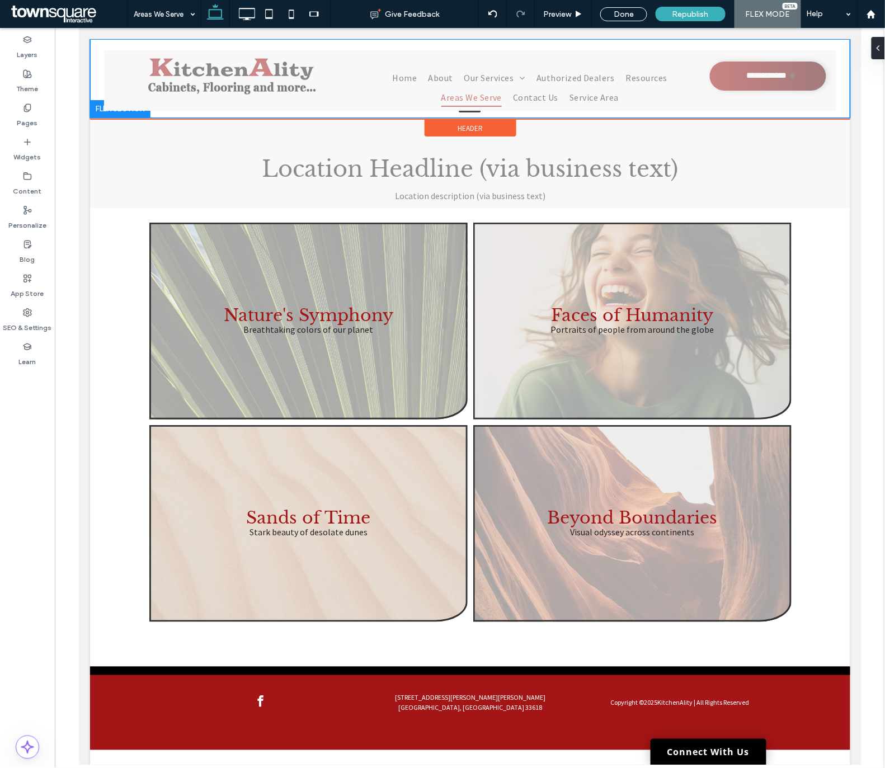
drag, startPoint x: 542, startPoint y: 174, endPoint x: 536, endPoint y: 116, distance: 57.9
click at [536, 116] on div "Click To Paste Click To Paste Click To Paste Click To Paste Click To Paste Clic…" at bounding box center [469, 394] width 760 height 711
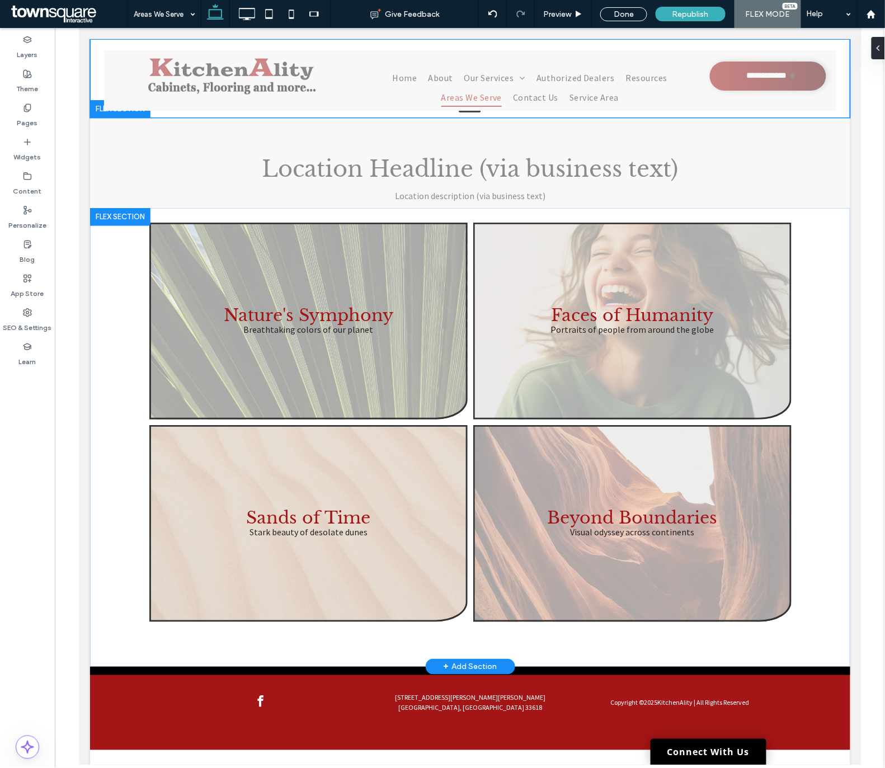
type input "***"
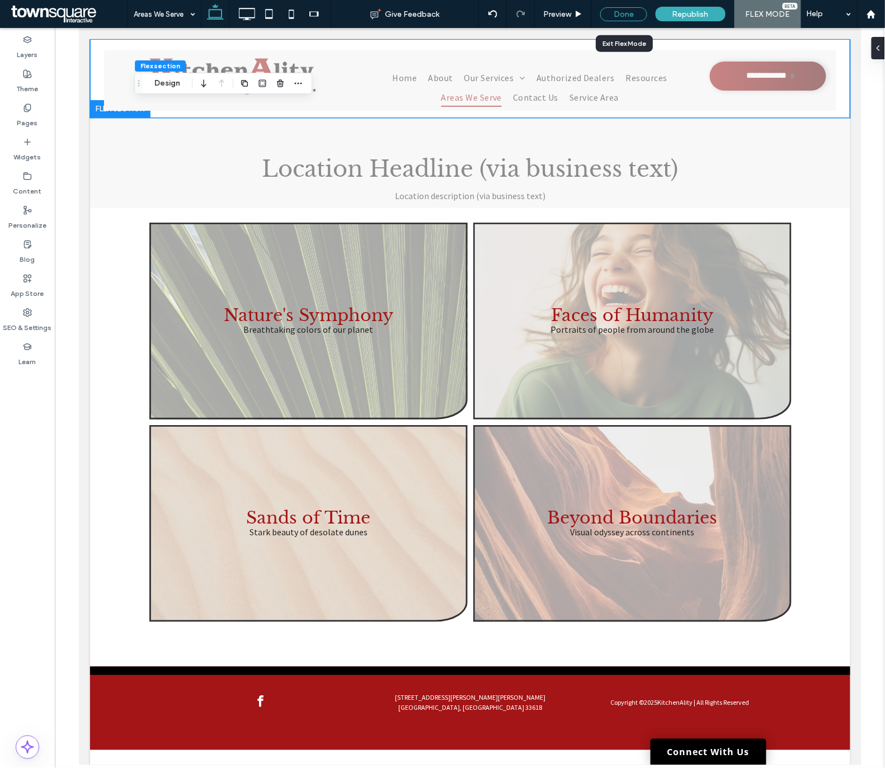
click at [621, 14] on div "Done" at bounding box center [623, 14] width 47 height 14
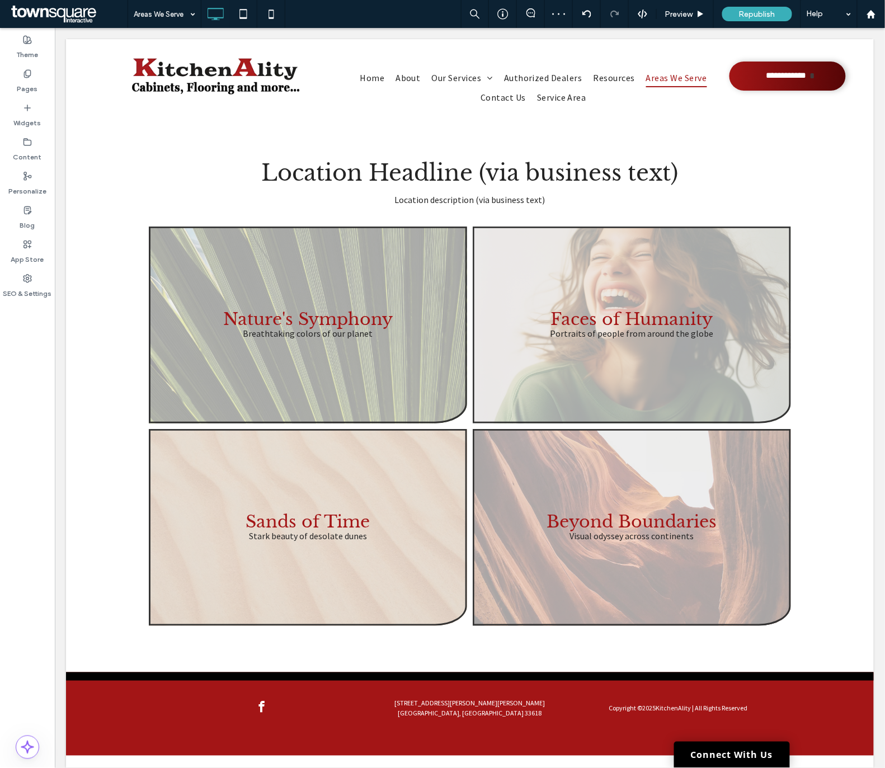
click at [621, 14] on div at bounding box center [614, 14] width 27 height 9
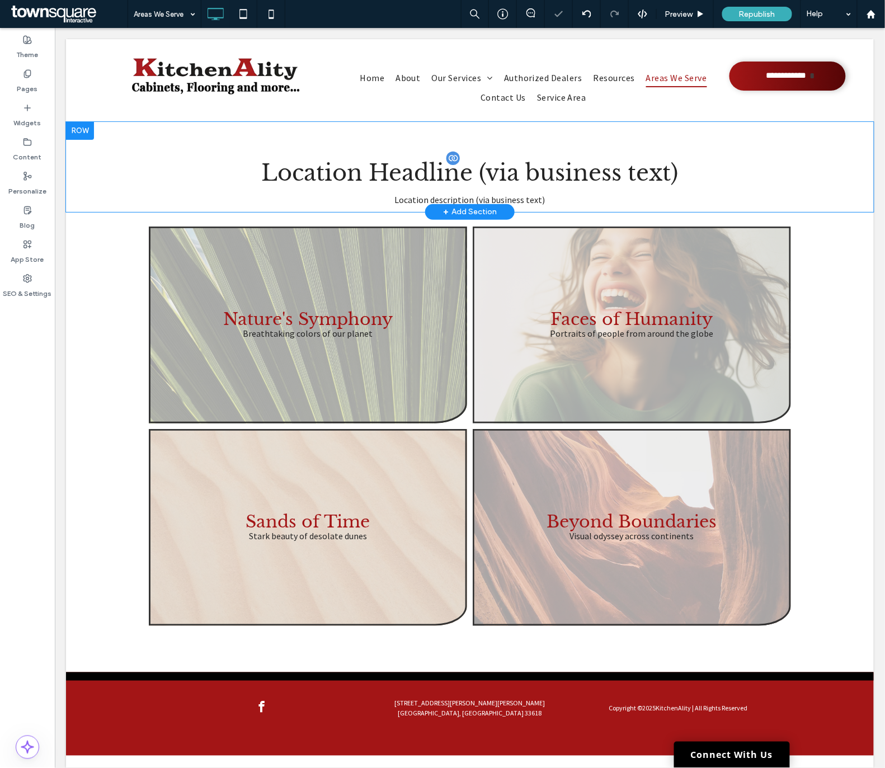
click at [443, 163] on span "Location Headline (via business text)" at bounding box center [469, 172] width 417 height 28
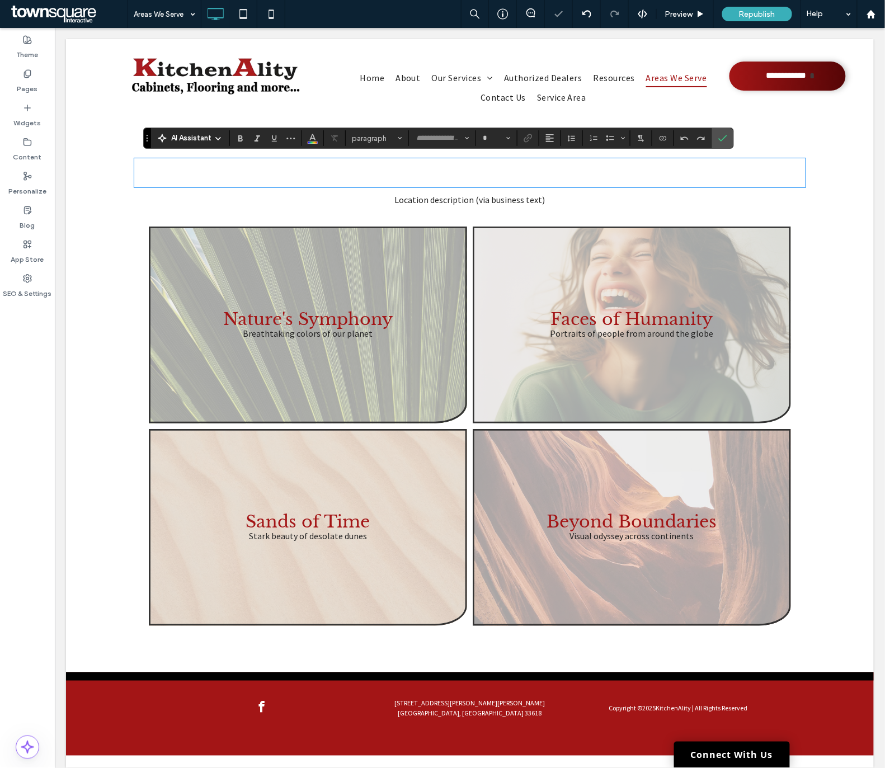
type input "**********"
type input "**"
click at [663, 135] on icon "Confirm" at bounding box center [722, 138] width 9 height 9
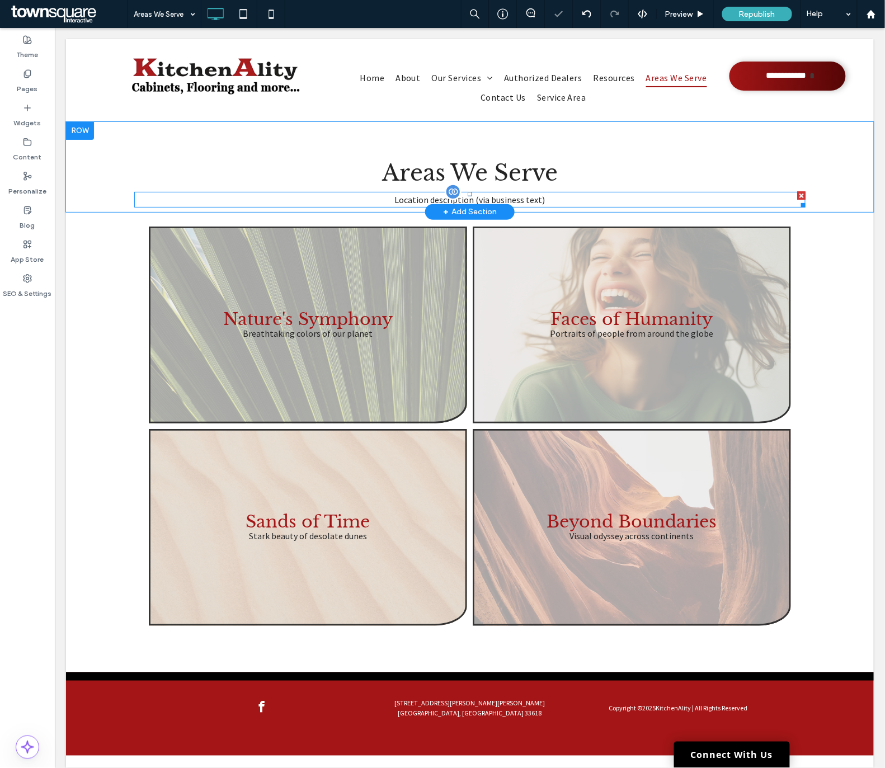
click at [663, 199] on div at bounding box center [800, 203] width 8 height 8
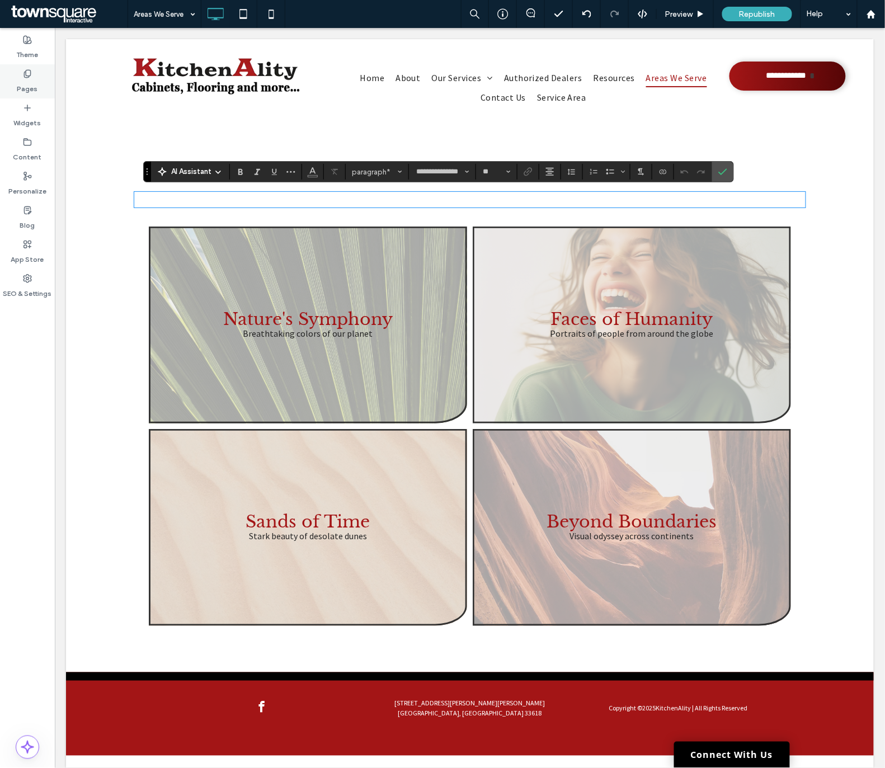
click at [35, 89] on label "Pages" at bounding box center [27, 86] width 21 height 16
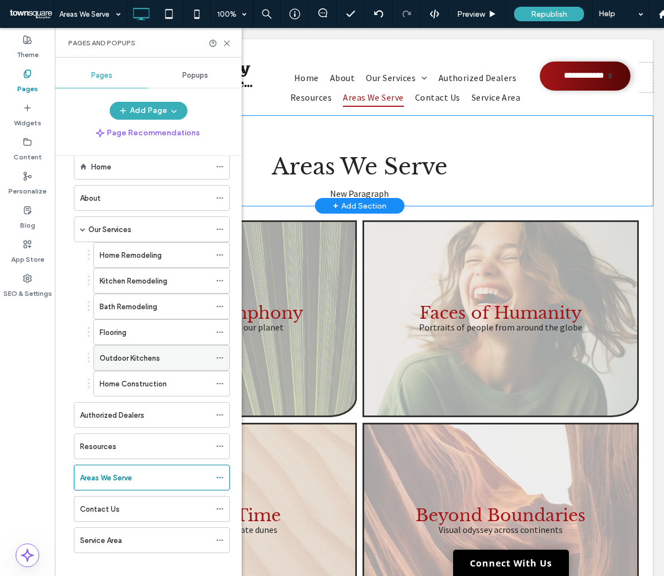
scroll to position [32, 0]
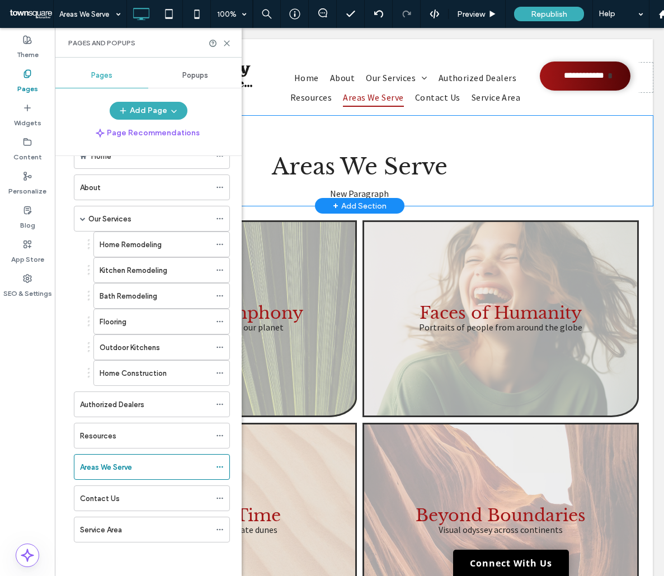
click at [189, 553] on div "Home About Our Services Home Remodeling Kitchen Remodeling Bath Remodeling Floo…" at bounding box center [145, 347] width 170 height 418
click at [196, 536] on div "Service Area" at bounding box center [145, 529] width 130 height 25
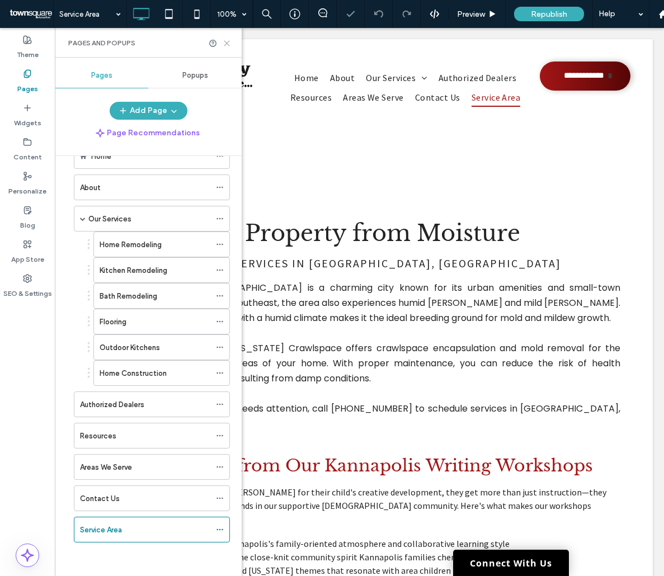
click at [229, 41] on use at bounding box center [226, 43] width 5 height 5
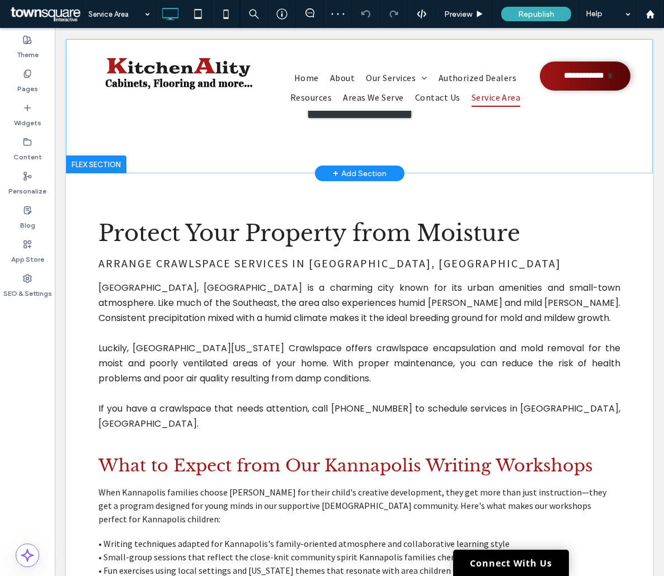
click at [152, 148] on div "Click to edit in Flex Mode" at bounding box center [359, 106] width 587 height 134
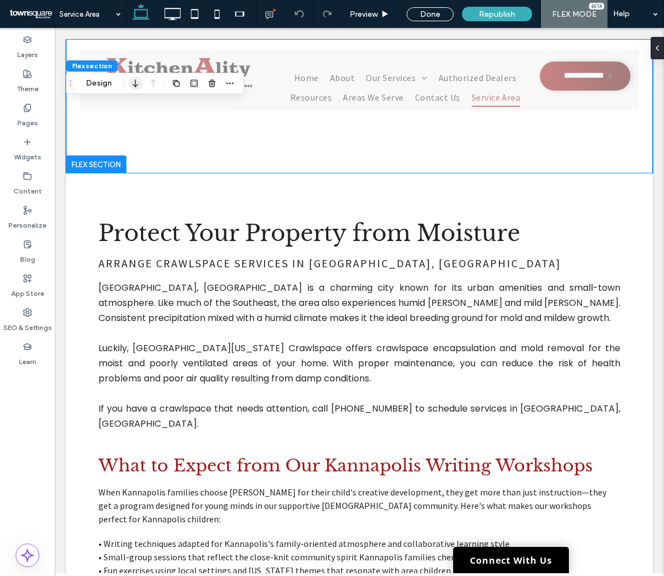
click at [130, 83] on icon "button" at bounding box center [135, 83] width 13 height 20
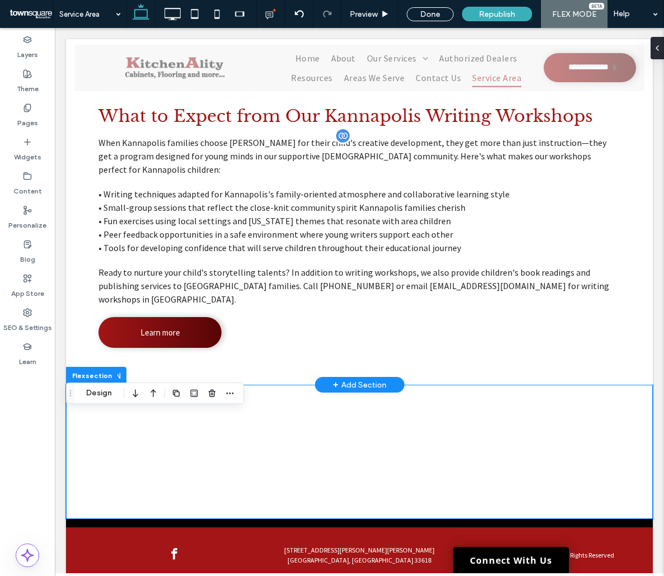
scroll to position [229, 0]
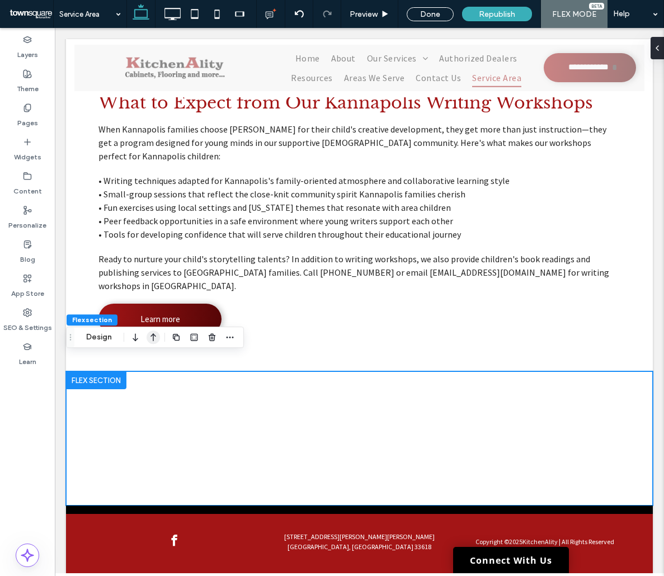
click at [154, 331] on icon "button" at bounding box center [153, 337] width 13 height 20
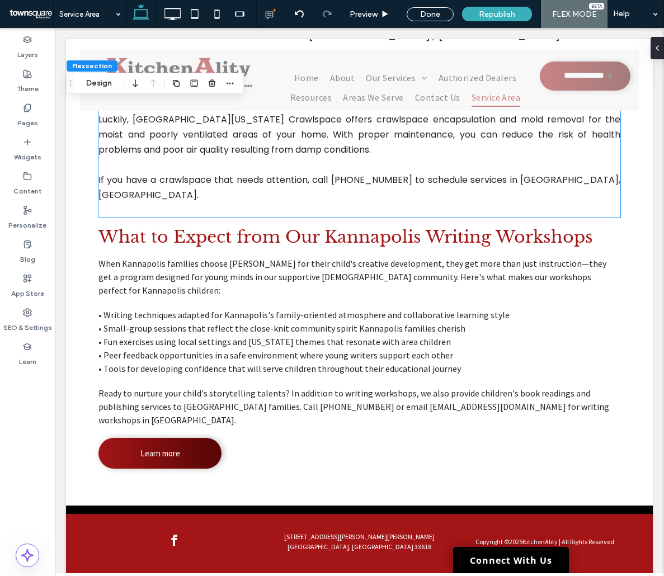
scroll to position [0, 0]
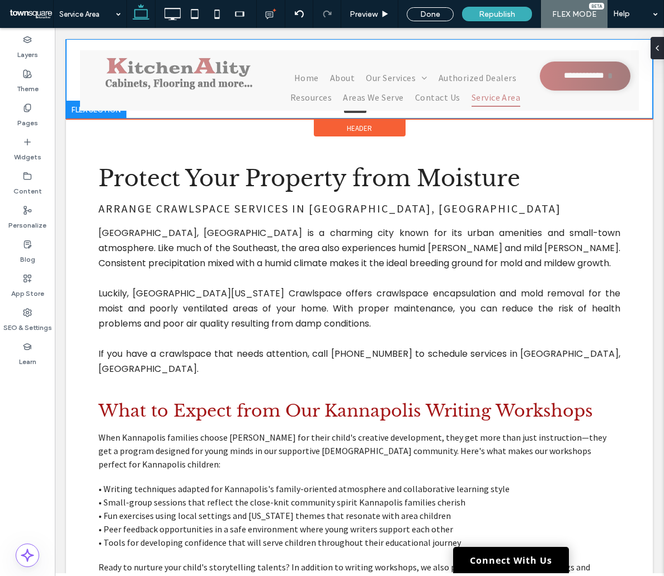
drag, startPoint x: 401, startPoint y: 172, endPoint x: 411, endPoint y: 116, distance: 56.8
click at [411, 116] on div "**********" at bounding box center [359, 401] width 587 height 724
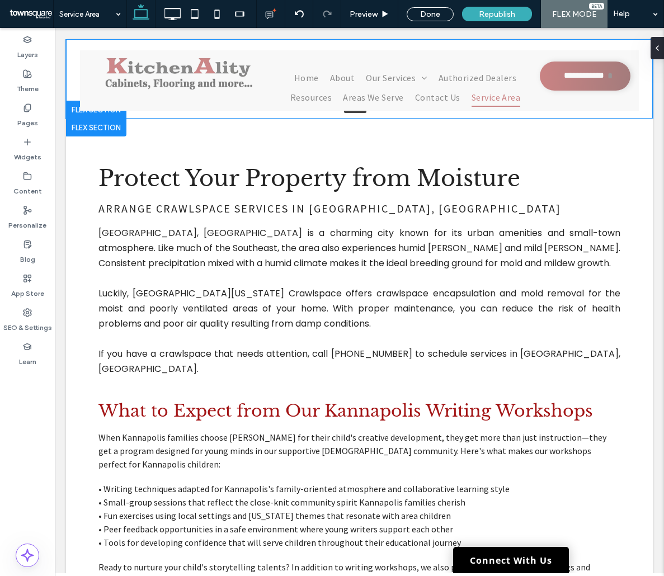
type input "***"
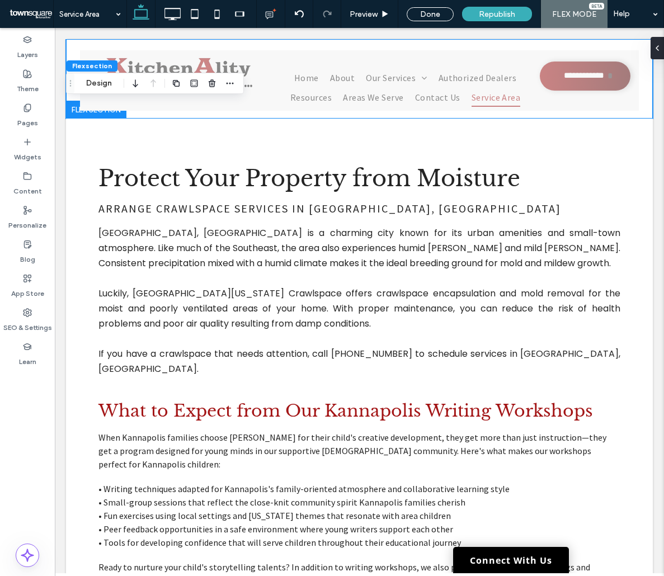
click at [648, 247] on body "**********" at bounding box center [359, 395] width 609 height 735
click at [437, 13] on div "Done" at bounding box center [430, 14] width 47 height 14
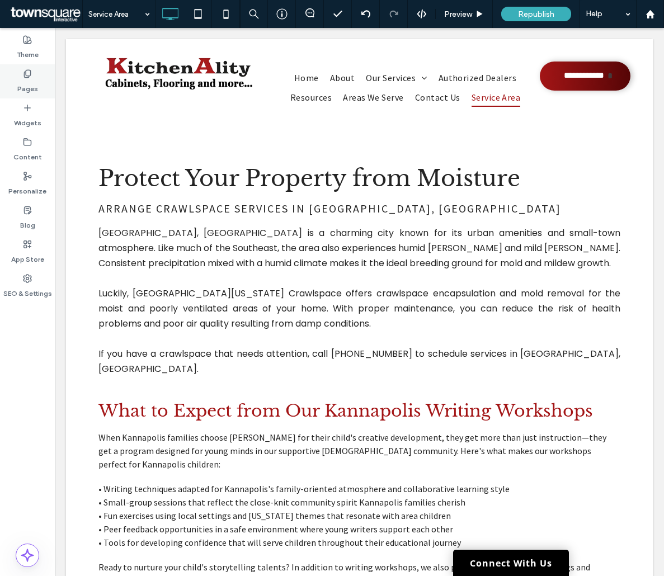
click at [29, 87] on label "Pages" at bounding box center [27, 86] width 21 height 16
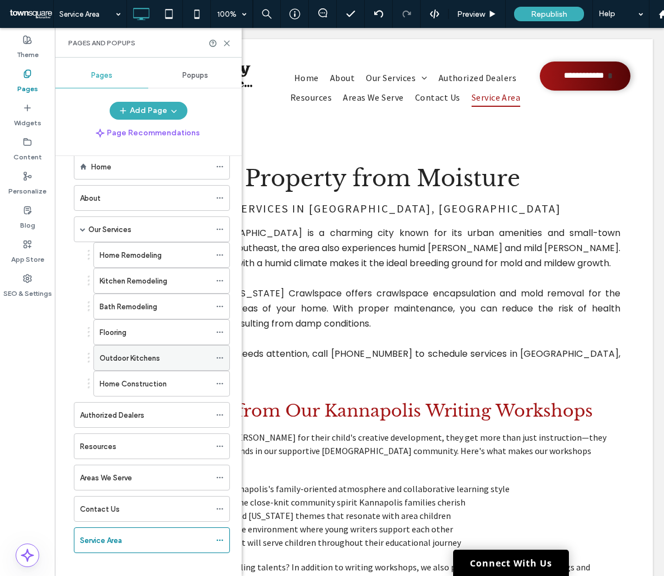
scroll to position [32, 0]
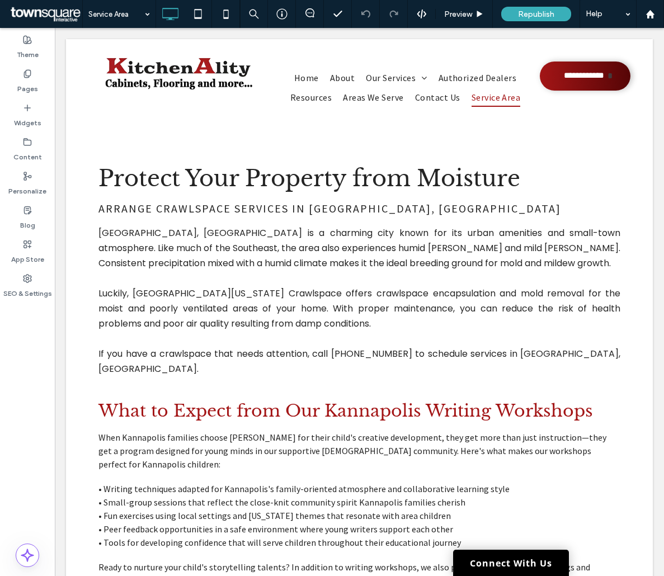
click at [61, 111] on body "**********" at bounding box center [359, 401] width 609 height 746
click at [37, 89] on label "Pages" at bounding box center [27, 86] width 21 height 16
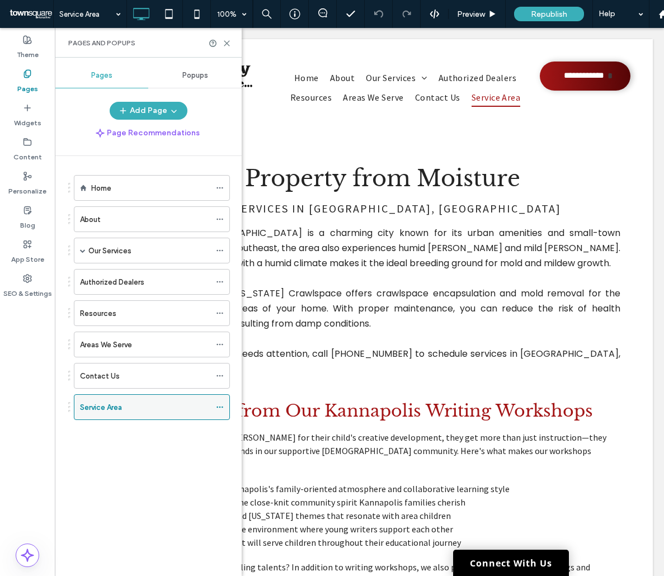
click at [222, 408] on icon at bounding box center [220, 407] width 8 height 8
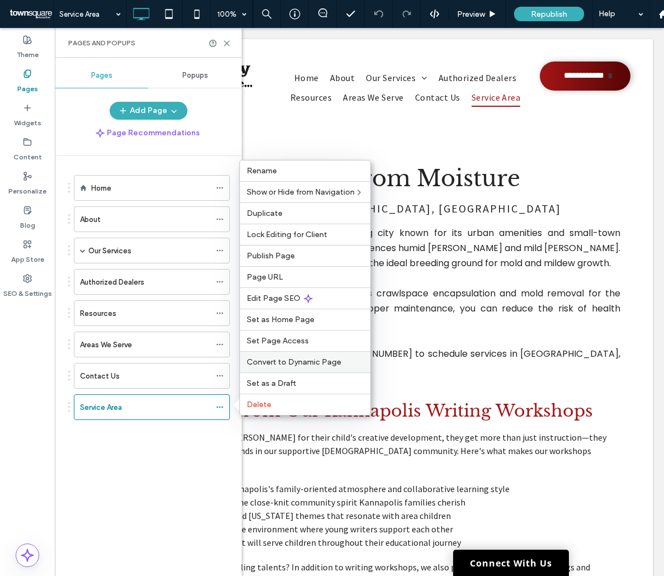
click at [281, 365] on span "Convert to Dynamic Page" at bounding box center [294, 362] width 95 height 10
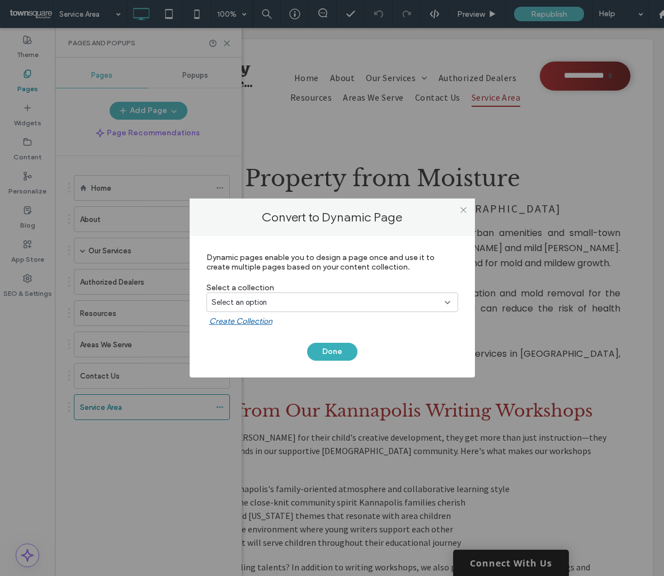
click at [316, 310] on div "Select an option" at bounding box center [332, 302] width 252 height 20
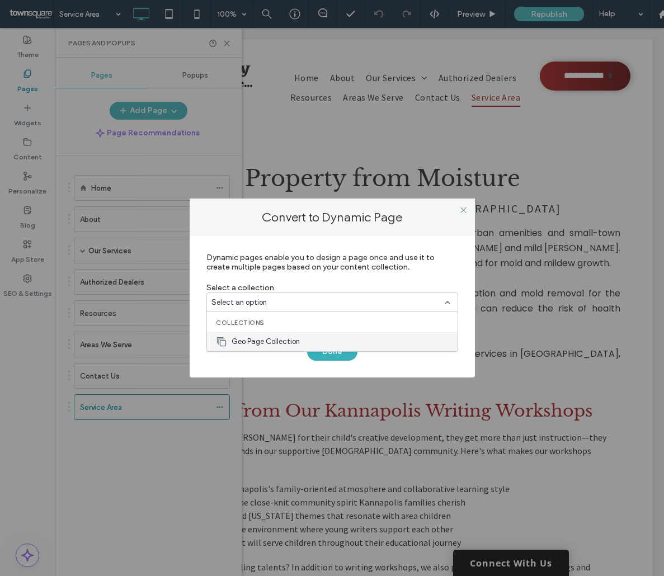
click at [315, 347] on div "Geo Page Collection" at bounding box center [332, 342] width 251 height 20
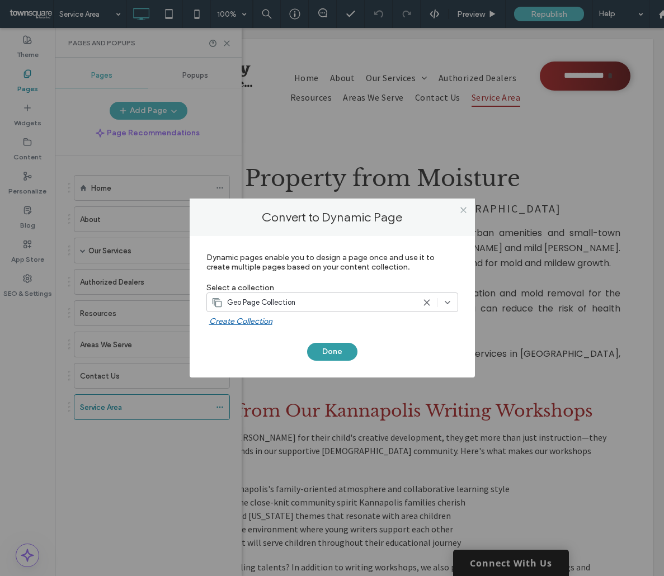
click at [320, 350] on button "Done" at bounding box center [332, 352] width 50 height 18
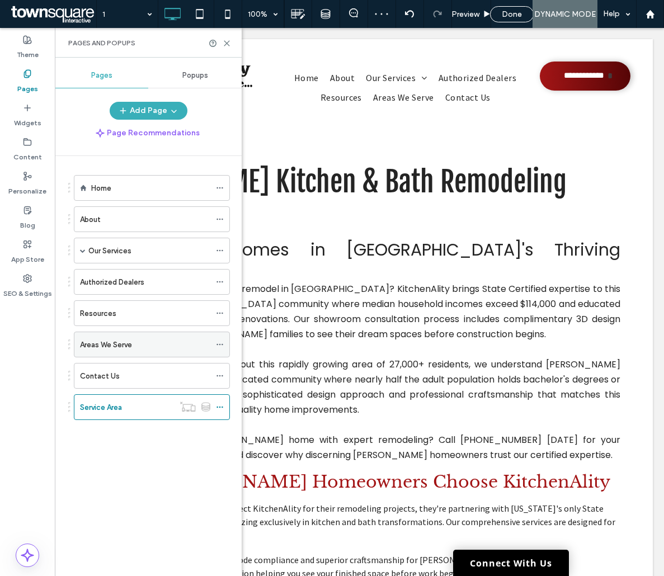
click at [182, 348] on div "Areas We Serve" at bounding box center [145, 345] width 130 height 12
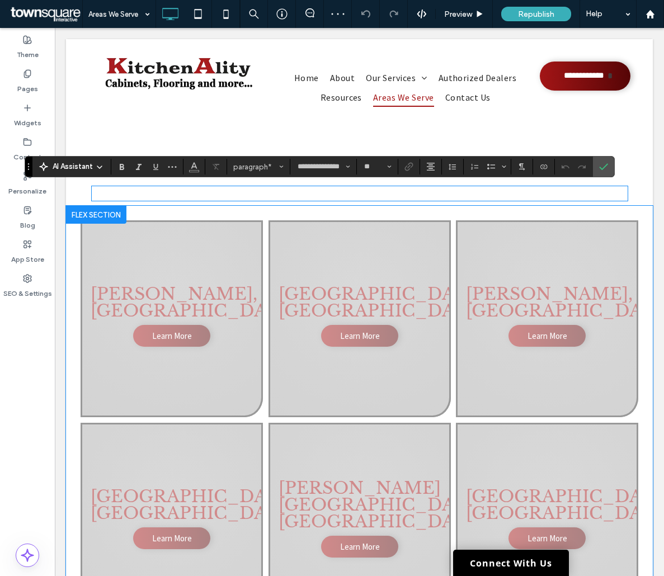
drag, startPoint x: 613, startPoint y: 195, endPoint x: 640, endPoint y: 233, distance: 46.1
click at [640, 233] on div "[PERSON_NAME], [GEOGRAPHIC_DATA] Learn More [GEOGRAPHIC_DATA], [GEOGRAPHIC_DATA…" at bounding box center [359, 432] width 587 height 452
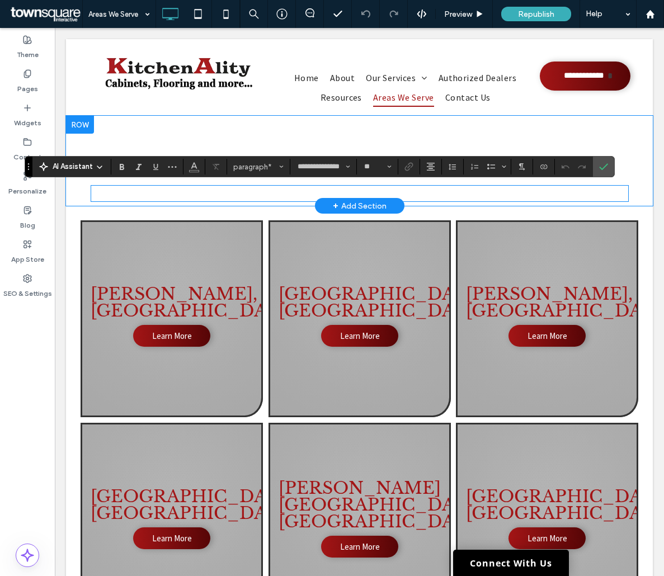
click at [628, 134] on div "Areas We Serve ﻿ Click To Paste Row + Add Section" at bounding box center [359, 161] width 587 height 90
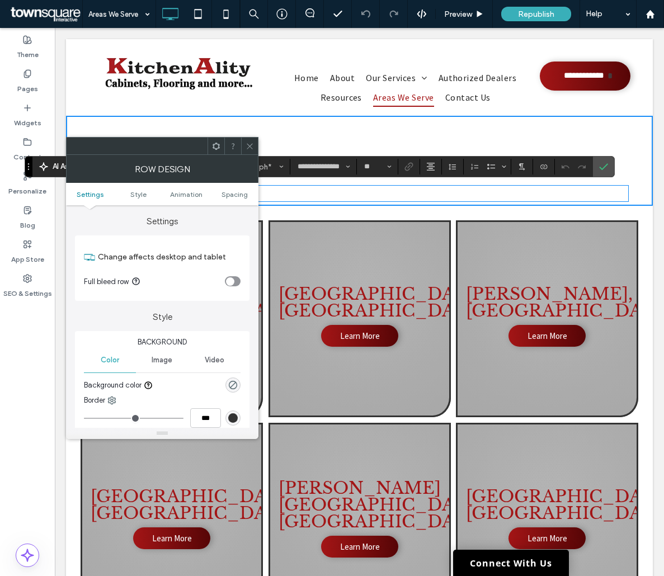
click at [529, 196] on p "﻿" at bounding box center [359, 193] width 537 height 13
click at [597, 172] on label "Confirm" at bounding box center [603, 167] width 17 height 20
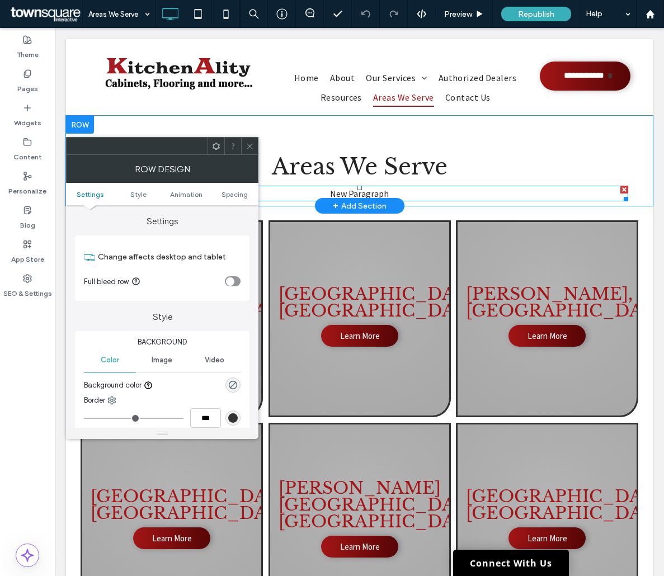
click at [620, 189] on div at bounding box center [624, 190] width 8 height 8
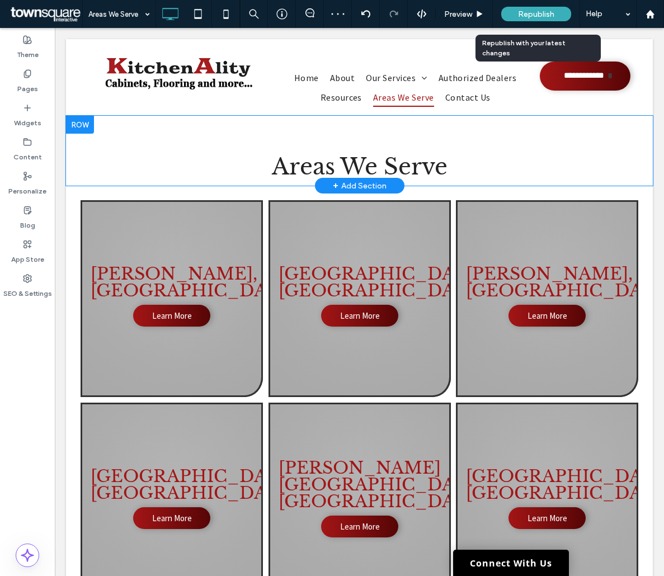
click at [535, 11] on span "Republish" at bounding box center [536, 15] width 36 height 10
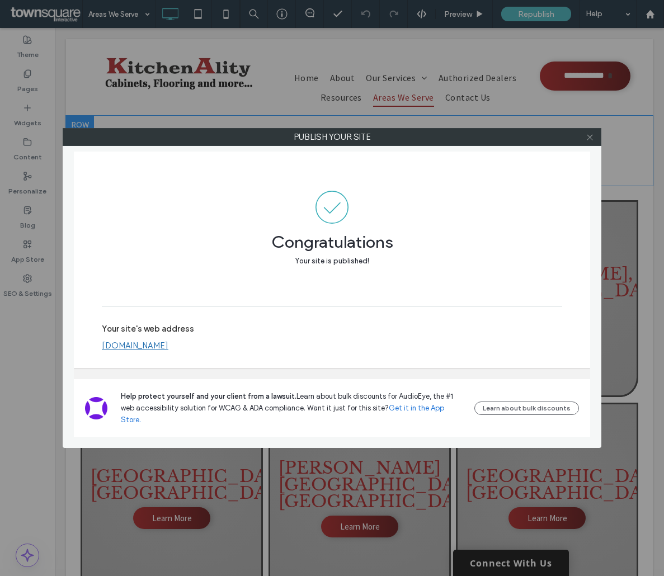
click at [592, 141] on span at bounding box center [590, 137] width 8 height 17
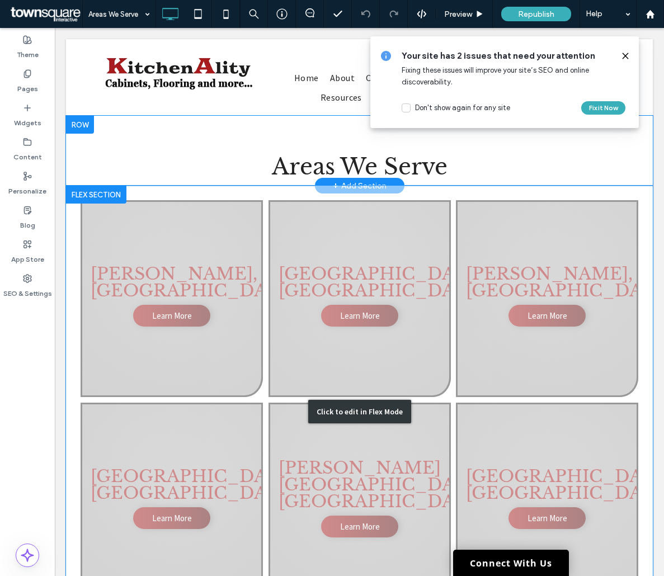
click at [170, 281] on div "Click to edit in Flex Mode" at bounding box center [359, 412] width 587 height 452
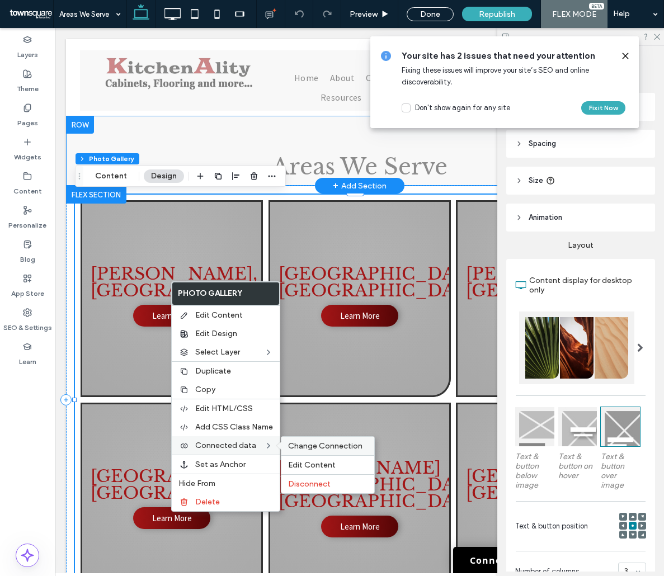
click at [307, 449] on span "Change Connection" at bounding box center [325, 446] width 74 height 10
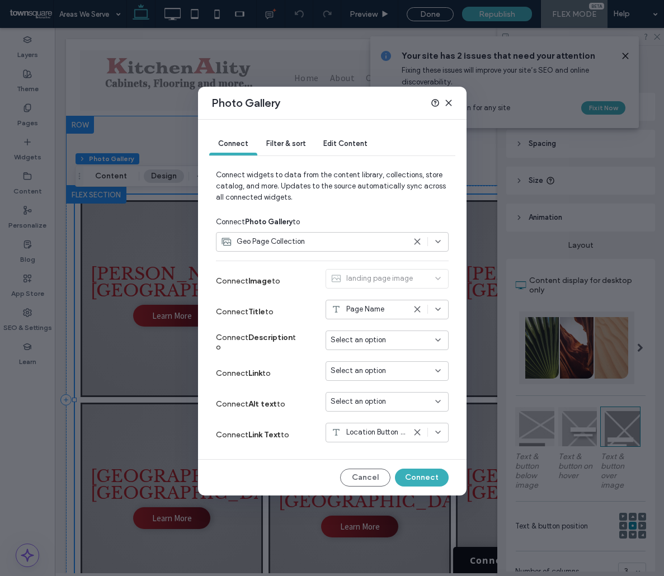
click at [367, 376] on div "Select an option" at bounding box center [386, 371] width 123 height 20
click at [380, 405] on span "Dynamic Page: Service Area" at bounding box center [395, 410] width 88 height 11
click at [427, 481] on button "Connect" at bounding box center [422, 478] width 54 height 18
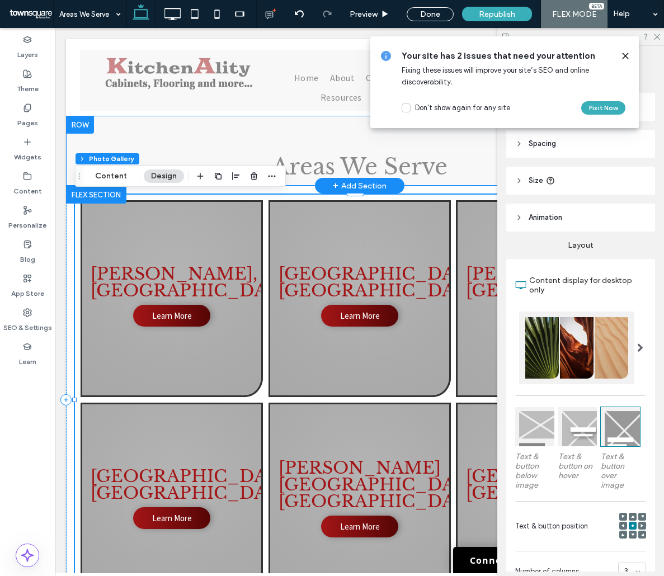
click at [627, 53] on icon at bounding box center [625, 55] width 9 height 9
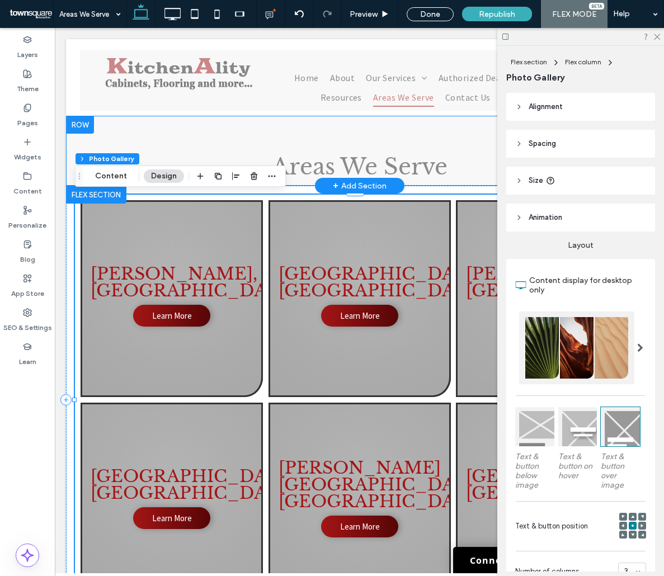
click at [660, 40] on div at bounding box center [580, 36] width 167 height 17
click at [660, 39] on div at bounding box center [580, 36] width 167 height 17
click at [658, 37] on use at bounding box center [657, 37] width 6 height 6
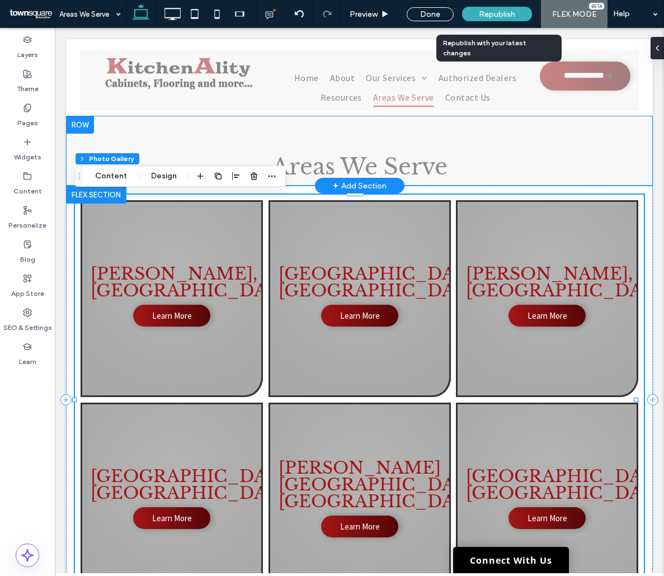
click at [498, 10] on span "Republish" at bounding box center [497, 15] width 36 height 10
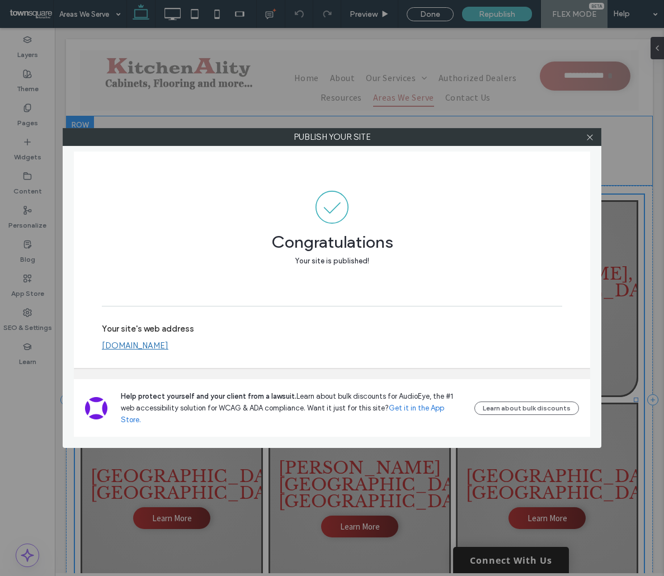
click at [592, 139] on icon at bounding box center [590, 137] width 8 height 8
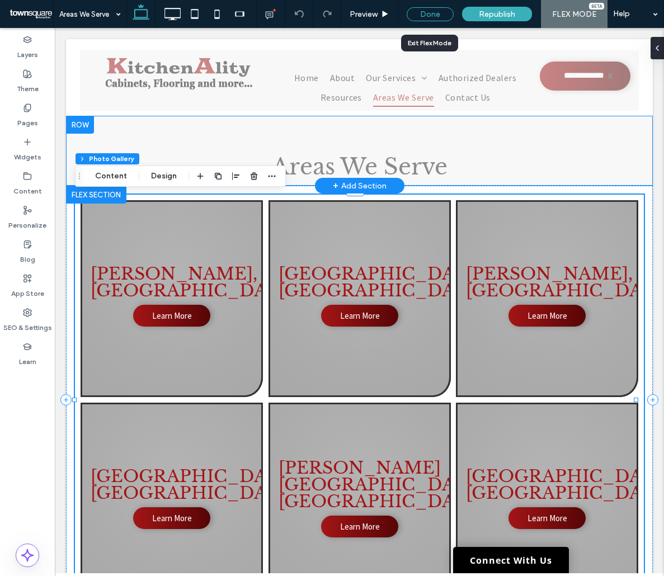
drag, startPoint x: 437, startPoint y: 13, endPoint x: 386, endPoint y: 10, distance: 50.4
click at [437, 13] on div "Done" at bounding box center [430, 14] width 47 height 14
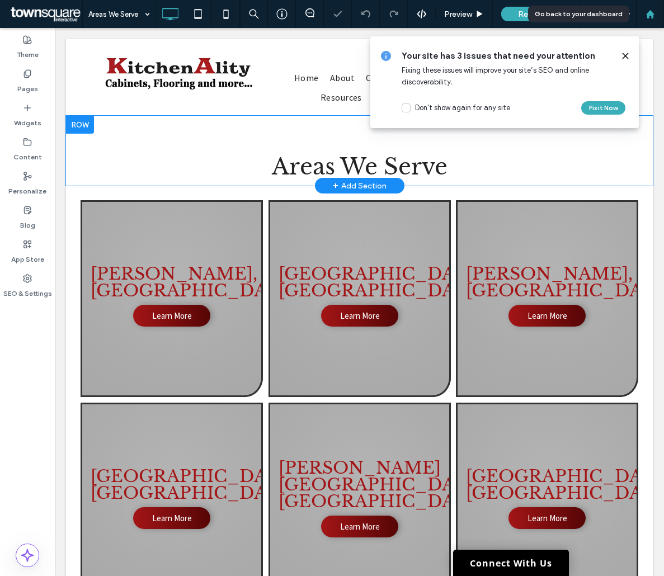
click at [655, 16] on div at bounding box center [649, 15] width 27 height 10
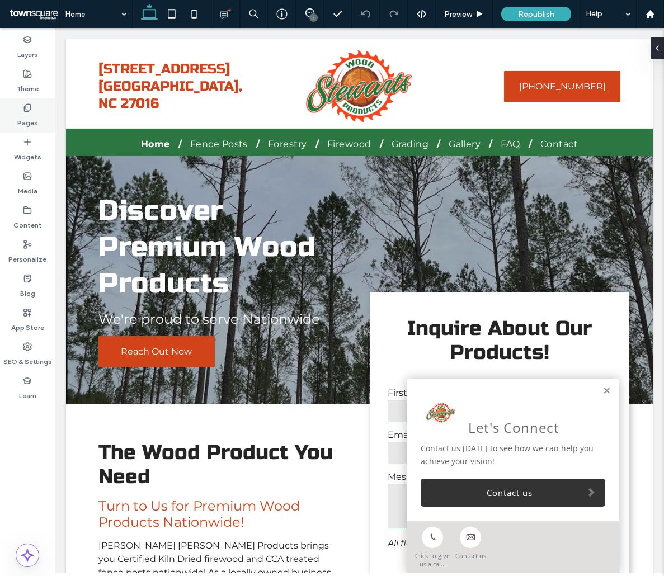
click at [36, 106] on div "Pages" at bounding box center [27, 115] width 55 height 34
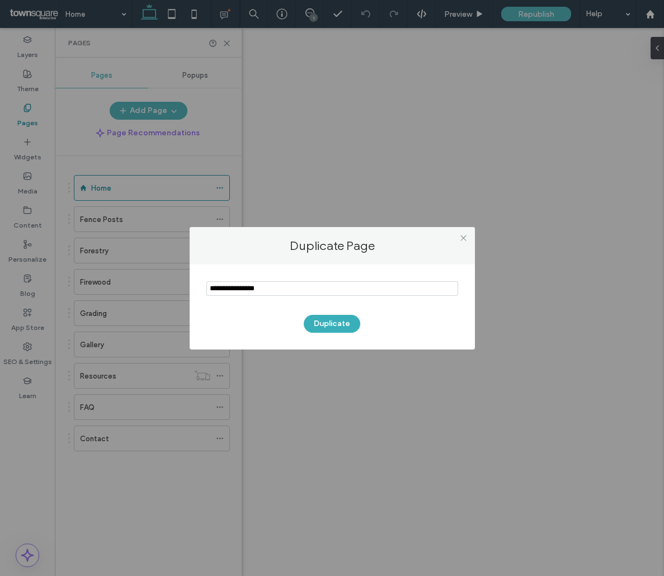
click at [304, 292] on input "notEmpty" at bounding box center [332, 288] width 252 height 15
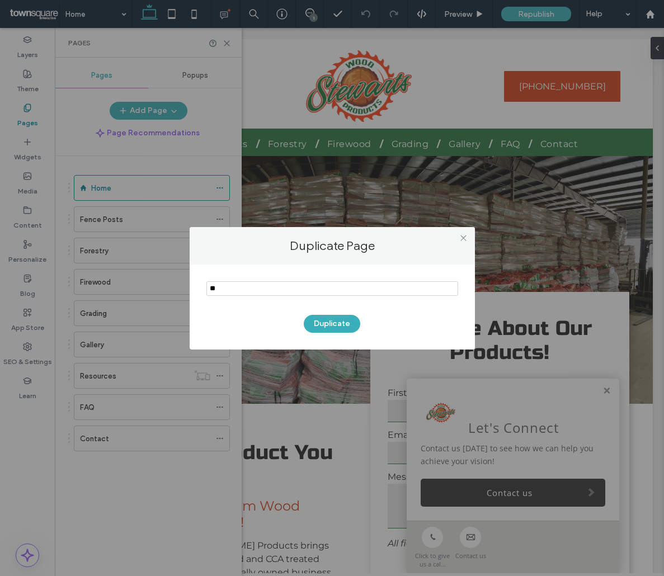
type input "*"
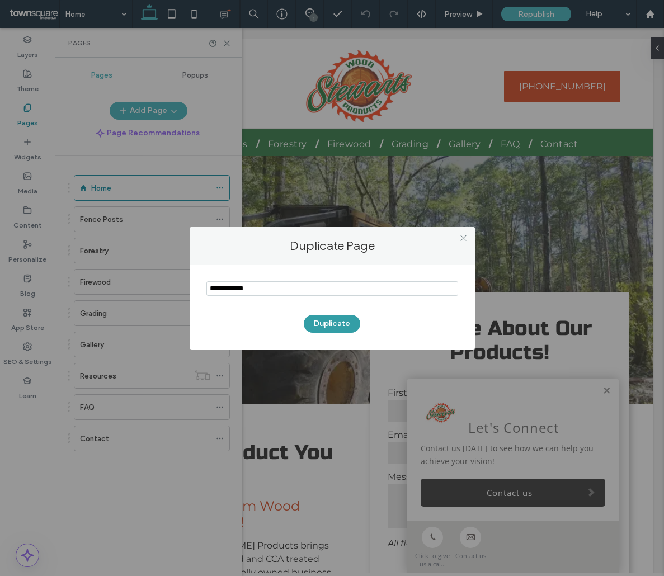
type input "**********"
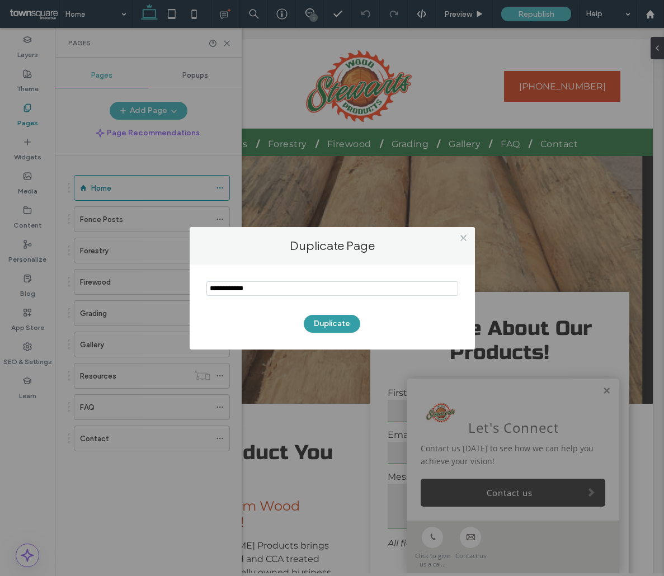
click at [353, 330] on button "Duplicate" at bounding box center [332, 324] width 56 height 18
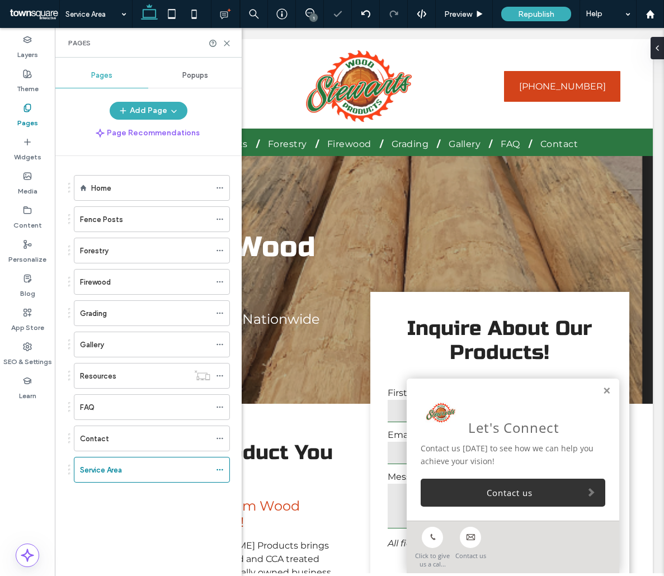
click at [346, 324] on div "Service Area 1 Preview Republish Help Design Panel Site Comments Team & Clients…" at bounding box center [332, 288] width 664 height 576
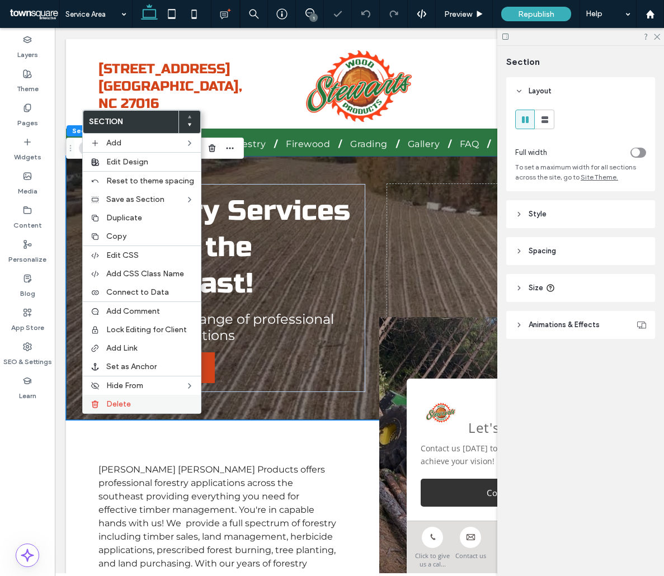
click at [107, 400] on span "Delete" at bounding box center [118, 404] width 25 height 10
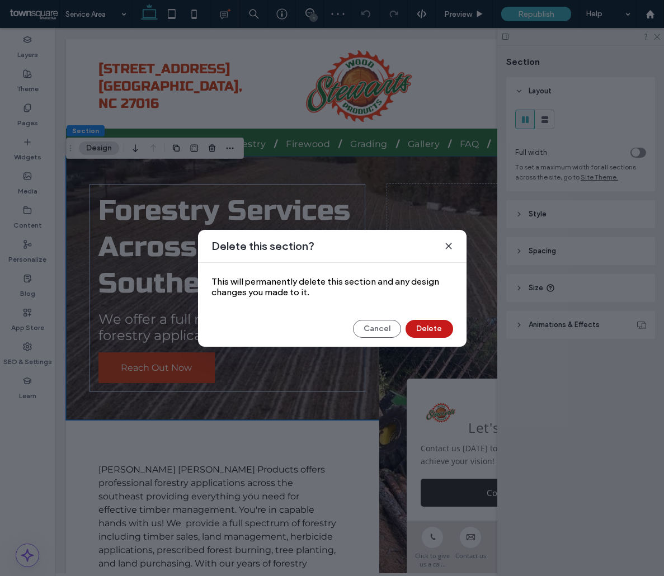
click at [441, 323] on button "Delete" at bounding box center [429, 329] width 48 height 18
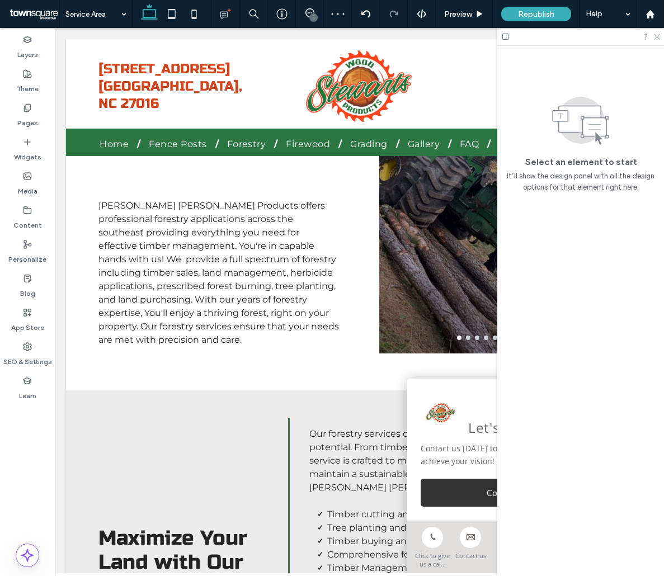
click at [655, 35] on use at bounding box center [657, 37] width 6 height 6
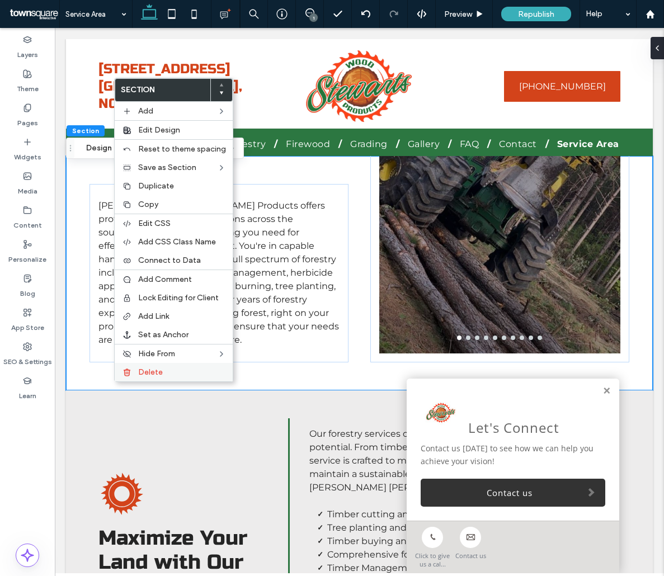
click at [151, 371] on span "Delete" at bounding box center [150, 372] width 25 height 10
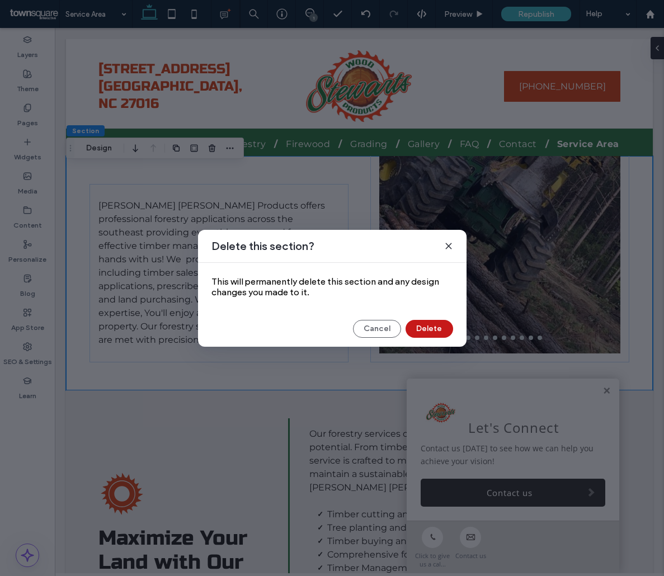
click at [438, 320] on button "Delete" at bounding box center [429, 329] width 48 height 18
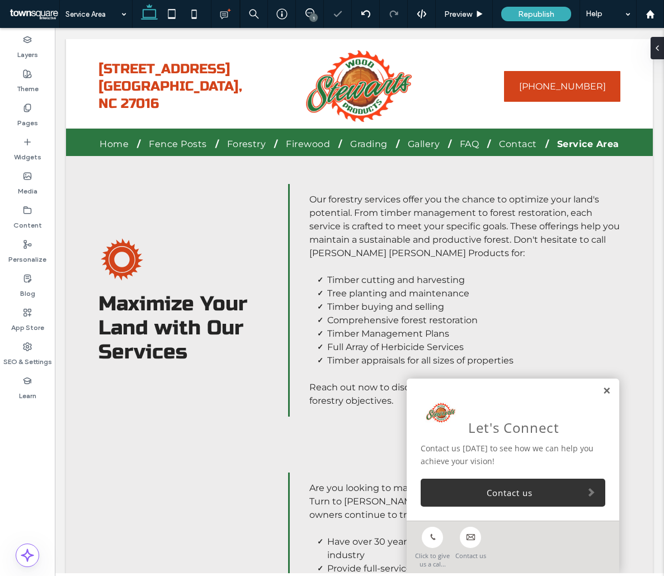
click at [602, 390] on link at bounding box center [606, 391] width 8 height 10
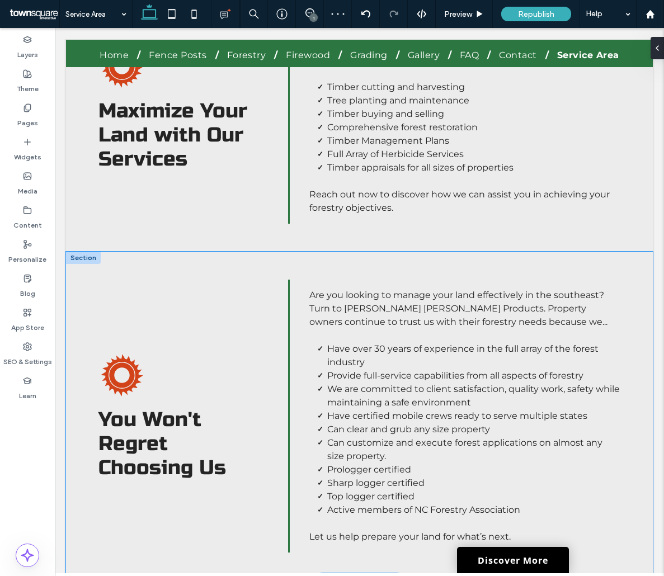
scroll to position [224, 0]
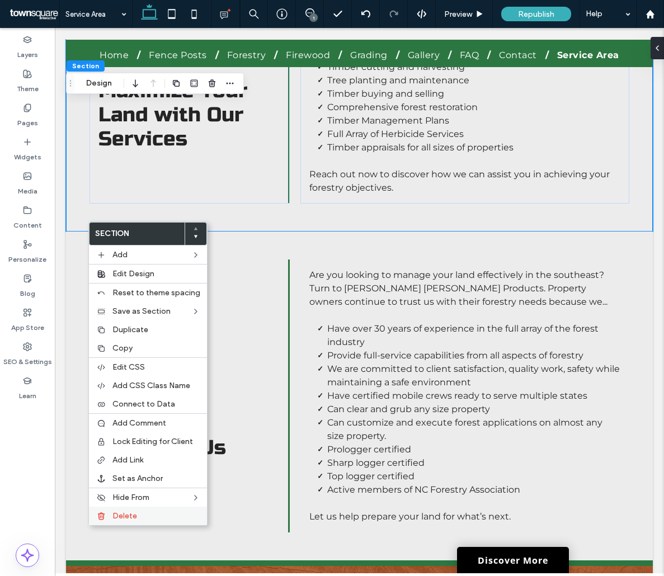
click at [144, 512] on label "Delete" at bounding box center [156, 516] width 88 height 10
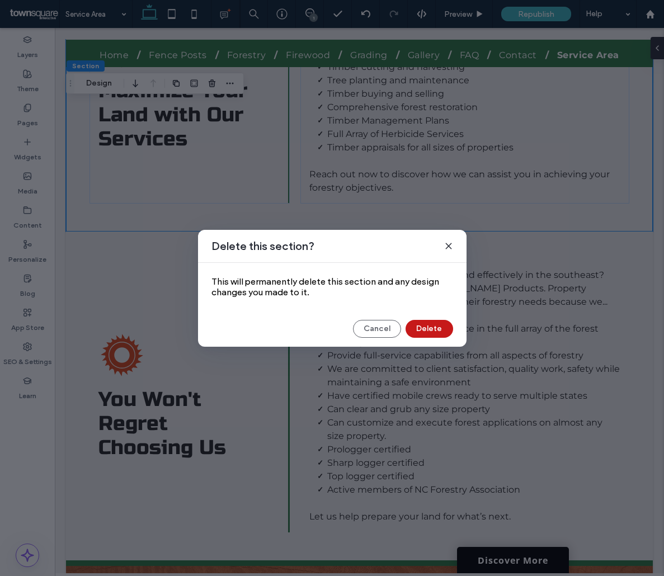
click at [437, 333] on button "Delete" at bounding box center [429, 329] width 48 height 18
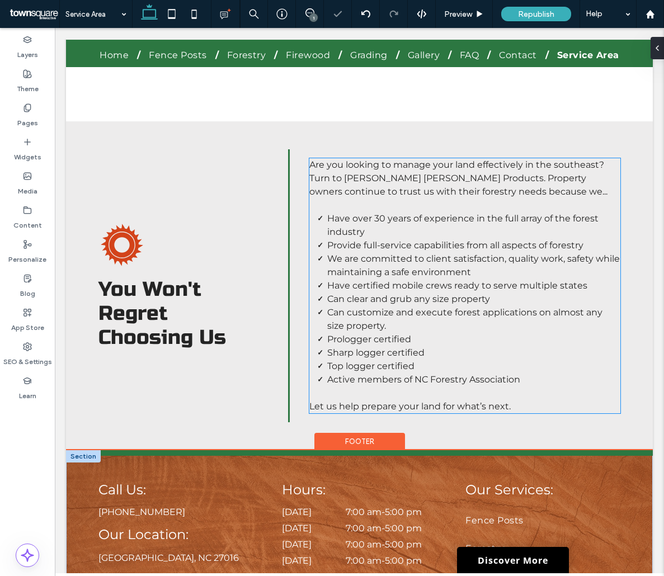
scroll to position [168, 0]
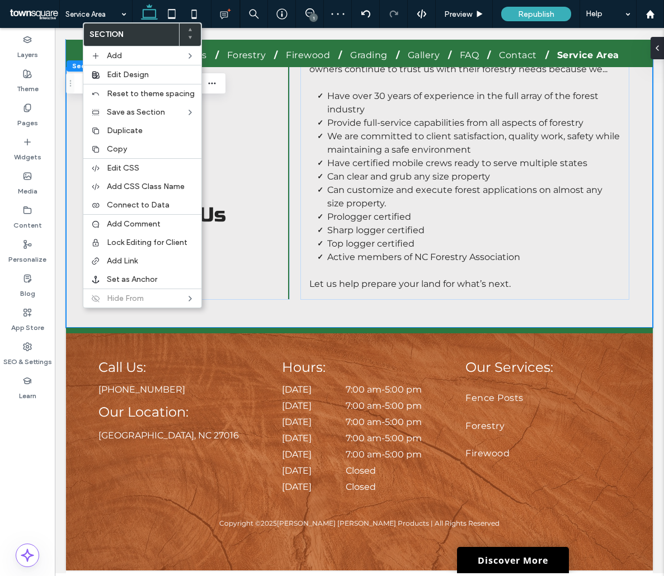
click at [63, 355] on body "**********" at bounding box center [359, 216] width 609 height 713
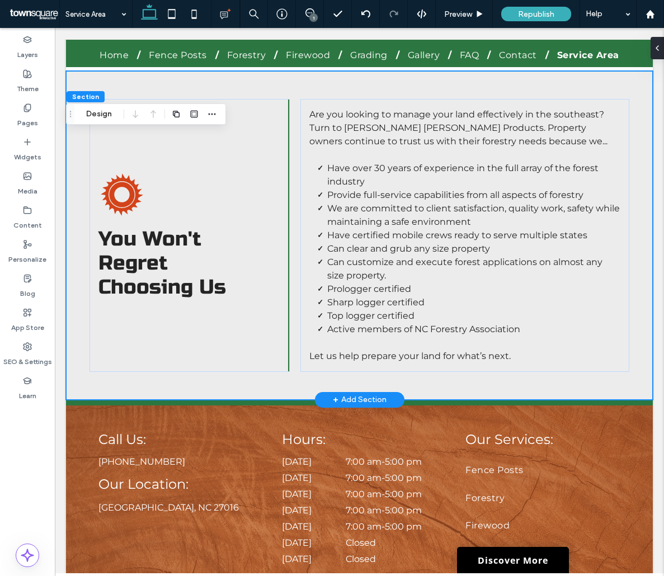
scroll to position [0, 0]
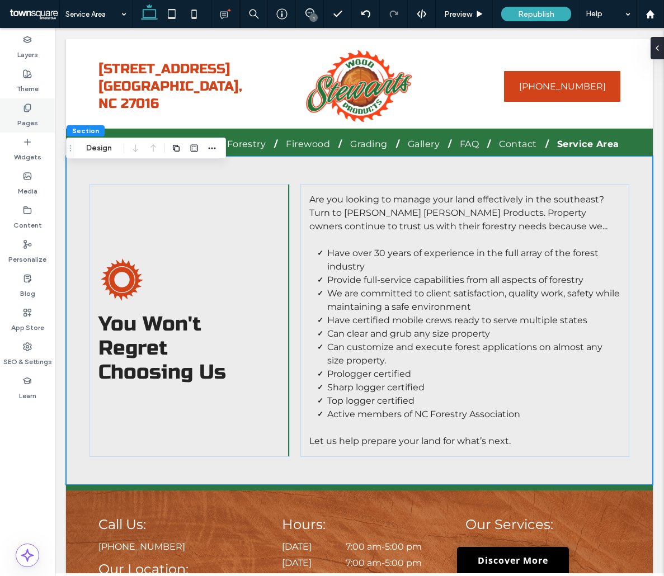
click at [25, 114] on label "Pages" at bounding box center [27, 120] width 21 height 16
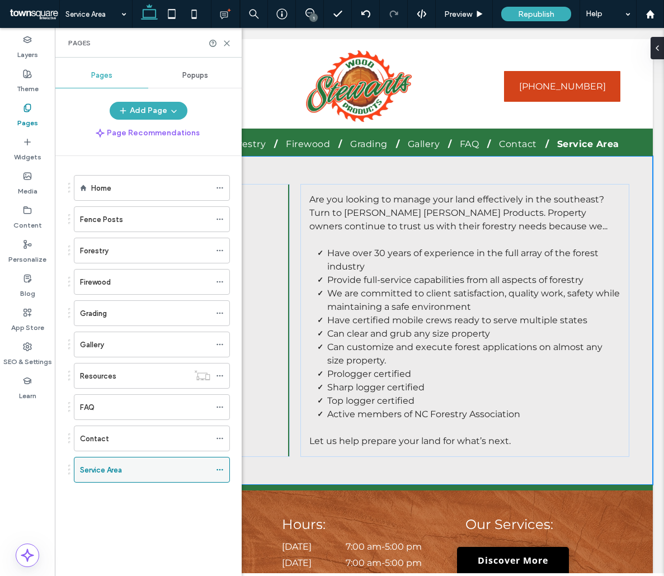
click at [219, 470] on icon at bounding box center [220, 470] width 8 height 8
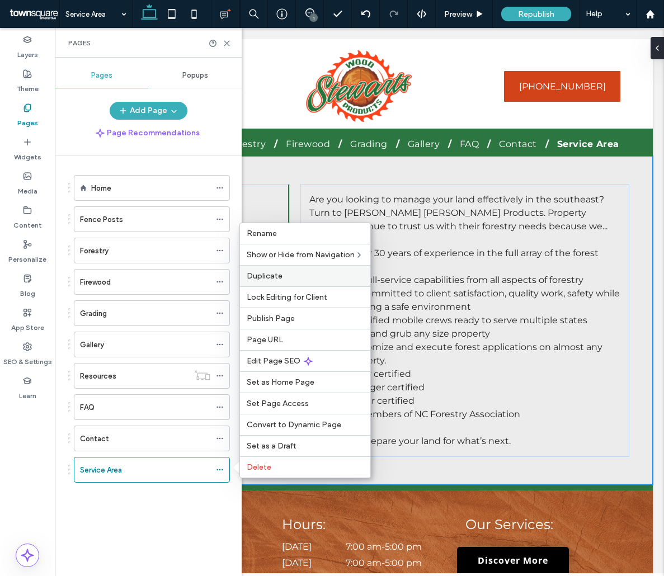
click at [271, 284] on div "Duplicate" at bounding box center [305, 275] width 130 height 21
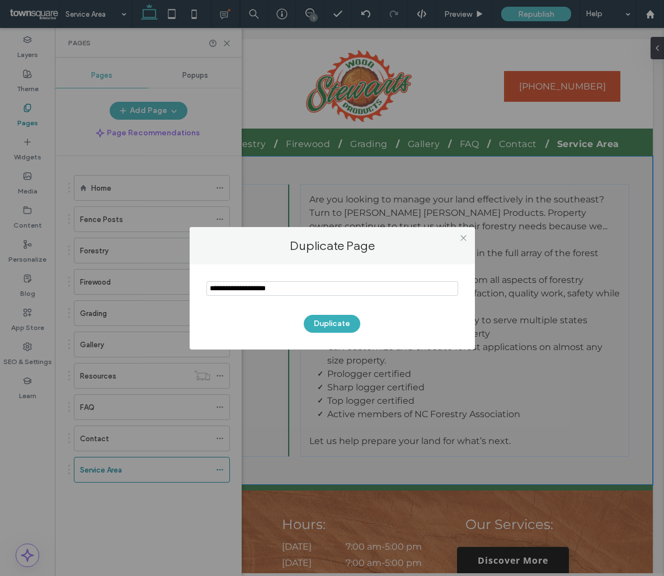
click at [271, 284] on input "notEmpty" at bounding box center [332, 288] width 252 height 15
type input "**********"
click at [325, 322] on button "Duplicate" at bounding box center [332, 324] width 56 height 18
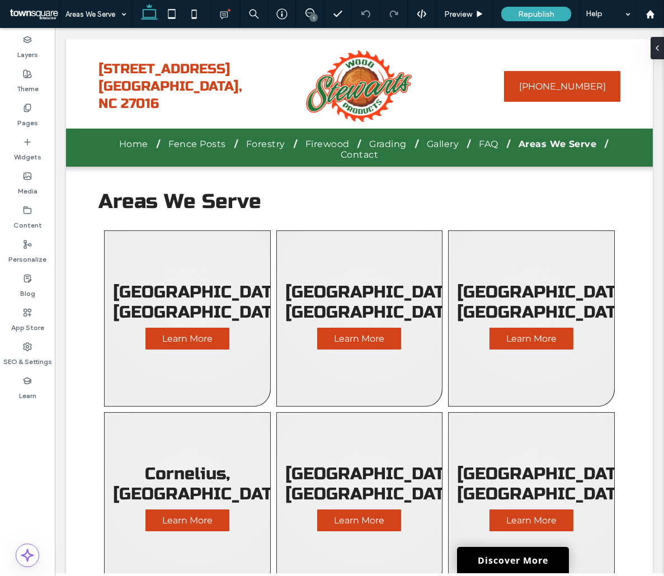
click at [60, 349] on body "**********" at bounding box center [359, 452] width 609 height 848
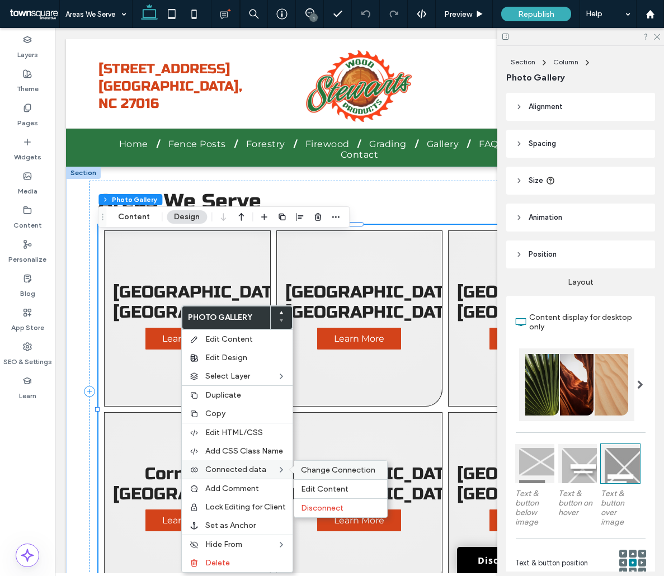
click at [327, 474] on span "Change Connection" at bounding box center [338, 470] width 74 height 10
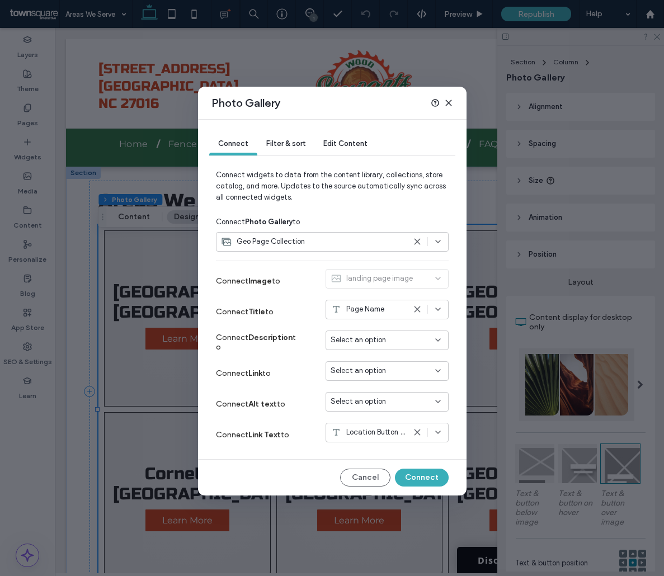
click at [370, 372] on span "Select an option" at bounding box center [358, 370] width 55 height 11
click at [385, 406] on span "Dynamic Page: Service Area" at bounding box center [395, 410] width 88 height 11
click at [436, 481] on button "Connect" at bounding box center [422, 478] width 54 height 18
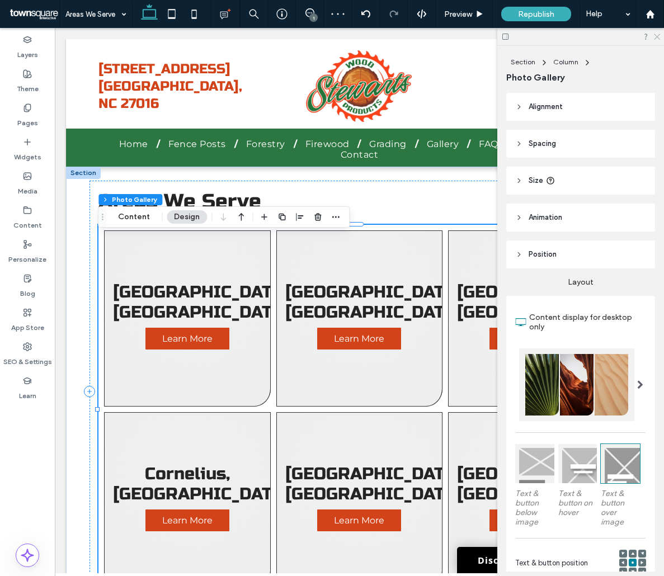
click at [657, 35] on icon at bounding box center [656, 35] width 7 height 7
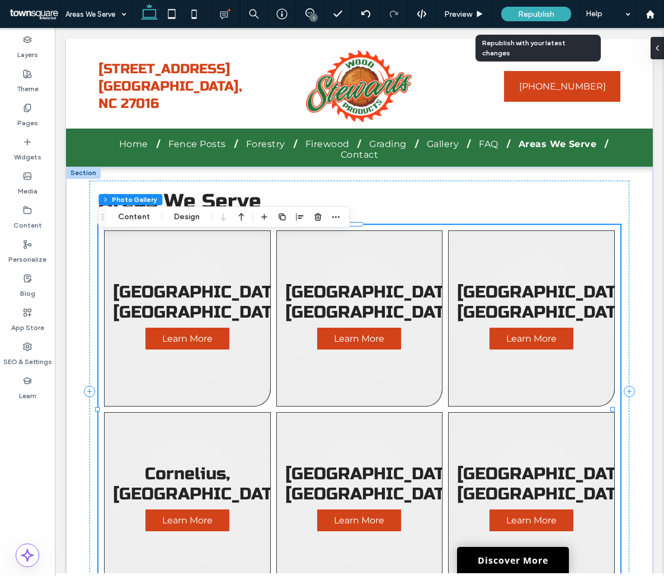
click at [540, 12] on span "Republish" at bounding box center [536, 15] width 36 height 10
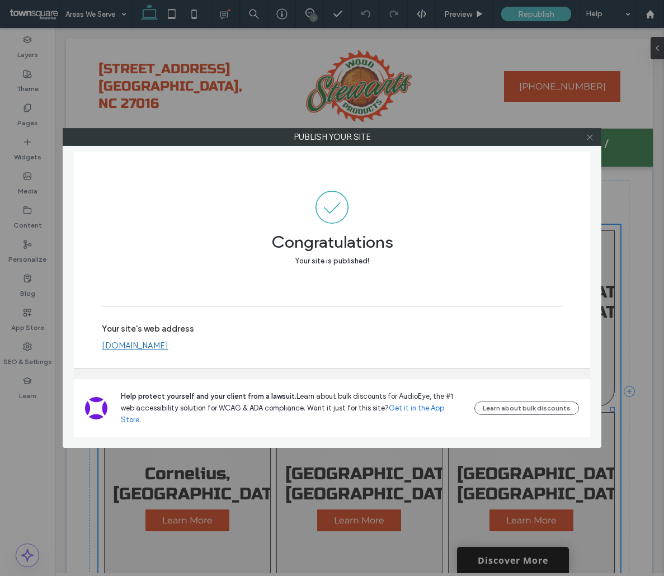
click at [587, 134] on icon at bounding box center [590, 137] width 8 height 8
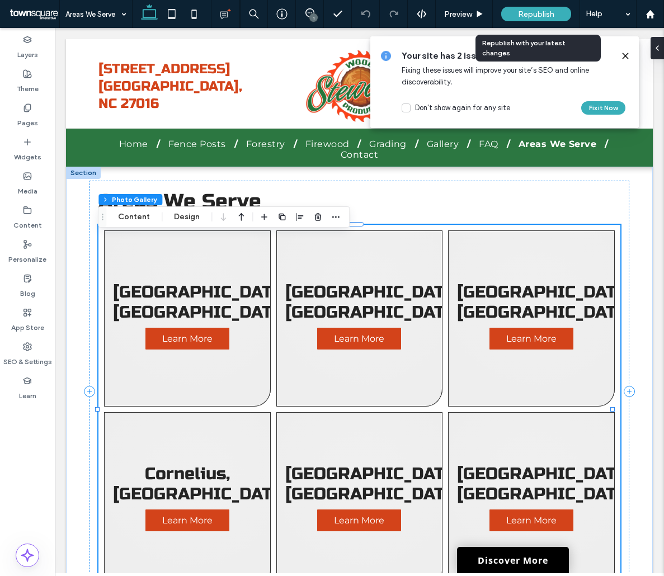
click at [534, 16] on span "Republish" at bounding box center [536, 15] width 36 height 10
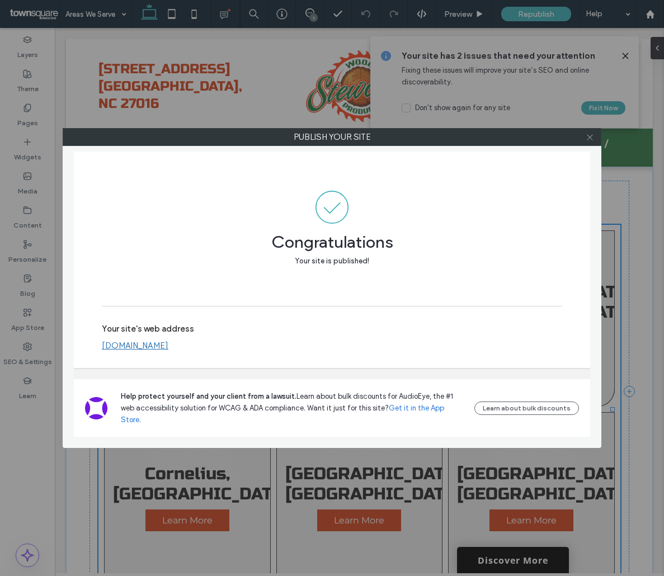
click at [592, 139] on icon at bounding box center [590, 137] width 8 height 8
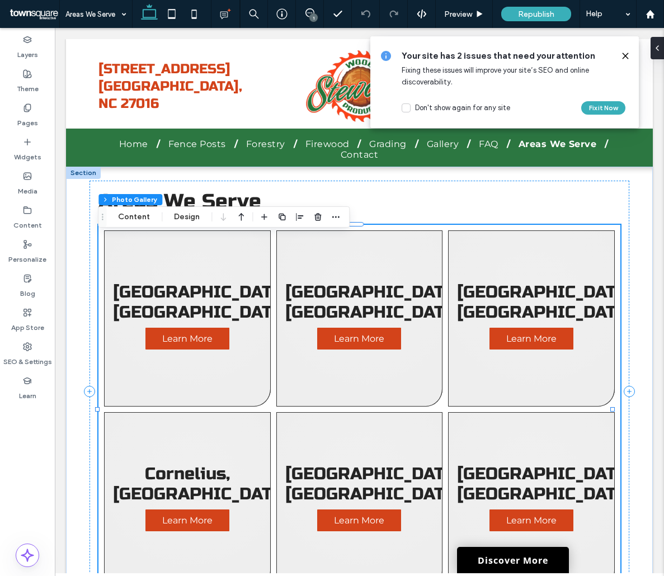
drag, startPoint x: 625, startPoint y: 59, endPoint x: 570, endPoint y: 31, distance: 61.5
click at [625, 59] on icon at bounding box center [625, 55] width 9 height 9
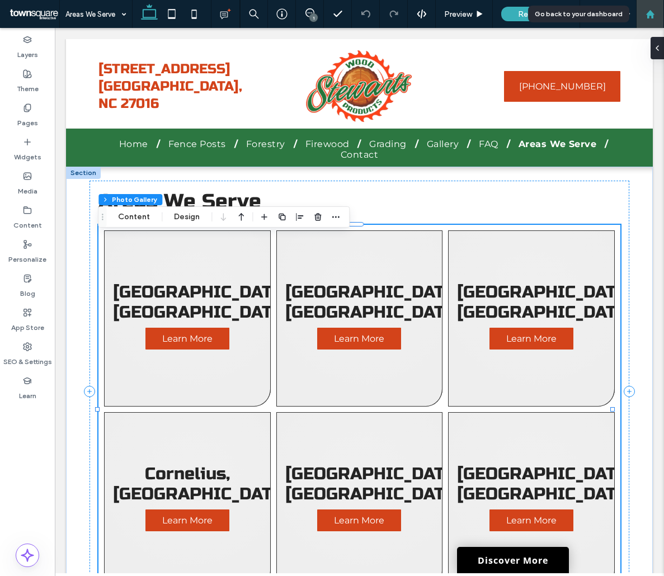
click at [649, 17] on icon at bounding box center [650, 15] width 10 height 10
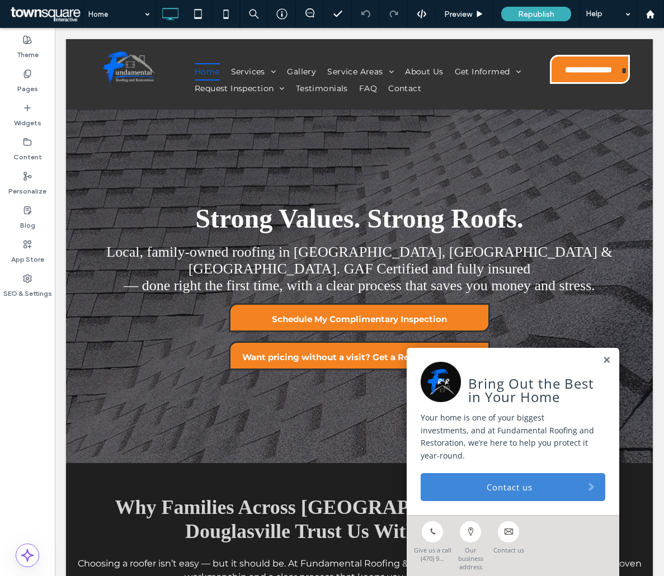
drag, startPoint x: 109, startPoint y: 412, endPoint x: 62, endPoint y: 385, distance: 54.4
click at [602, 365] on link at bounding box center [606, 361] width 8 height 10
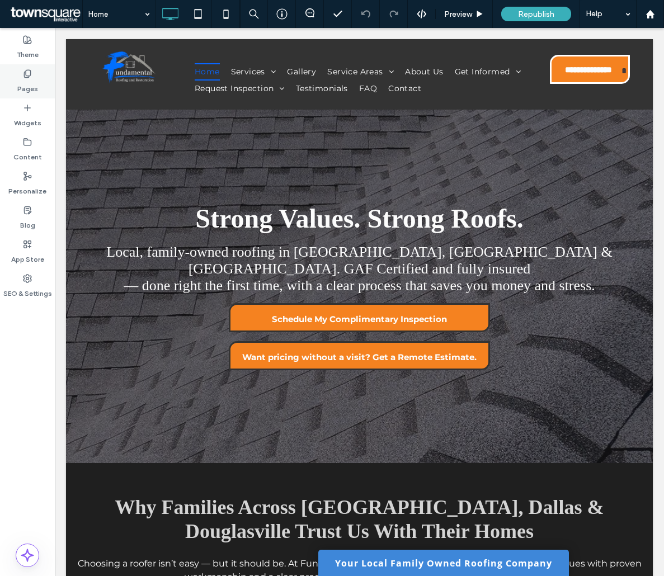
click at [36, 94] on div "Pages" at bounding box center [27, 81] width 55 height 34
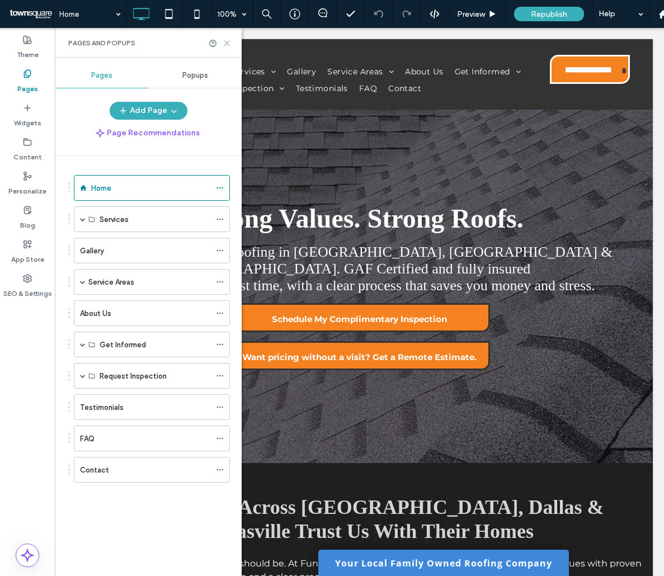
drag, startPoint x: 227, startPoint y: 45, endPoint x: 158, endPoint y: 22, distance: 72.3
click at [227, 45] on icon at bounding box center [227, 43] width 8 height 8
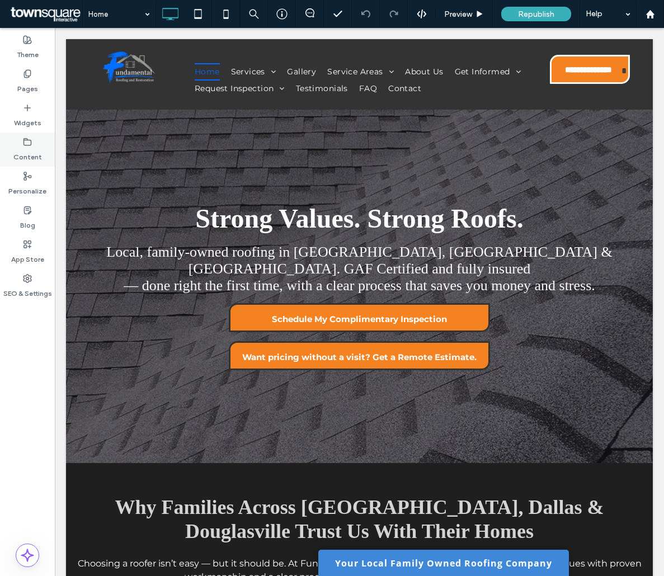
click at [22, 150] on label "Content" at bounding box center [27, 155] width 29 height 16
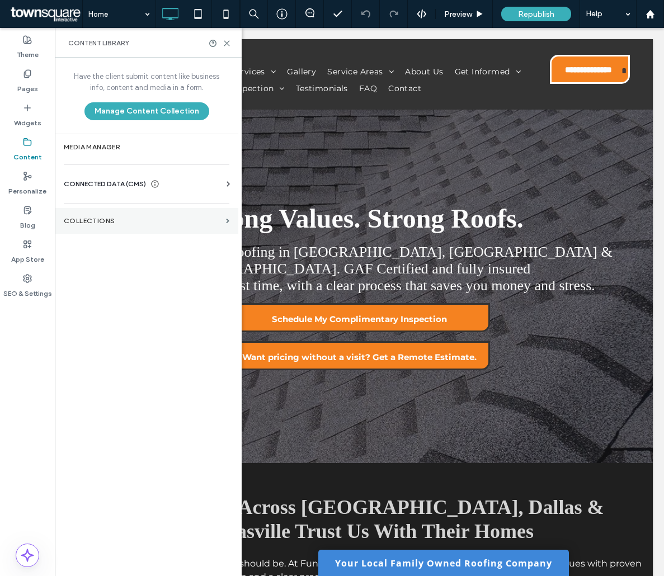
click at [70, 221] on label "Collections" at bounding box center [143, 221] width 158 height 8
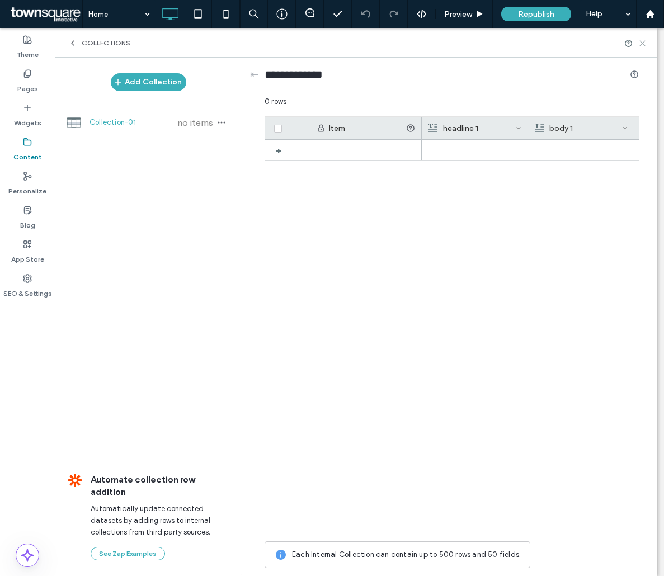
click at [638, 43] on icon at bounding box center [642, 43] width 8 height 8
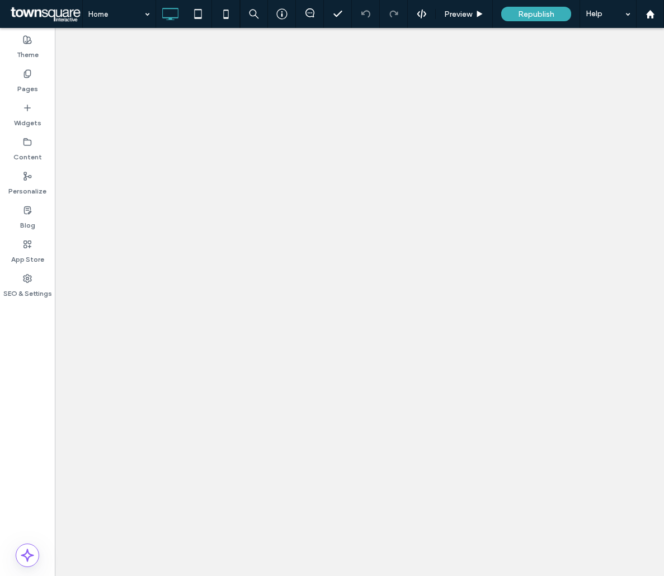
click at [37, 383] on div "Theme Pages Widgets Content Personalize Blog App Store SEO & Settings" at bounding box center [27, 302] width 55 height 548
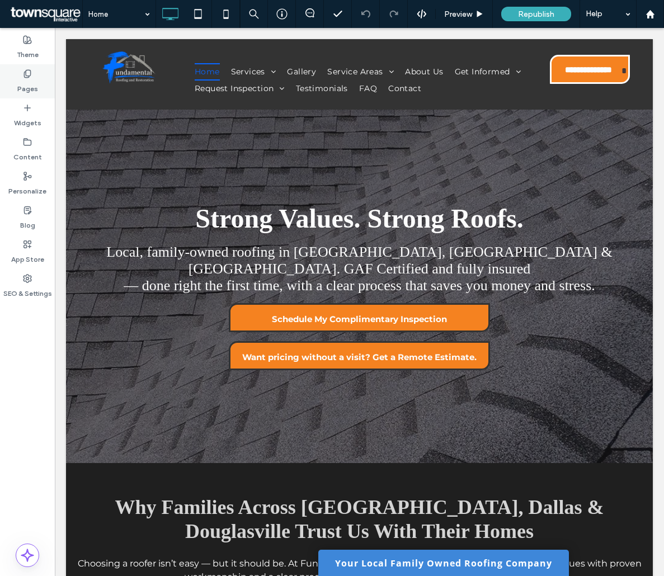
click at [40, 84] on div "Pages" at bounding box center [27, 81] width 55 height 34
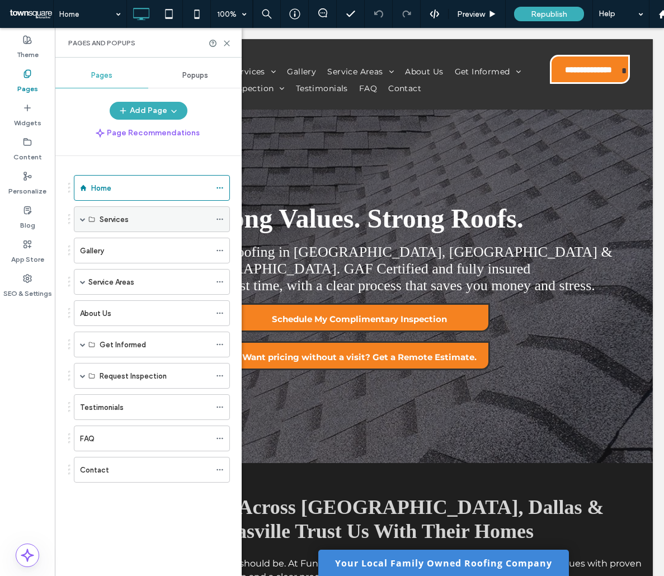
click at [78, 220] on div "Services" at bounding box center [152, 219] width 156 height 26
click at [81, 220] on span at bounding box center [83, 219] width 6 height 6
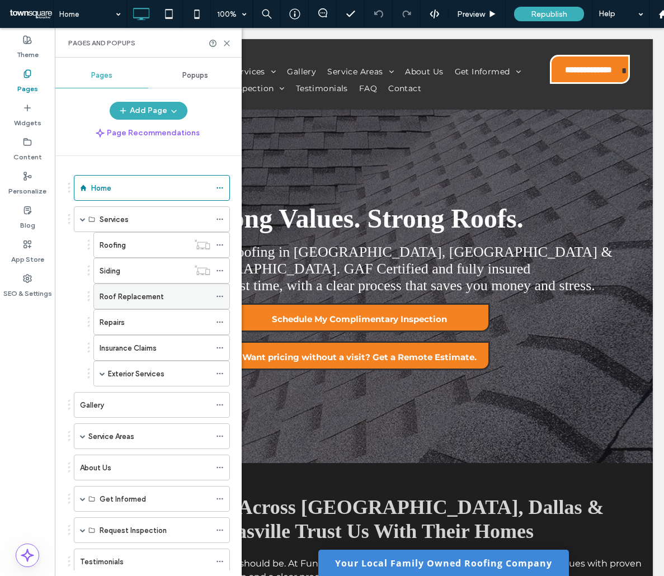
click at [222, 296] on use at bounding box center [219, 297] width 6 height 2
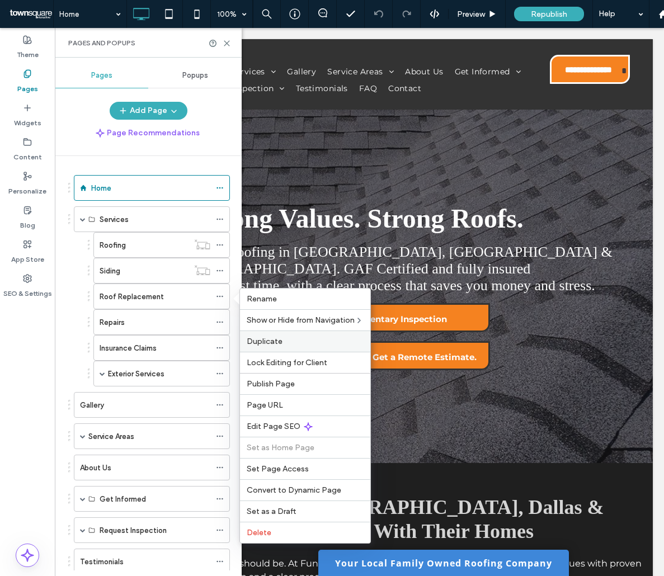
click at [257, 338] on span "Duplicate" at bounding box center [265, 342] width 36 height 10
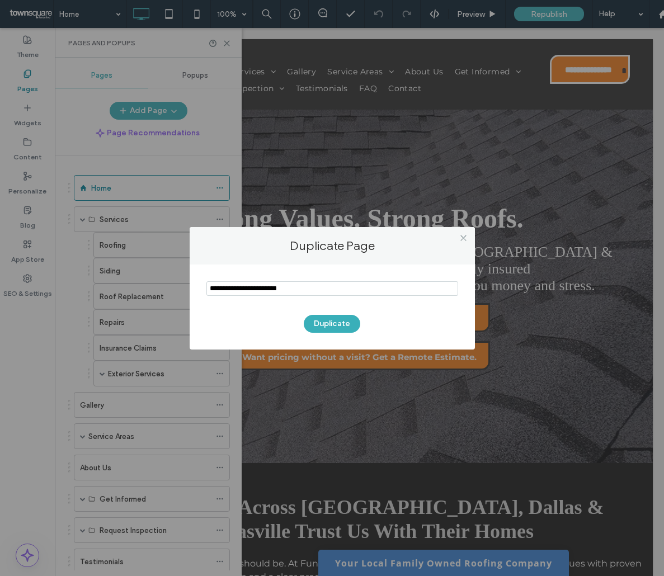
click at [227, 289] on input "notEmpty" at bounding box center [332, 288] width 252 height 15
type input "**********"
click at [324, 322] on button "Duplicate" at bounding box center [332, 324] width 56 height 18
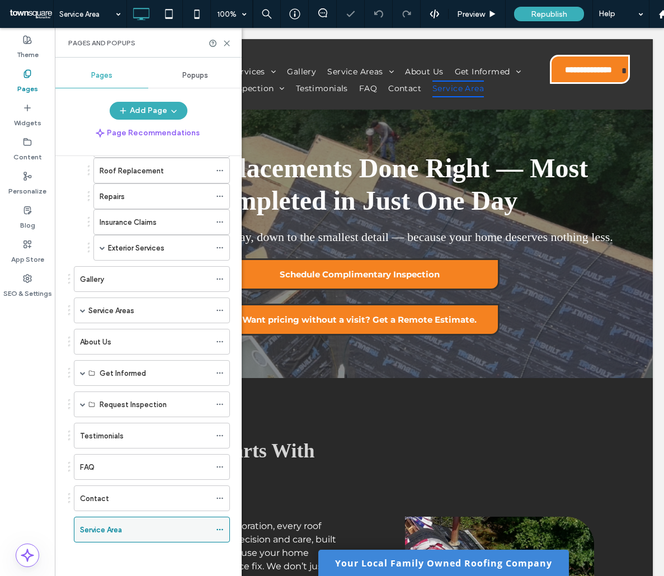
click at [221, 529] on icon at bounding box center [220, 530] width 8 height 8
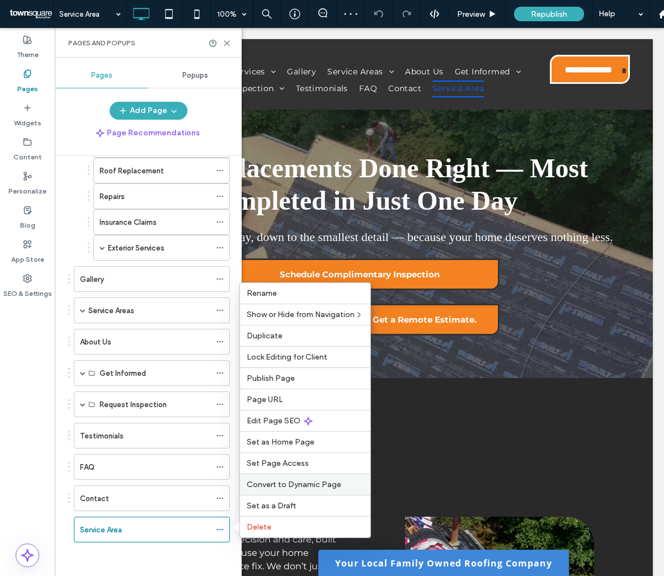
click at [272, 491] on div "Convert to Dynamic Page" at bounding box center [305, 484] width 130 height 21
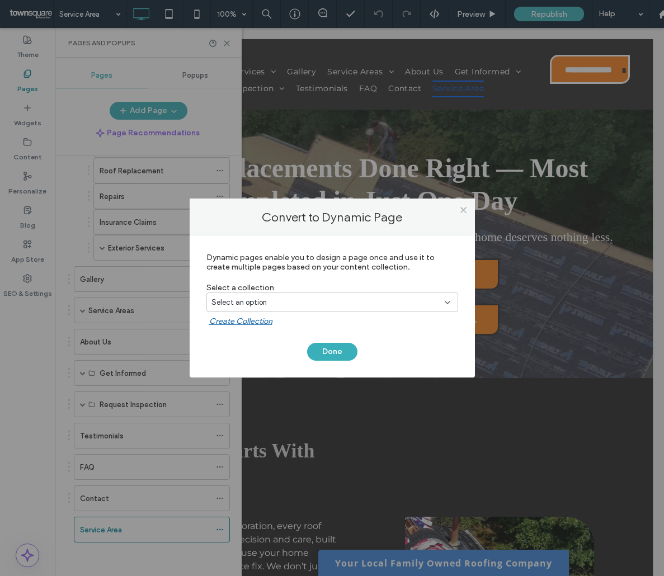
click at [294, 297] on div "Select an option" at bounding box center [325, 302] width 228 height 11
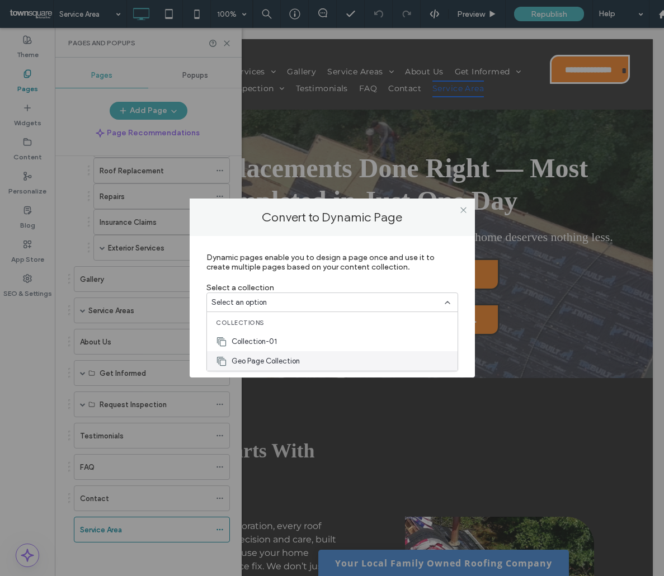
click at [295, 364] on span "Geo Page Collection" at bounding box center [266, 361] width 68 height 11
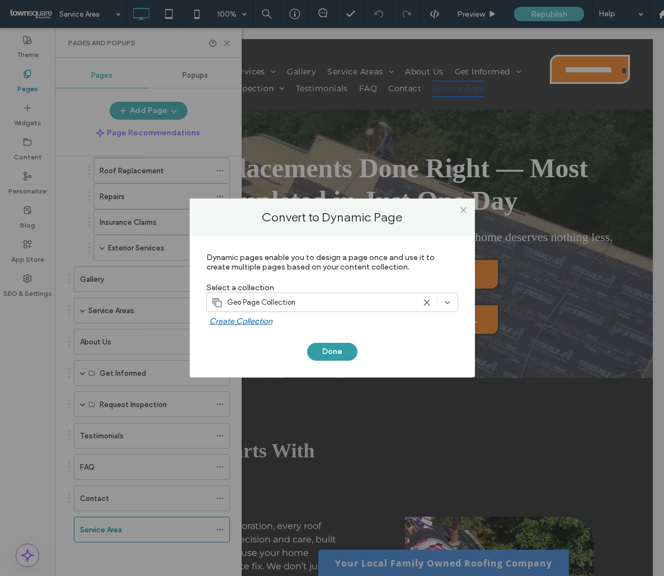
click at [332, 352] on button "Done" at bounding box center [332, 352] width 50 height 18
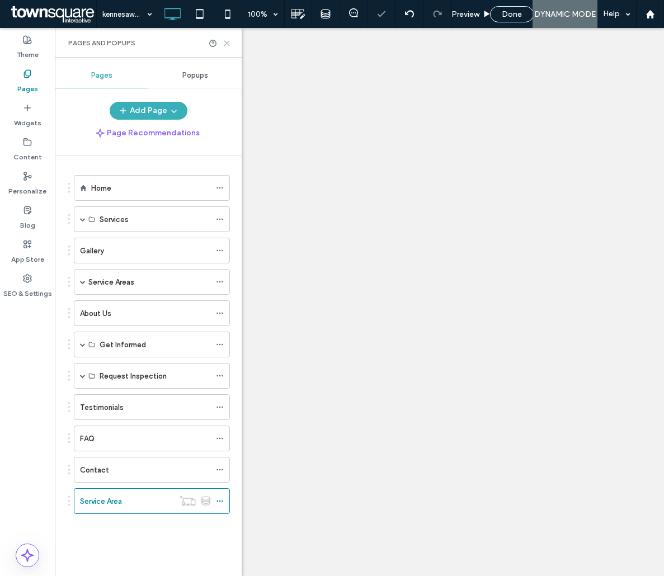
click at [227, 42] on icon at bounding box center [227, 43] width 8 height 8
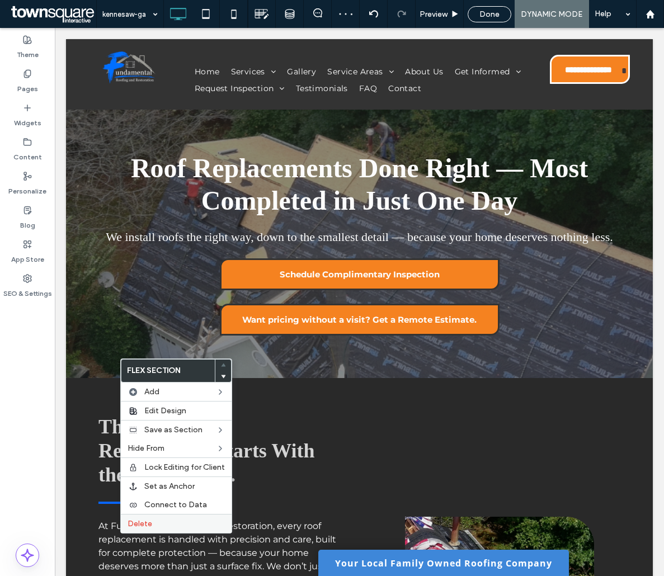
click at [146, 521] on span "Delete" at bounding box center [140, 524] width 25 height 10
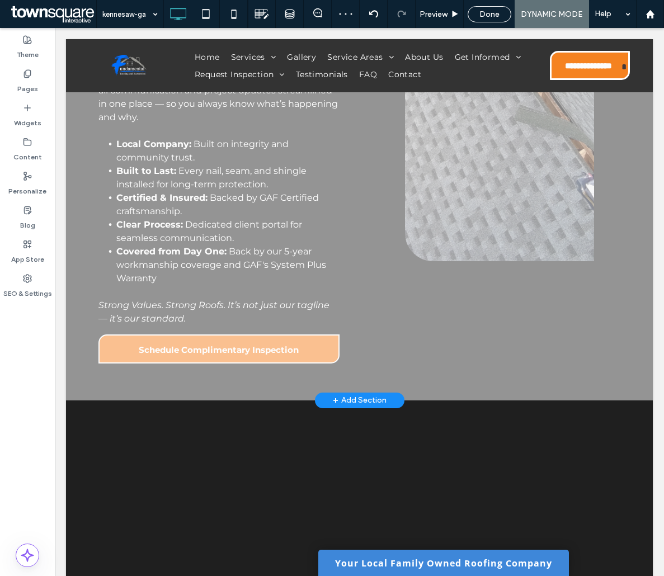
scroll to position [336, 0]
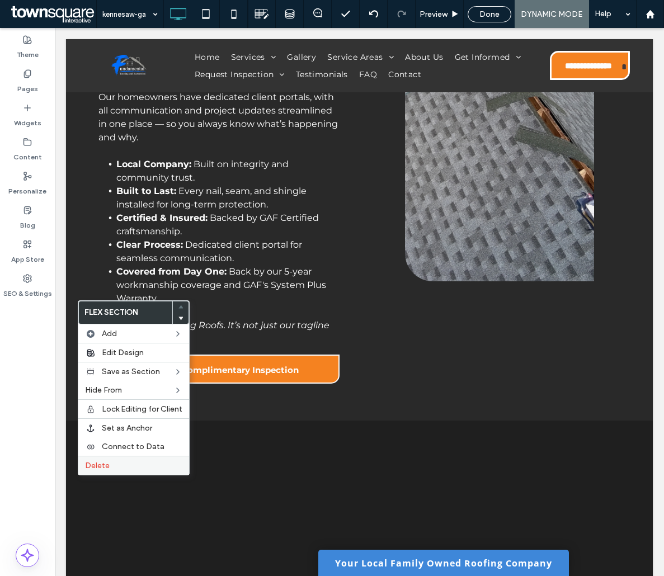
click at [119, 460] on div "Delete" at bounding box center [133, 465] width 111 height 19
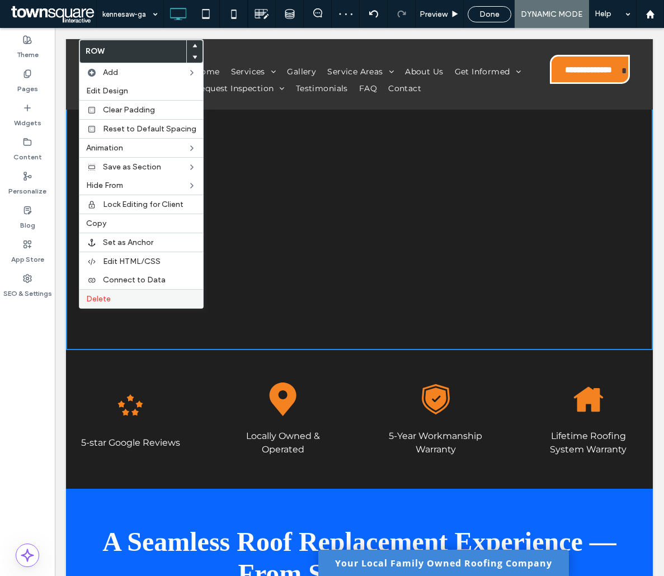
click at [117, 296] on label "Delete" at bounding box center [141, 299] width 110 height 10
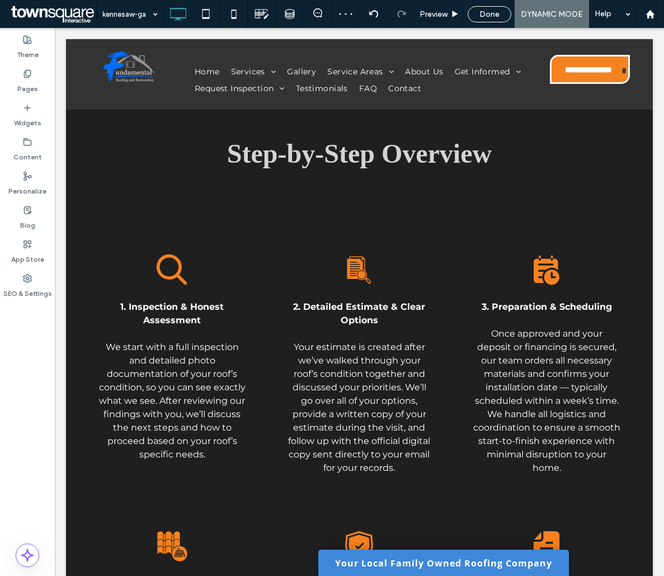
scroll to position [0, 0]
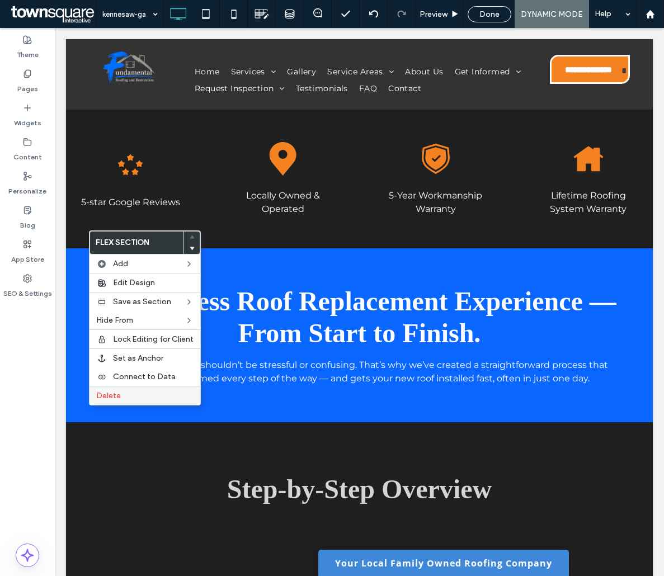
click at [127, 391] on label "Delete" at bounding box center [144, 396] width 97 height 10
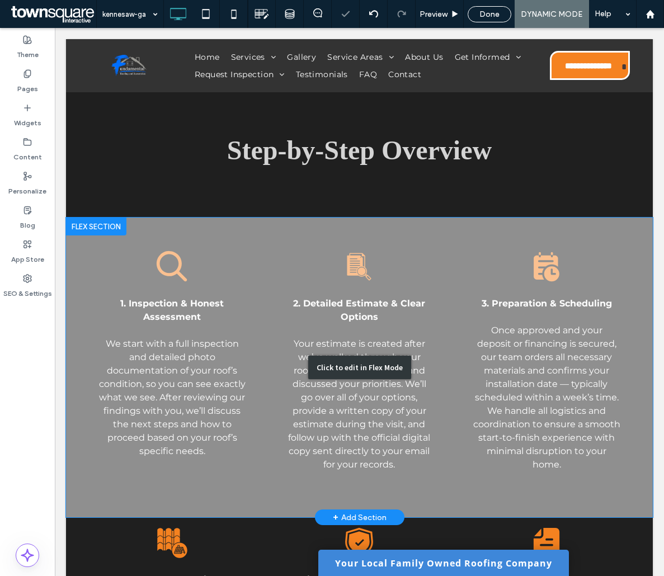
scroll to position [224, 0]
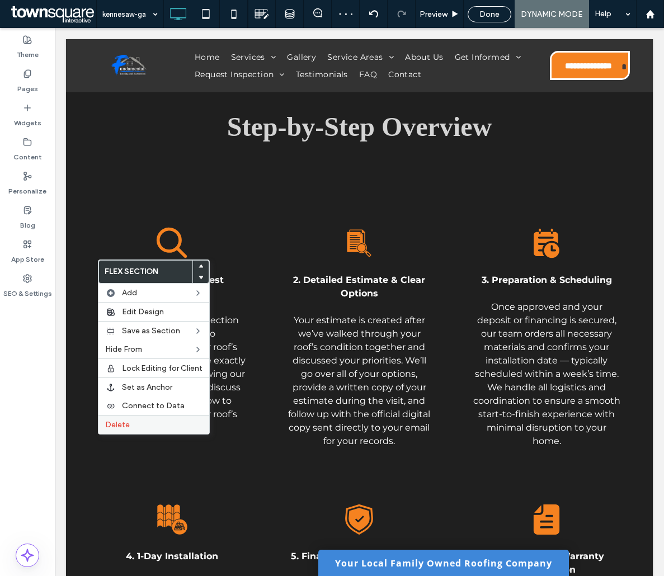
click at [108, 423] on span "Delete" at bounding box center [117, 425] width 25 height 10
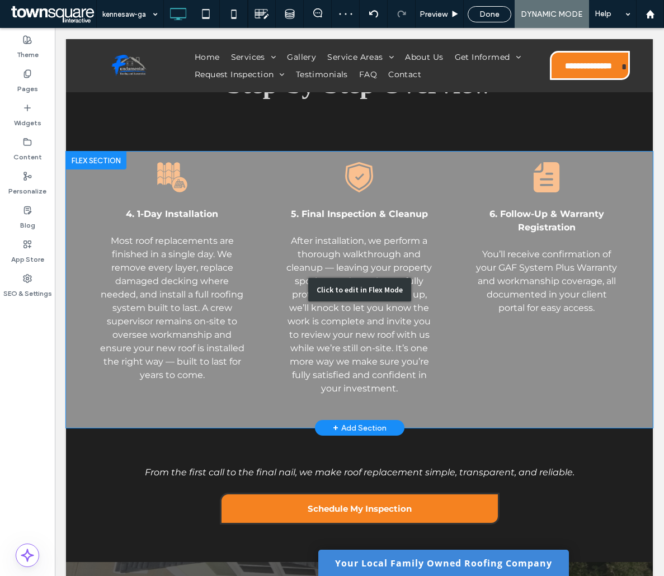
scroll to position [391, 0]
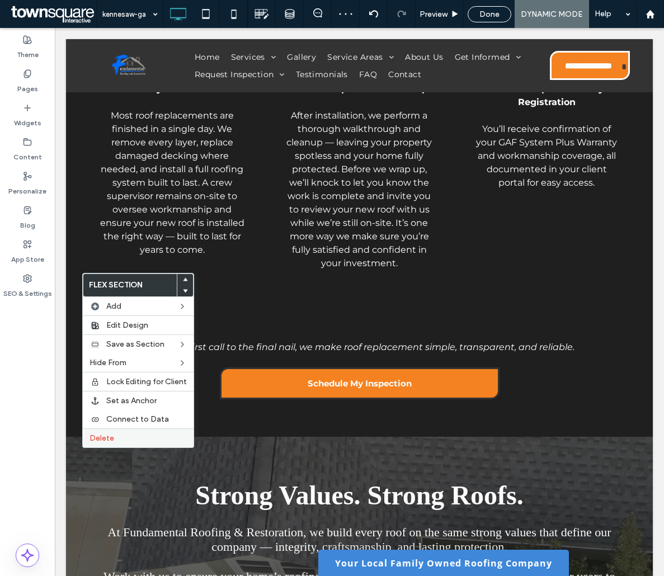
click at [126, 442] on label "Delete" at bounding box center [137, 438] width 97 height 10
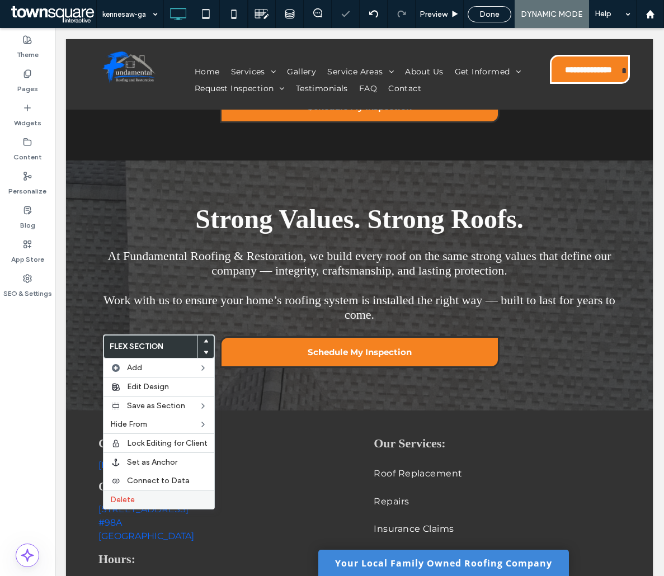
click at [152, 500] on label "Delete" at bounding box center [158, 500] width 97 height 10
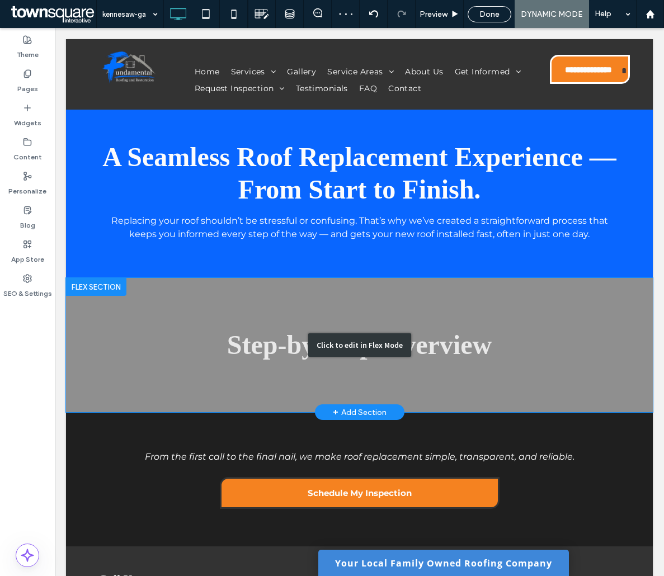
scroll to position [0, 0]
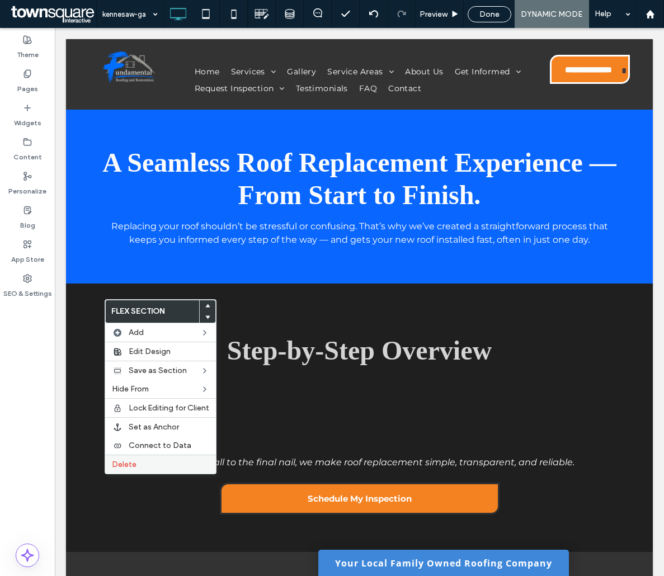
click at [124, 459] on div "Delete" at bounding box center [160, 464] width 111 height 19
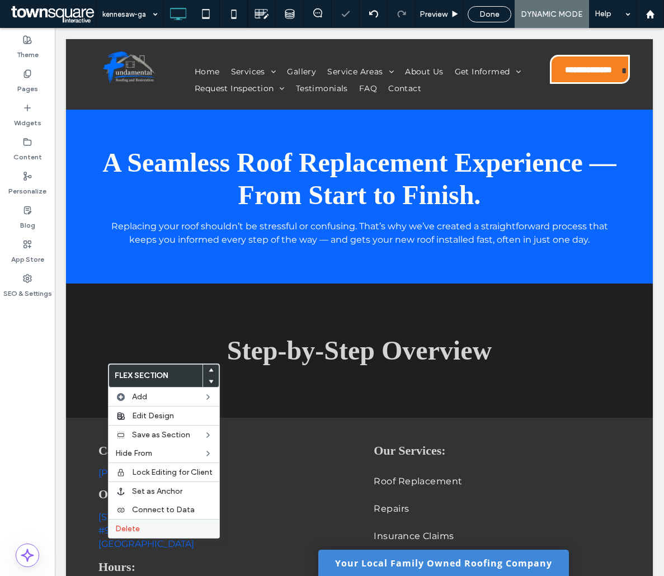
click at [149, 527] on label "Delete" at bounding box center [163, 529] width 97 height 10
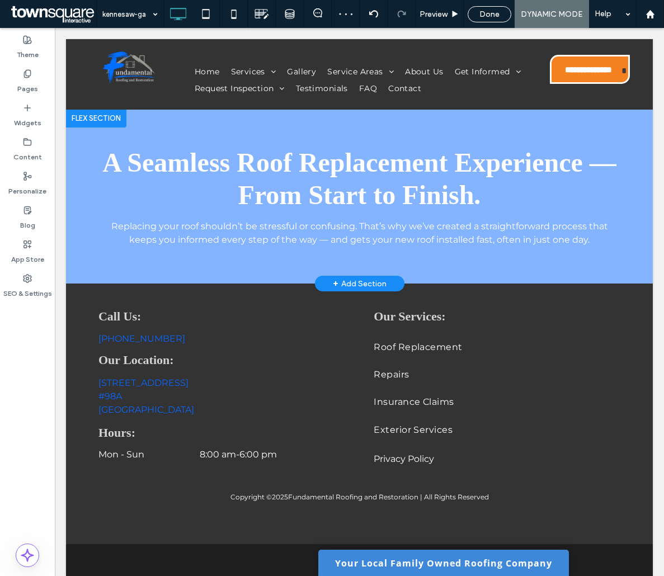
click at [349, 281] on div "+ Add Section" at bounding box center [360, 283] width 54 height 12
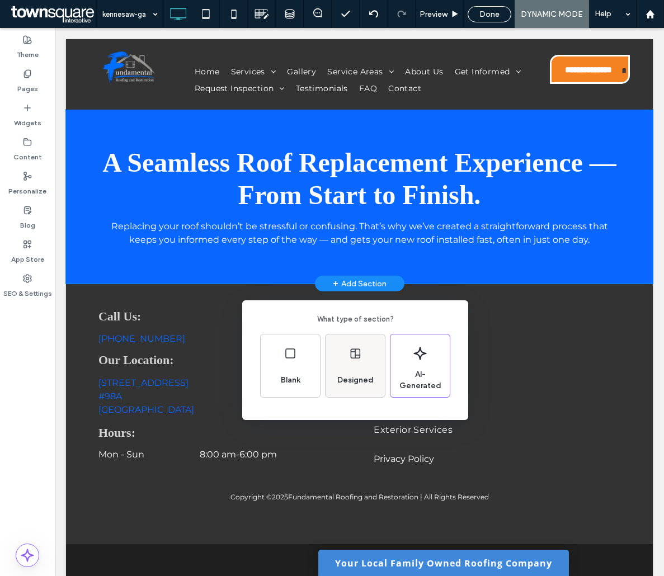
click at [345, 357] on div "Designed" at bounding box center [354, 365] width 59 height 63
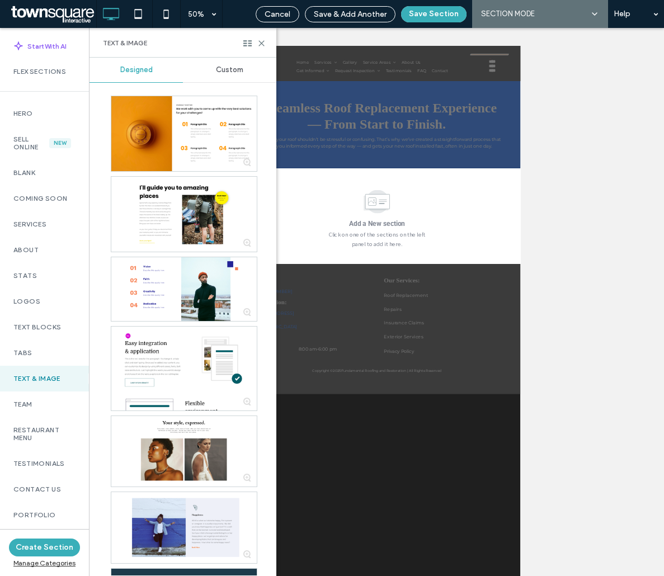
scroll to position [611, 0]
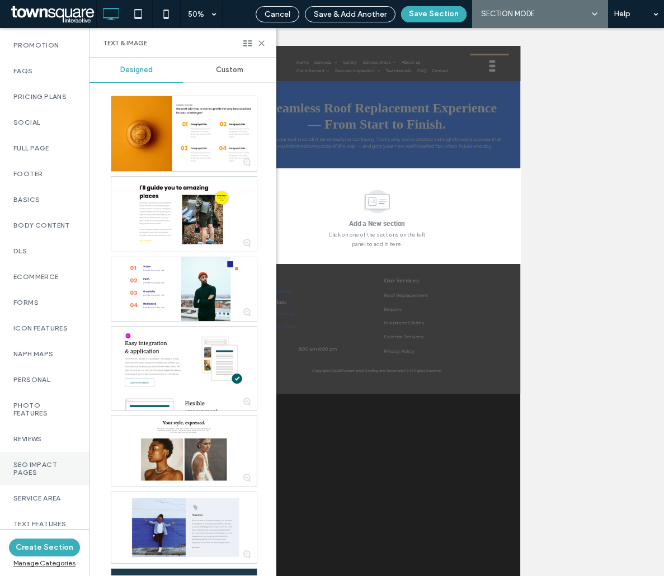
click at [44, 473] on div "SEO Impact Pages" at bounding box center [44, 469] width 89 height 34
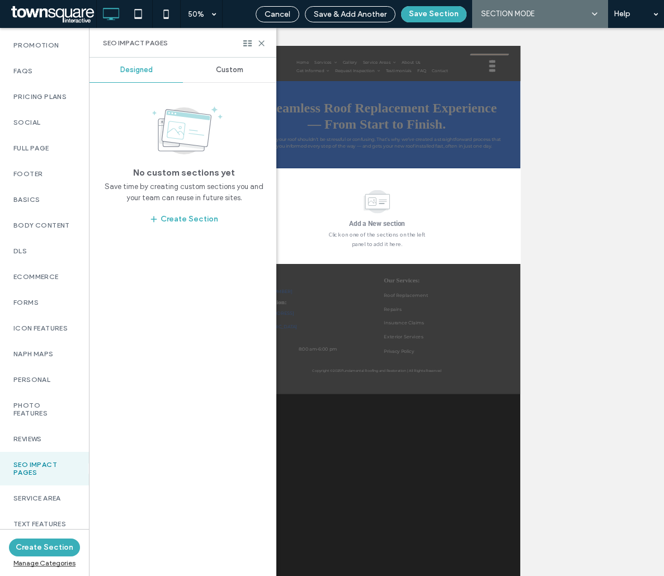
click at [226, 69] on span "Custom" at bounding box center [229, 69] width 27 height 9
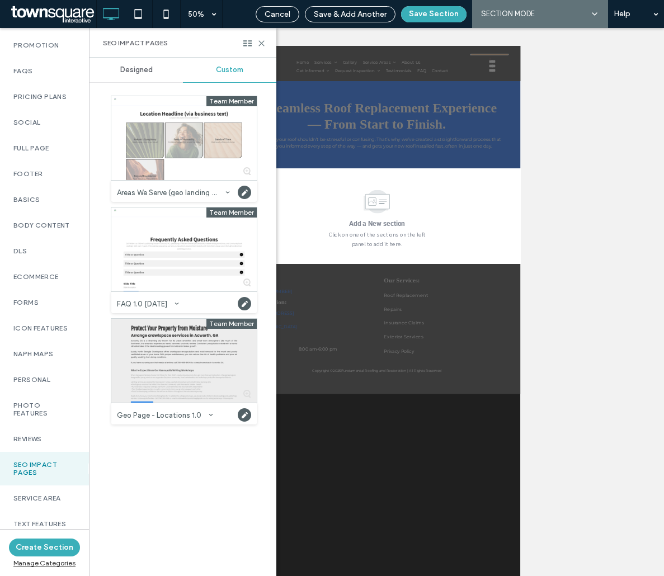
click at [165, 368] on div at bounding box center [183, 361] width 145 height 84
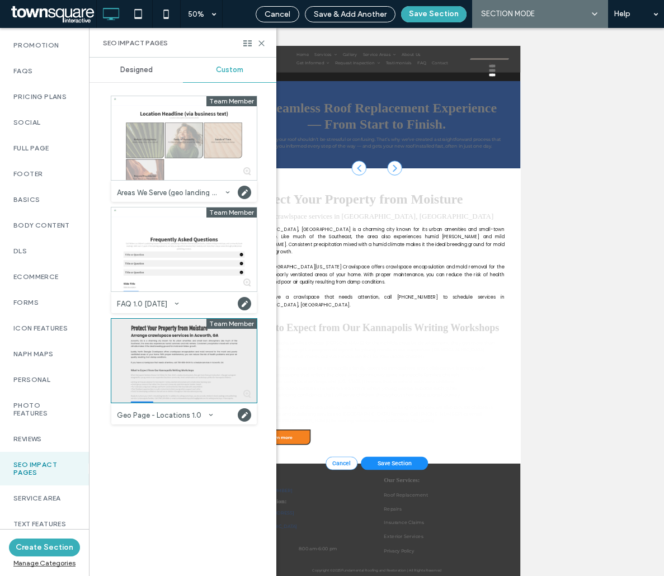
scroll to position [67, 0]
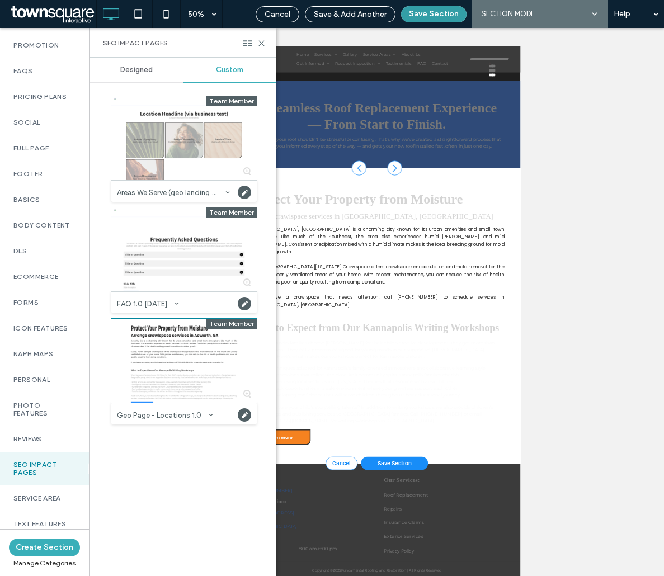
click at [432, 15] on button "Save Section" at bounding box center [433, 14] width 65 height 16
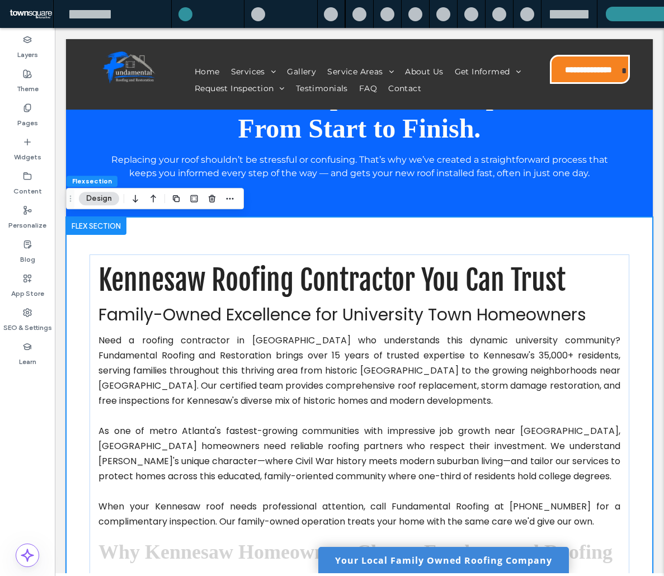
type input "*"
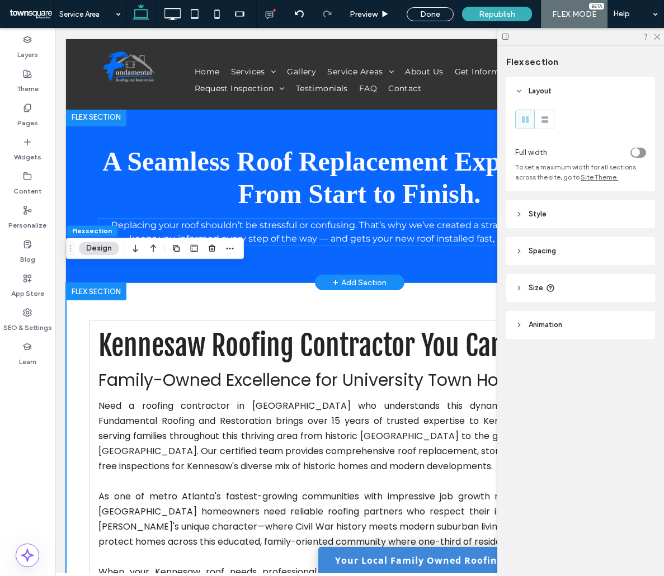
scroll to position [0, 0]
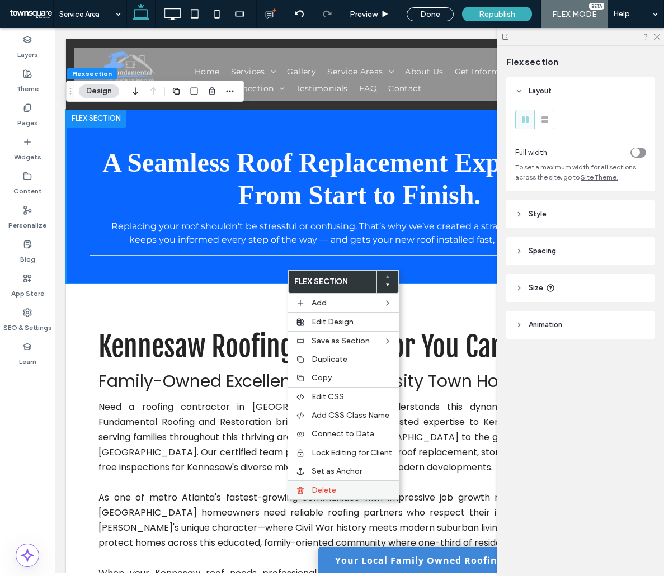
click at [320, 494] on span "Delete" at bounding box center [324, 490] width 25 height 10
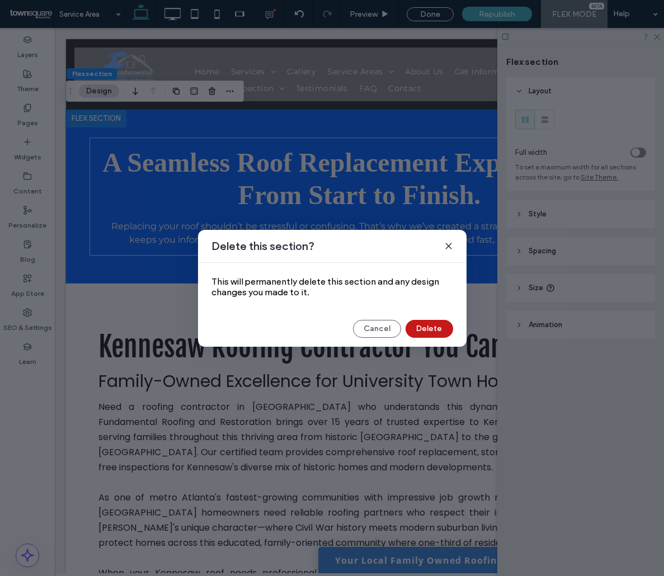
click at [428, 331] on button "Delete" at bounding box center [429, 329] width 48 height 18
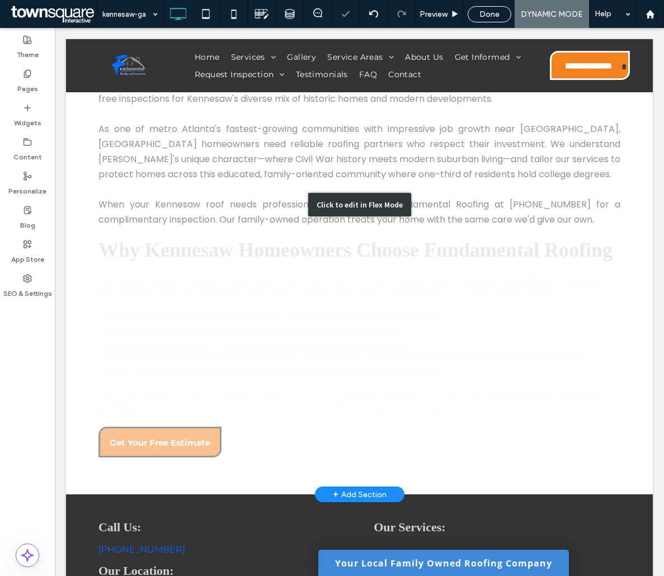
scroll to position [165, 0]
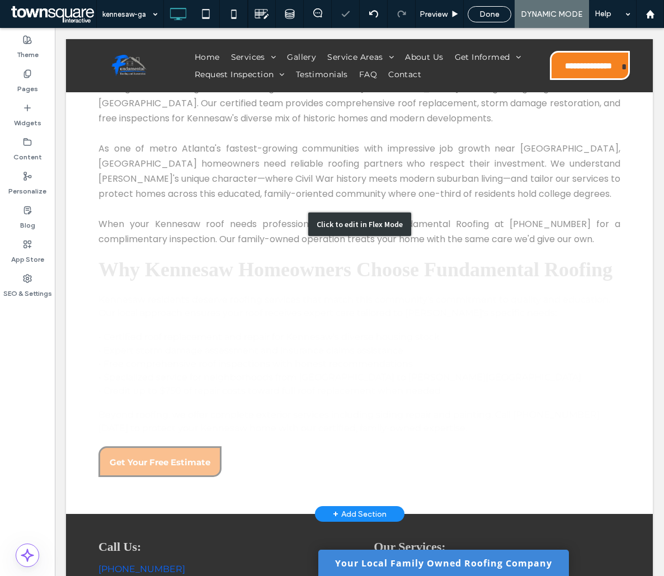
click at [270, 309] on div "Click to edit in Flex Mode" at bounding box center [359, 224] width 587 height 579
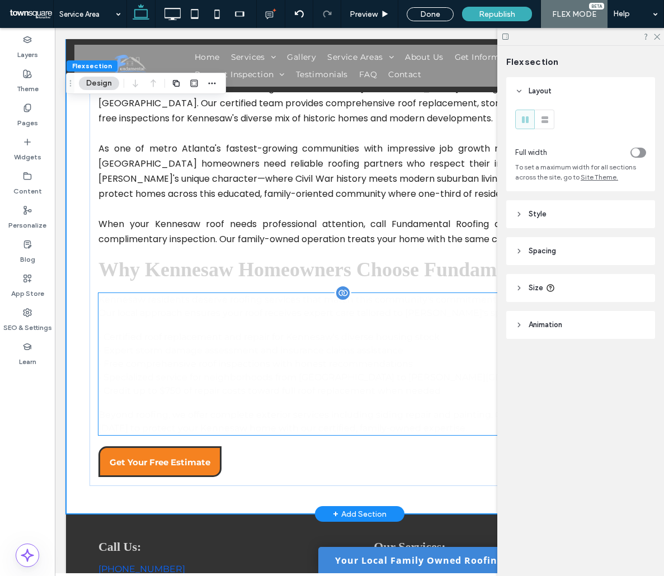
click at [320, 357] on p "• Expert storm damage assessment and insurance claims assistance" at bounding box center [359, 350] width 522 height 13
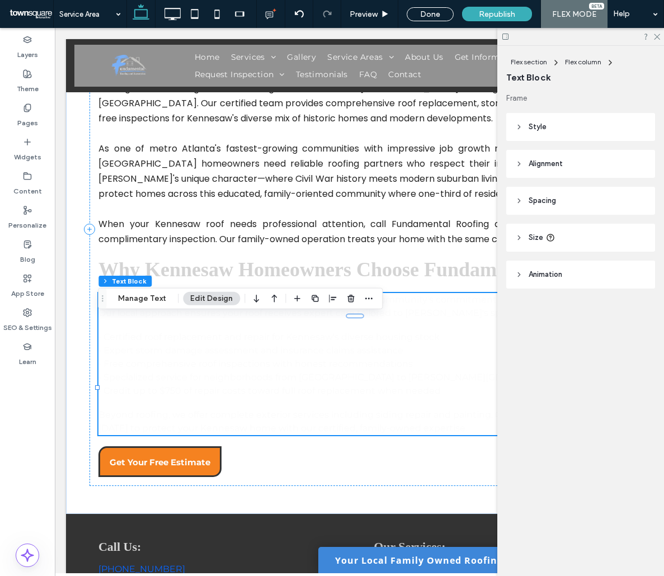
click at [169, 305] on div "Flex section Flex column Text Block Manage Text Edit Design" at bounding box center [240, 298] width 285 height 21
click at [161, 301] on button "Manage Text" at bounding box center [142, 298] width 63 height 13
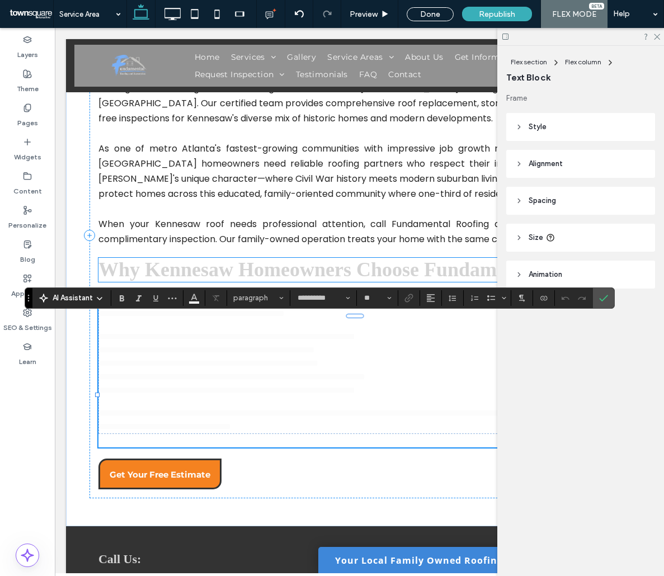
type input "*"
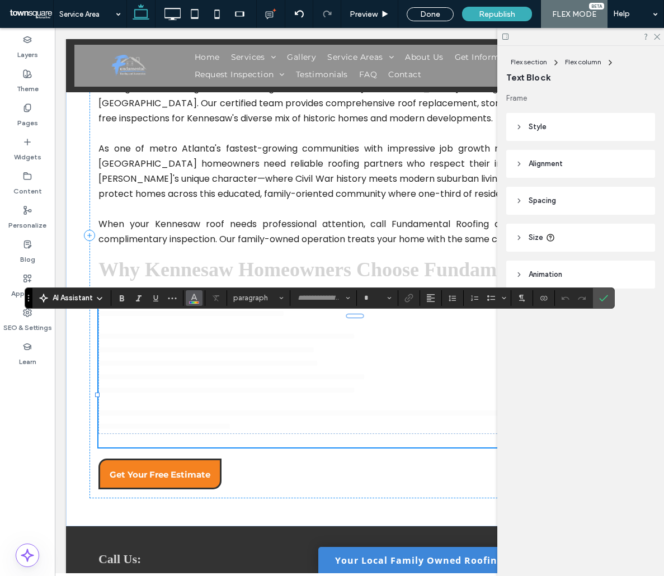
click at [190, 300] on icon "Color" at bounding box center [194, 296] width 9 height 9
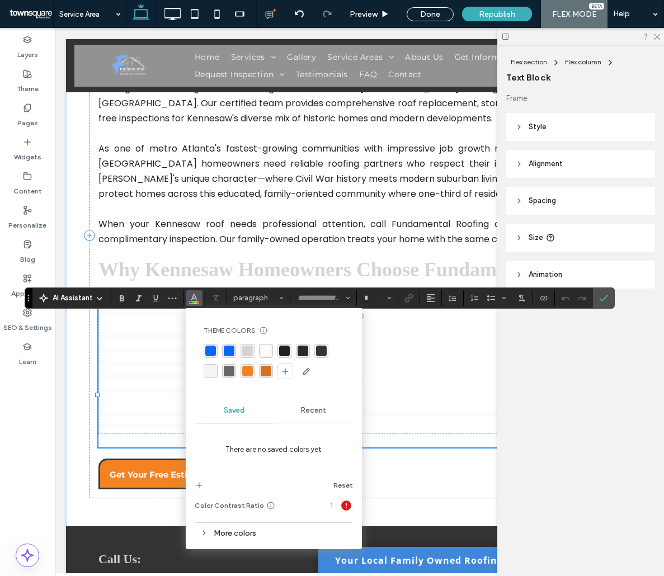
click at [283, 349] on div "rgba(31, 31, 31, 1)" at bounding box center [284, 351] width 11 height 11
type input "**********"
type input "**"
click at [290, 353] on div "rgba(31, 31, 31, 1)" at bounding box center [284, 351] width 14 height 14
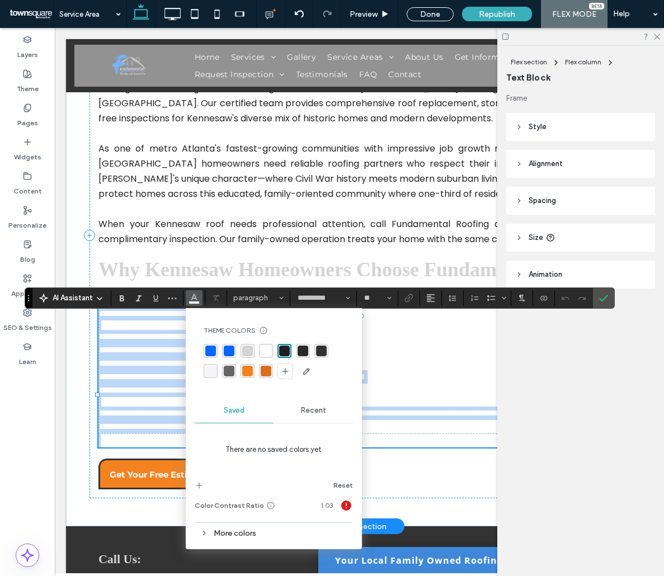
click at [386, 357] on p "**********" at bounding box center [355, 349] width 513 height 13
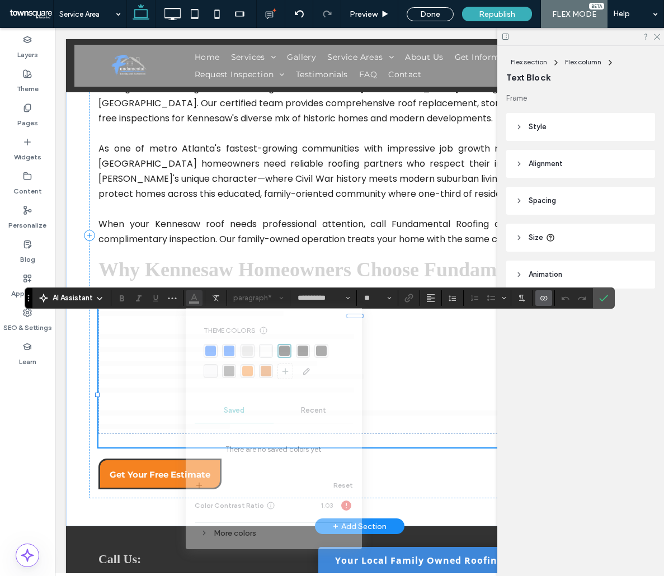
click at [386, 357] on p "**********" at bounding box center [355, 349] width 513 height 13
click at [195, 300] on div "**********" at bounding box center [320, 297] width 590 height 21
click at [433, 397] on p "**********" at bounding box center [355, 390] width 513 height 13
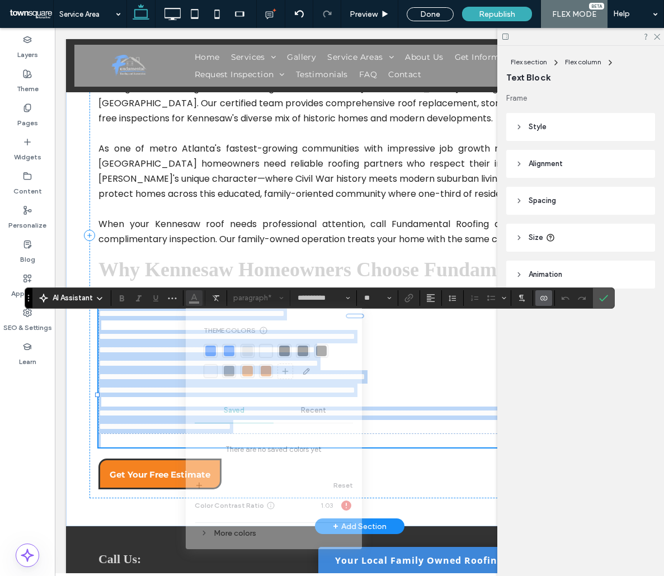
click at [433, 397] on p "**********" at bounding box center [355, 390] width 513 height 13
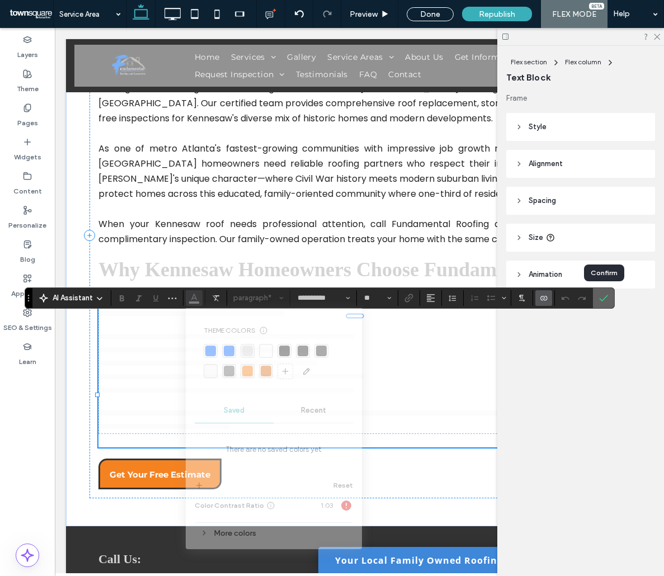
click at [599, 307] on span "Confirm" at bounding box center [601, 298] width 5 height 20
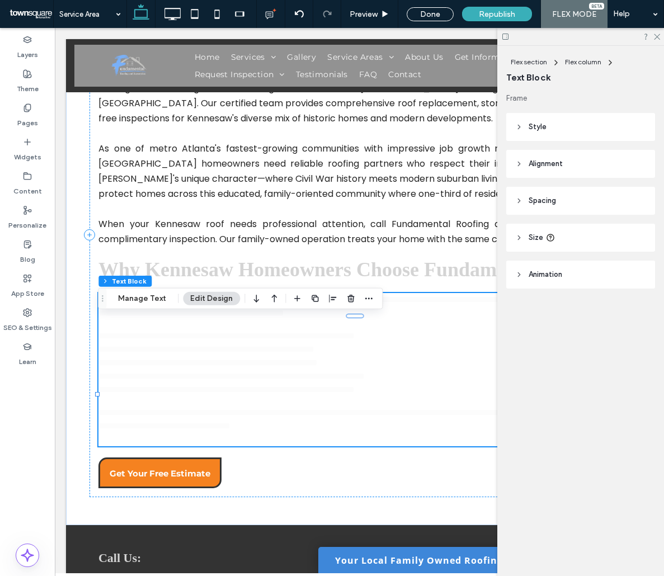
click at [581, 382] on div "Flex section Flex column Text Block Frame Style Color Image Background color Bo…" at bounding box center [580, 311] width 167 height 530
click at [318, 356] on p "**********" at bounding box center [355, 349] width 514 height 13
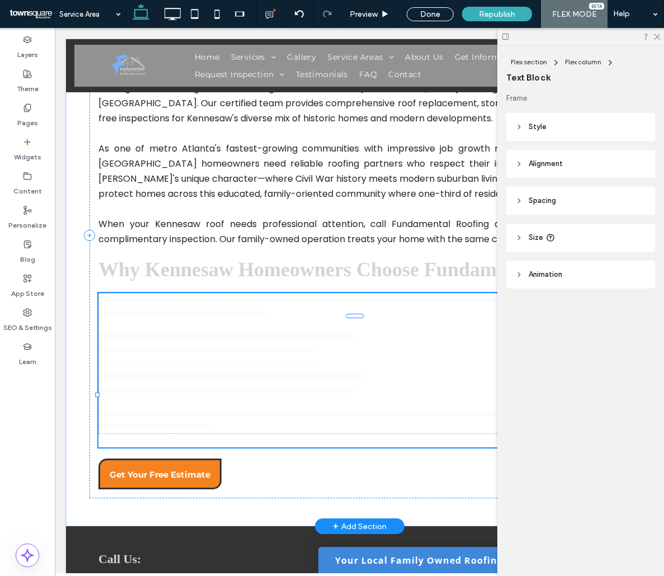
type input "**********"
type input "**"
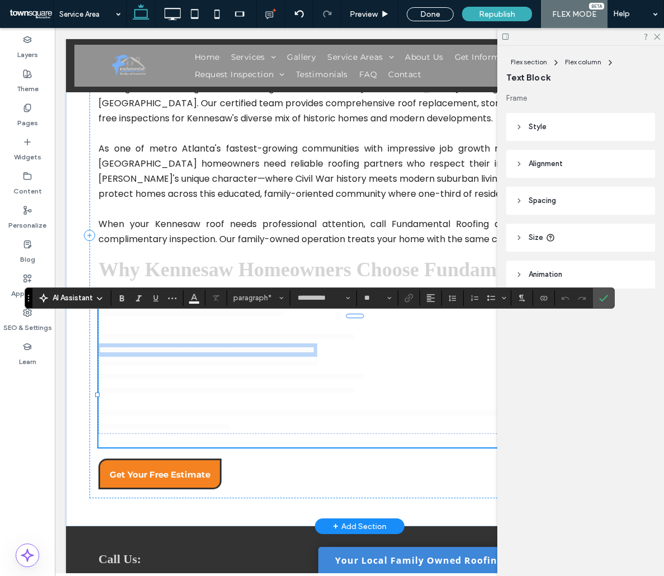
click at [318, 357] on p "**********" at bounding box center [355, 349] width 513 height 13
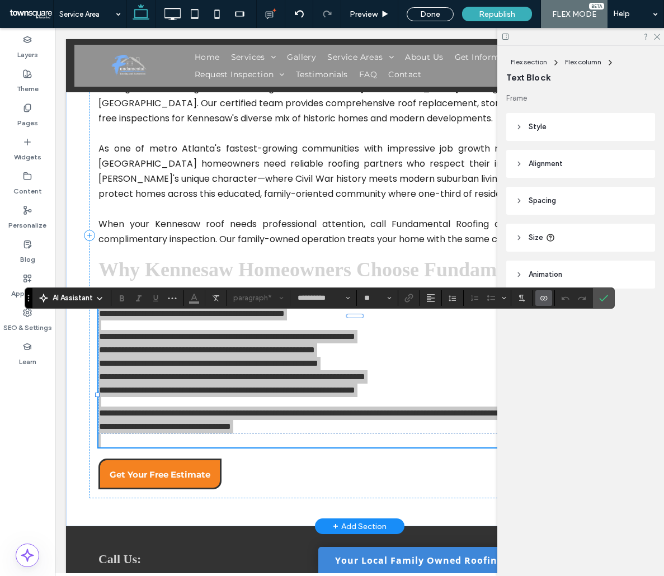
click at [192, 296] on div "**********" at bounding box center [320, 297] width 590 height 21
click at [195, 304] on div "**********" at bounding box center [320, 297] width 590 height 21
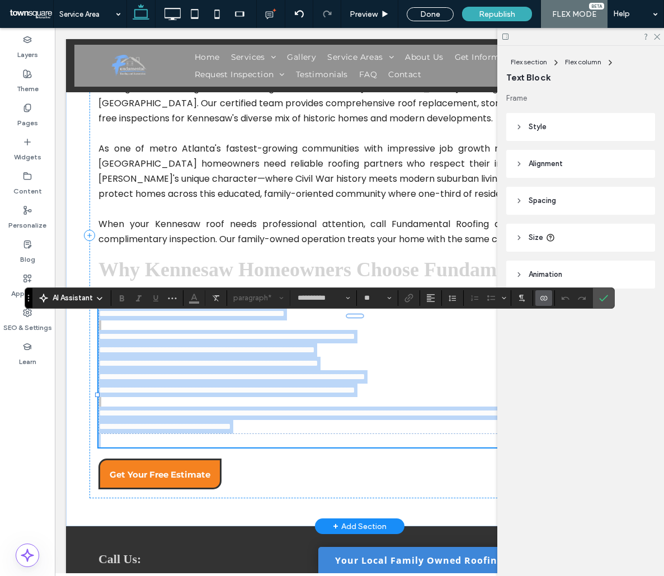
click at [235, 351] on div "**********" at bounding box center [359, 363] width 522 height 141
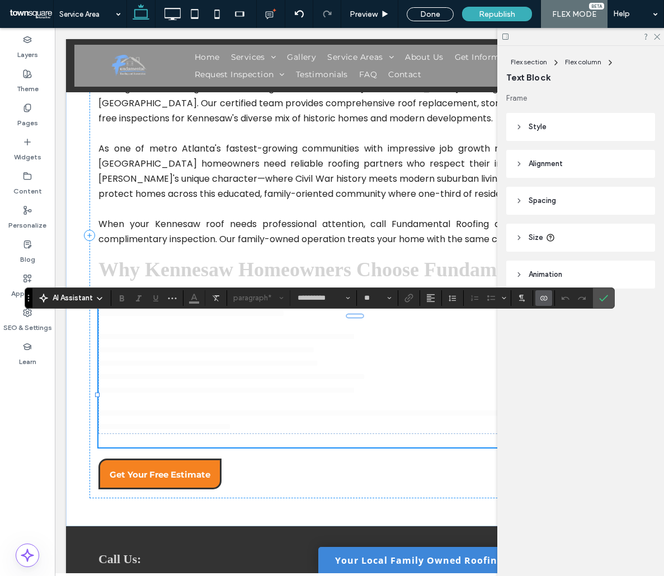
click at [518, 130] on icon at bounding box center [519, 127] width 8 height 8
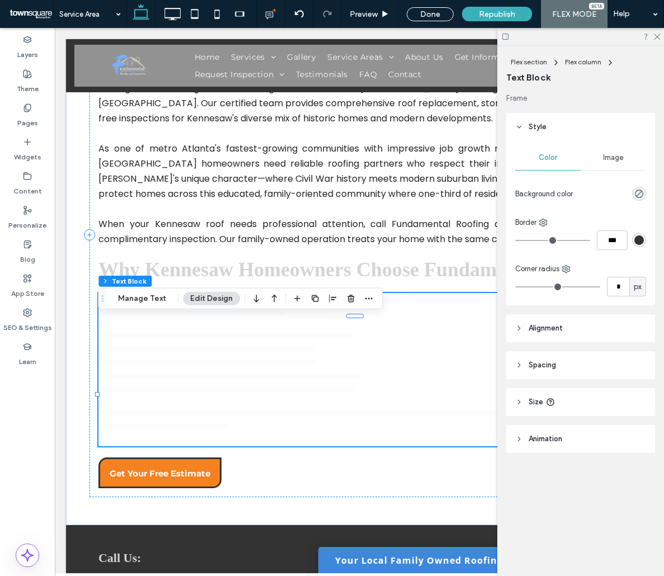
click at [524, 130] on header "Style" at bounding box center [580, 127] width 149 height 28
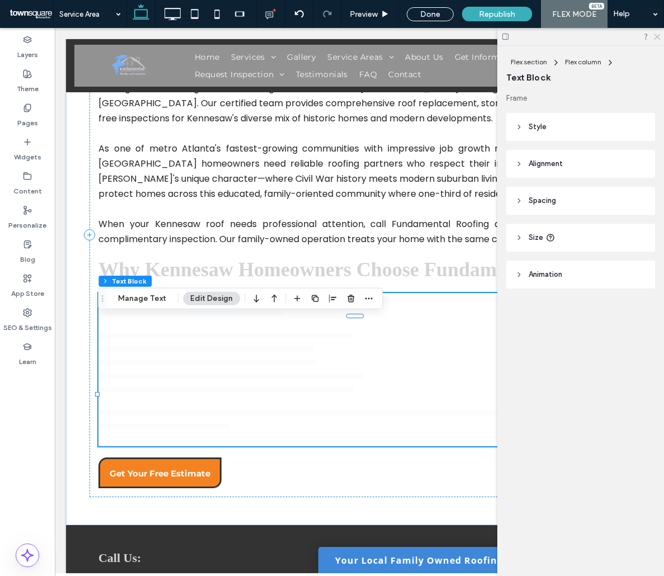
click at [660, 40] on div at bounding box center [580, 36] width 167 height 17
click at [657, 37] on use at bounding box center [657, 37] width 6 height 6
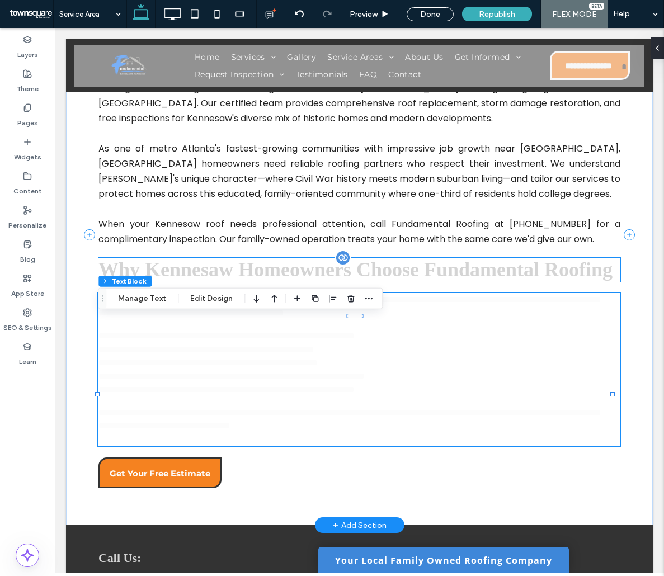
click at [358, 270] on span "Why Kennesaw Homeowners Choose Fundamental Roofing" at bounding box center [355, 269] width 514 height 22
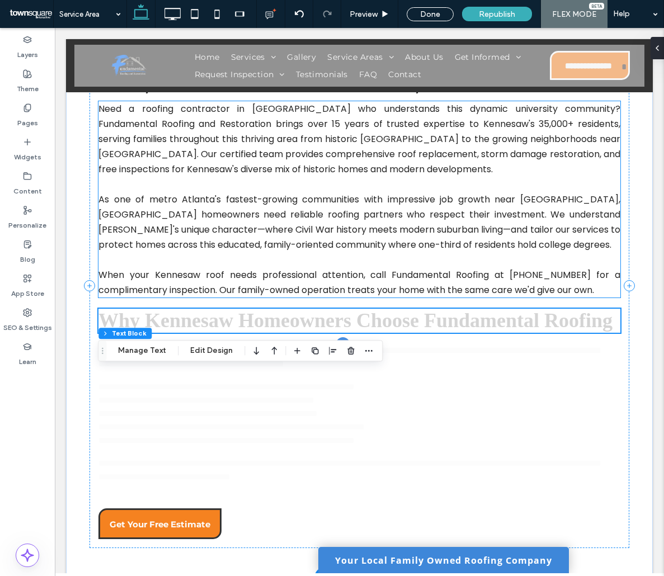
scroll to position [221, 0]
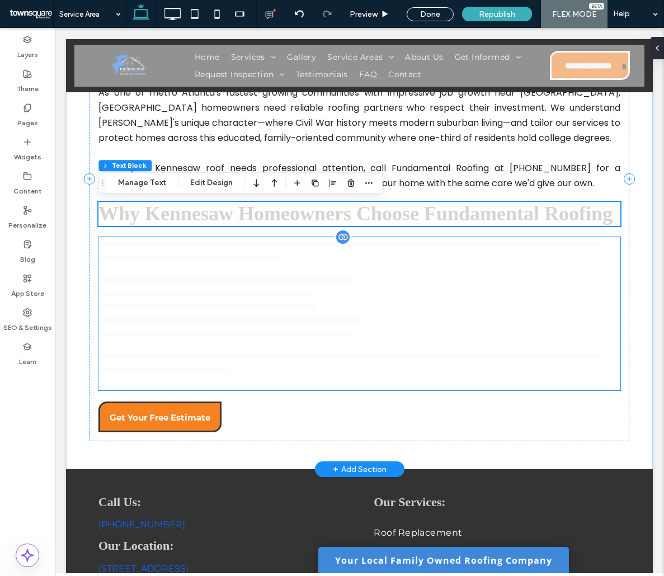
click at [327, 300] on p "**********" at bounding box center [355, 293] width 514 height 13
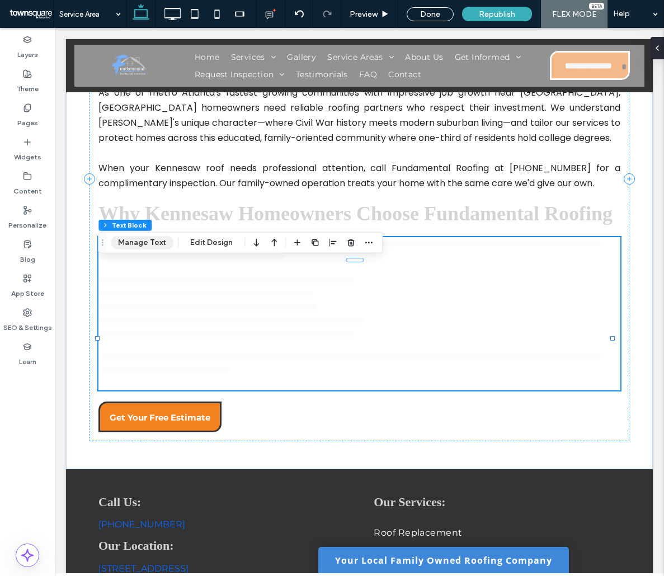
click at [154, 242] on button "Manage Text" at bounding box center [142, 242] width 63 height 13
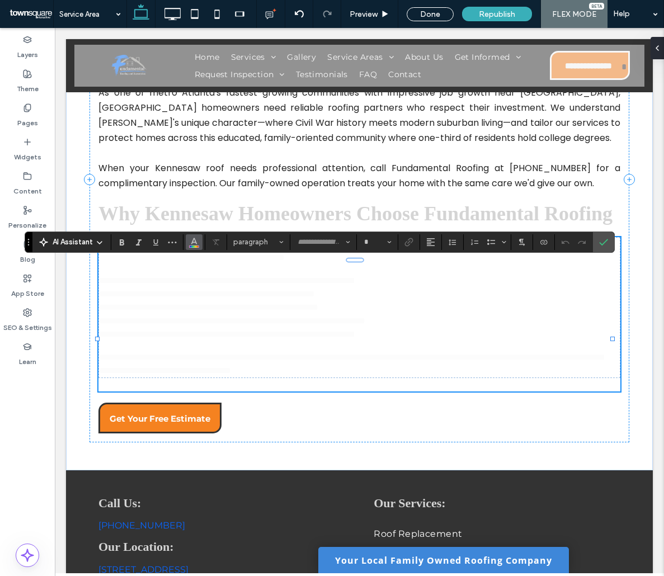
click at [201, 238] on button "Color" at bounding box center [194, 242] width 17 height 16
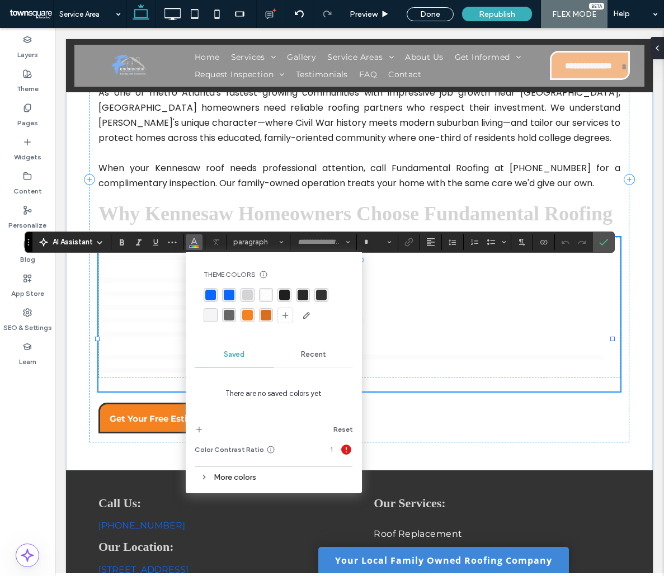
click at [284, 296] on div "rgba(31, 31, 31, 1)" at bounding box center [284, 295] width 11 height 11
type input "**********"
type input "**"
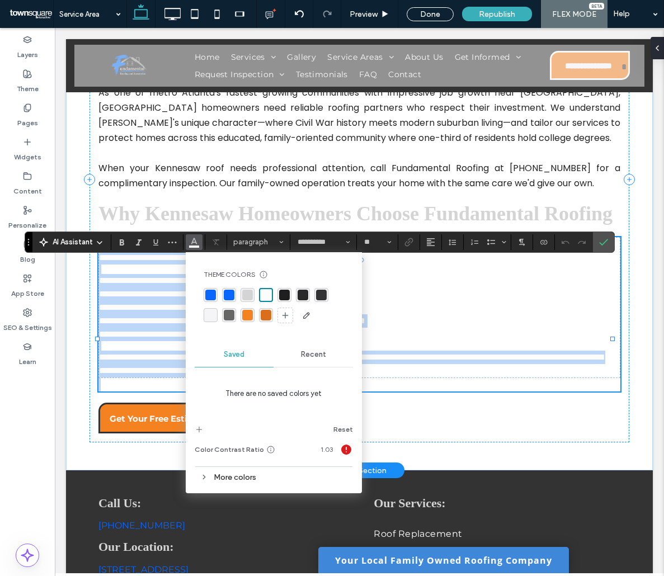
click at [422, 287] on p "**********" at bounding box center [355, 280] width 513 height 13
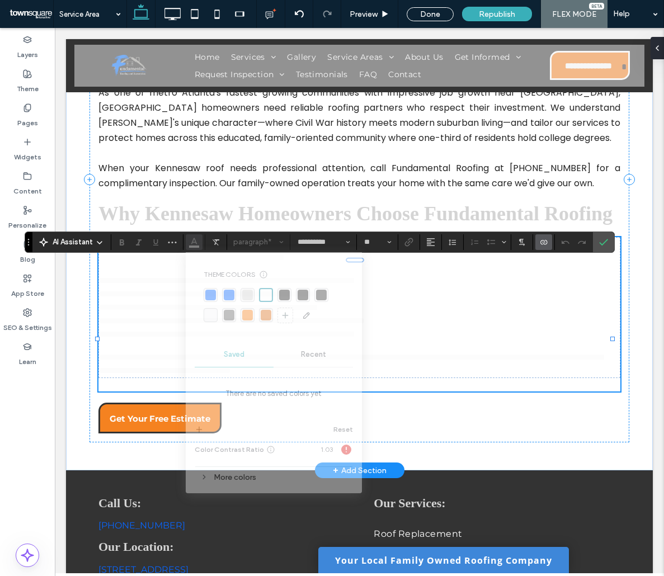
click at [422, 287] on p "**********" at bounding box center [355, 280] width 513 height 13
click at [534, 372] on div "**********" at bounding box center [359, 307] width 522 height 141
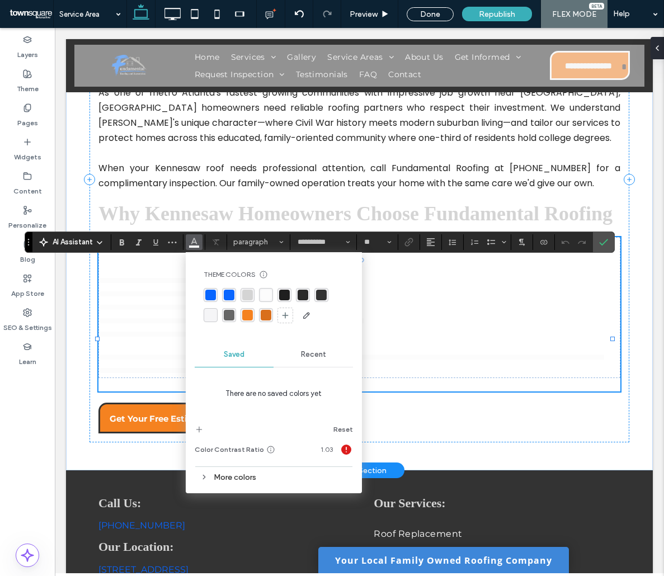
click at [468, 328] on p "**********" at bounding box center [355, 320] width 513 height 13
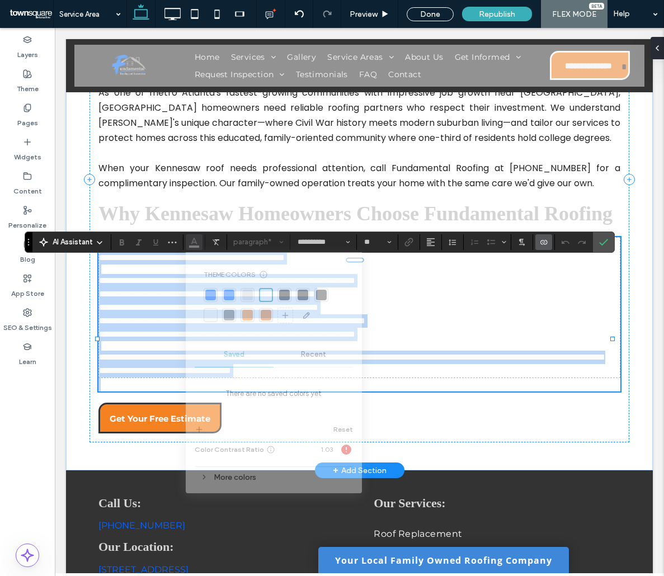
drag, startPoint x: 452, startPoint y: 348, endPoint x: 470, endPoint y: 318, distance: 34.9
click at [470, 301] on p "**********" at bounding box center [355, 293] width 513 height 13
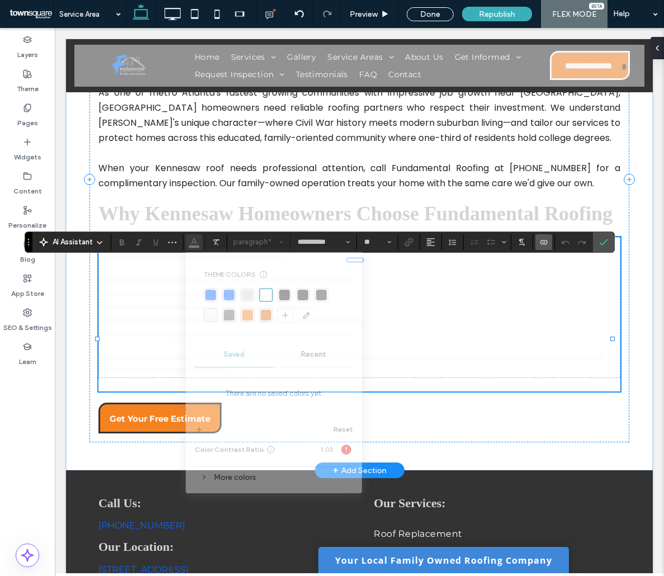
click at [469, 301] on p "**********" at bounding box center [355, 293] width 513 height 13
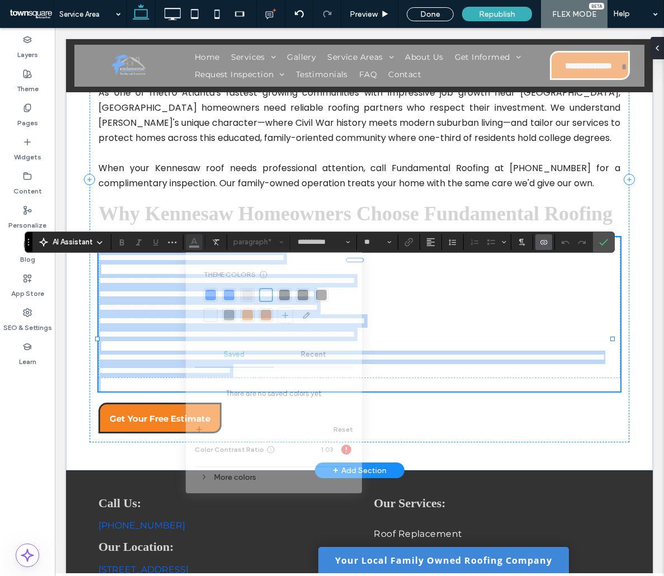
click at [469, 301] on p "**********" at bounding box center [355, 293] width 513 height 13
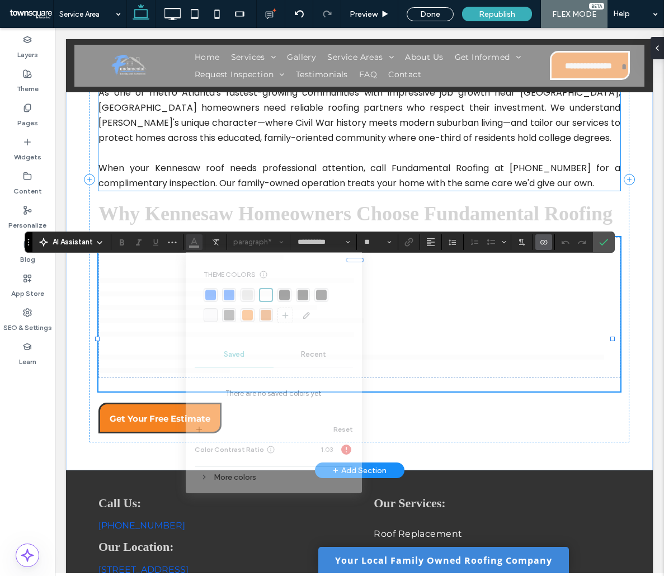
click at [328, 167] on p "When your Kennesaw roof needs professional attention, call Fundamental Roofing …" at bounding box center [359, 176] width 522 height 30
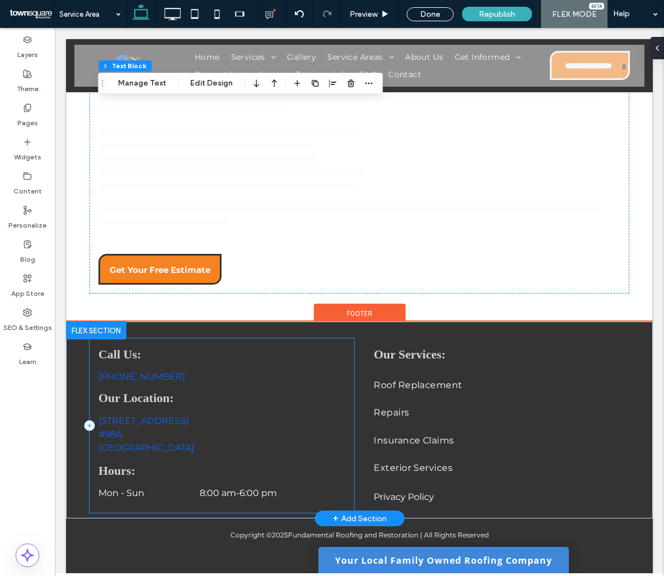
scroll to position [356, 0]
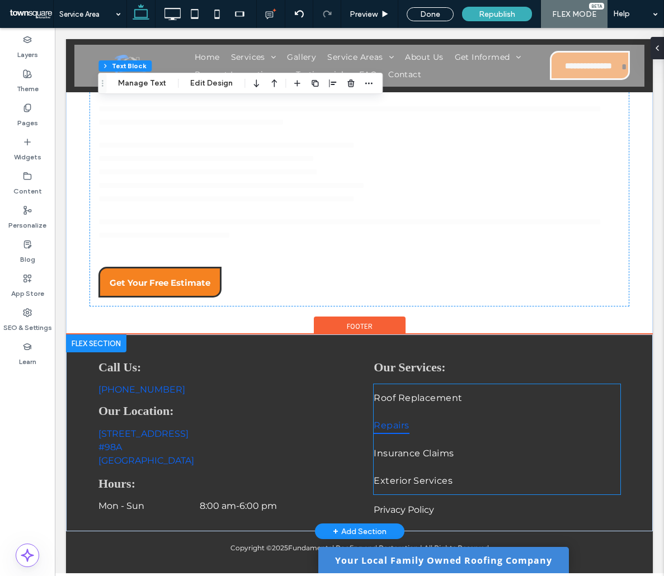
click at [399, 433] on span "Repairs" at bounding box center [391, 425] width 35 height 16
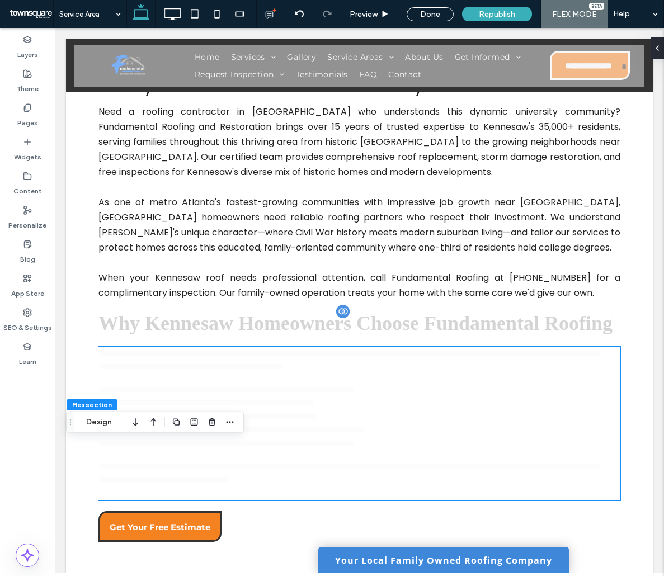
scroll to position [76, 0]
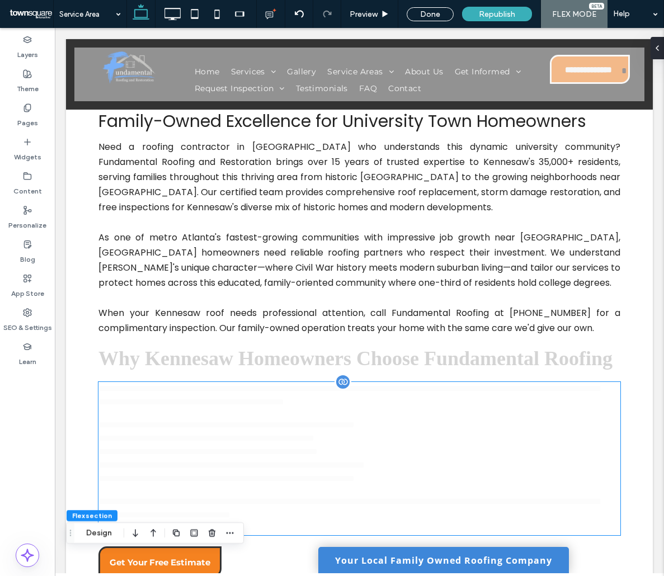
click at [286, 441] on div "**********" at bounding box center [359, 452] width 522 height 140
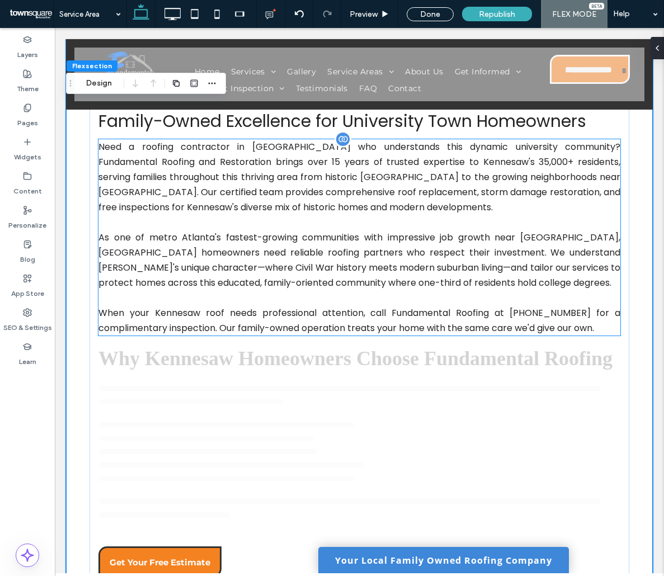
click at [294, 263] on p "As one of metro Atlanta's fastest-growing communities with impressive job growt…" at bounding box center [359, 260] width 522 height 60
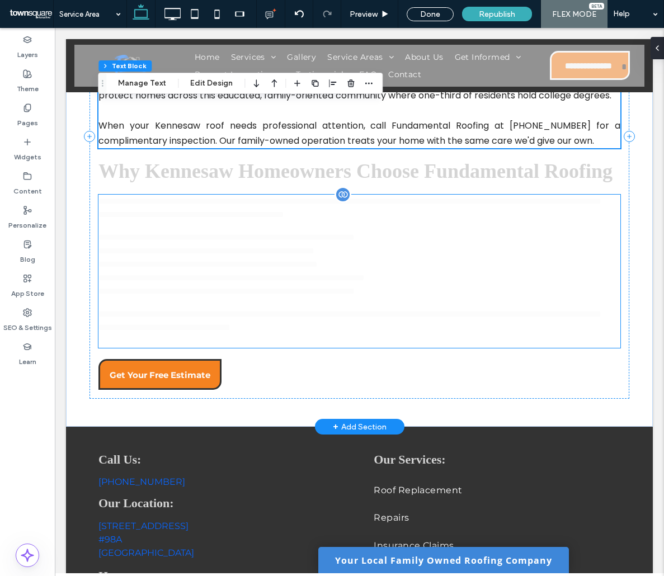
scroll to position [244, 0]
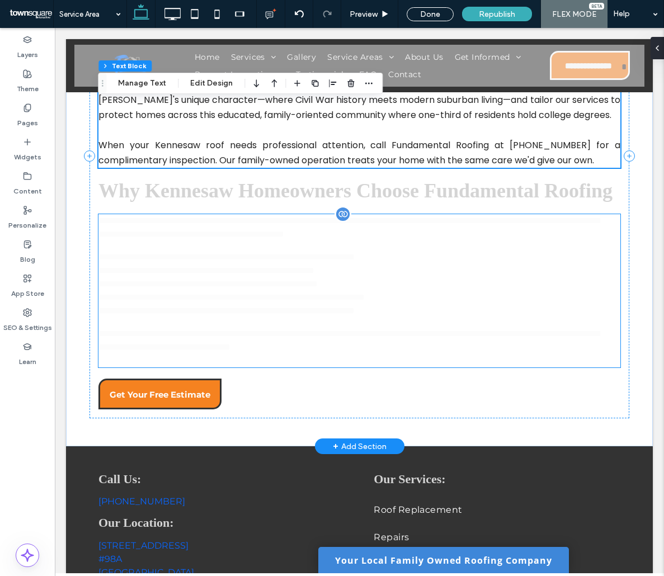
click at [242, 291] on p "**********" at bounding box center [355, 283] width 514 height 13
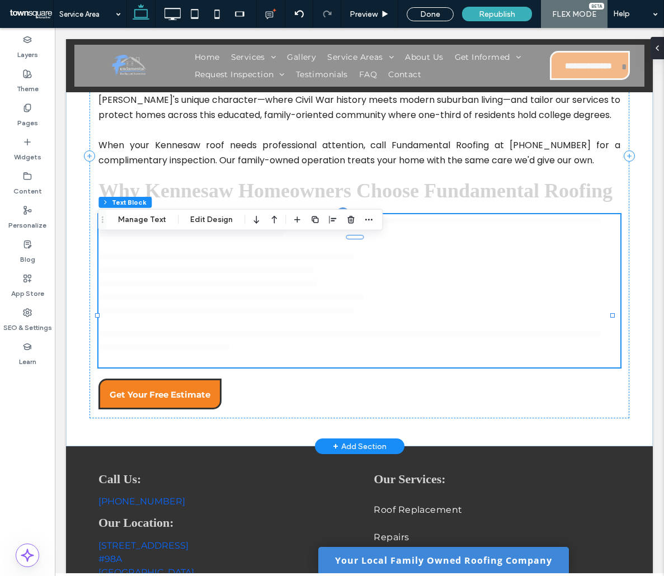
click at [164, 264] on p "**********" at bounding box center [355, 257] width 514 height 13
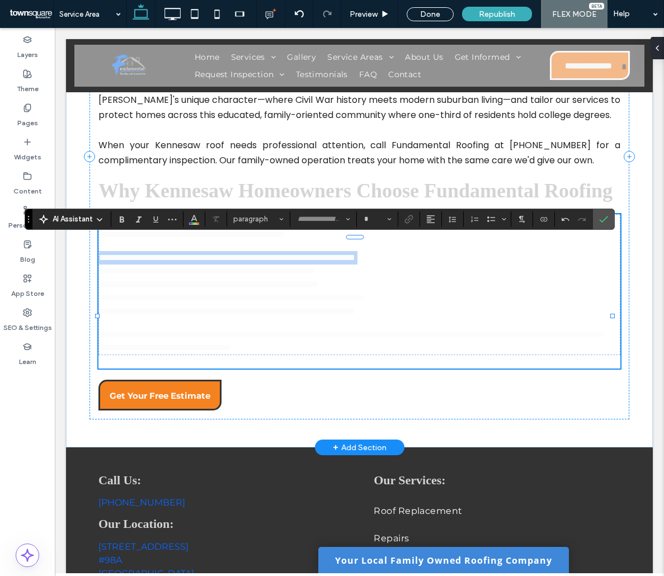
type input "**********"
type input "**"
click at [164, 265] on p "**********" at bounding box center [355, 257] width 513 height 13
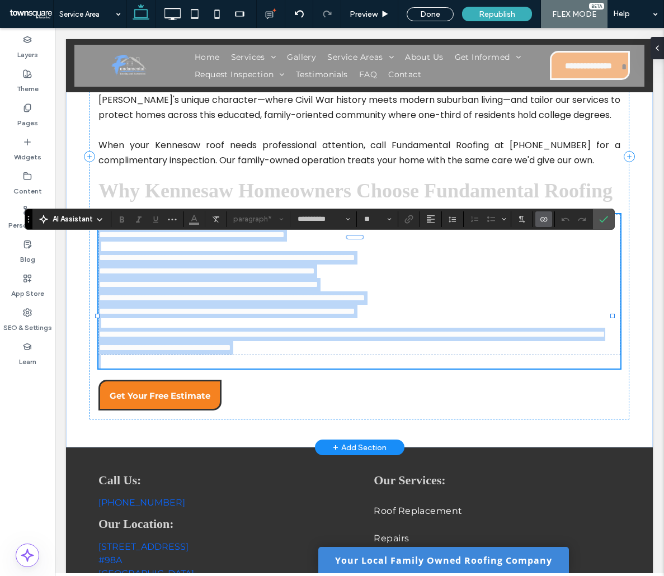
click at [203, 305] on p "**********" at bounding box center [355, 297] width 513 height 13
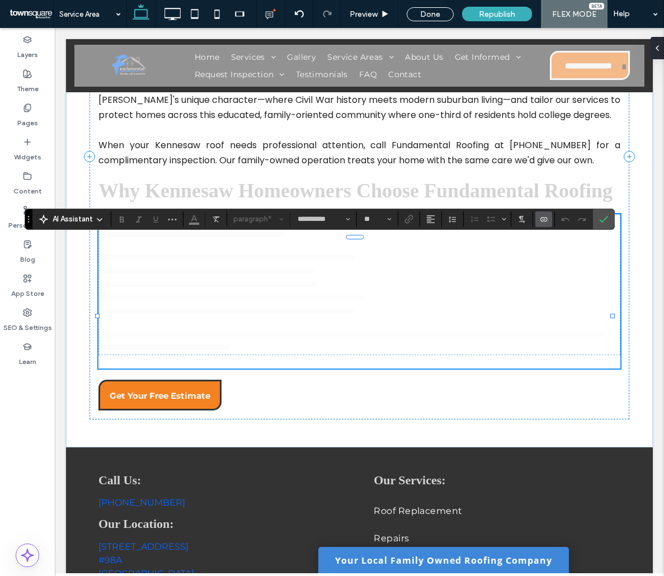
click at [195, 216] on div "**********" at bounding box center [320, 219] width 590 height 21
click at [238, 265] on p "**********" at bounding box center [355, 257] width 513 height 13
click at [86, 356] on div "**********" at bounding box center [359, 152] width 587 height 592
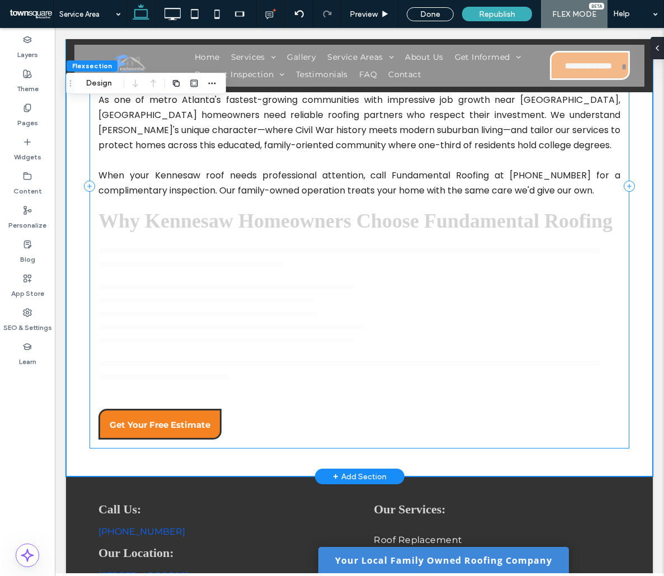
scroll to position [188, 0]
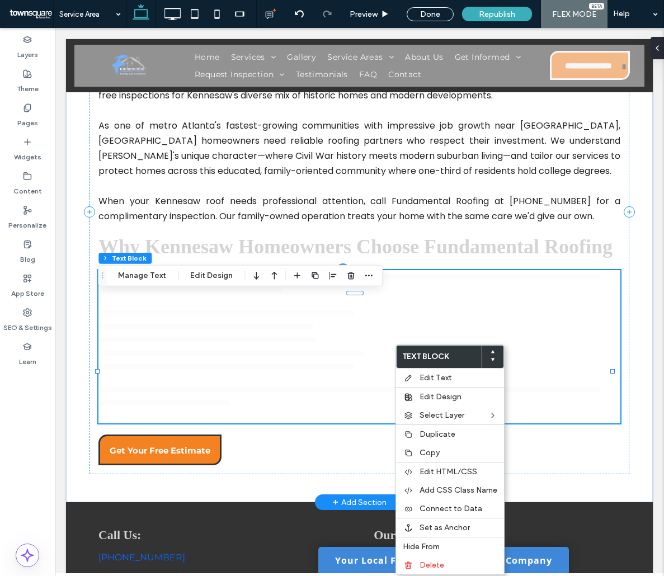
click at [258, 333] on p "**********" at bounding box center [355, 326] width 514 height 13
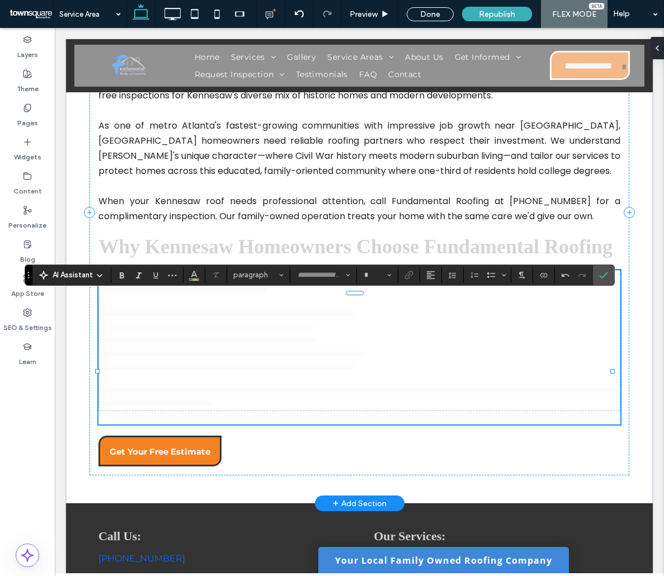
type input "**********"
type input "**"
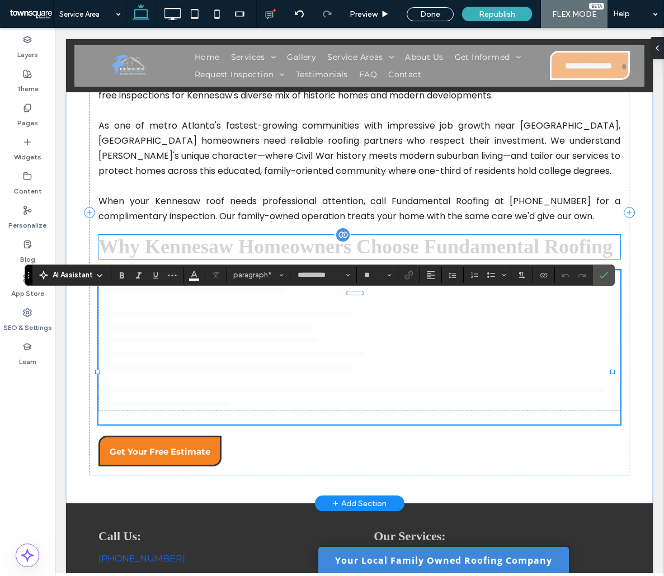
click at [167, 257] on span "Why Kennesaw Homeowners Choose Fundamental Roofing" at bounding box center [355, 246] width 514 height 22
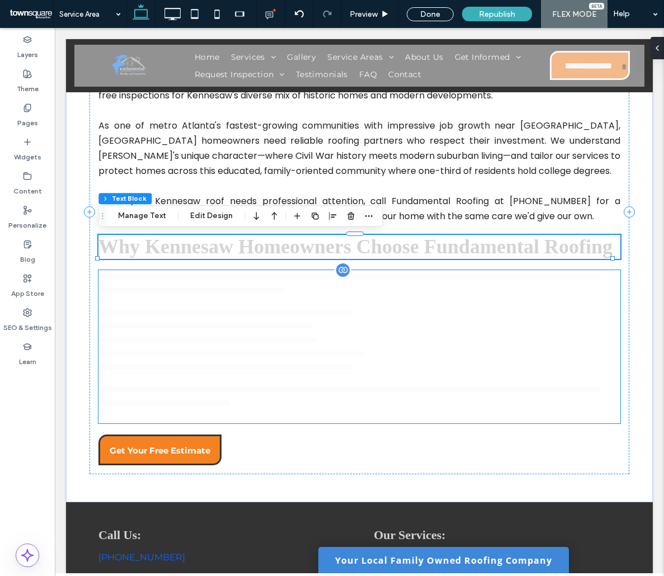
click at [204, 331] on div "**********" at bounding box center [359, 340] width 522 height 140
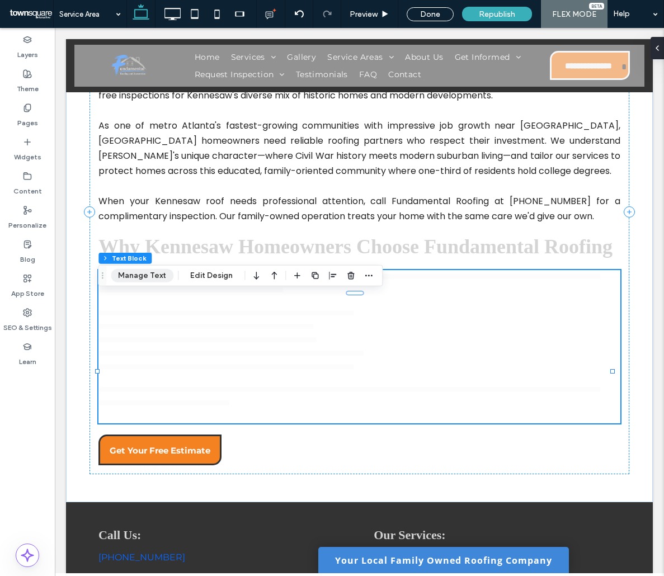
click at [126, 280] on button "Manage Text" at bounding box center [142, 275] width 63 height 13
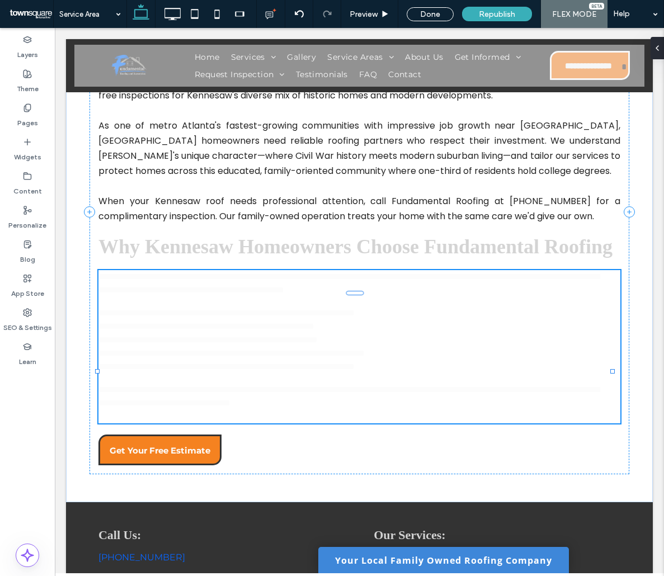
type input "**********"
type input "**"
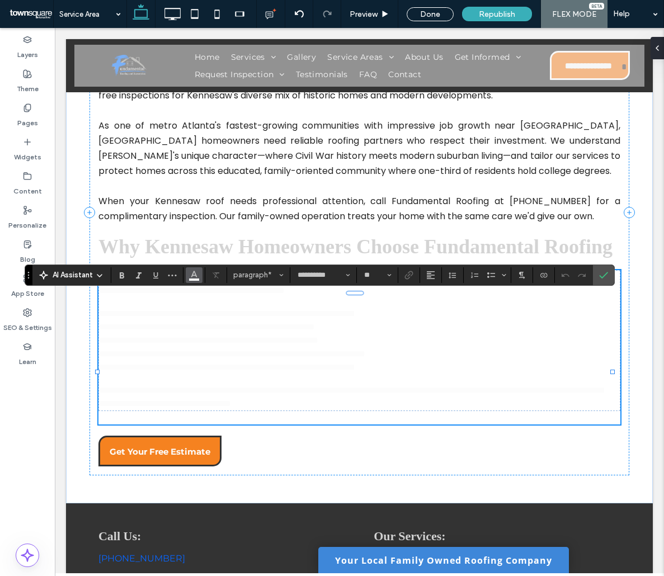
click at [196, 276] on use "Color" at bounding box center [194, 274] width 6 height 6
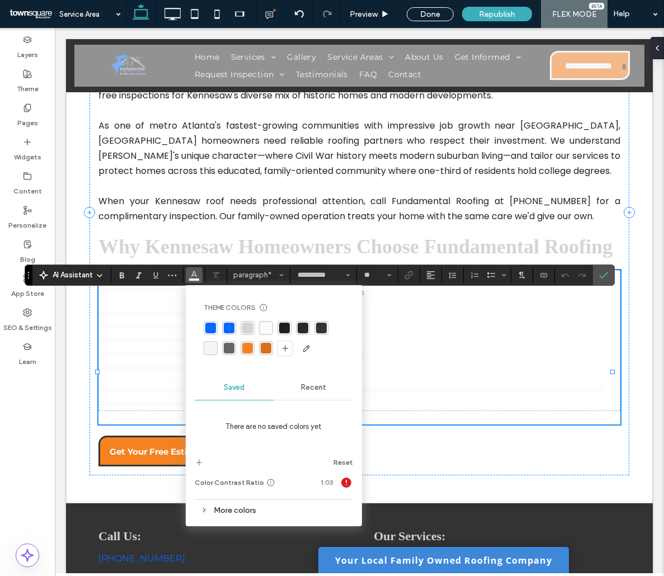
click at [284, 329] on div "rgba(31, 31, 31, 1)" at bounding box center [284, 328] width 11 height 11
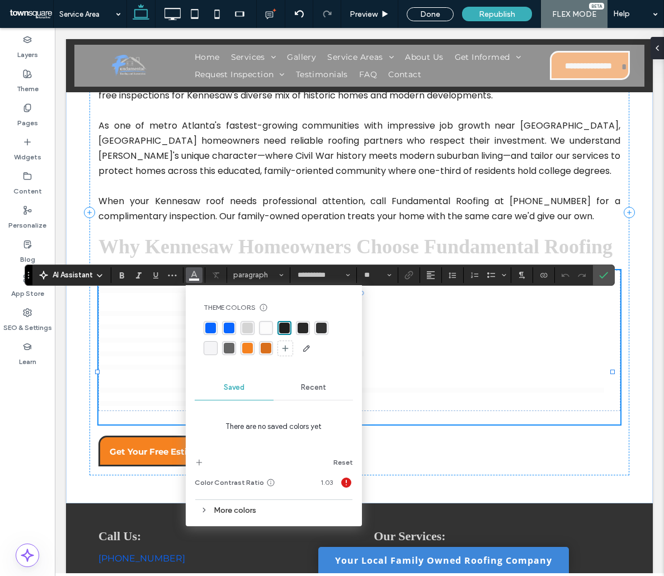
click at [193, 272] on icon "Color" at bounding box center [194, 274] width 9 height 9
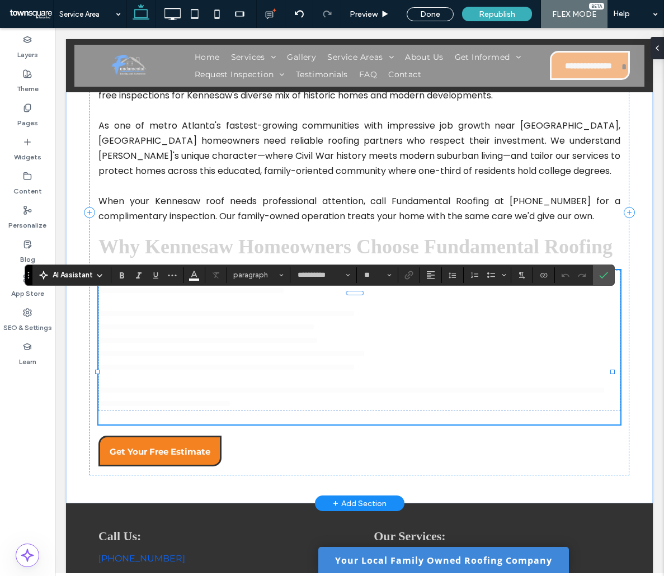
click at [251, 331] on div "**********" at bounding box center [359, 340] width 522 height 141
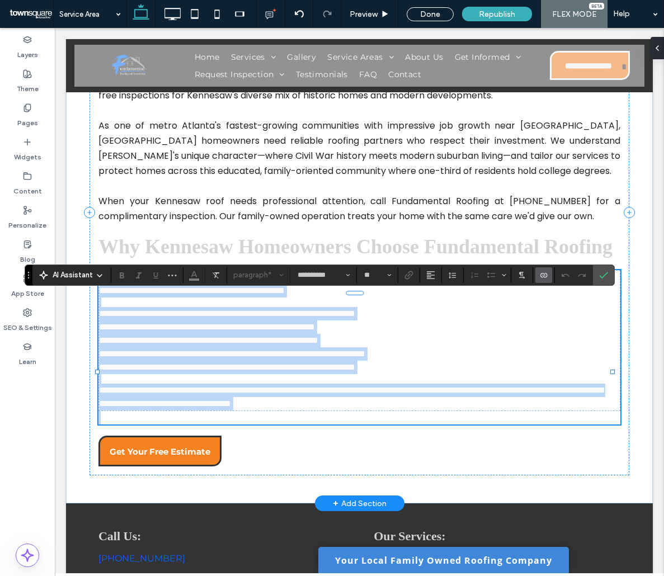
drag, startPoint x: 252, startPoint y: 341, endPoint x: 194, endPoint y: 341, distance: 57.6
click at [194, 320] on p "**********" at bounding box center [355, 313] width 513 height 13
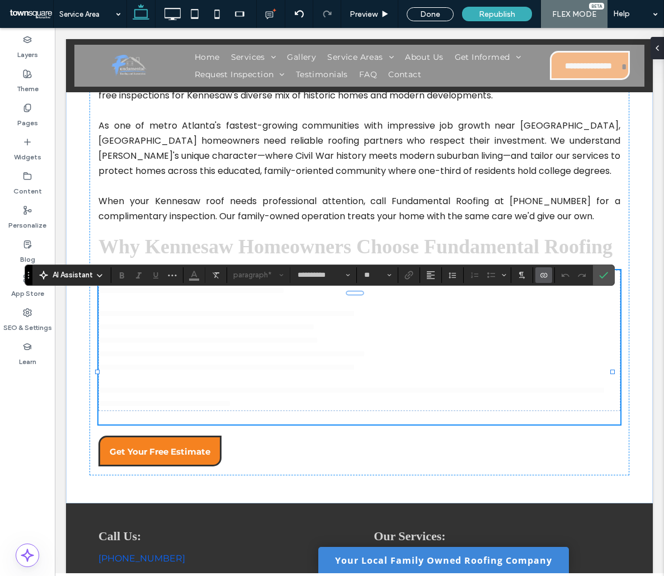
click at [63, 374] on body "**********" at bounding box center [359, 302] width 609 height 924
type input "*"
